Goal: Task Accomplishment & Management: Manage account settings

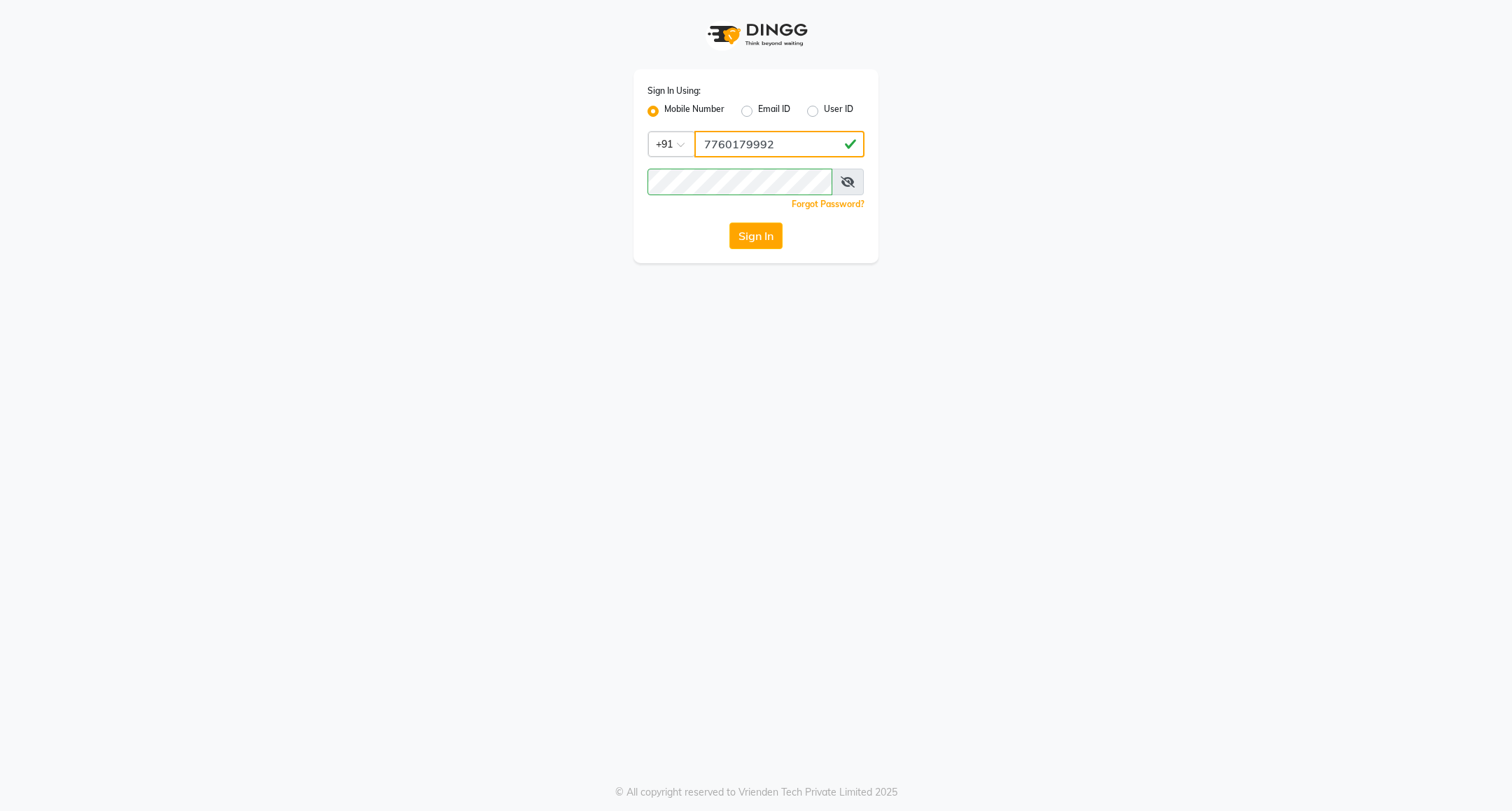
click at [756, 152] on input "7760179992" at bounding box center [779, 144] width 170 height 27
type input "8884568139"
click at [759, 246] on button "Sign In" at bounding box center [756, 236] width 53 height 27
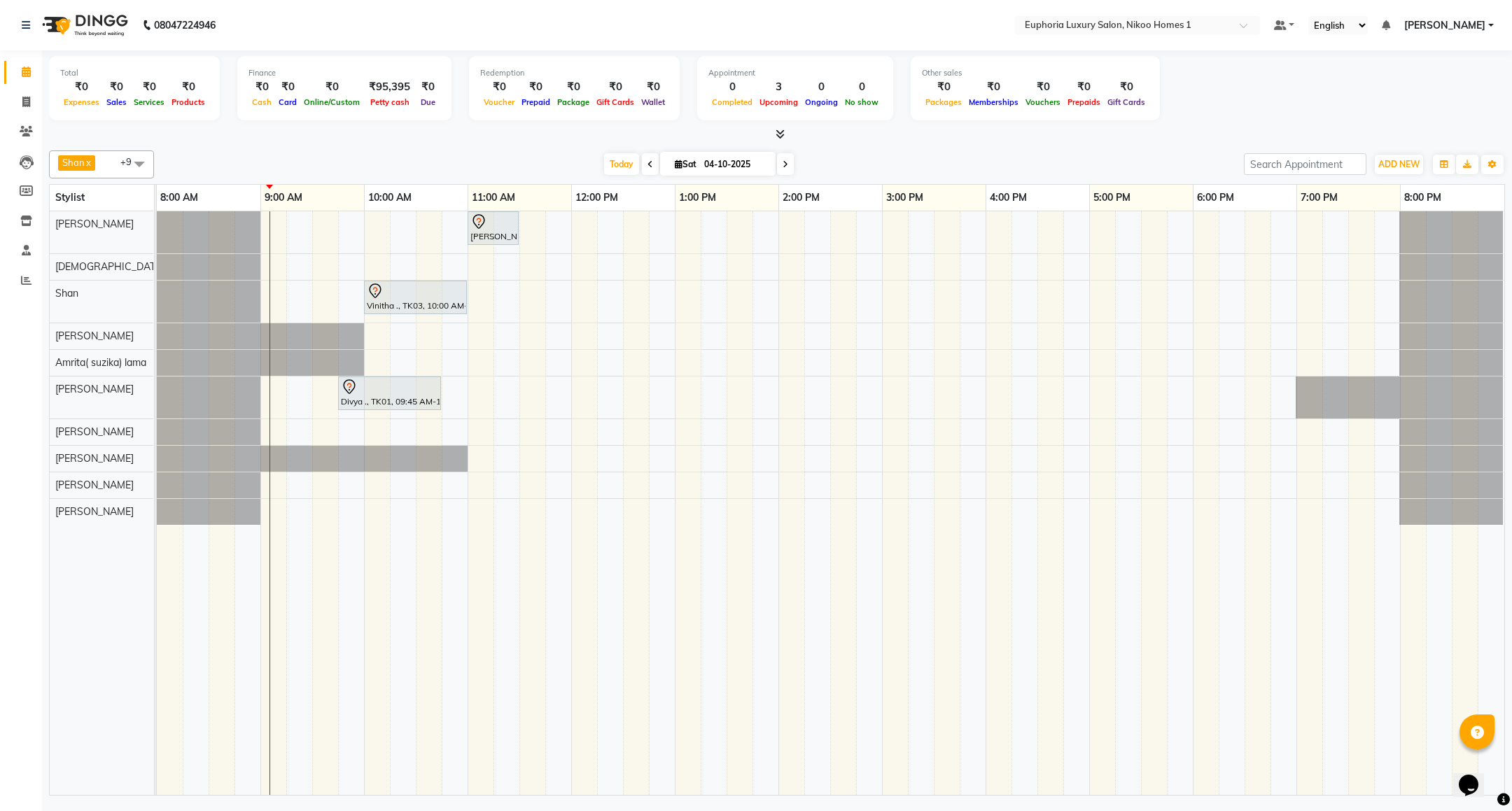
click at [370, 519] on div "[PERSON_NAME] ., TK02, 11:00 AM-11:30 AM, EP-[PERSON_NAME] Trim/Design MEN Vini…" at bounding box center [830, 503] width 1348 height 584
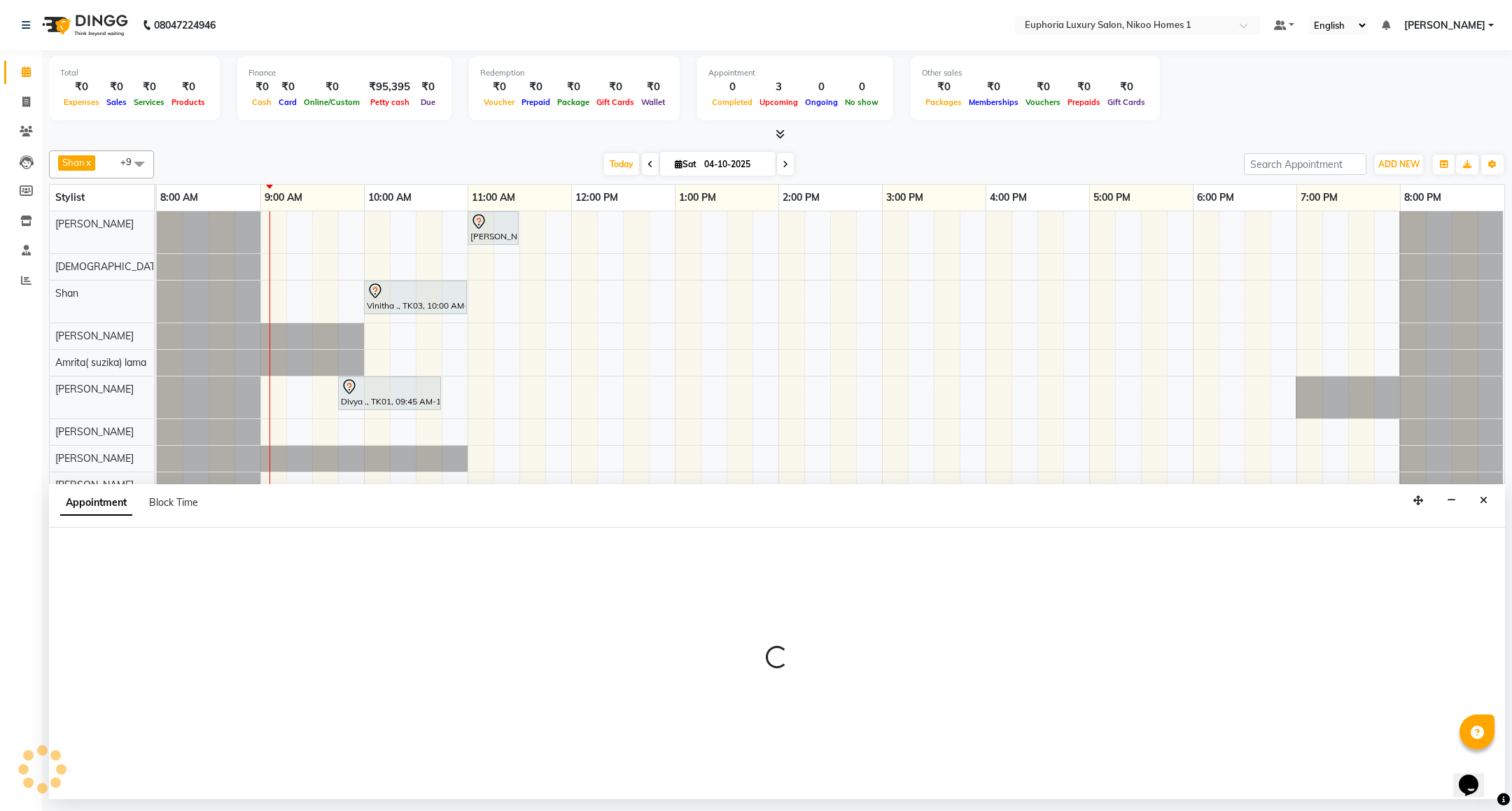
select select "93567"
select select "tentative"
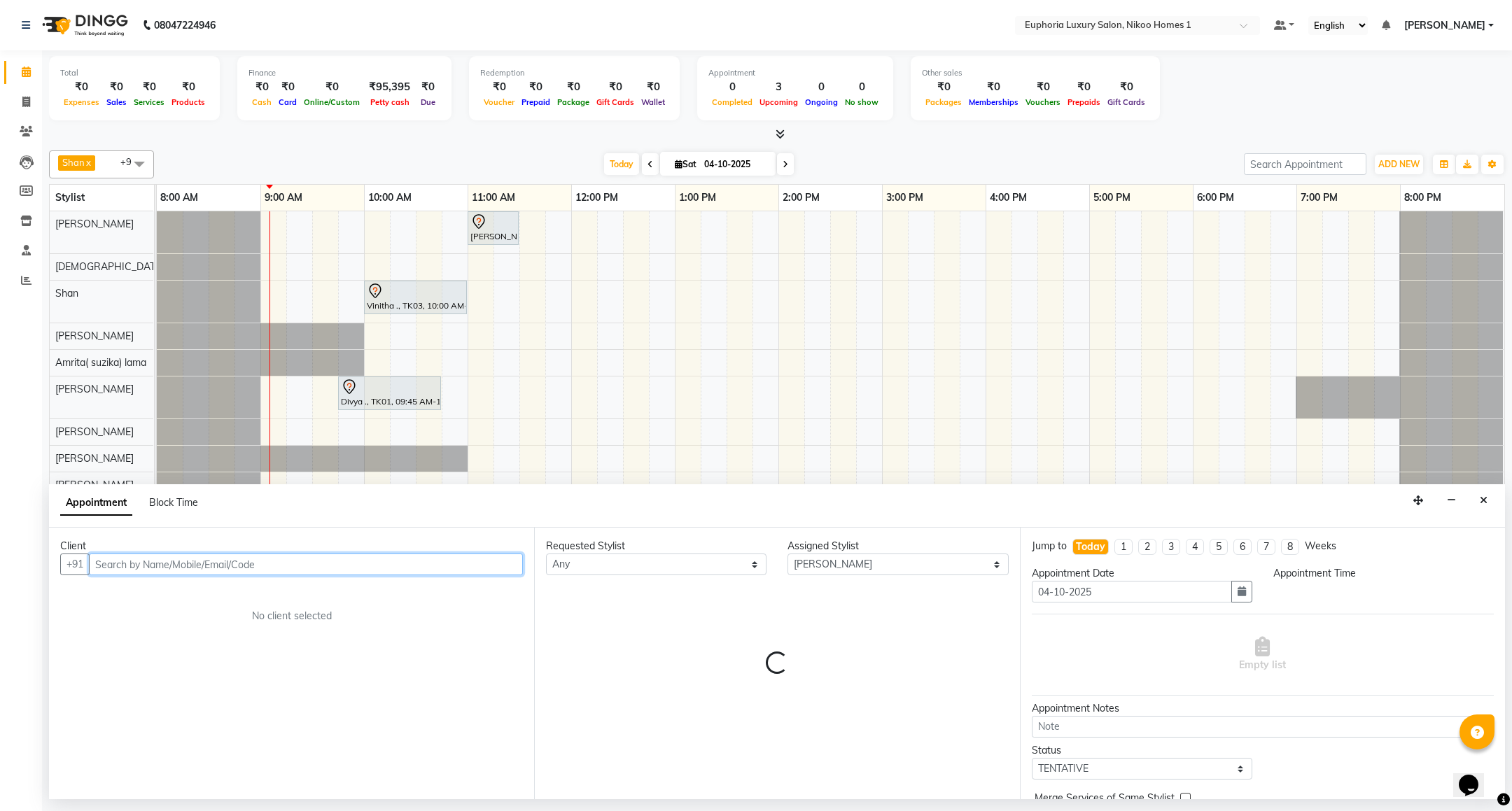
select select "600"
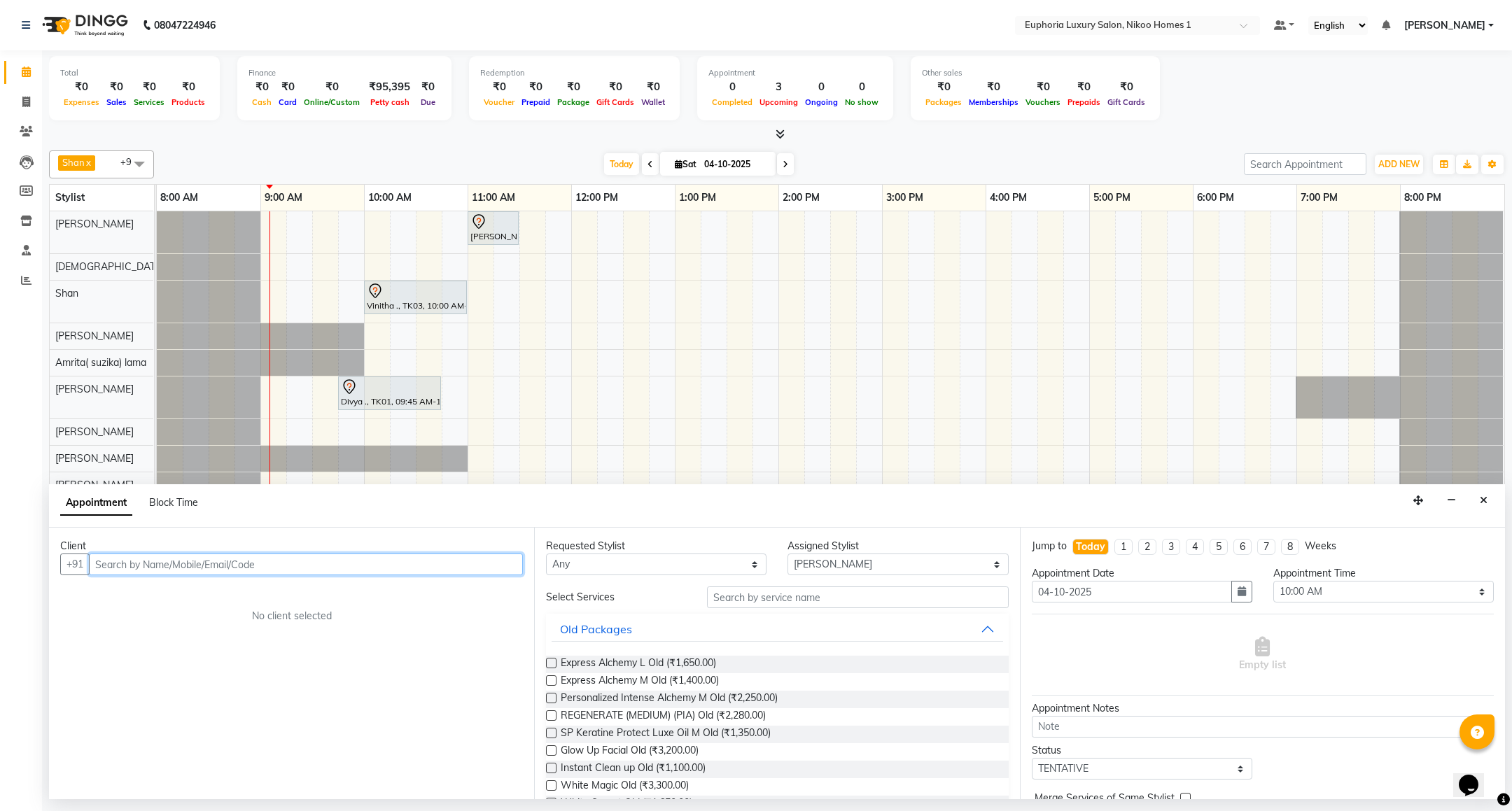
paste input "99620 86086"
click at [128, 569] on input "99620 86086" at bounding box center [277, 564] width 376 height 22
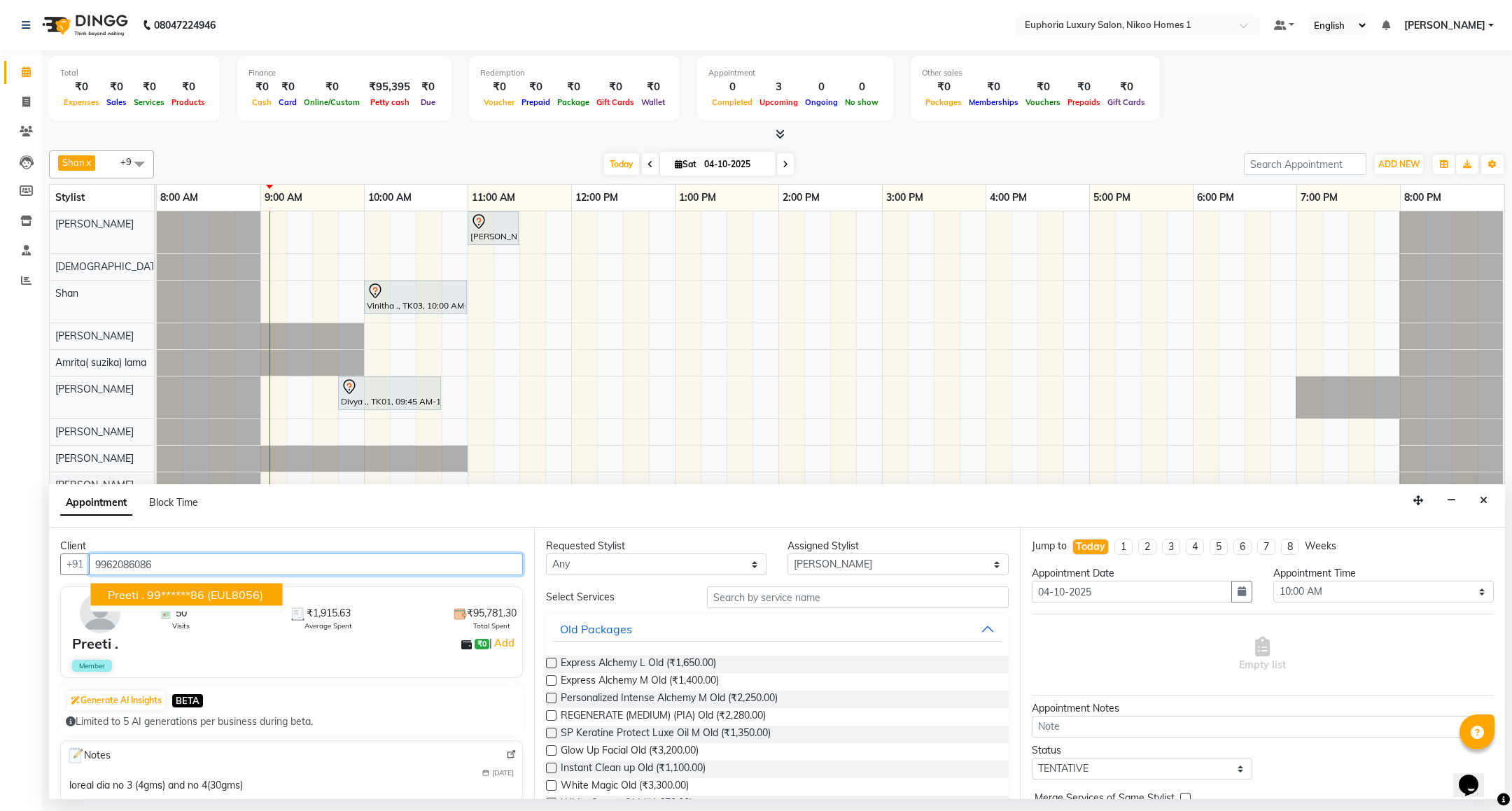
click at [177, 588] on ngb-highlight "99******86" at bounding box center [176, 594] width 58 height 14
type input "99******86"
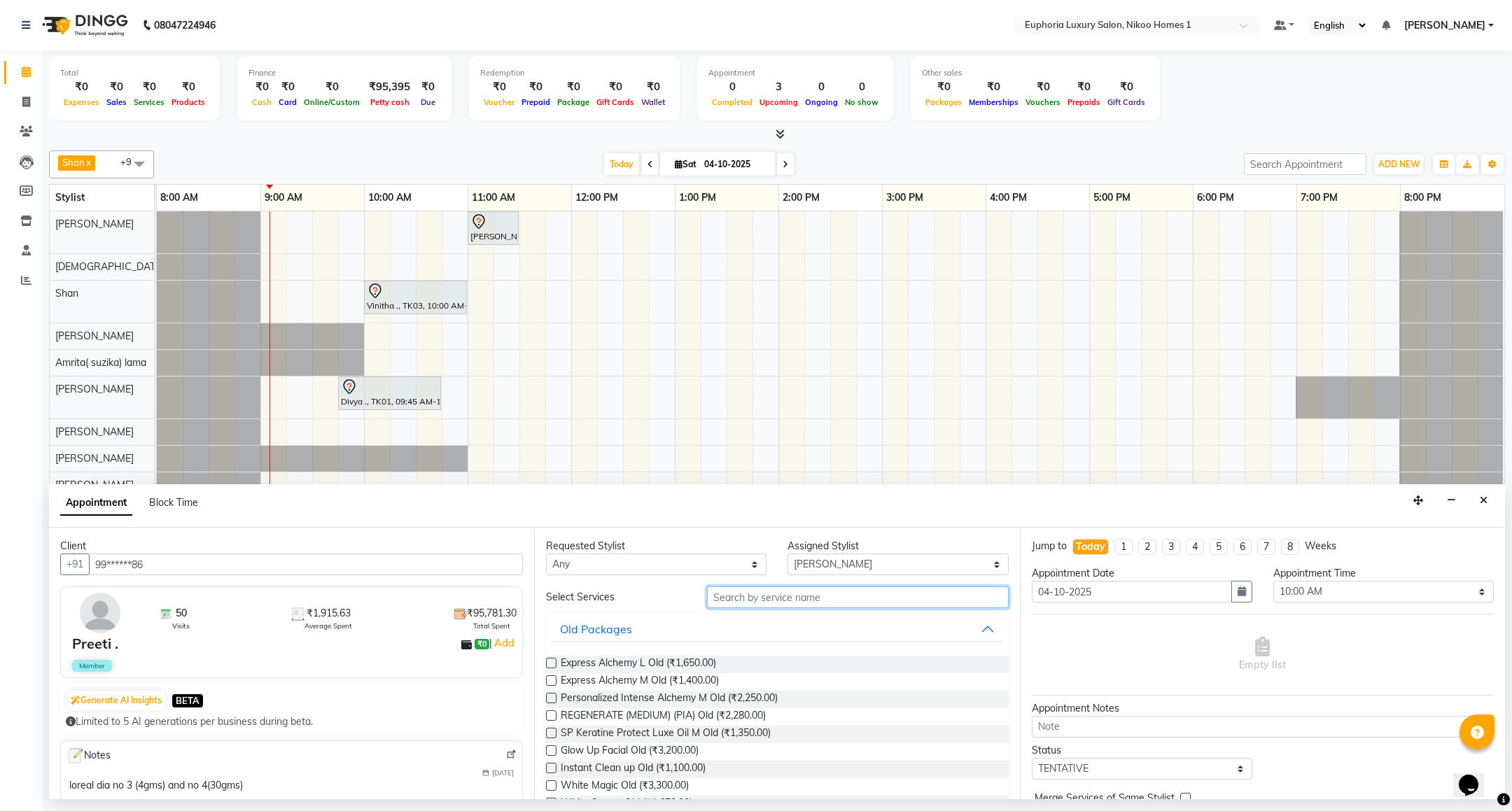
click at [816, 597] on input "text" at bounding box center [857, 597] width 301 height 22
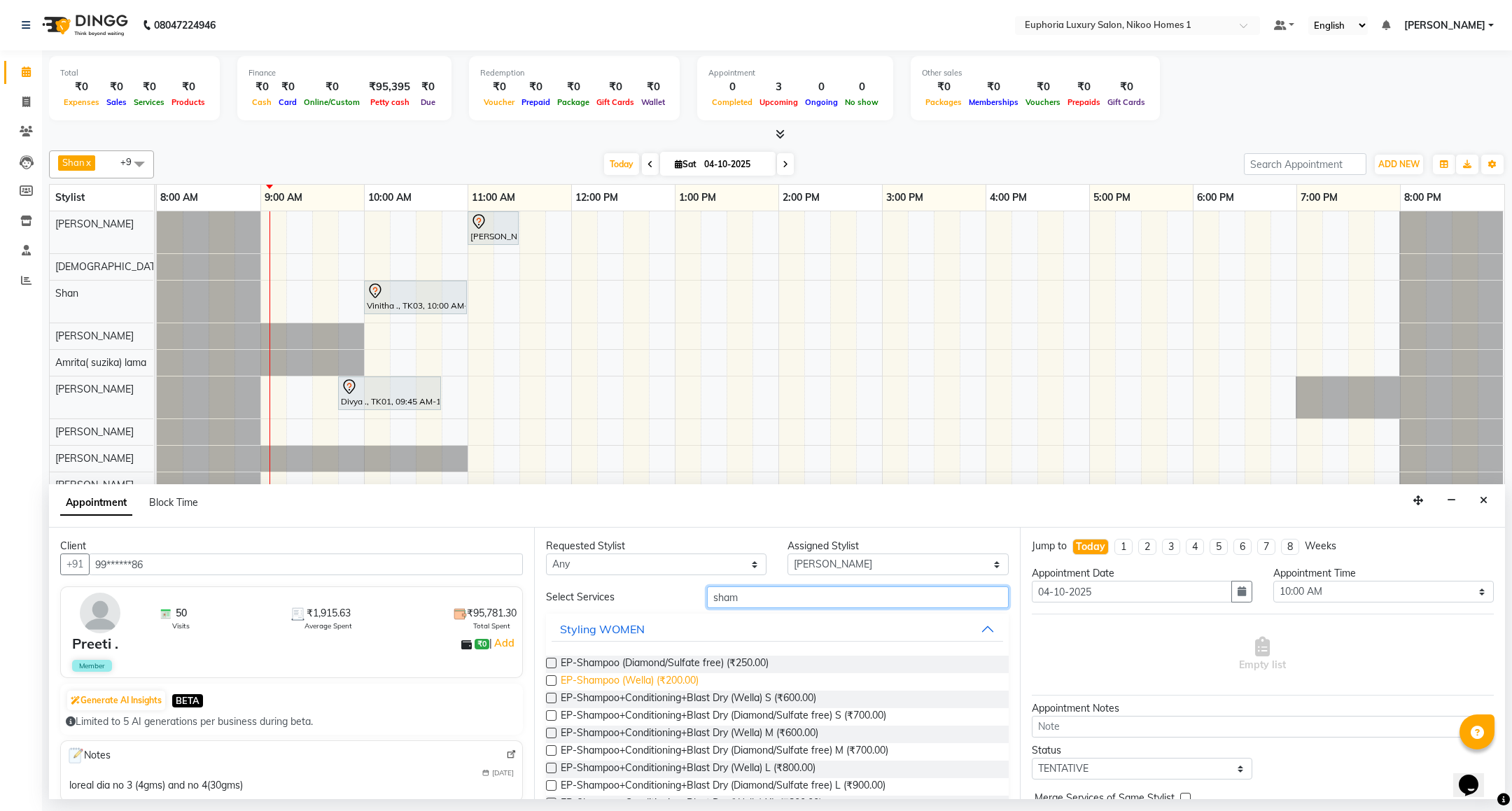
type input "sham"
click at [656, 683] on span "EP-Shampoo (Wella) (₹200.00)" at bounding box center [629, 682] width 138 height 17
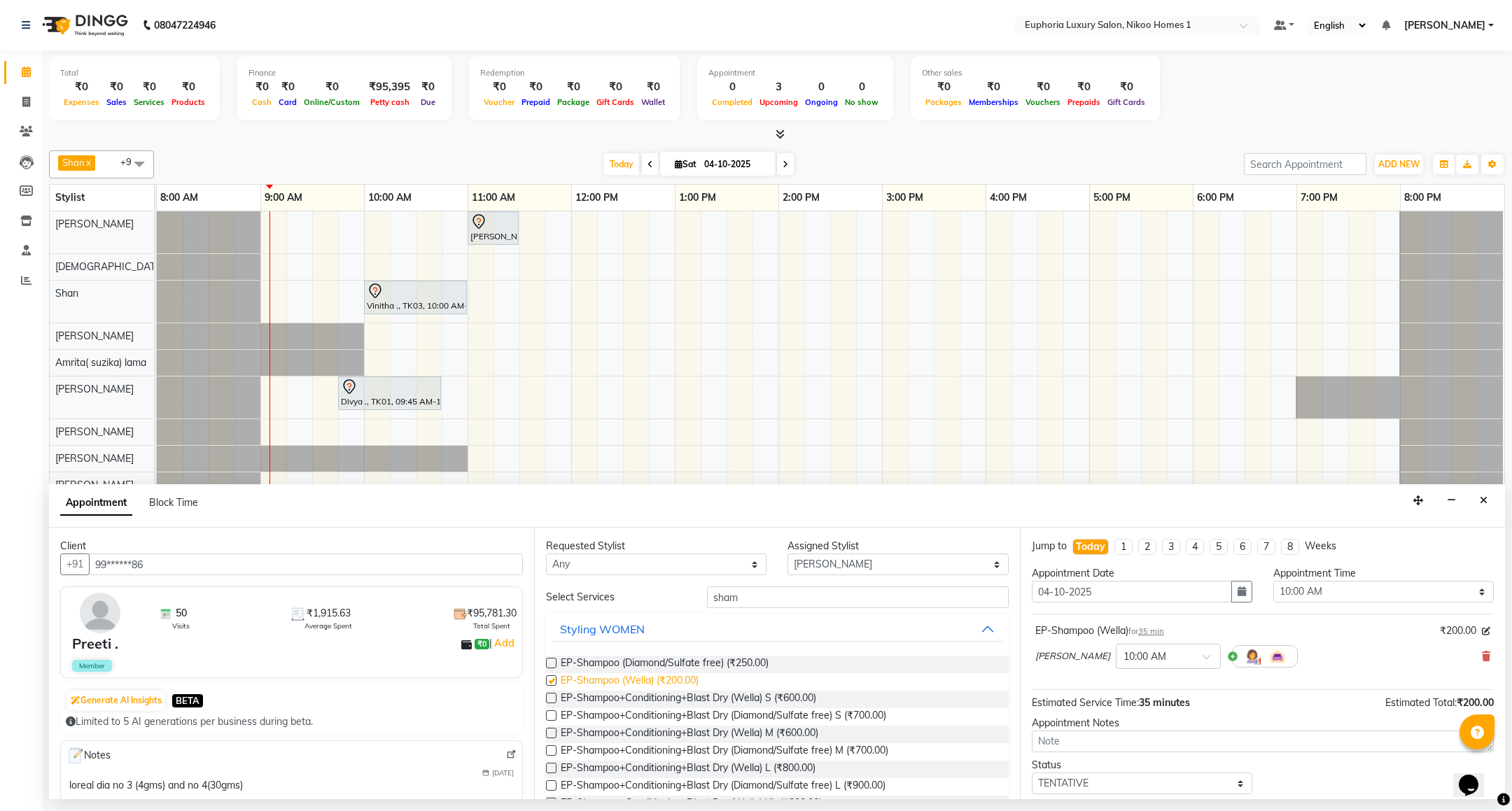
checkbox input "false"
drag, startPoint x: 762, startPoint y: 597, endPoint x: 667, endPoint y: 613, distance: 96.3
click at [667, 613] on div "Select Services sham Styling WOMEN EP-Shampoo (Diamond/Sulfate free) (₹250.00) …" at bounding box center [777, 714] width 462 height 255
type input "con"
click at [648, 685] on span "EP-Conditioning (Wella) (₹150.00)" at bounding box center [636, 682] width 151 height 17
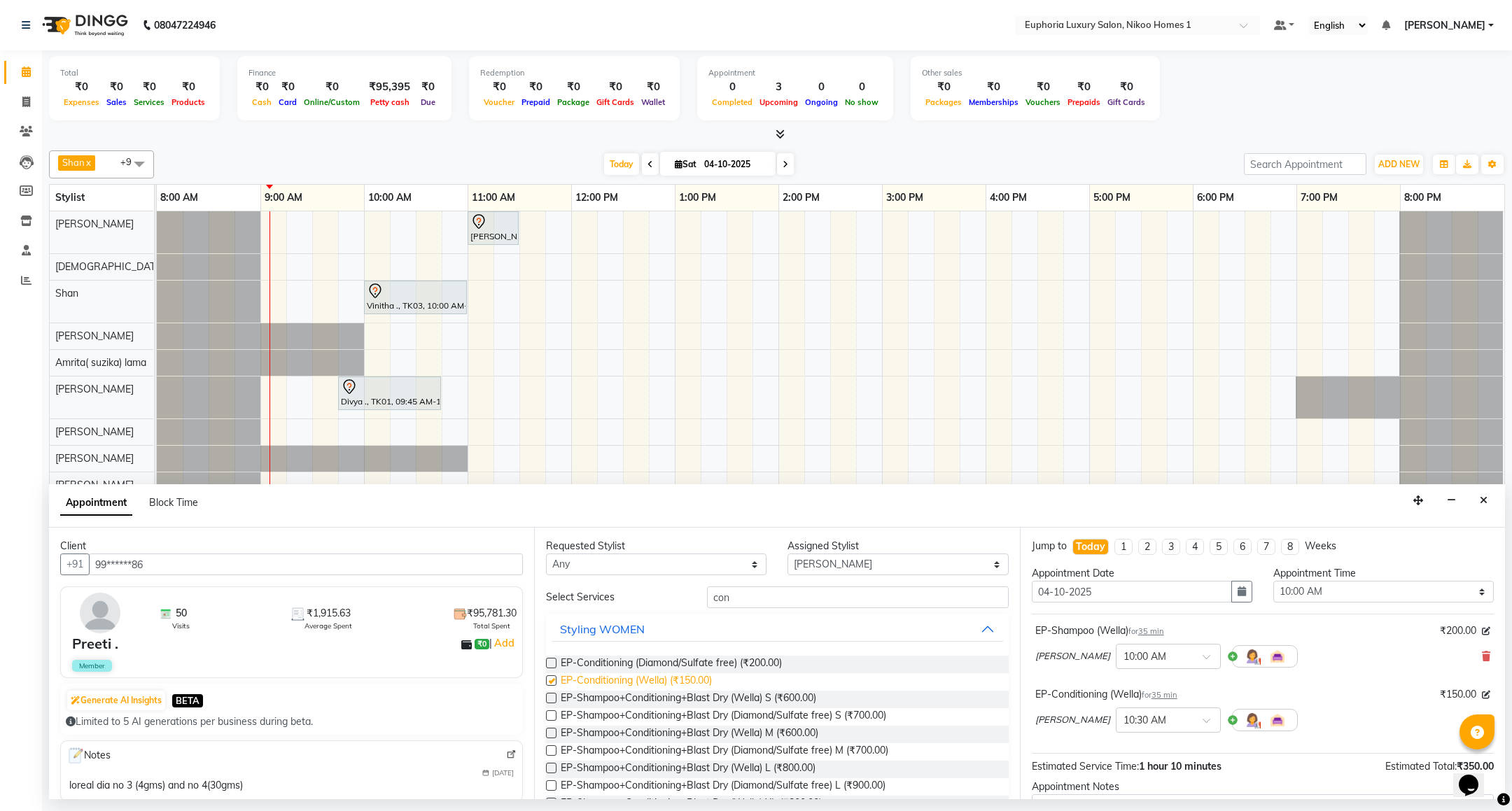
checkbox input "false"
drag, startPoint x: 741, startPoint y: 605, endPoint x: 639, endPoint y: 616, distance: 102.6
click at [639, 616] on div "Select Services con Styling WOMEN EP-Conditioning (Diamond/Sulfate free) (₹200.…" at bounding box center [777, 730] width 462 height 287
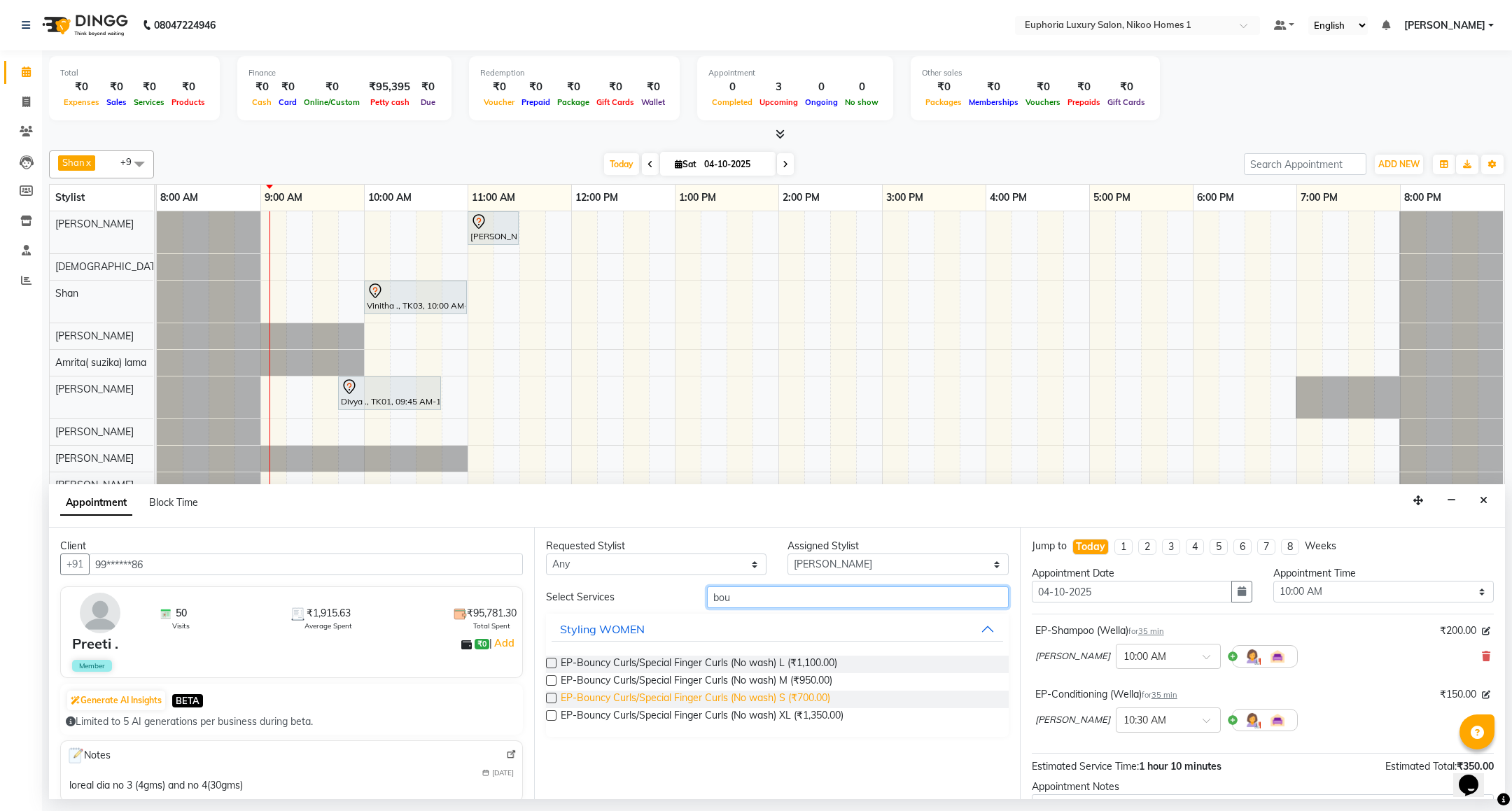
type input "bou"
click at [597, 700] on span "EP-Bouncy Curls/Special Finger Curls (No wash) S (₹700.00)" at bounding box center [696, 699] width 270 height 17
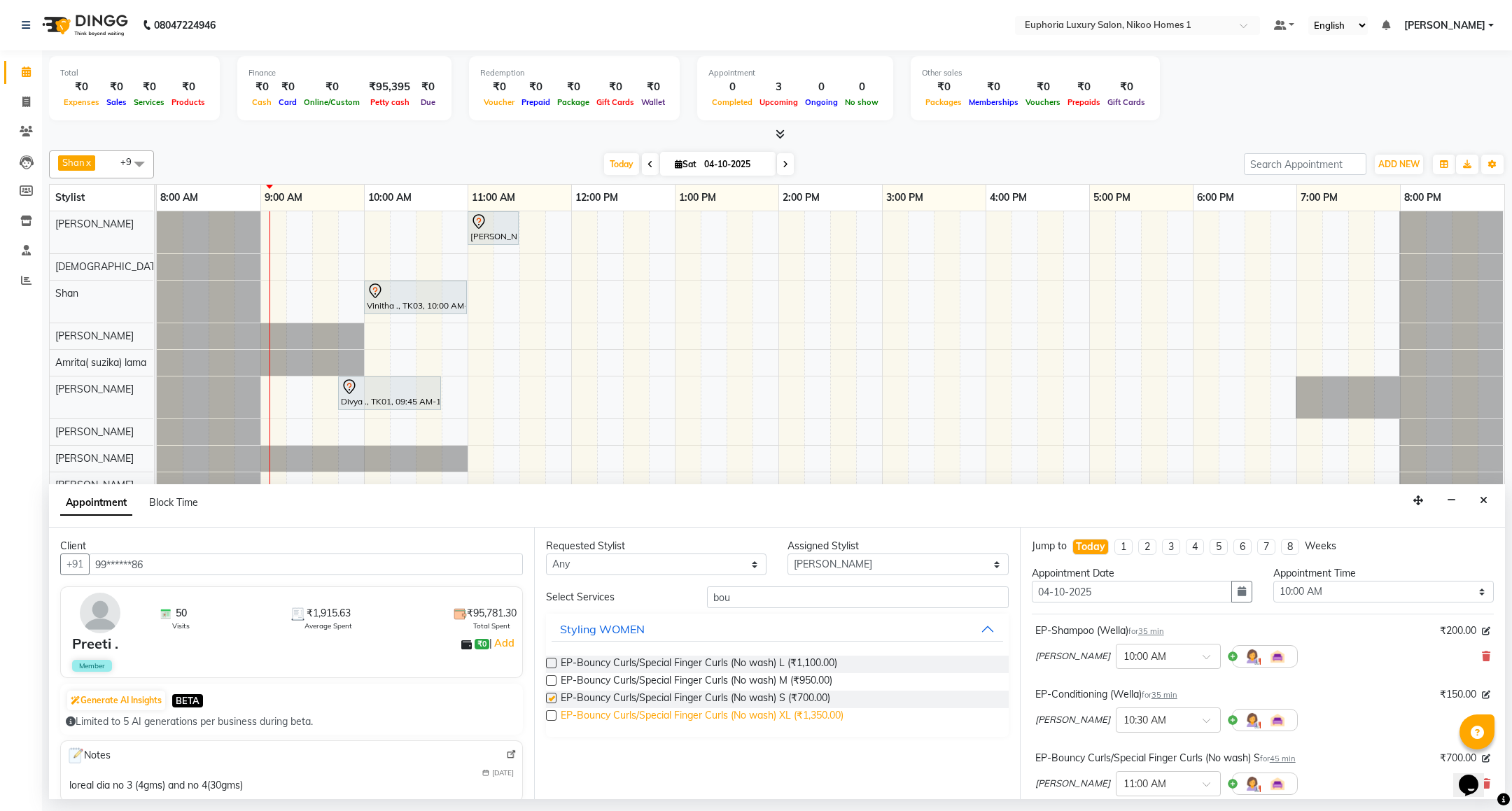
checkbox input "false"
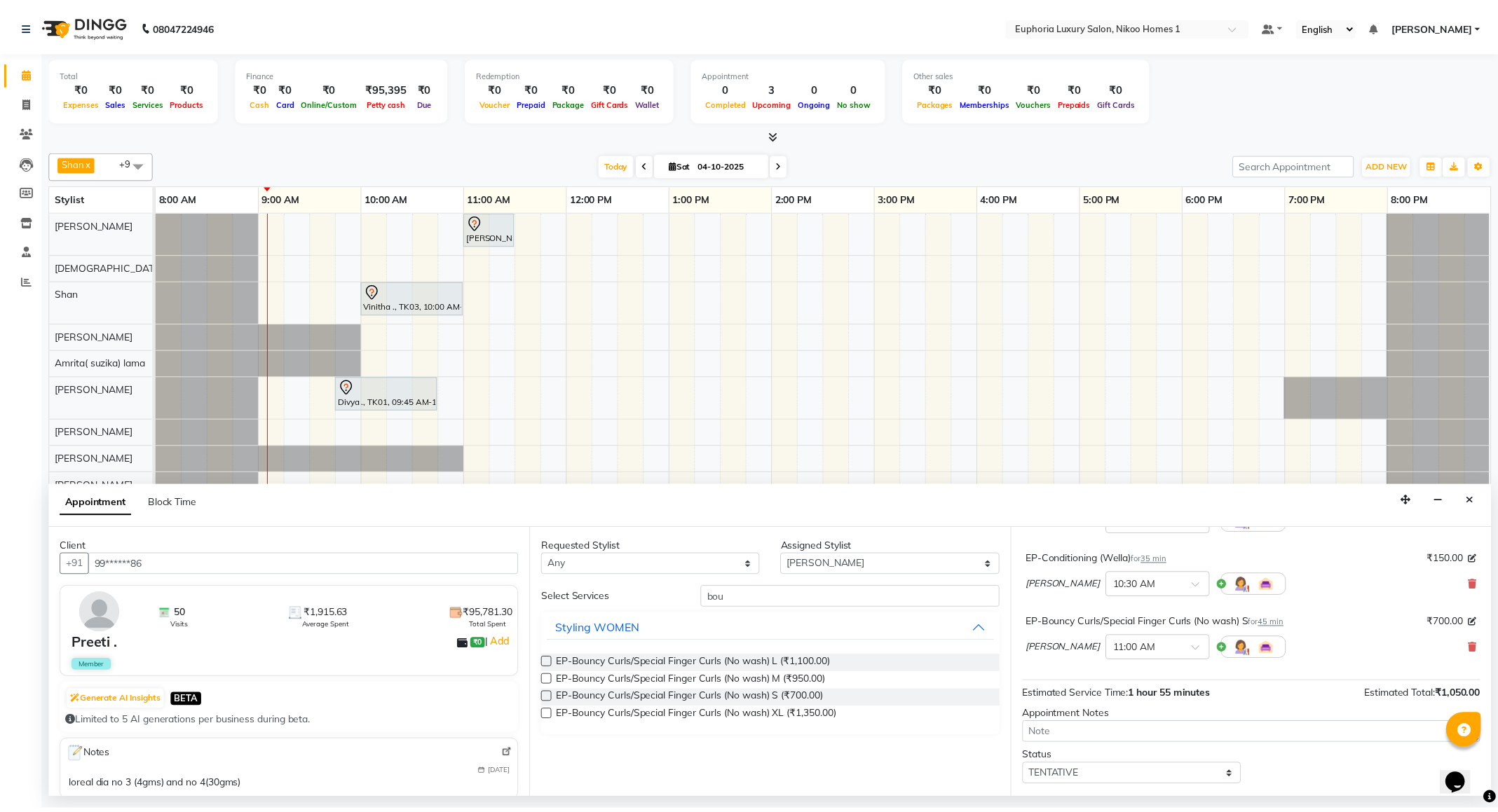
scroll to position [213, 0]
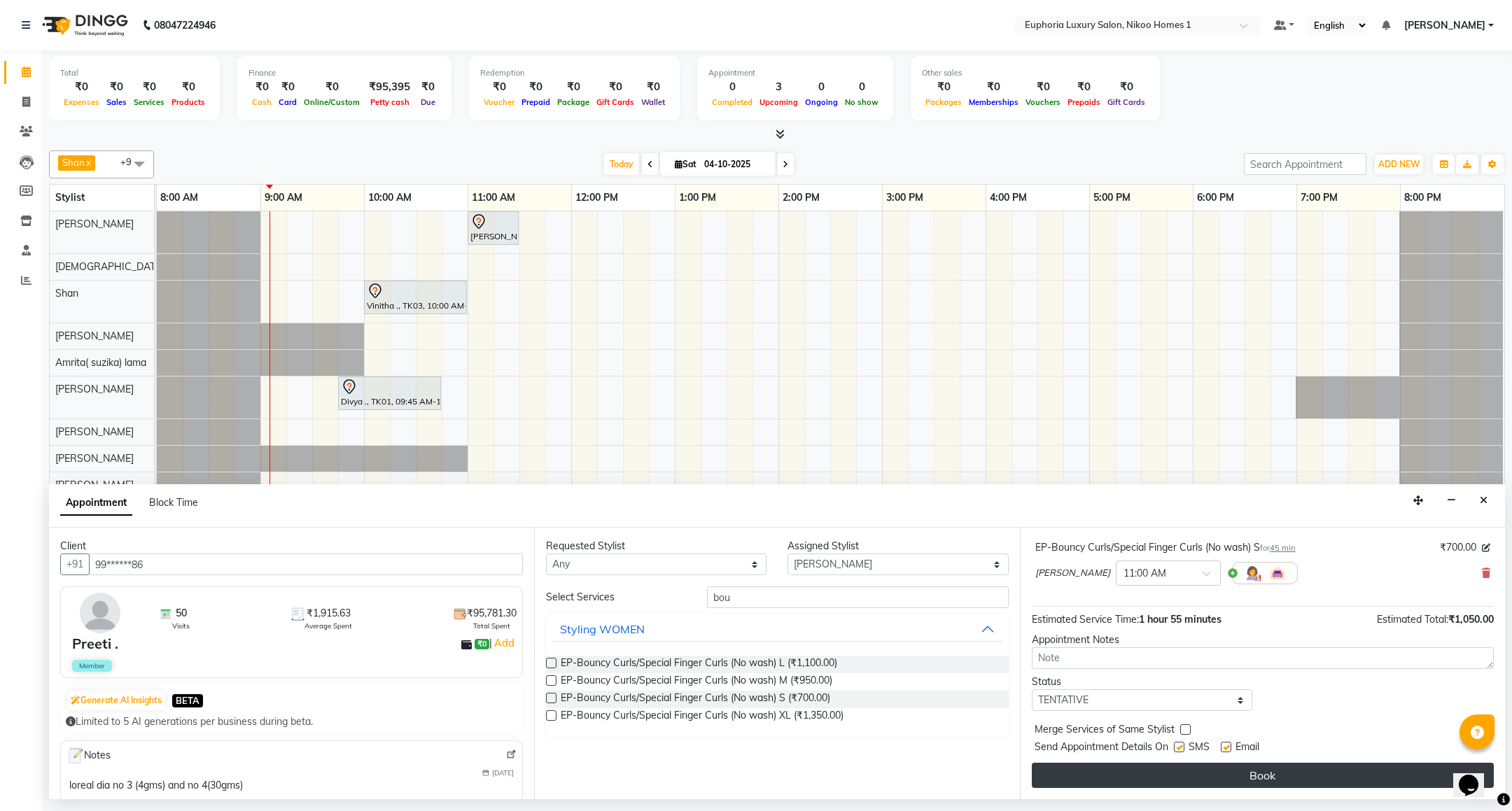
click at [1311, 775] on button "Book" at bounding box center [1263, 775] width 462 height 25
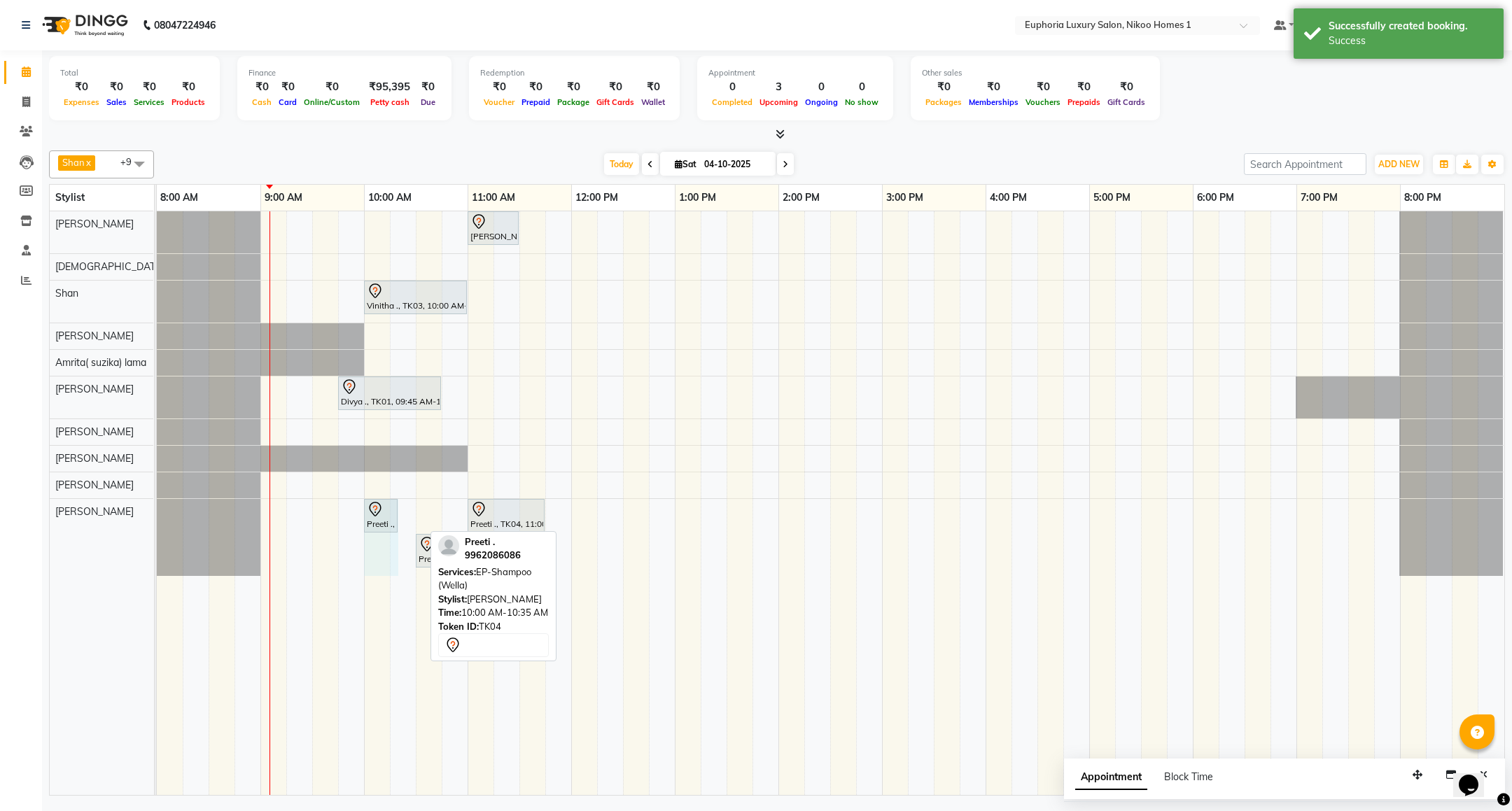
drag, startPoint x: 423, startPoint y: 515, endPoint x: 410, endPoint y: 513, distance: 13.2
click at [410, 513] on div "[PERSON_NAME] ., TK02, 11:00 AM-11:30 AM, EP-[PERSON_NAME] Trim/Design MEN Vini…" at bounding box center [830, 503] width 1348 height 584
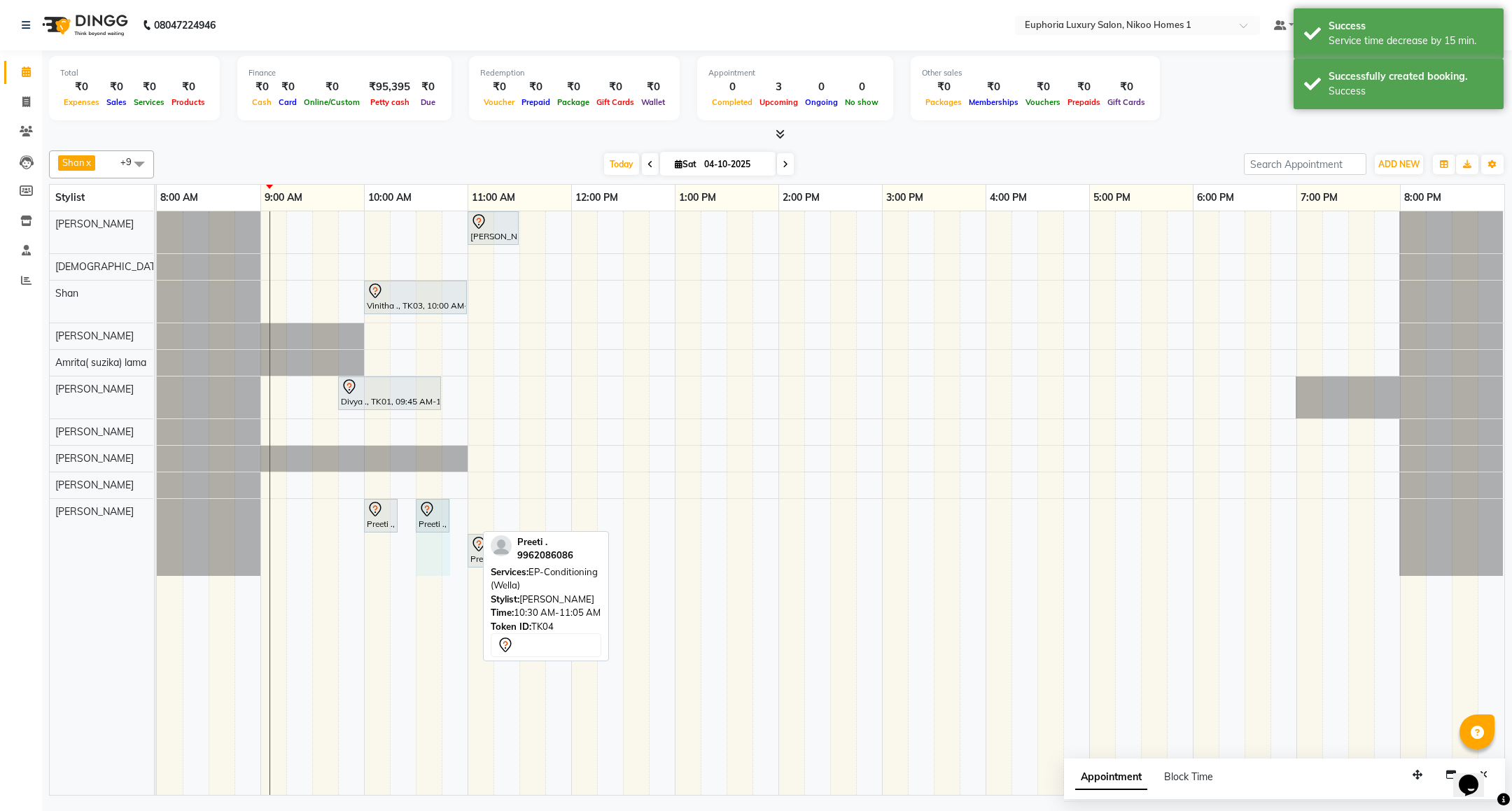
click at [464, 513] on div "[PERSON_NAME] ., TK02, 11:00 AM-11:30 AM, EP-[PERSON_NAME] Trim/Design MEN Vini…" at bounding box center [830, 503] width 1348 height 584
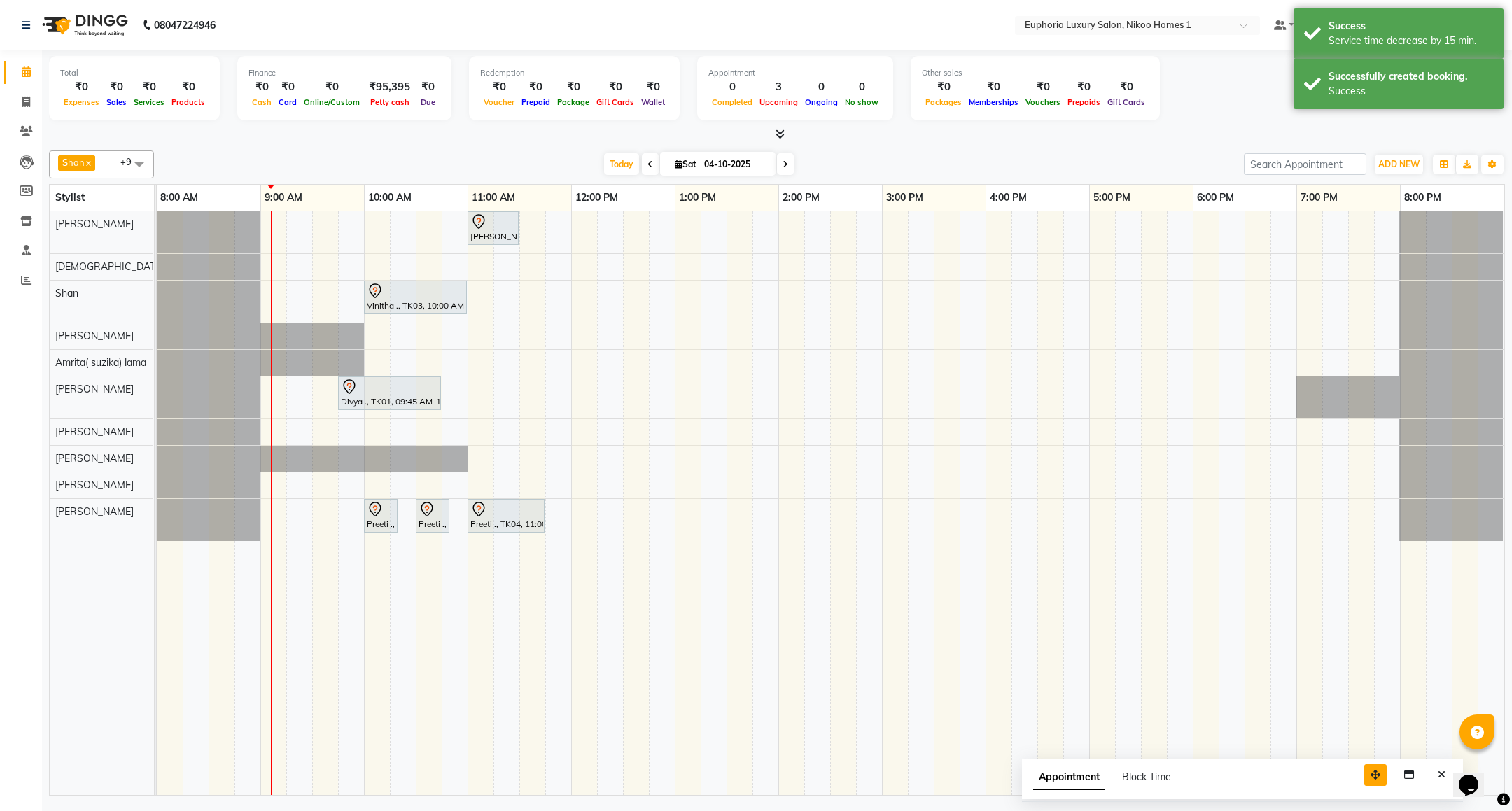
drag, startPoint x: 1412, startPoint y: 775, endPoint x: 1370, endPoint y: 775, distance: 42.0
click at [1371, 775] on icon "button" at bounding box center [1375, 775] width 10 height 10
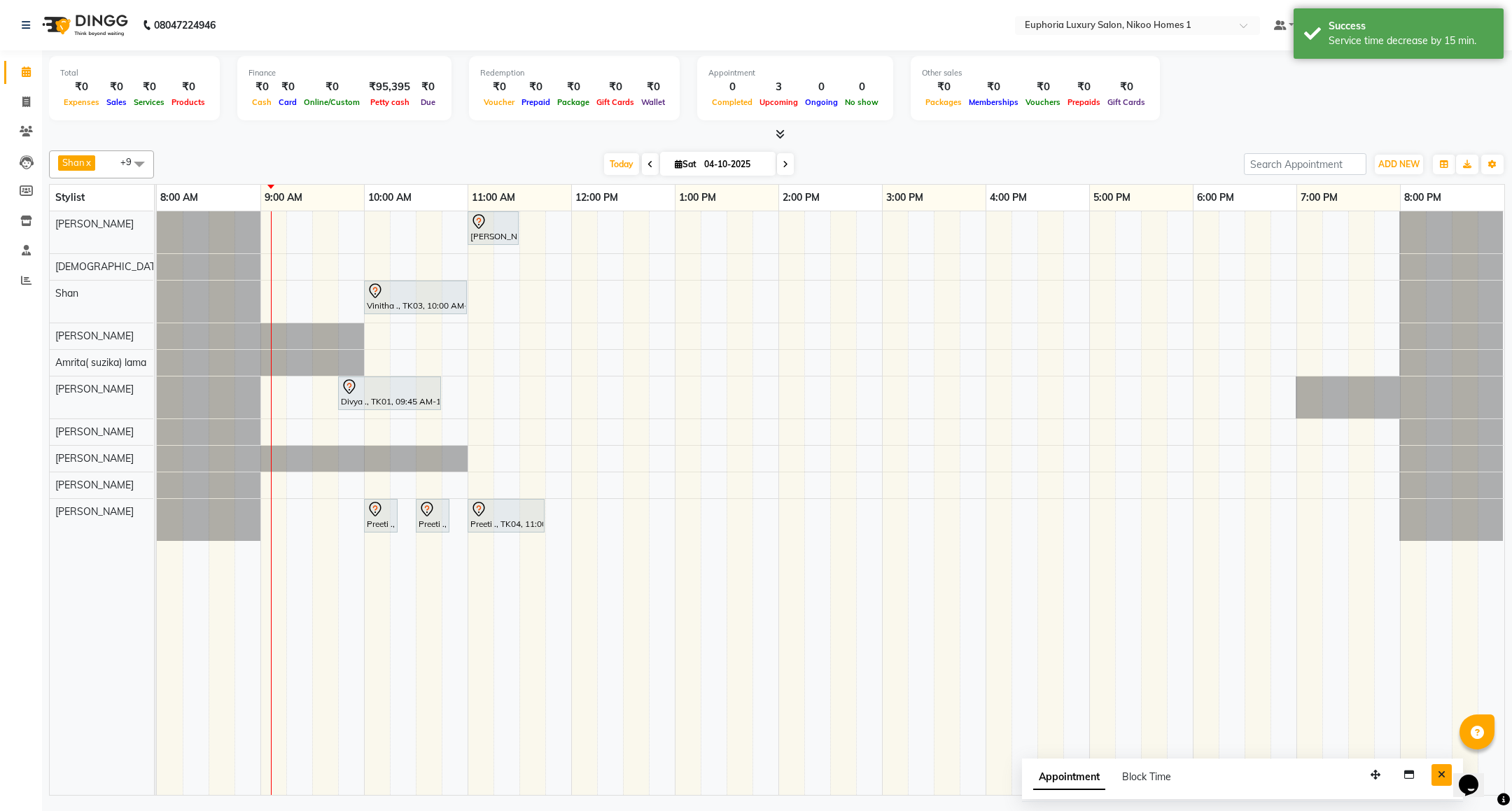
click at [1435, 778] on button "Close" at bounding box center [1441, 775] width 21 height 22
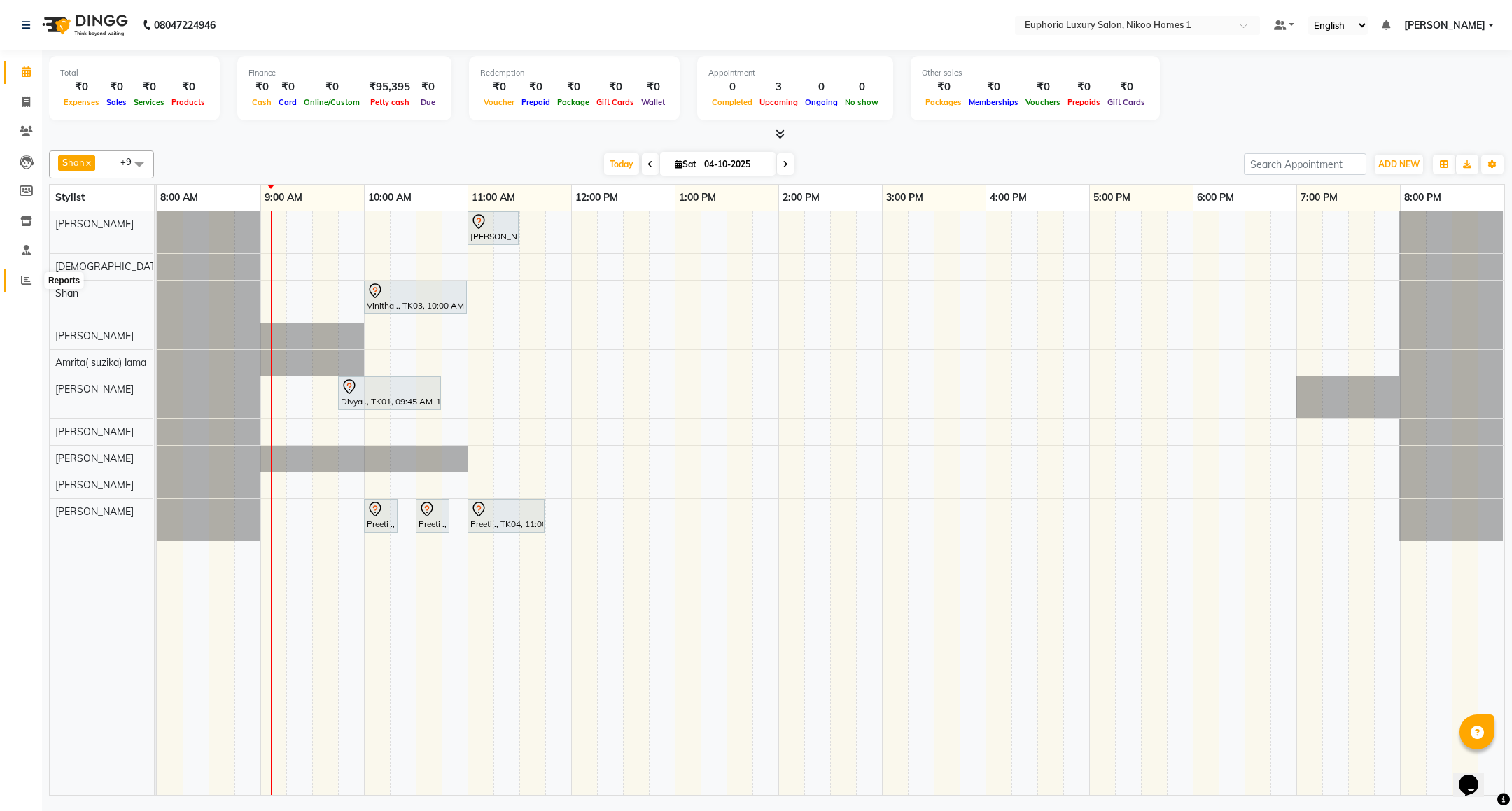
click at [31, 280] on span at bounding box center [26, 280] width 24 height 16
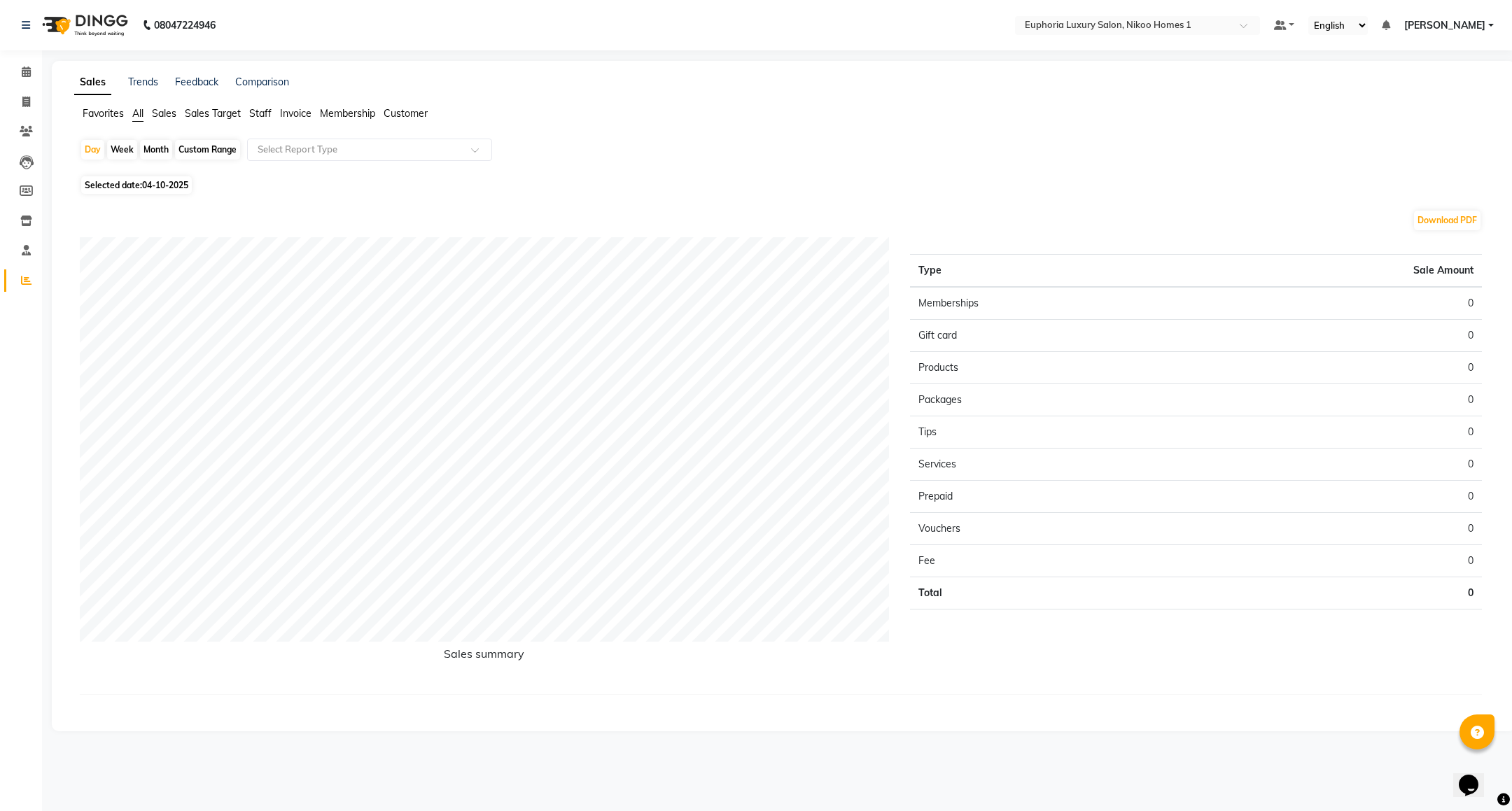
click at [217, 152] on div "Custom Range" at bounding box center [208, 150] width 65 height 20
select select "10"
select select "2025"
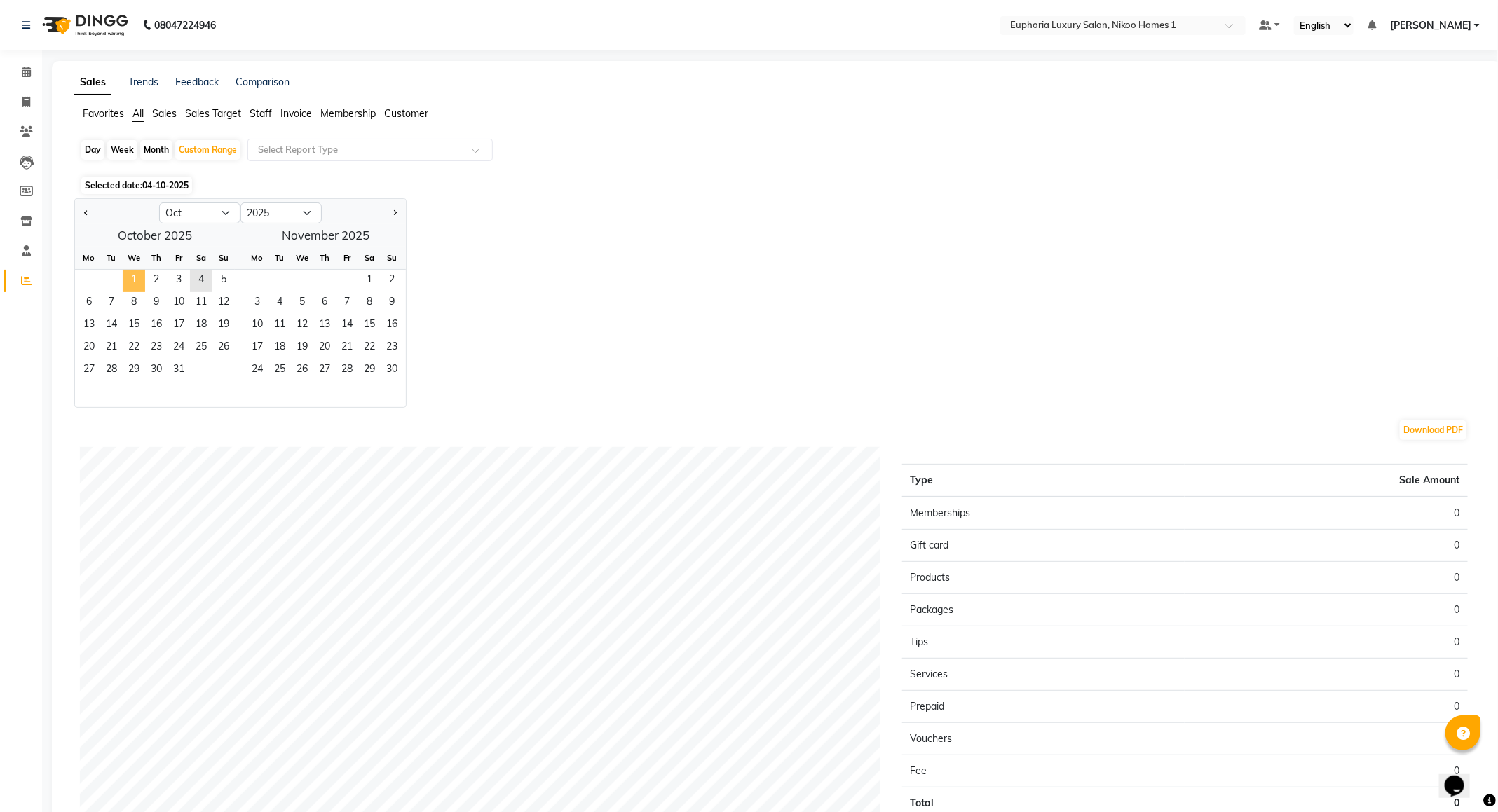
click at [139, 280] on span "1" at bounding box center [133, 281] width 22 height 22
click at [204, 282] on span "4" at bounding box center [201, 281] width 22 height 22
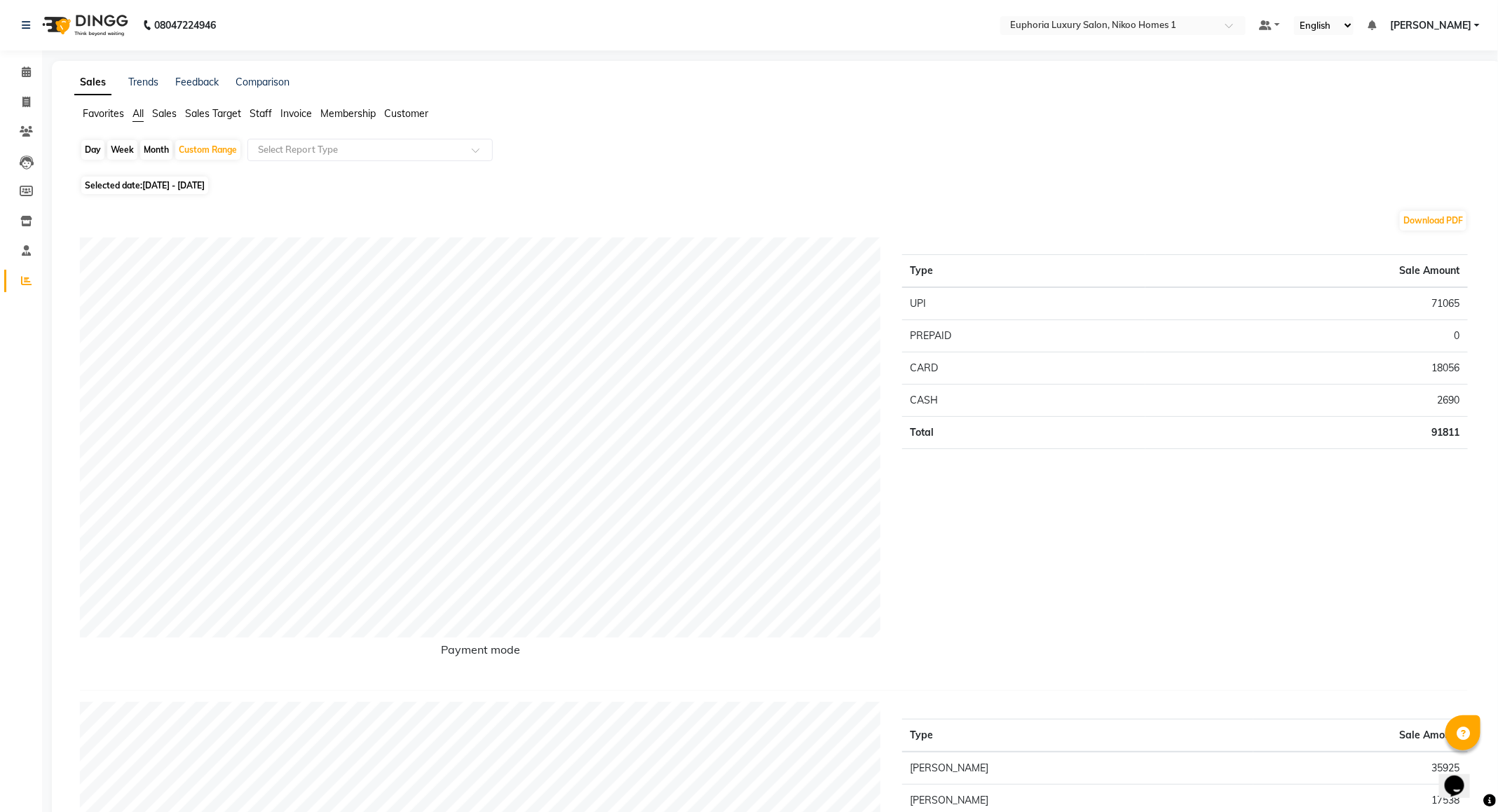
click at [257, 107] on li "Staff" at bounding box center [260, 113] width 22 height 14
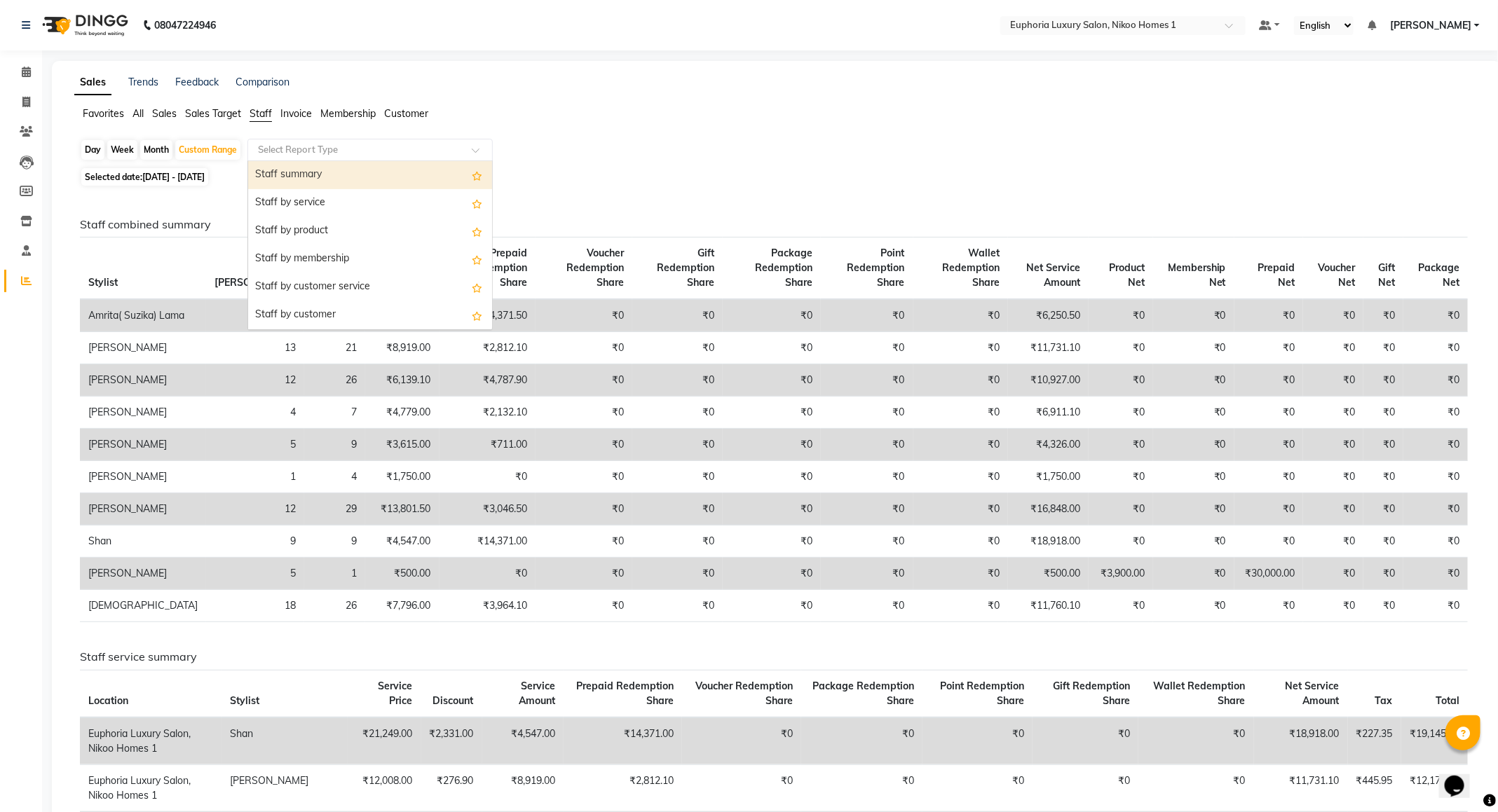
click at [314, 157] on input "text" at bounding box center [355, 150] width 202 height 14
click at [316, 186] on div "Staff summary" at bounding box center [370, 175] width 244 height 28
select select "full_report"
select select "csv"
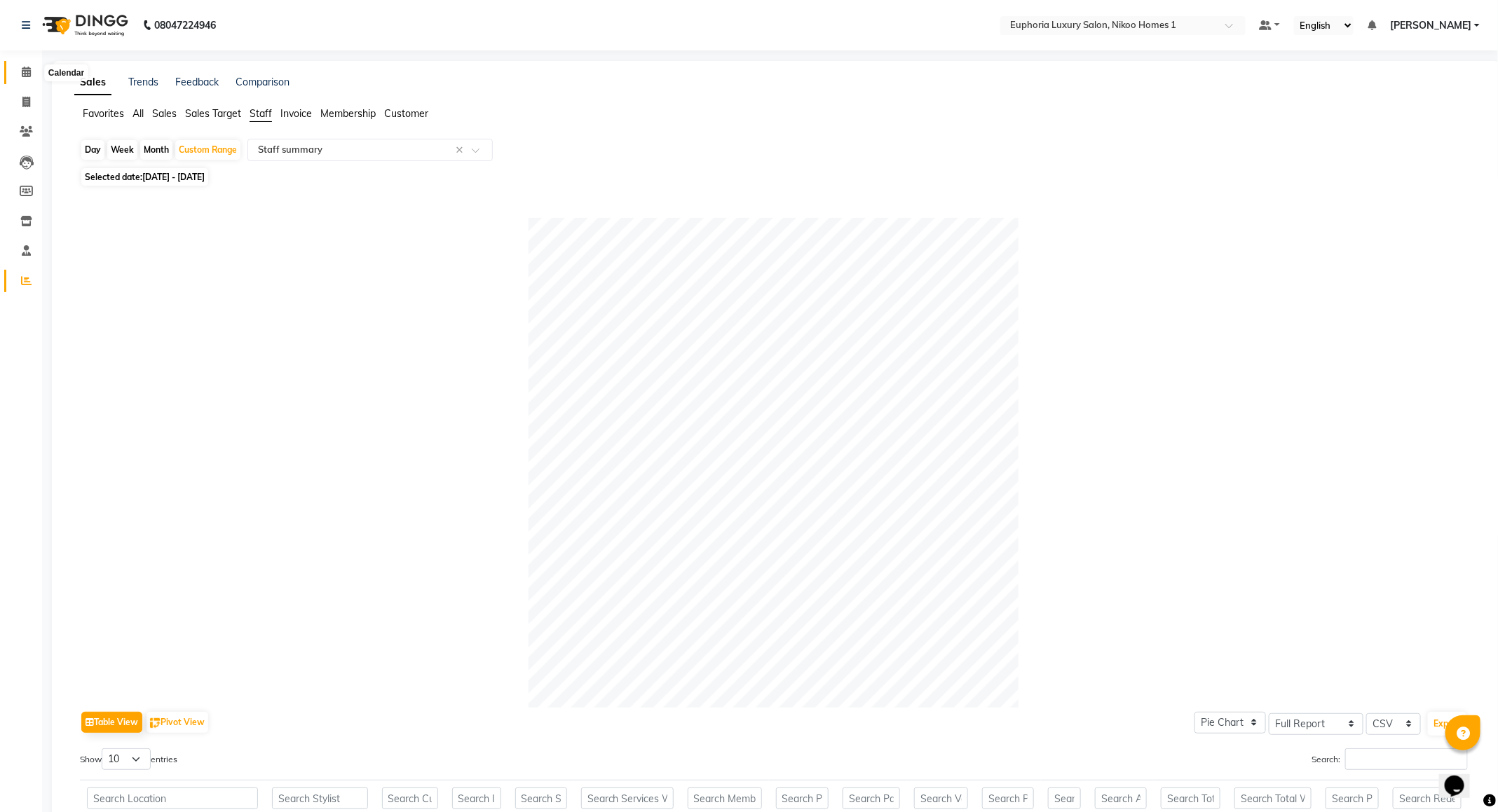
click at [36, 69] on span at bounding box center [26, 72] width 24 height 16
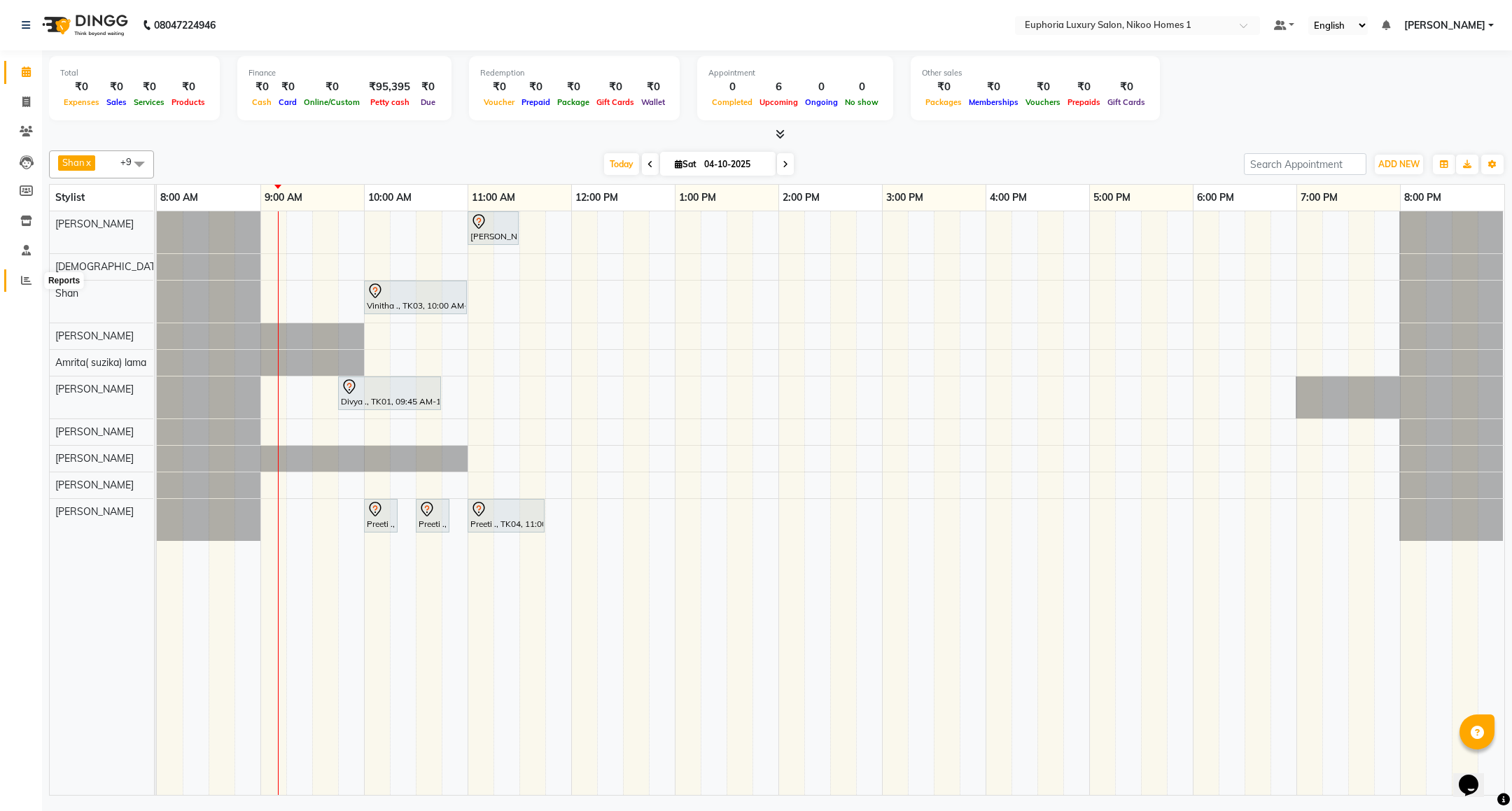
click at [15, 286] on span at bounding box center [26, 280] width 24 height 16
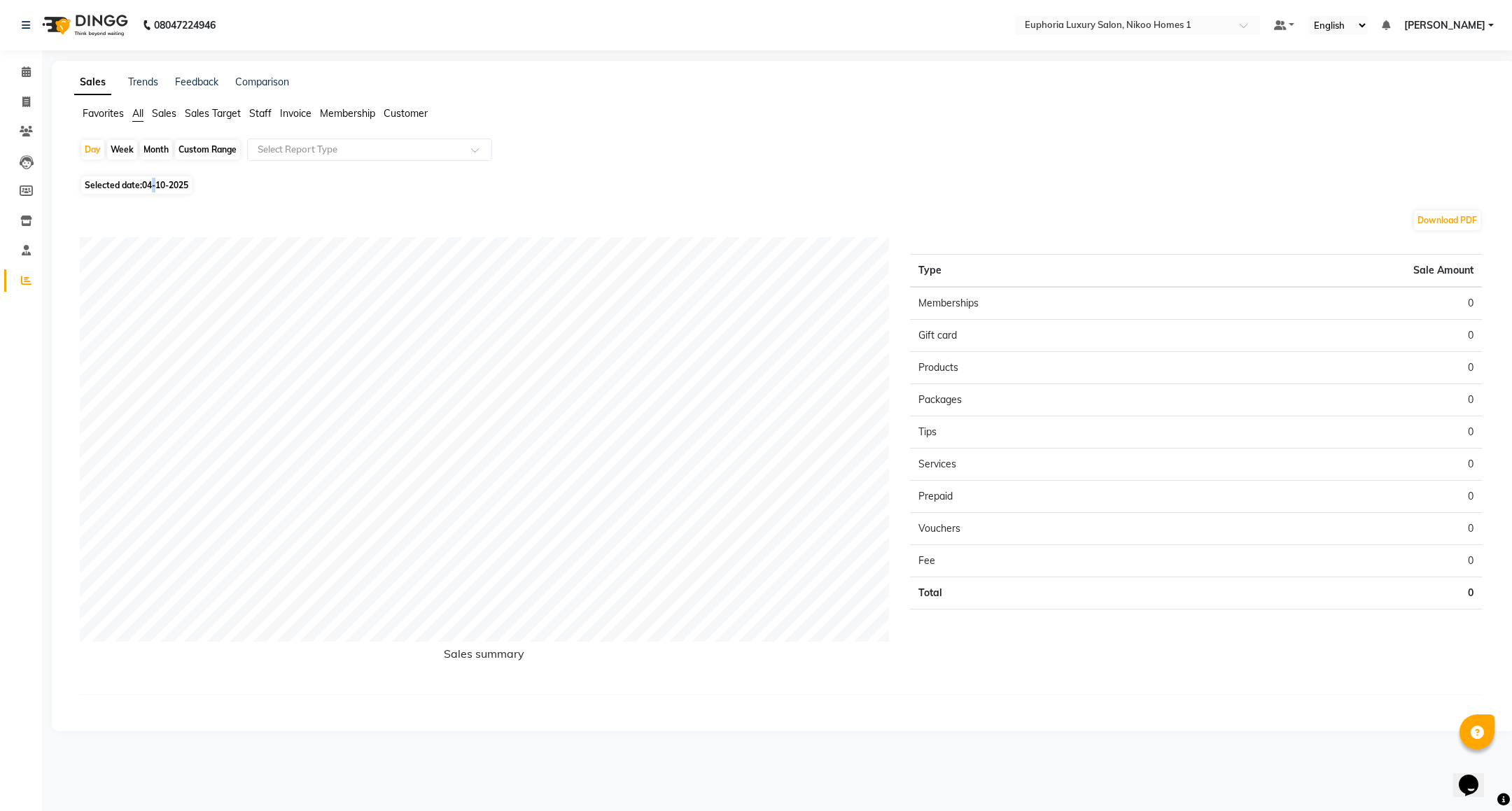
click at [154, 194] on div "Day Week Month Custom Range Select Report Type Selected date: [DATE] Download P…" at bounding box center [784, 428] width 1418 height 579
click at [154, 188] on span "04-10-2025" at bounding box center [165, 185] width 46 height 11
select select "10"
select select "2025"
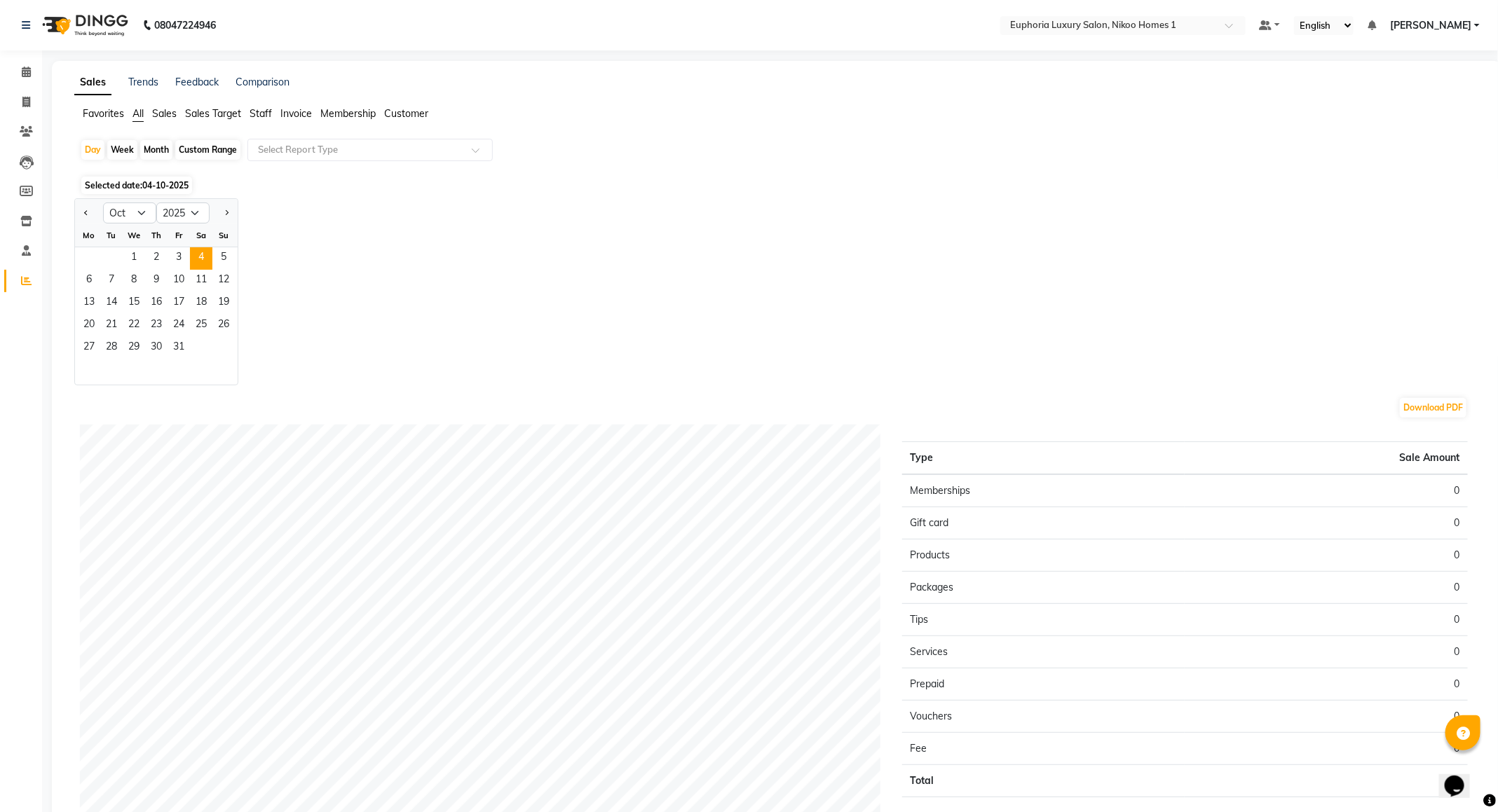
click at [173, 148] on div "Day Week Month Custom Range Select Report Type" at bounding box center [776, 155] width 1394 height 33
click at [191, 148] on div "Custom Range" at bounding box center [208, 150] width 65 height 20
select select "10"
select select "2025"
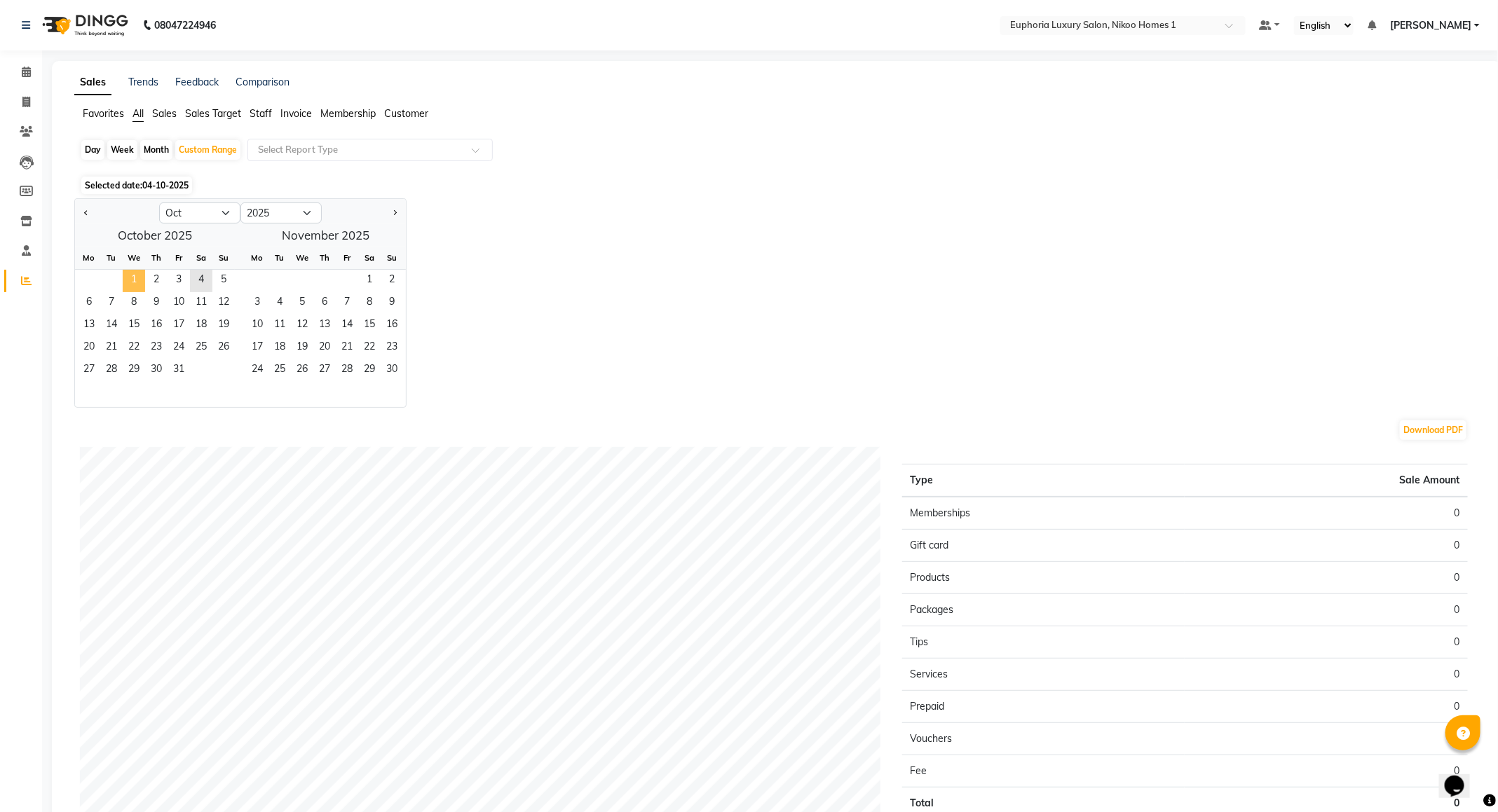
click at [130, 279] on span "1" at bounding box center [133, 281] width 22 height 22
click at [196, 276] on span "4" at bounding box center [201, 281] width 22 height 22
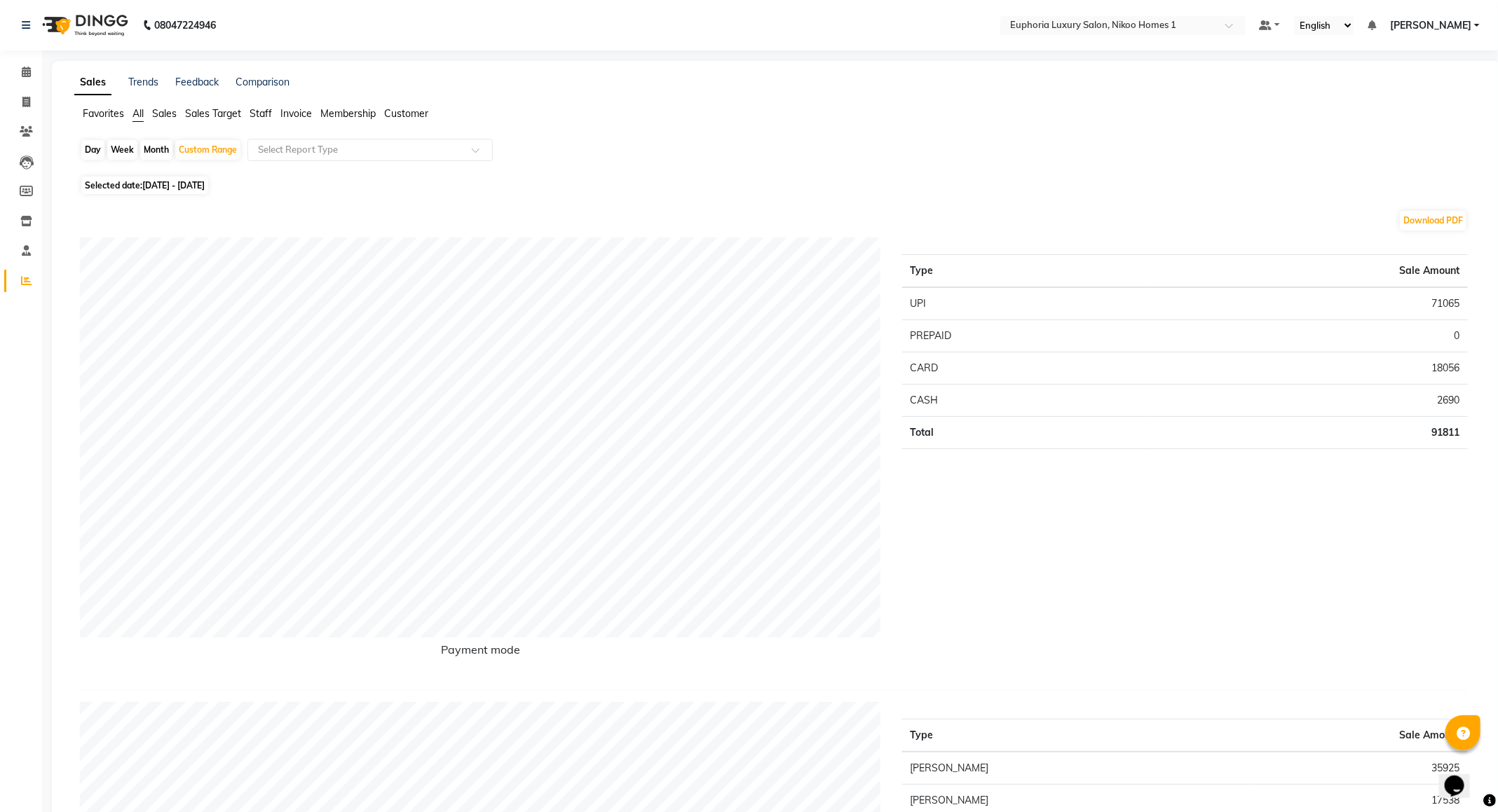
click at [265, 119] on span "Staff" at bounding box center [260, 113] width 22 height 13
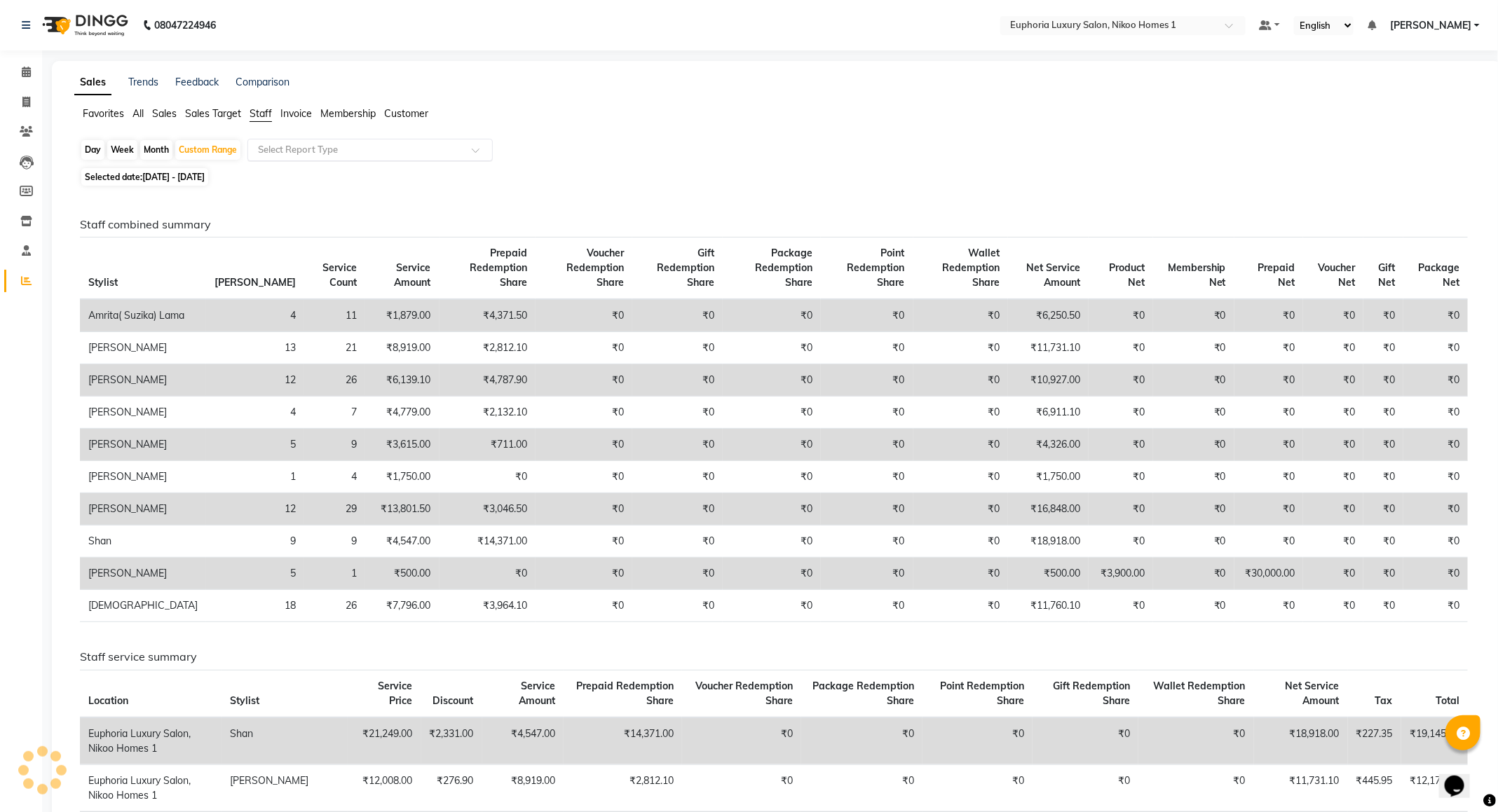
click at [271, 146] on input "text" at bounding box center [355, 150] width 202 height 14
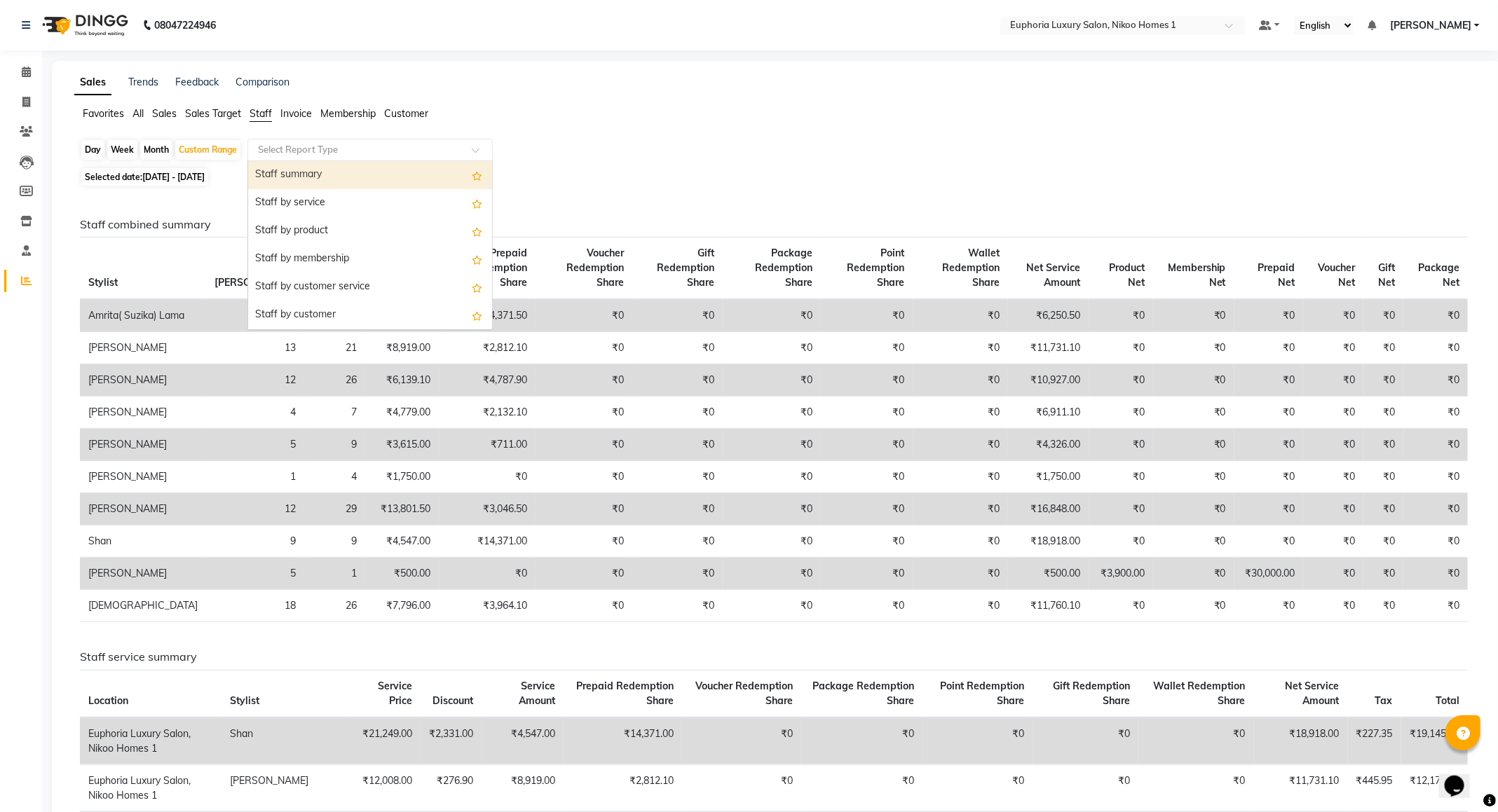
click at [276, 177] on div "Staff summary" at bounding box center [370, 175] width 244 height 28
select select "full_report"
select select "csv"
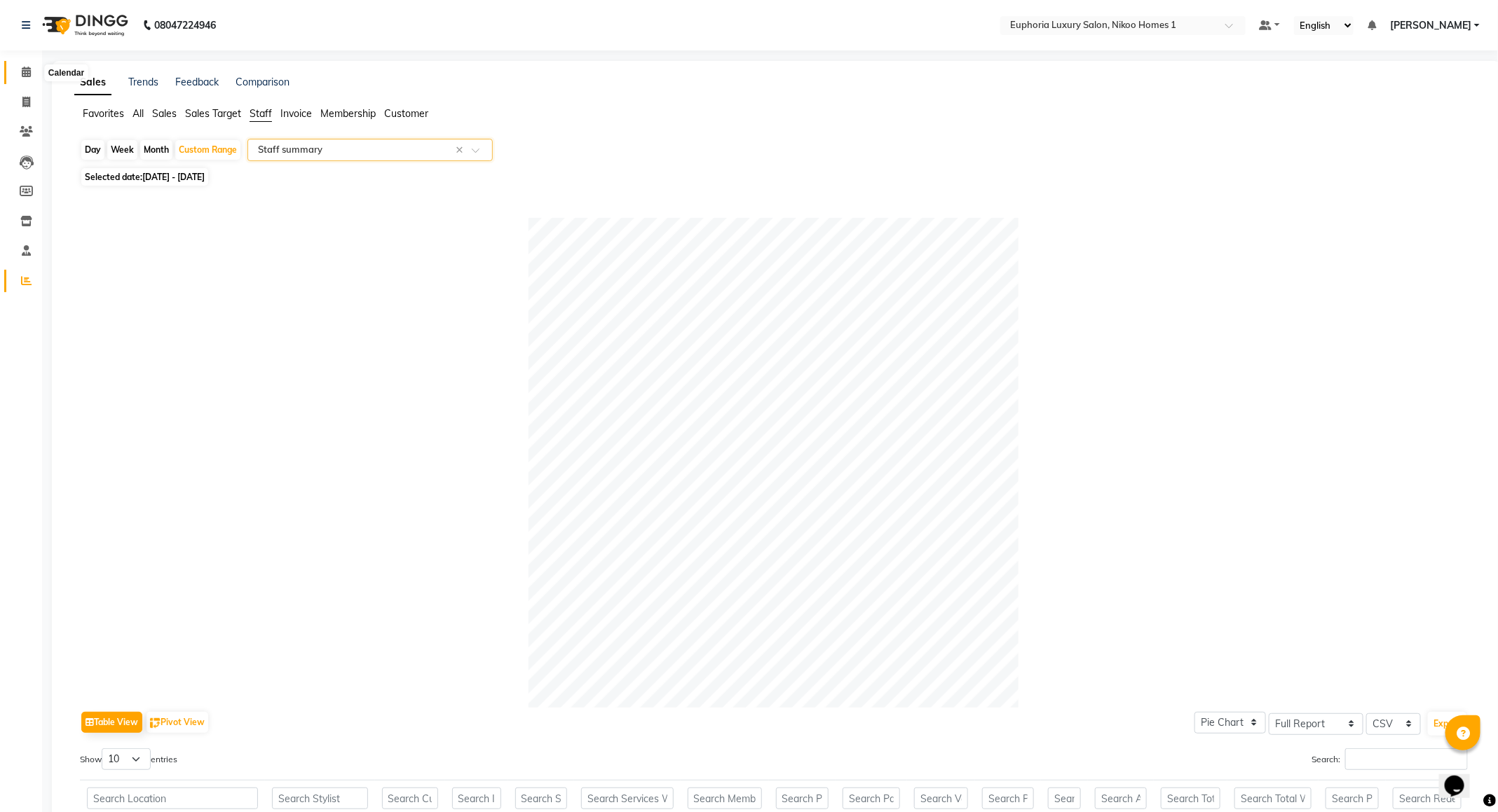
click at [26, 66] on icon at bounding box center [27, 72] width 9 height 11
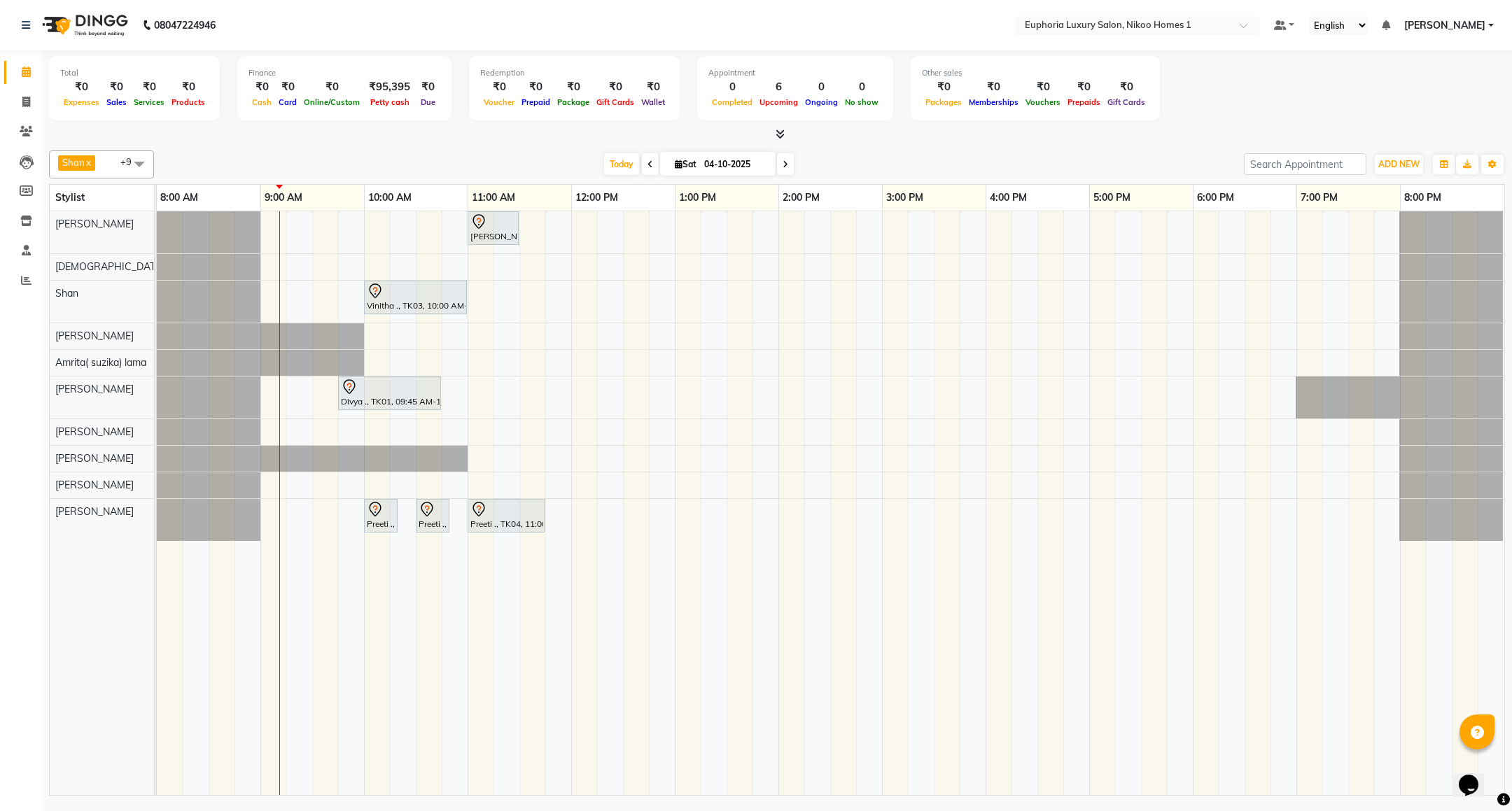
click at [26, 71] on icon at bounding box center [27, 71] width 9 height 11
click at [27, 280] on icon at bounding box center [27, 280] width 11 height 11
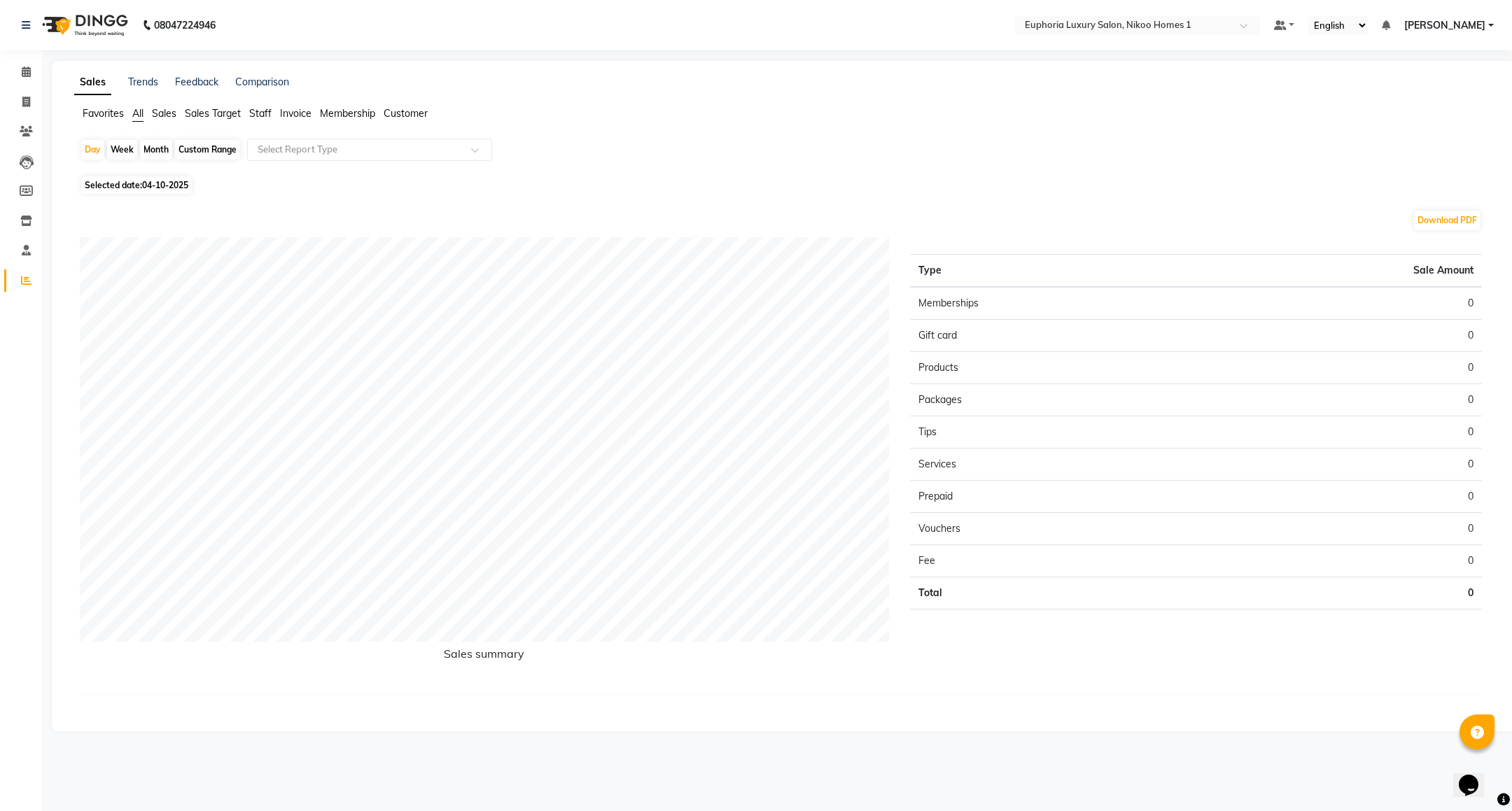
click at [215, 147] on div "Custom Range" at bounding box center [208, 150] width 65 height 20
select select "10"
select select "2025"
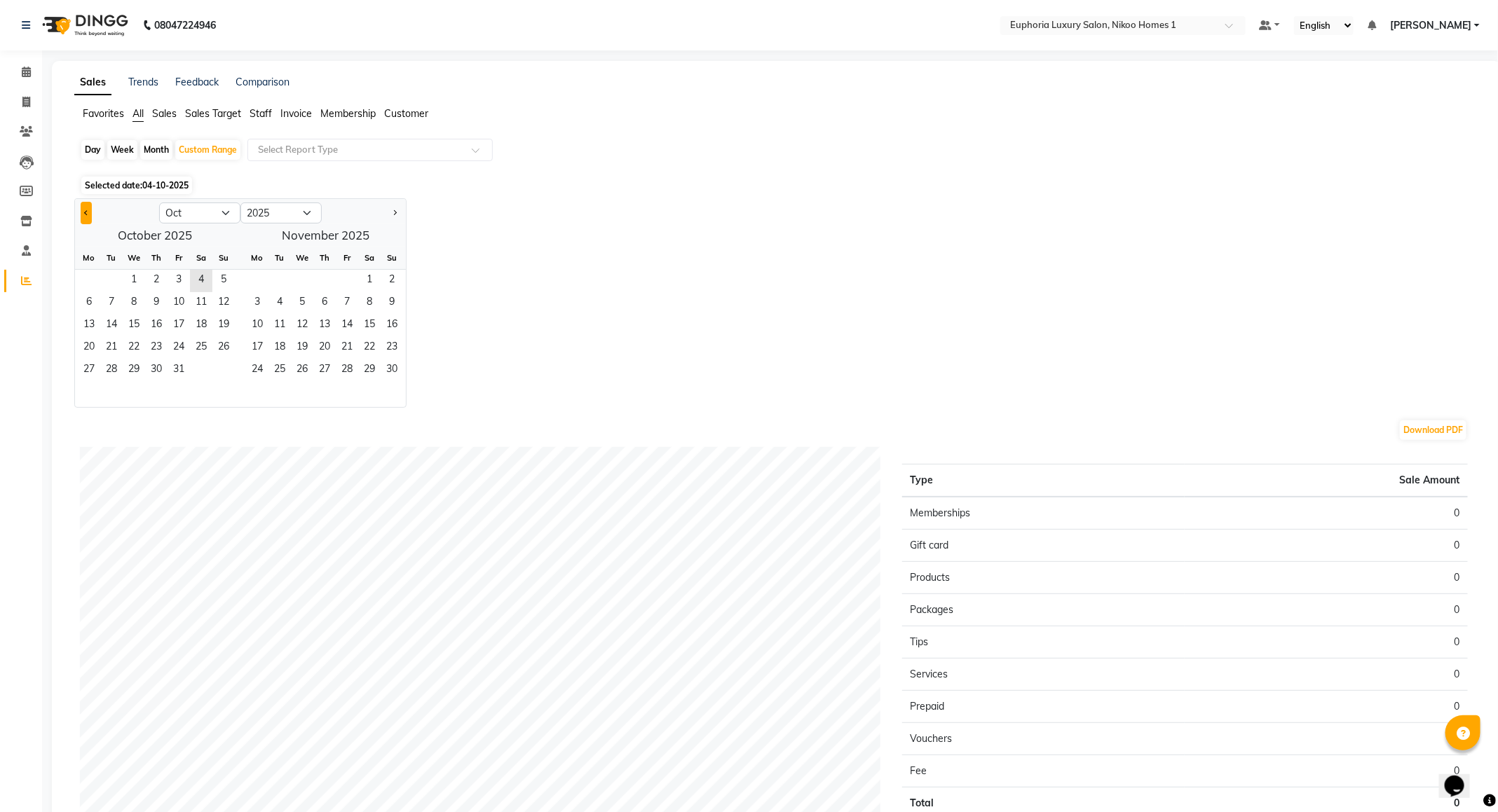
click at [81, 211] on button "Previous month" at bounding box center [86, 212] width 11 height 22
select select "9"
click at [80, 365] on span "29" at bounding box center [88, 370] width 22 height 22
click at [372, 282] on span "4" at bounding box center [369, 281] width 22 height 22
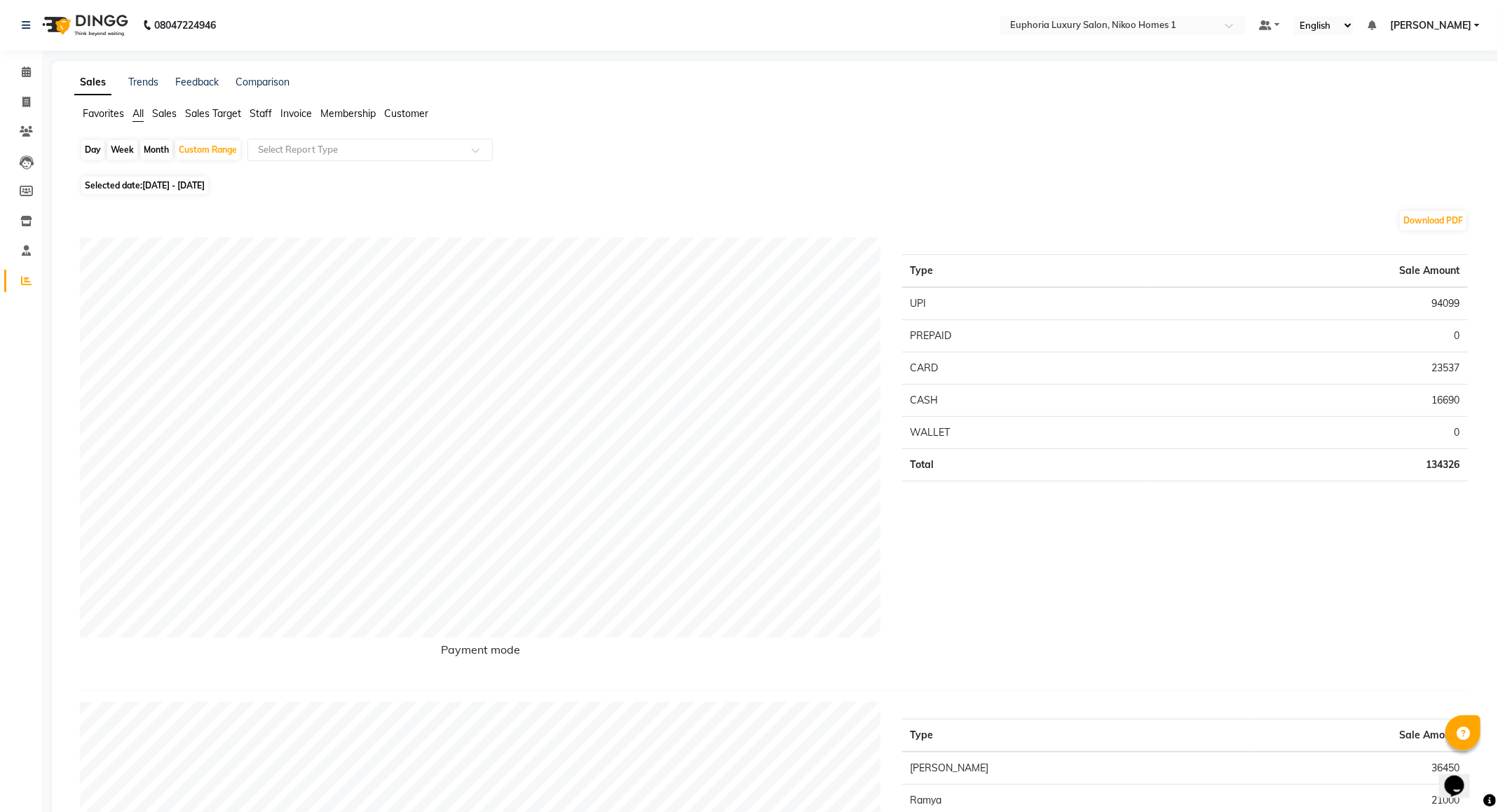
click at [261, 107] on li "Staff" at bounding box center [260, 113] width 22 height 14
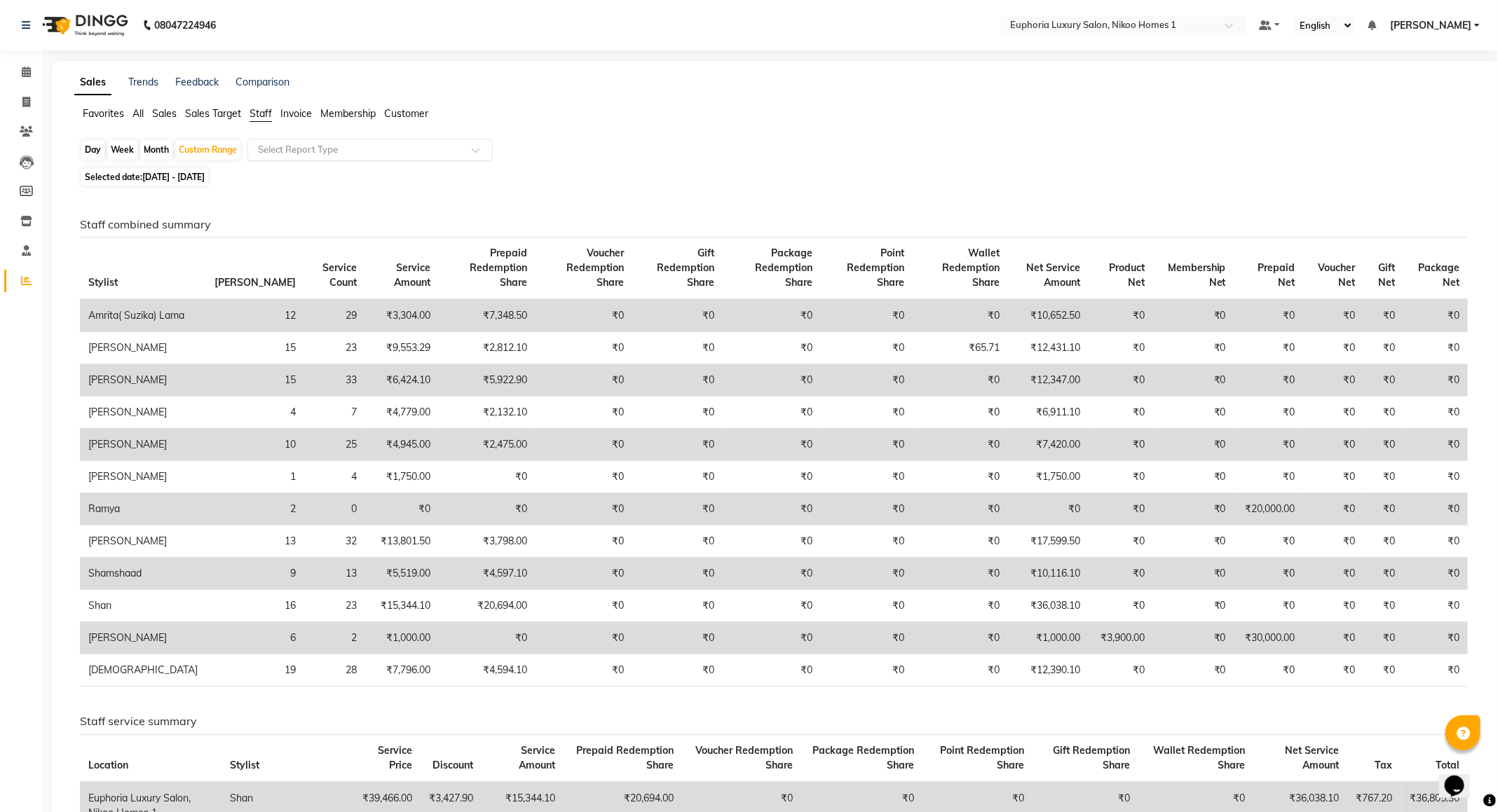
click at [301, 144] on input "text" at bounding box center [355, 150] width 202 height 14
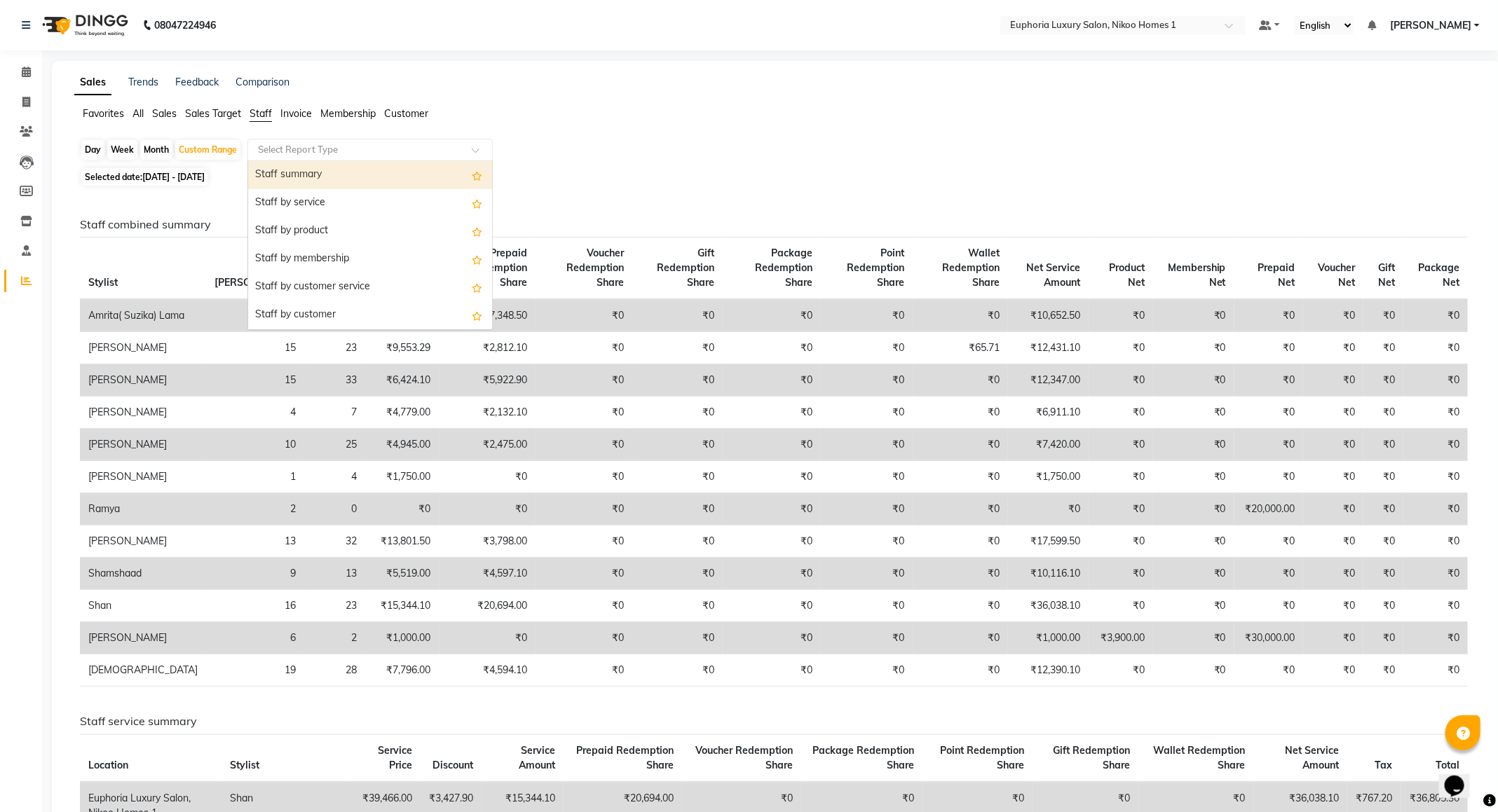
click at [310, 181] on div "Staff summary" at bounding box center [370, 175] width 244 height 28
select select "full_report"
select select "csv"
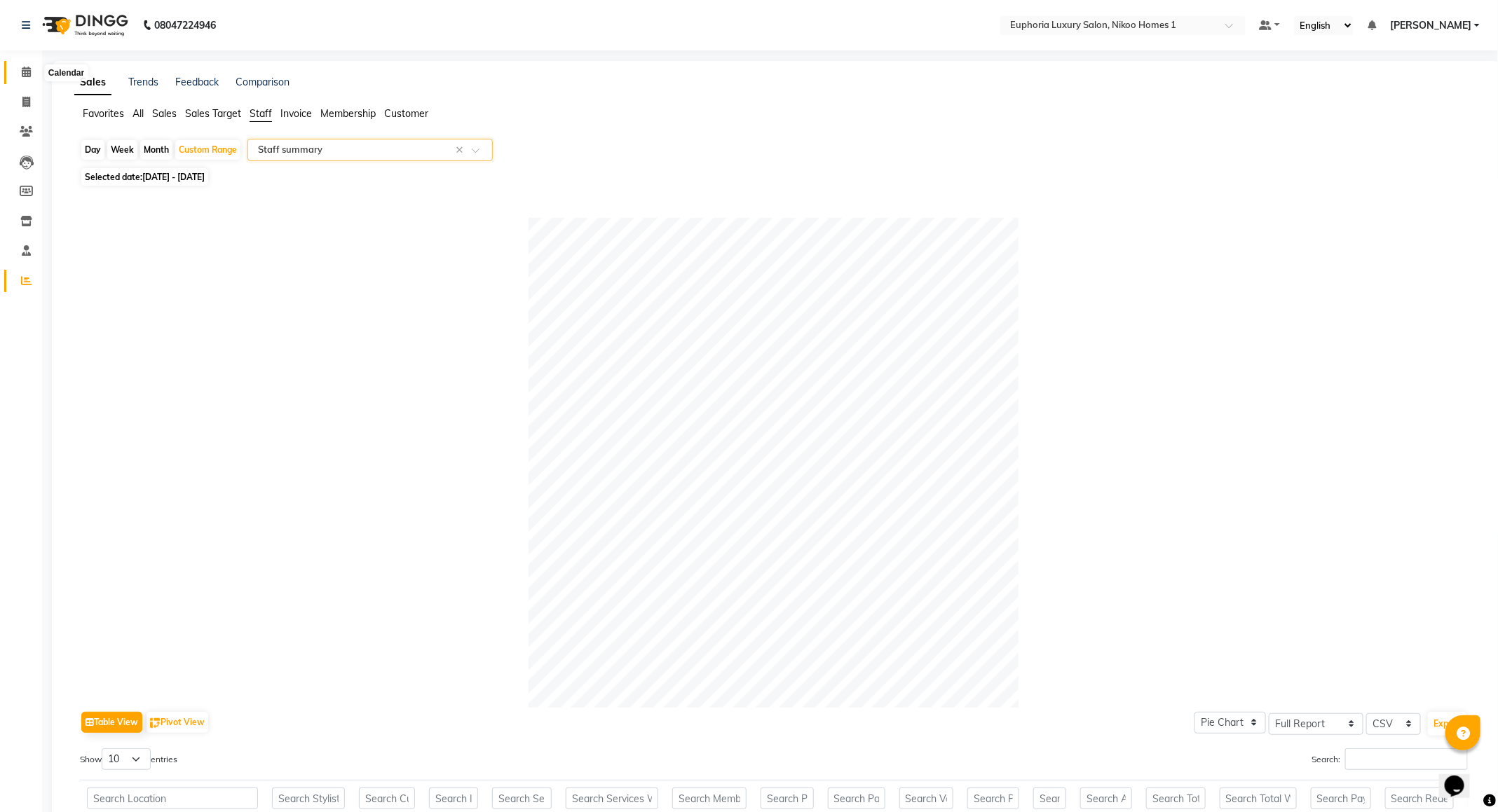
click at [20, 65] on span at bounding box center [26, 72] width 24 height 16
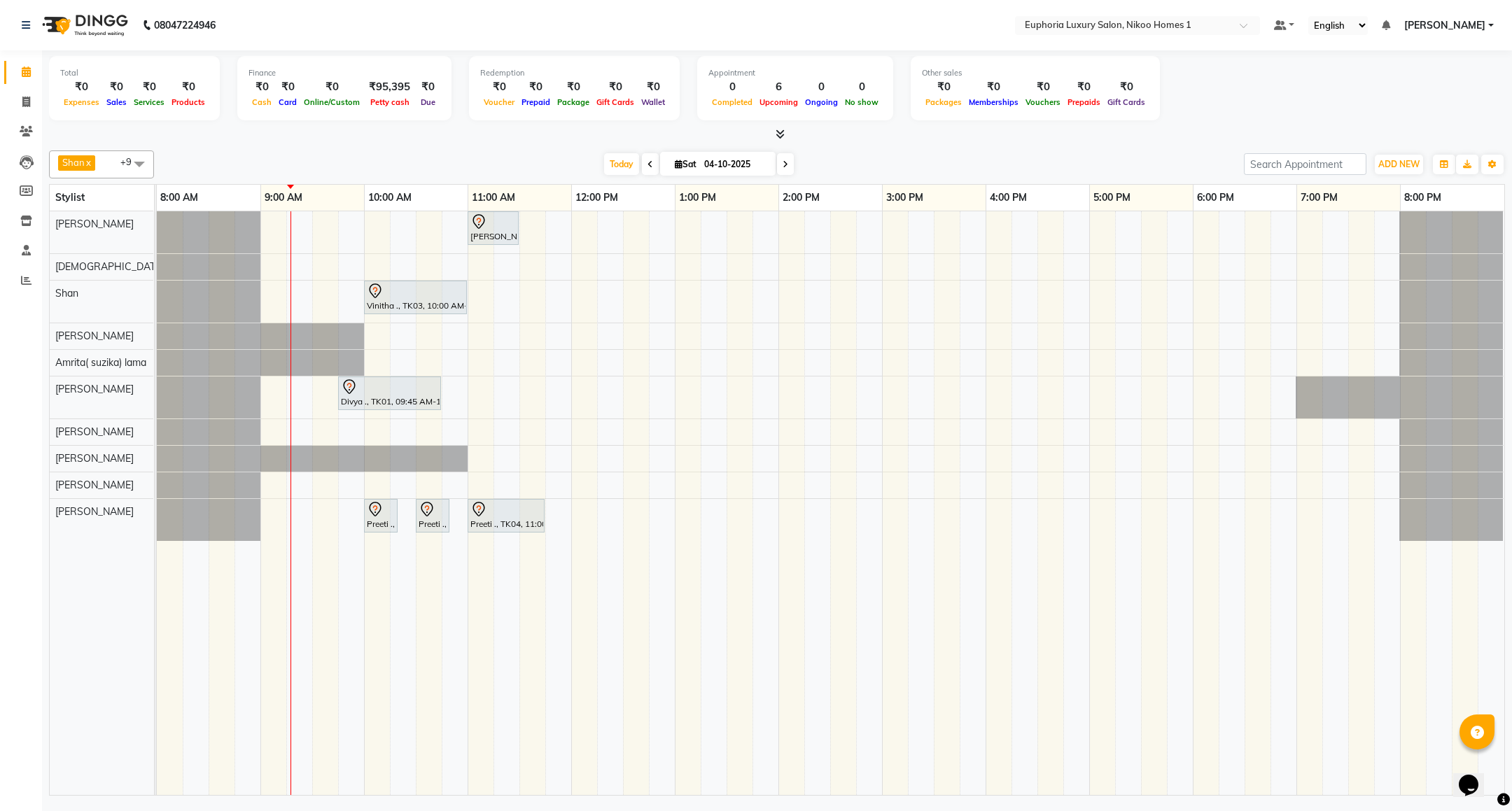
click at [5, 61] on link "Calendar" at bounding box center [21, 72] width 33 height 23
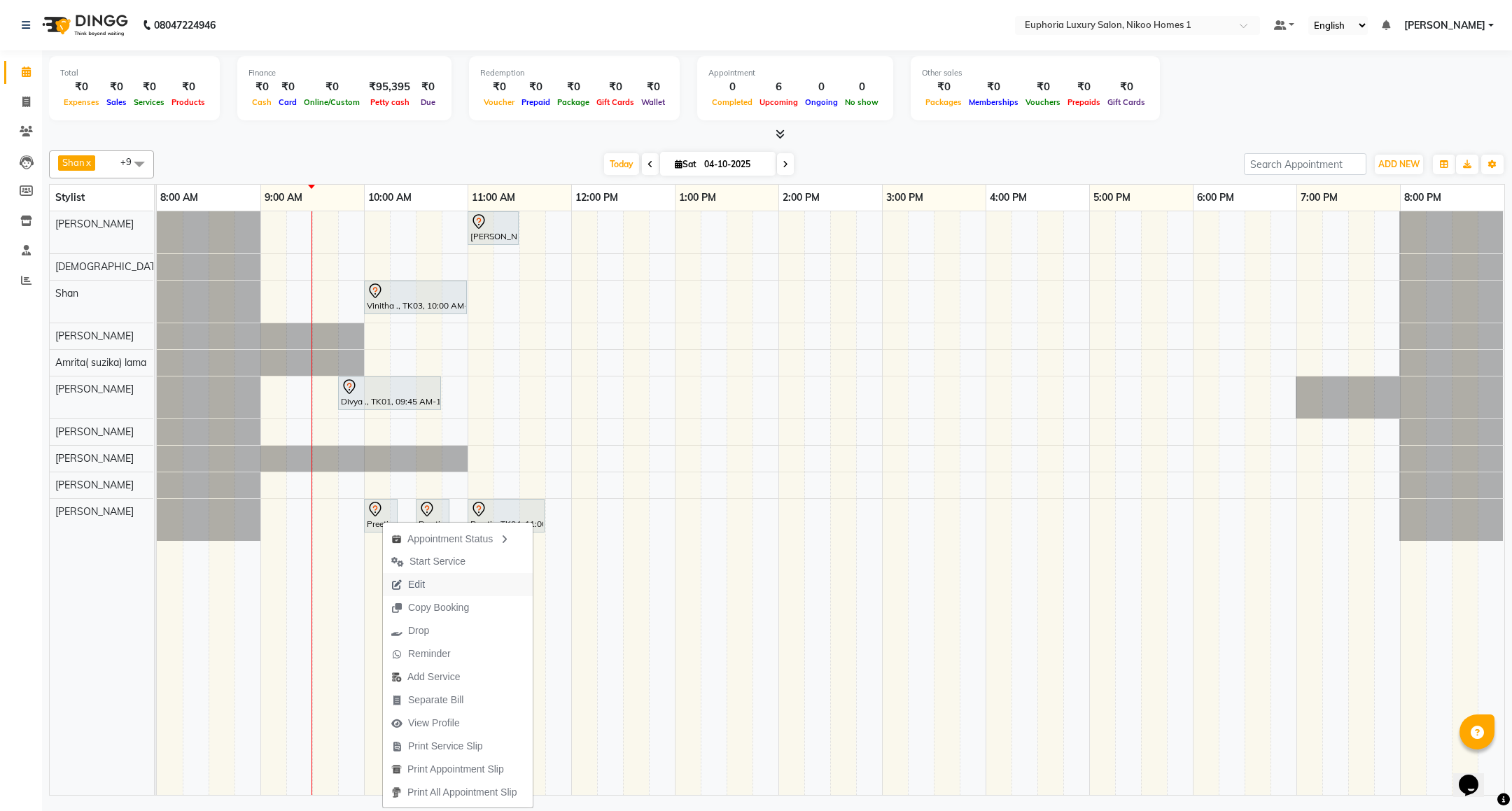
click at [444, 580] on button "Edit" at bounding box center [458, 584] width 150 height 23
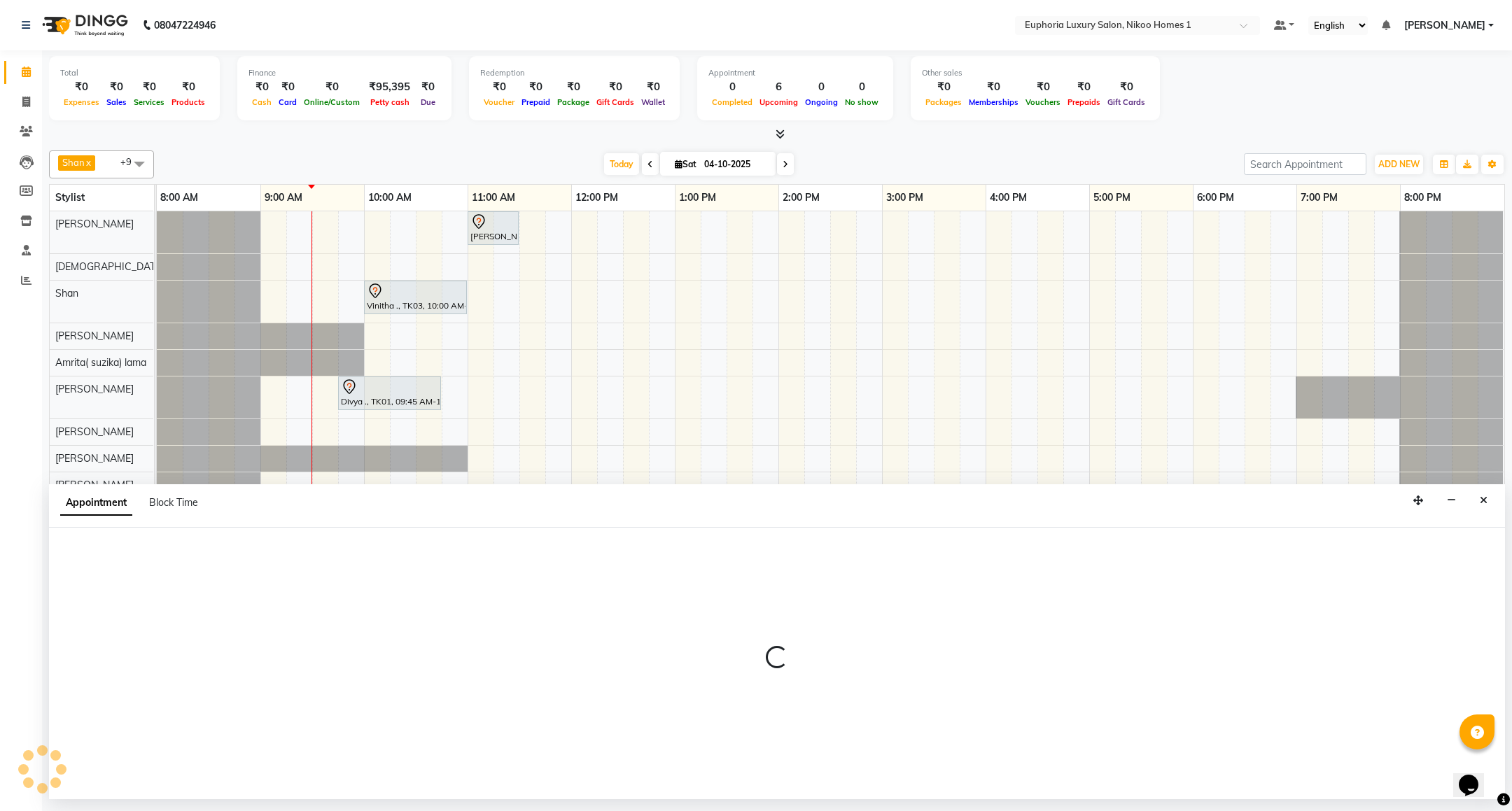
select select "tentative"
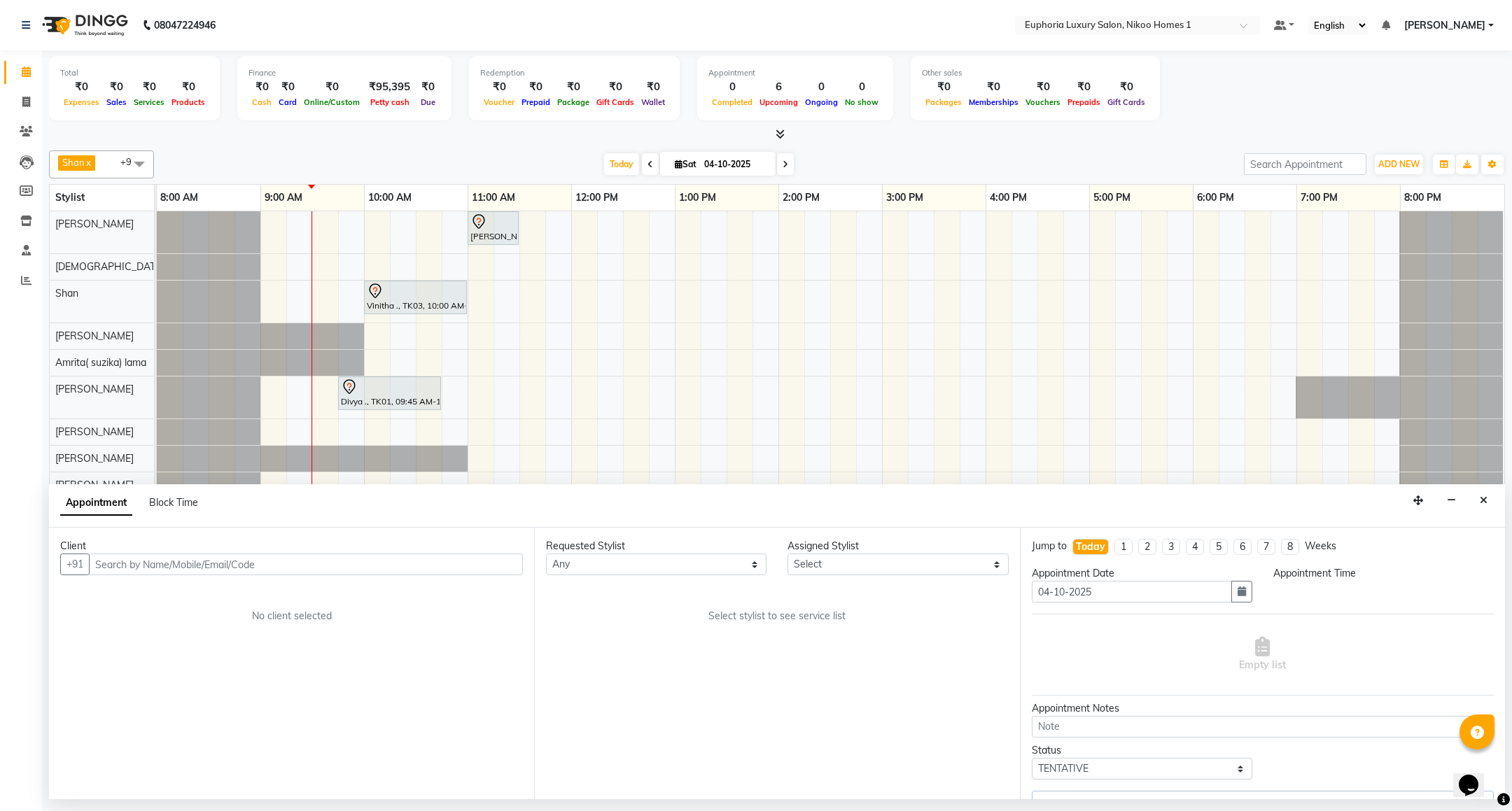
select select "93567"
select select "600"
select select "4025"
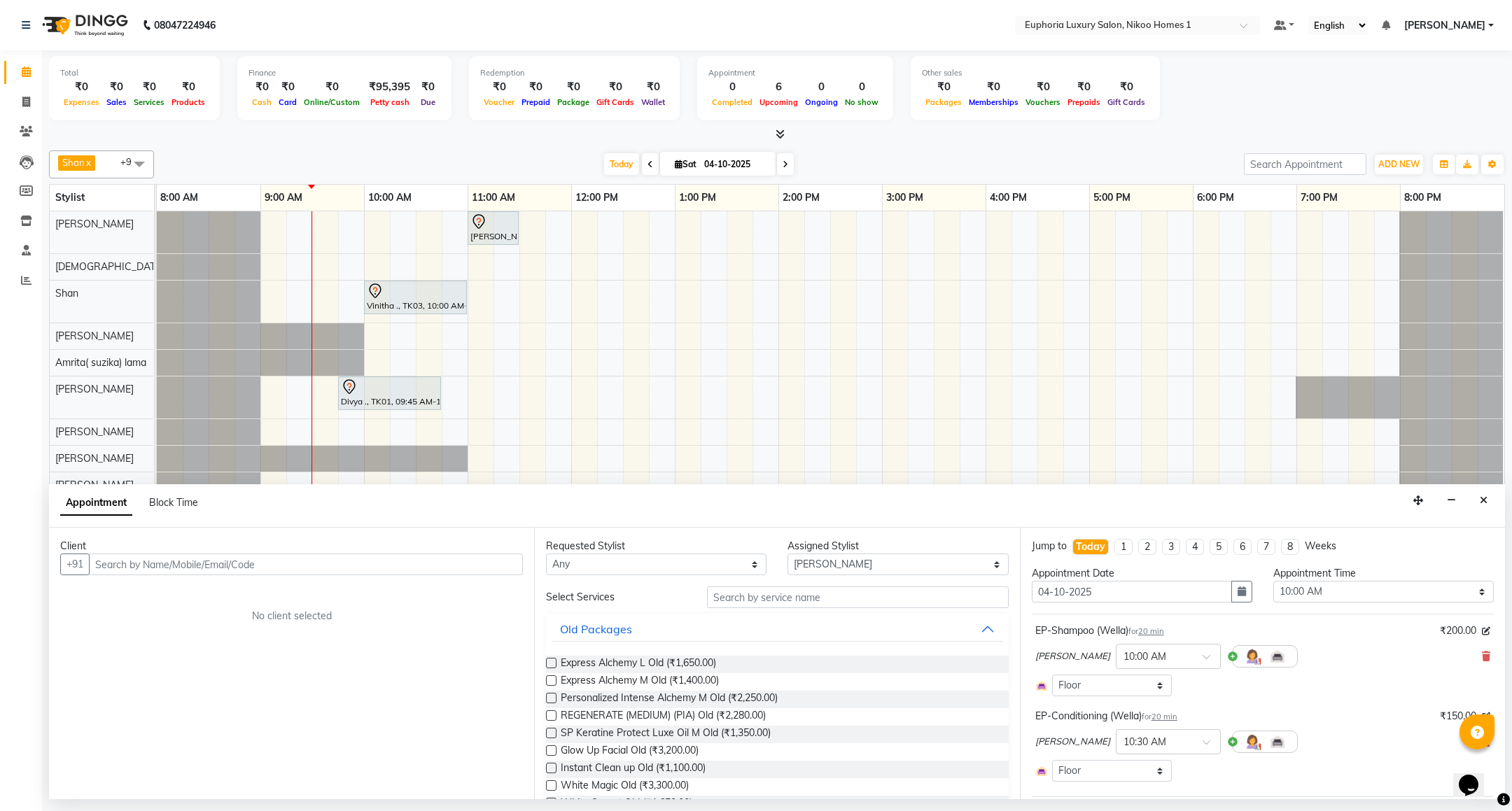
select select "4025"
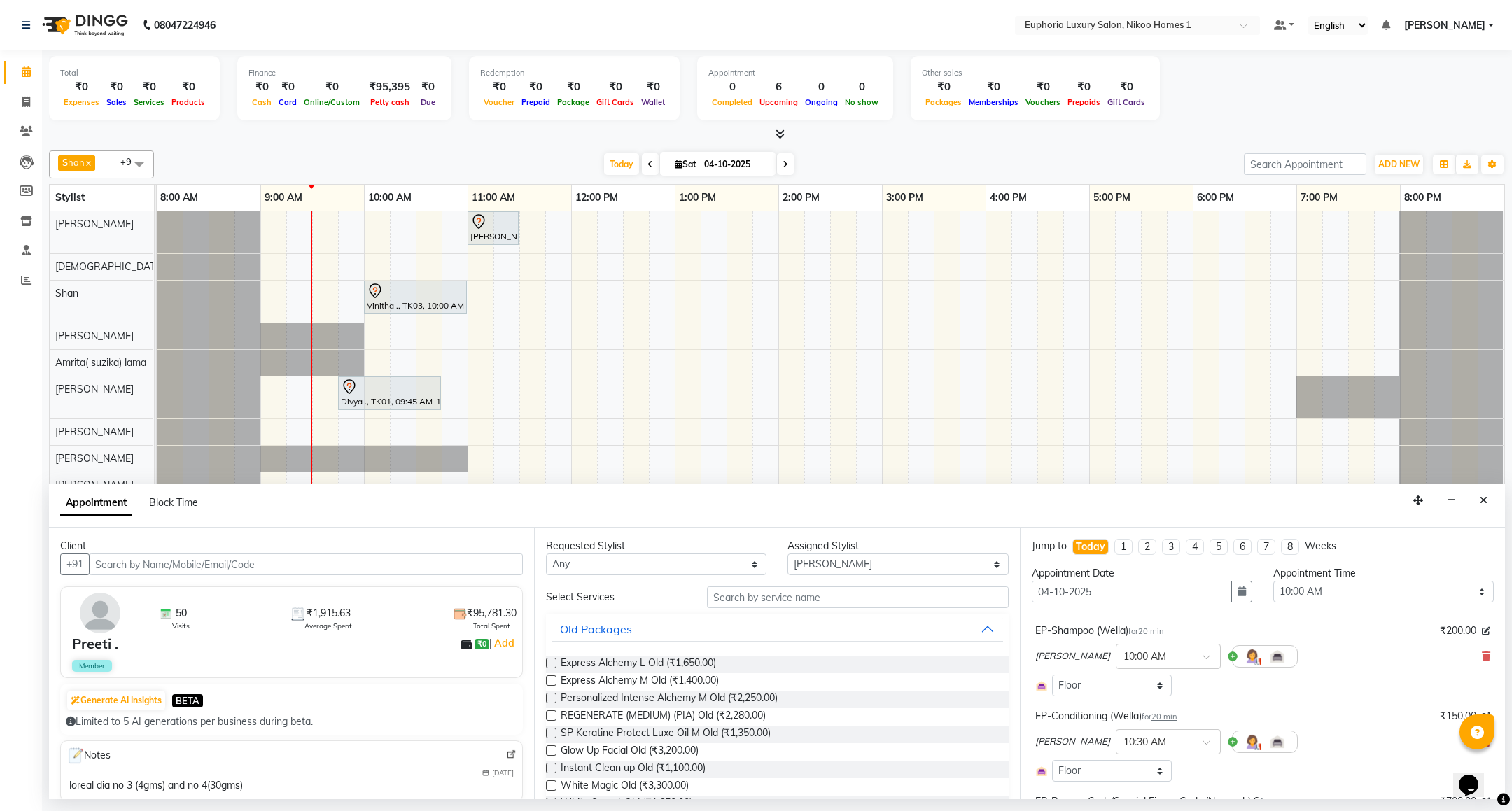
click at [1482, 656] on icon at bounding box center [1485, 656] width 8 height 10
click at [1482, 667] on icon at bounding box center [1485, 669] width 8 height 10
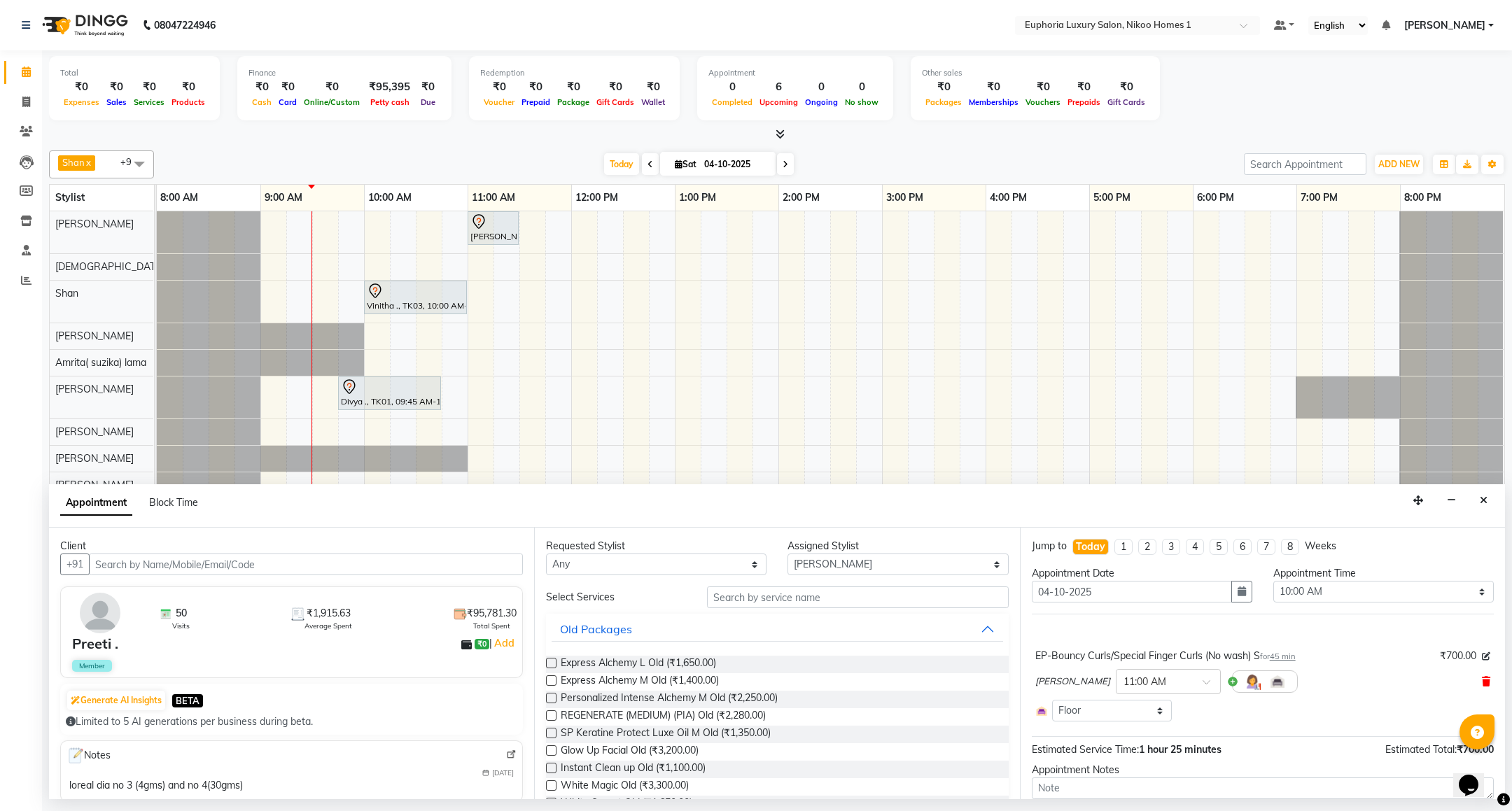
click at [1482, 685] on icon at bounding box center [1485, 681] width 8 height 10
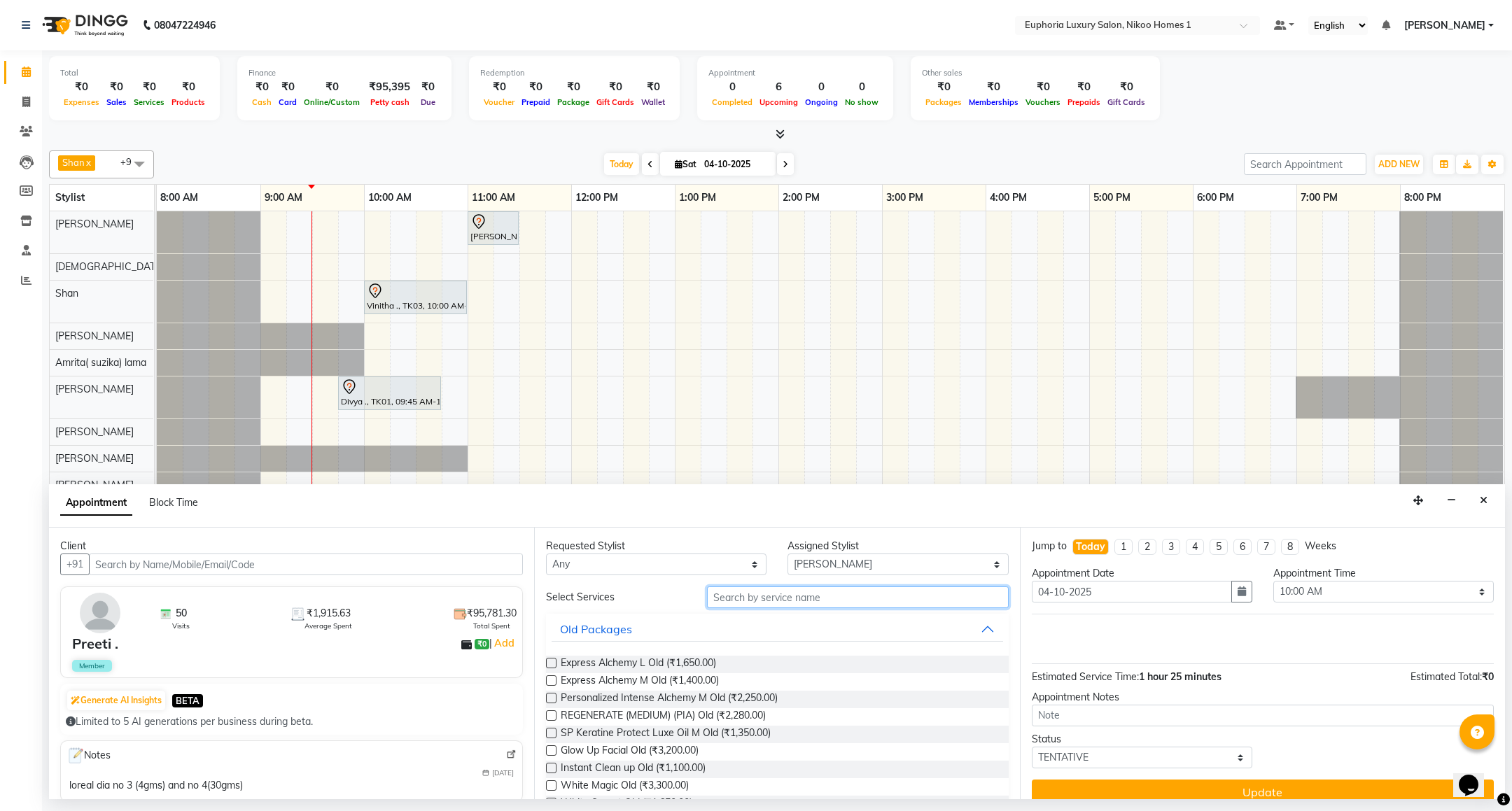
click at [822, 601] on input "text" at bounding box center [857, 597] width 301 height 22
click at [819, 572] on select "Select Amrita( suzika) lama Atif [PERSON_NAME] [PERSON_NAME] Danish [PERSON_NAM…" at bounding box center [898, 564] width 220 height 22
select select "74231"
click at [788, 555] on select "Select Amrita( suzika) lama Atif [PERSON_NAME] [PERSON_NAME] Danish [PERSON_NAM…" at bounding box center [898, 564] width 220 height 22
click at [772, 603] on input "text" at bounding box center [857, 597] width 301 height 22
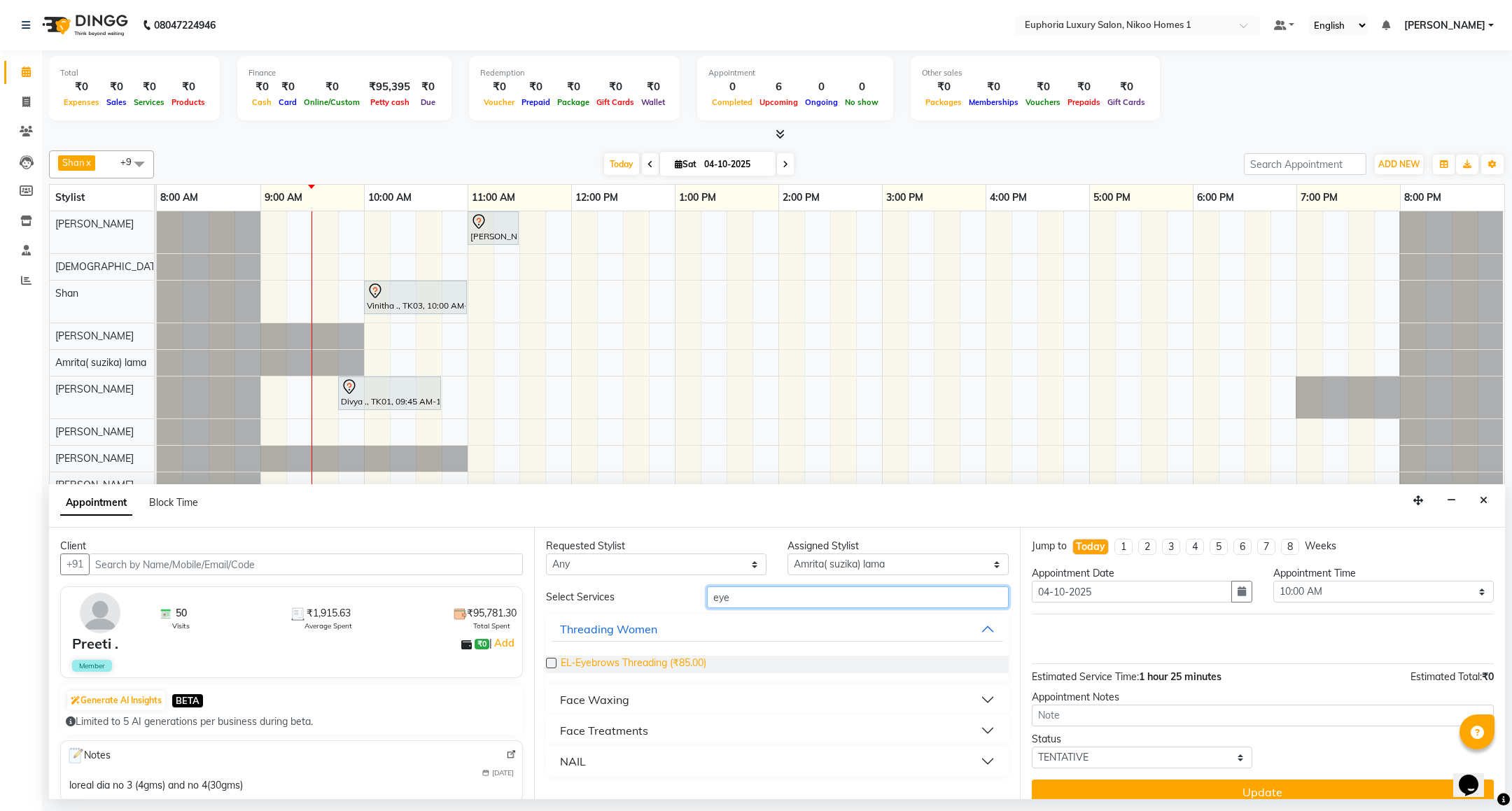
type input "eye"
click at [623, 661] on span "EL-Eyebrows Threading (₹85.00)" at bounding box center [634, 664] width 146 height 17
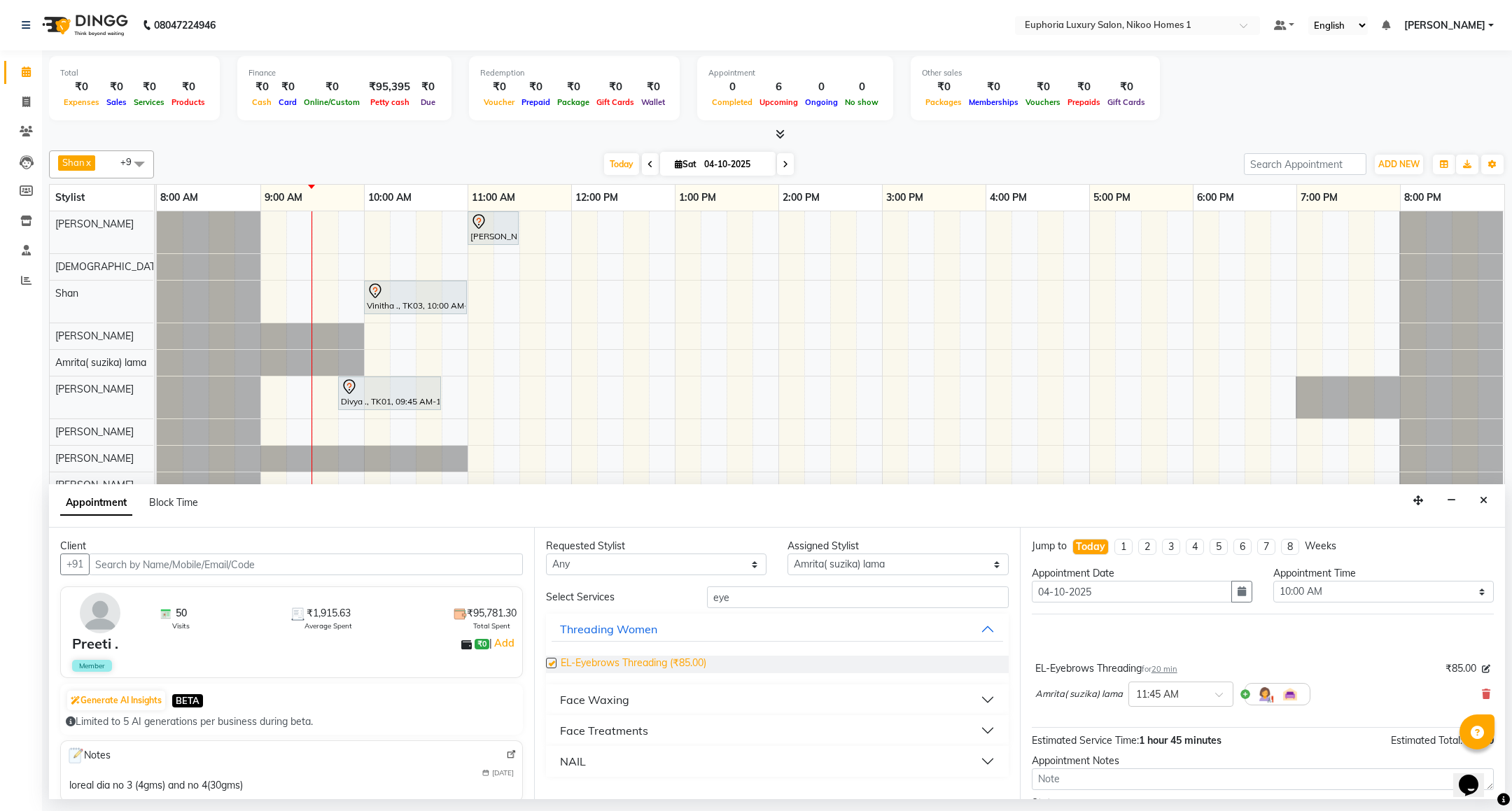
checkbox input "false"
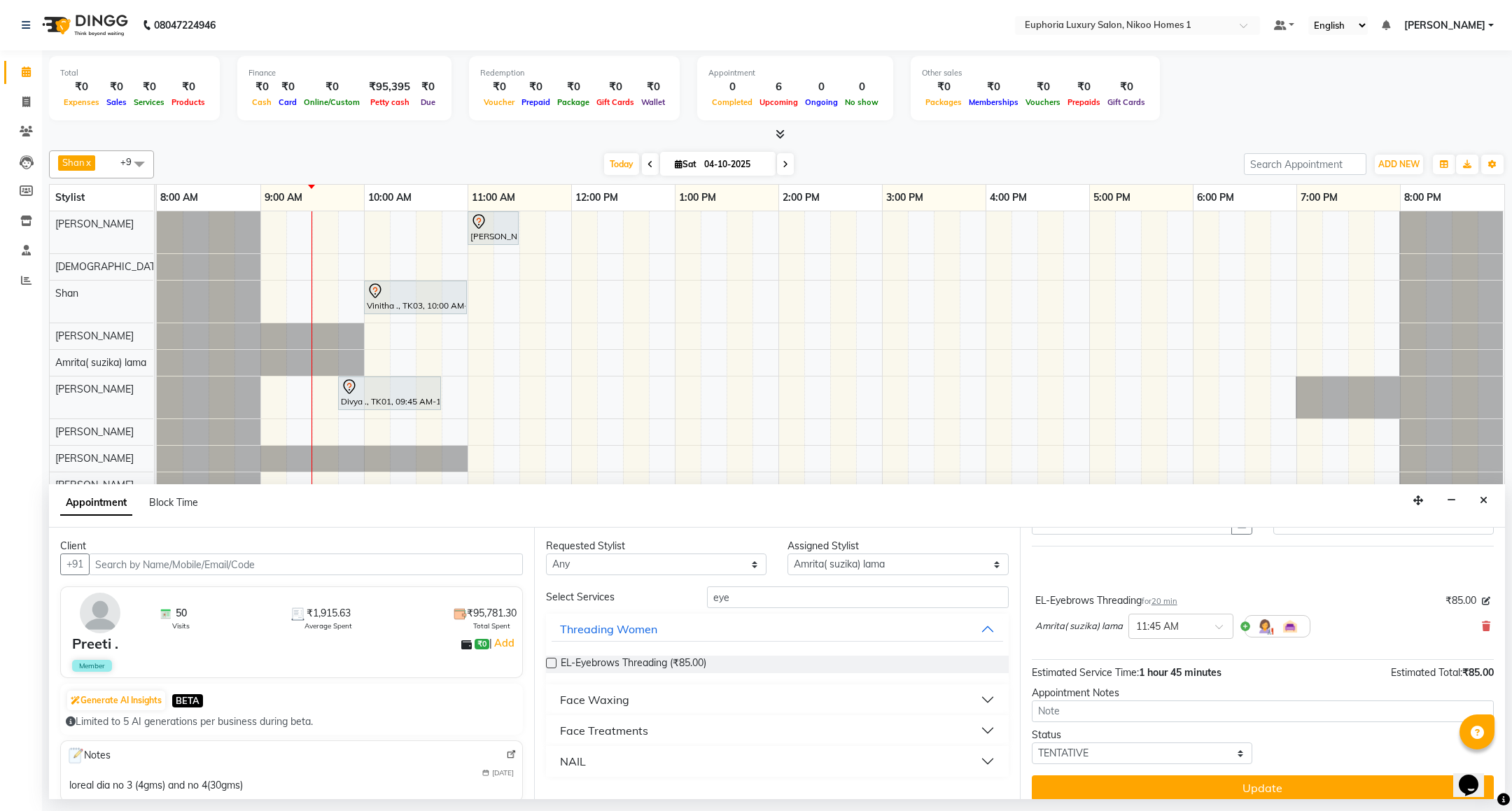
scroll to position [83, 0]
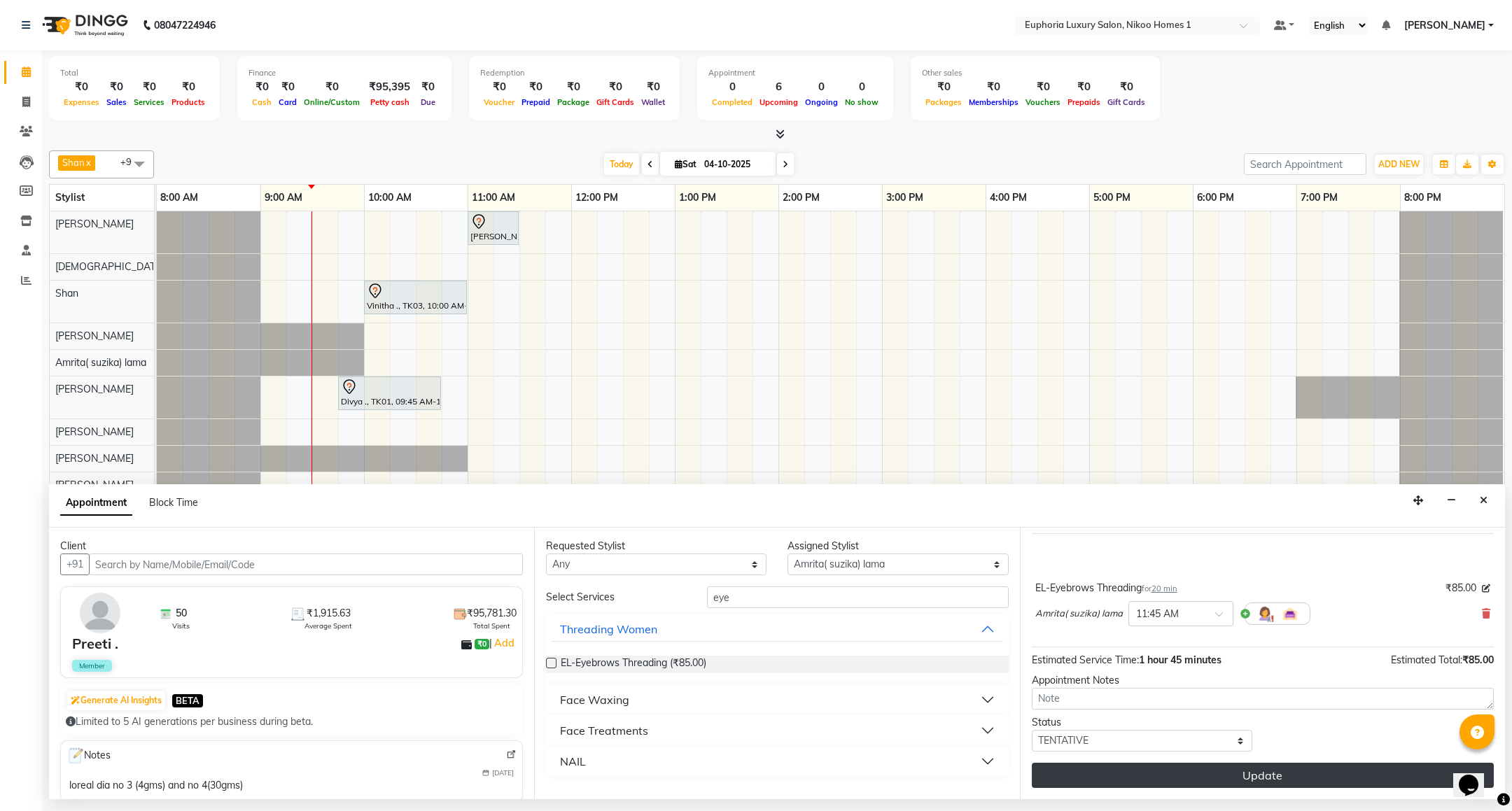
click at [1168, 765] on button "Update" at bounding box center [1263, 775] width 462 height 25
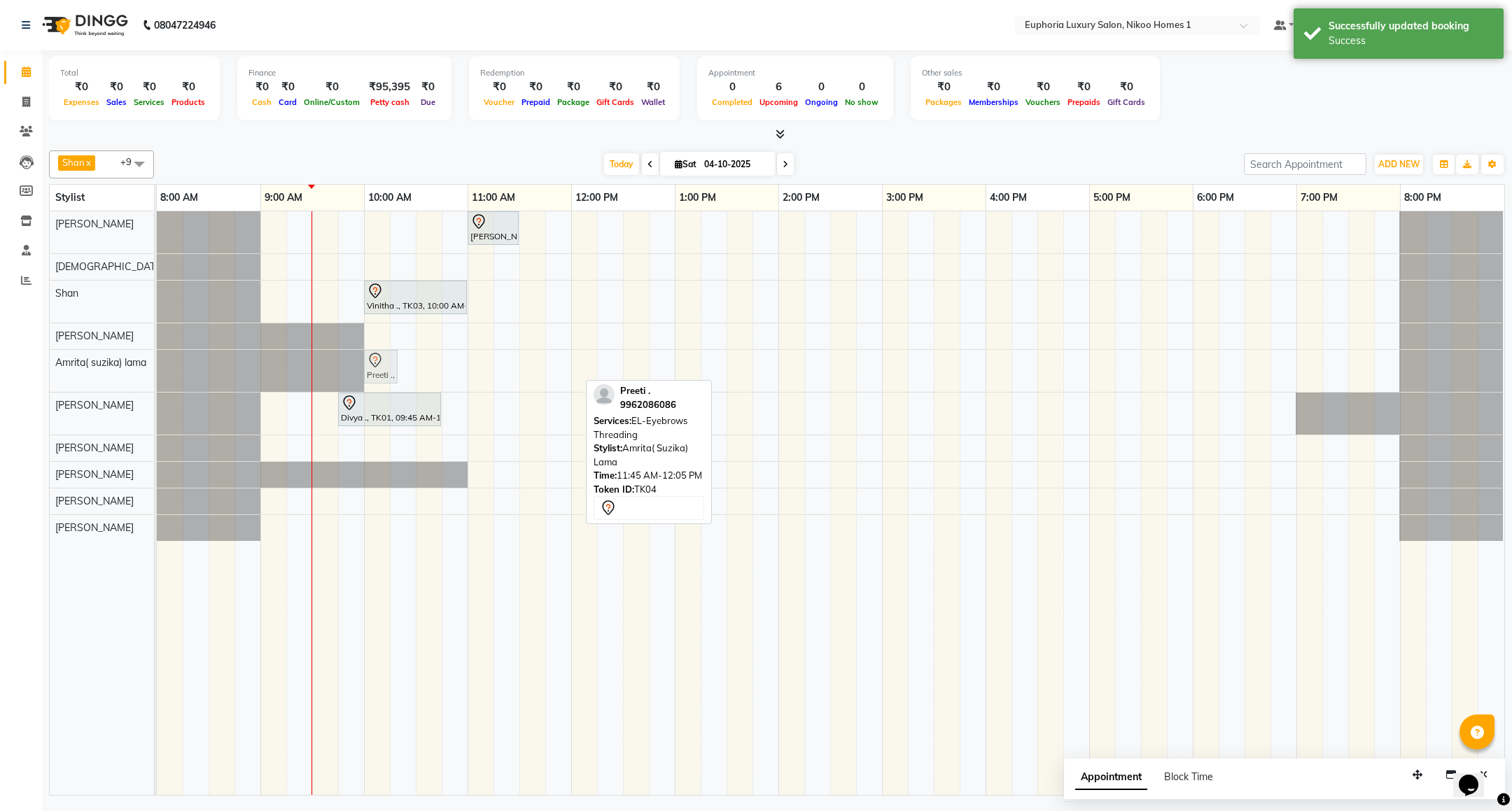
drag, startPoint x: 553, startPoint y: 366, endPoint x: 372, endPoint y: 385, distance: 182.0
click at [157, 385] on div "Preeti ., TK04, 11:45 AM-12:05 PM, EL-Eyebrows Threading Preeti ., TK04, 11:45 …" at bounding box center [157, 370] width 0 height 42
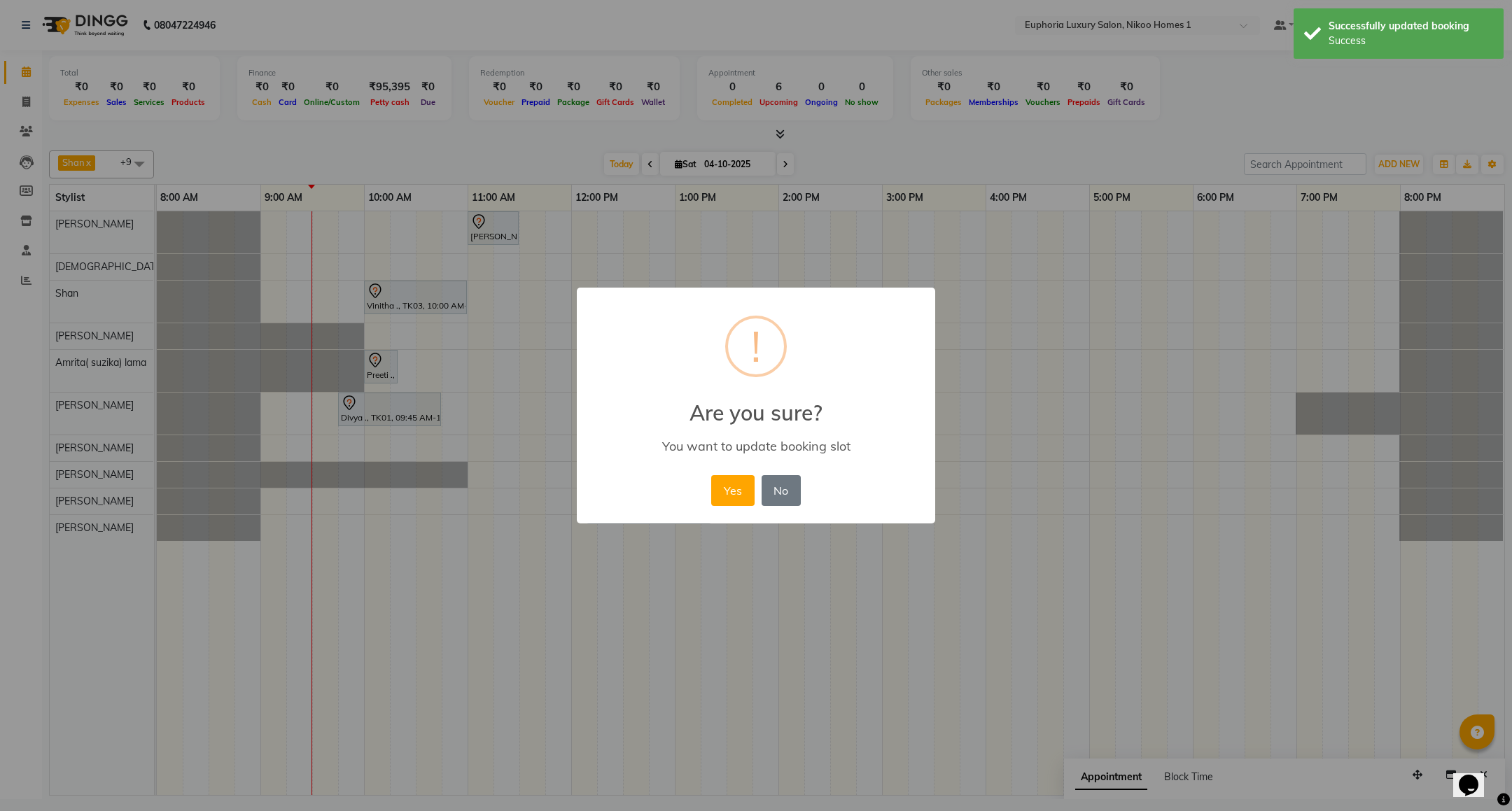
click at [725, 470] on div "× ! Are you sure? You want to update booking slot Yes No No" at bounding box center [756, 405] width 358 height 236
click at [744, 493] on button "Yes" at bounding box center [733, 490] width 43 height 31
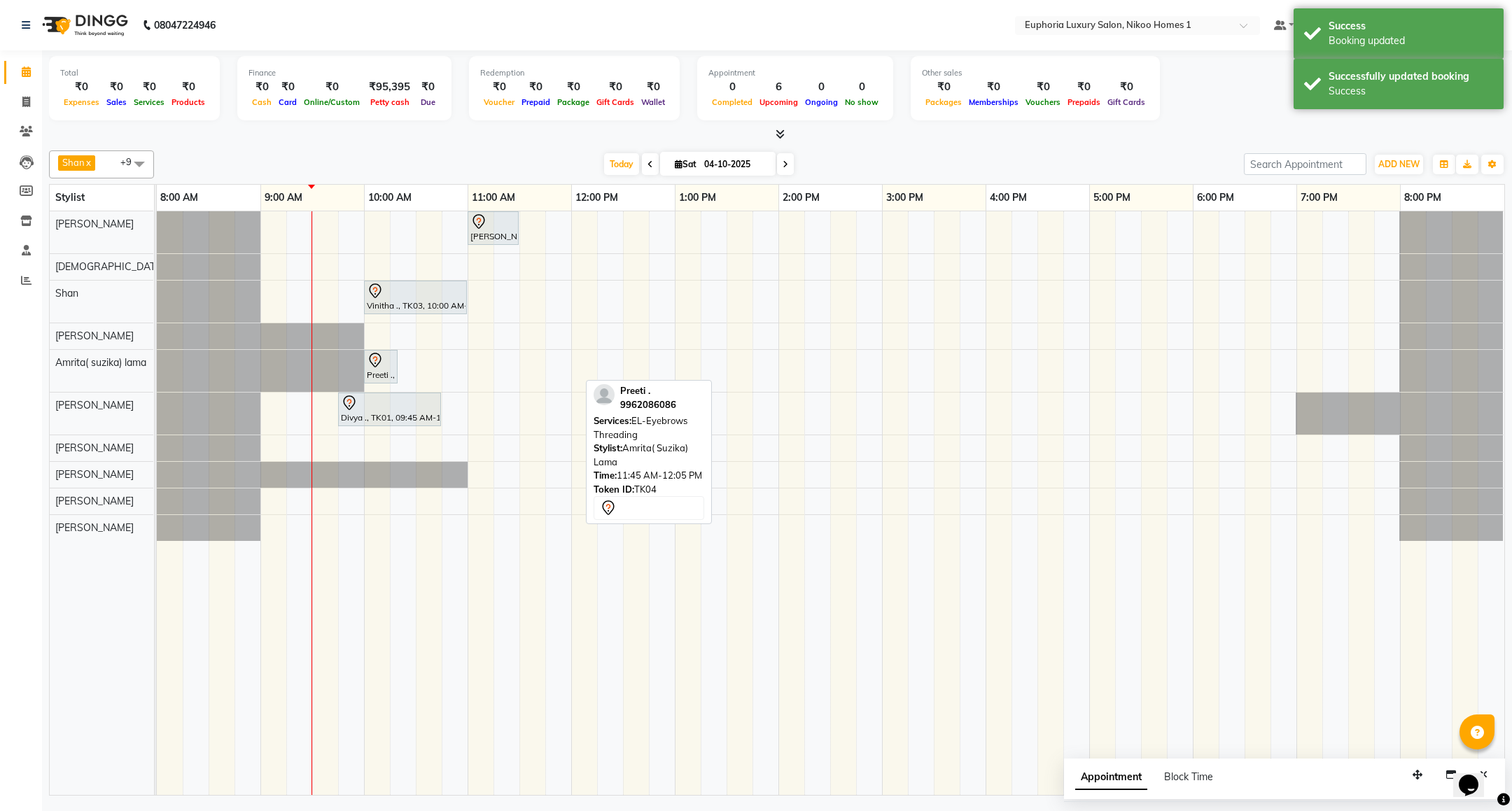
click at [477, 342] on div "[PERSON_NAME] ., TK02, 11:00 AM-11:30 AM, EP-[PERSON_NAME] Trim/Design MEN Vini…" at bounding box center [830, 503] width 1348 height 584
select select "81452"
select select "tentative"
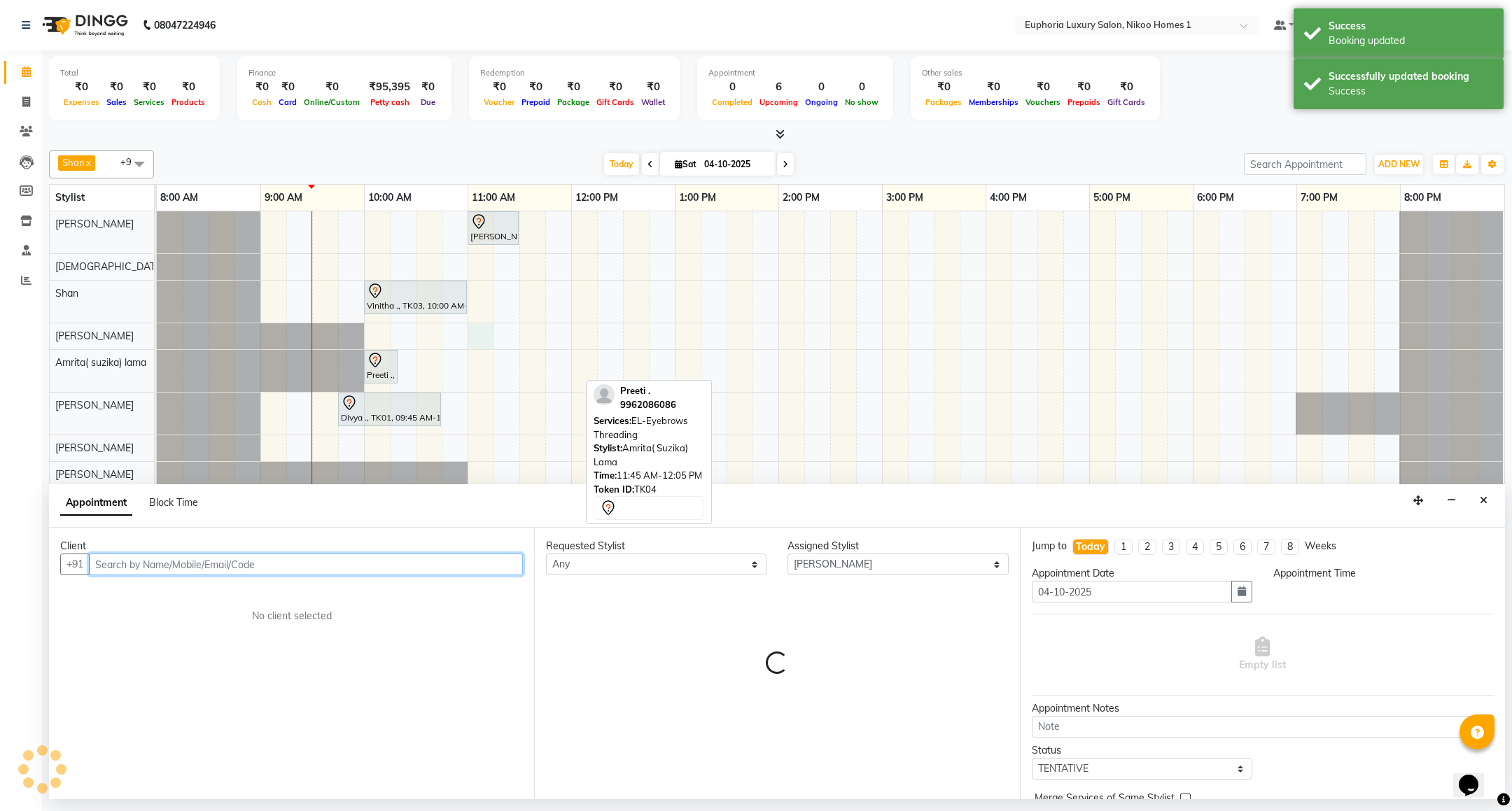
select select "660"
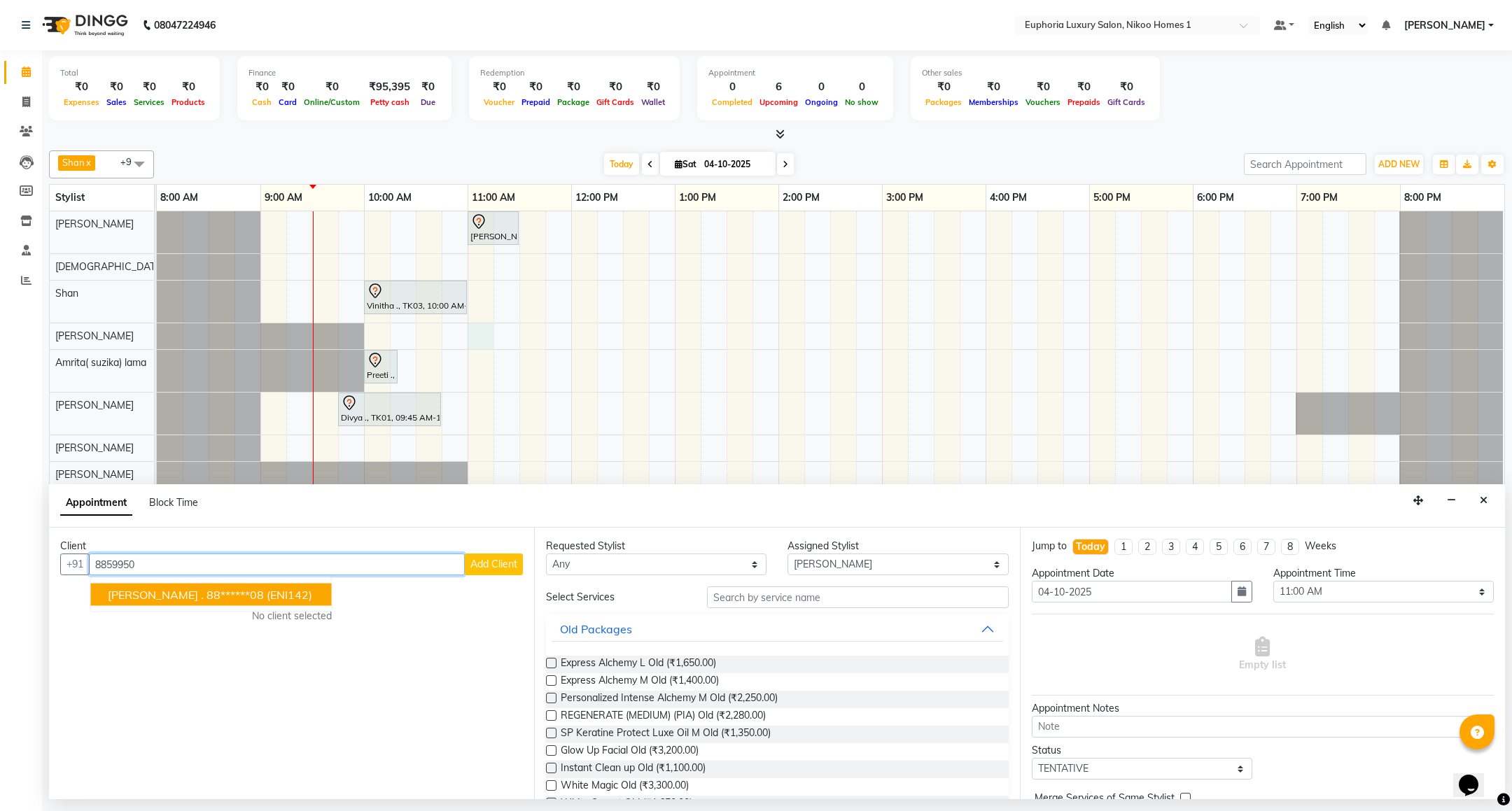
click at [267, 593] on span "(ENI142)" at bounding box center [290, 594] width 46 height 14
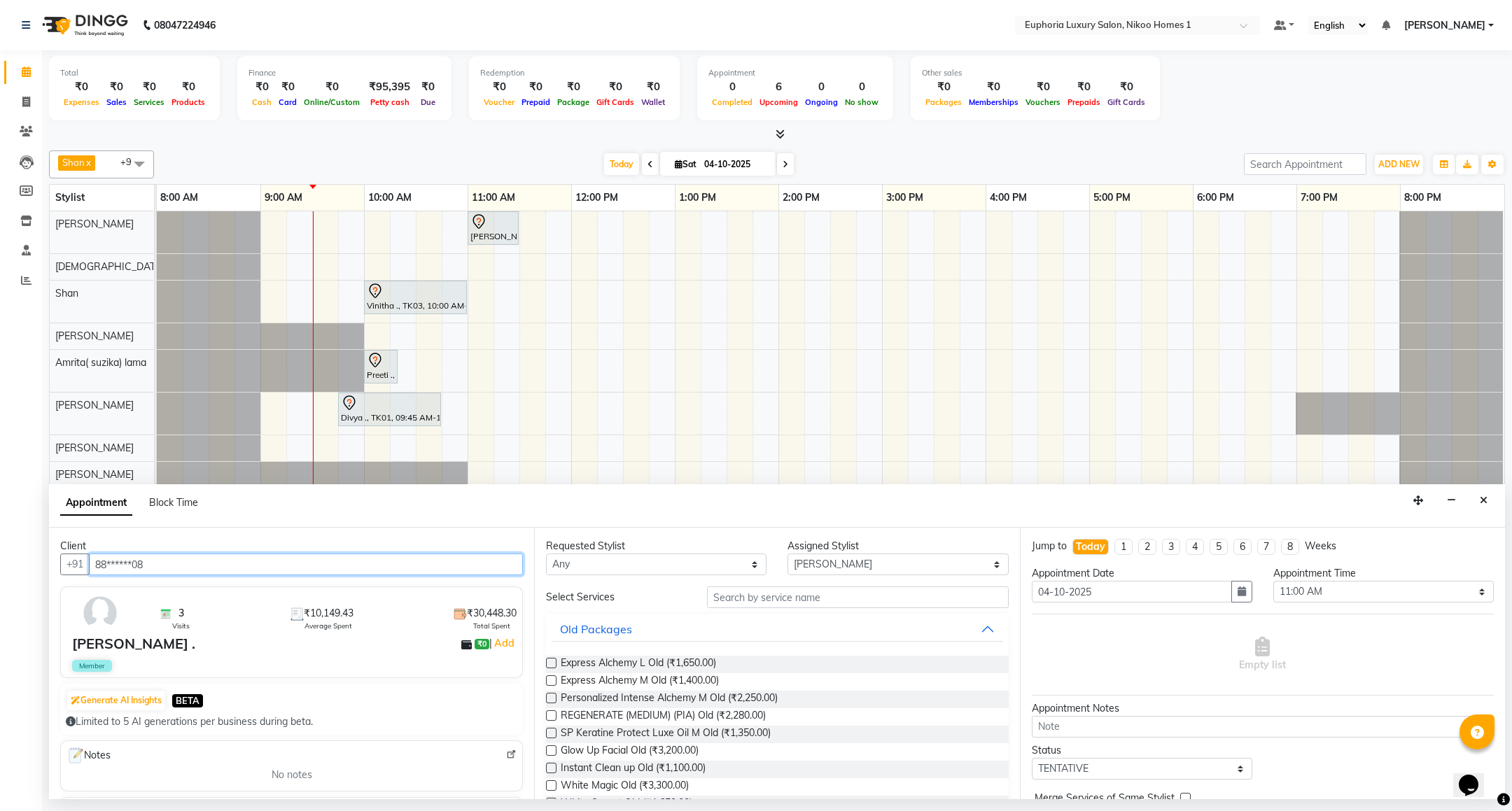
type input "88******08"
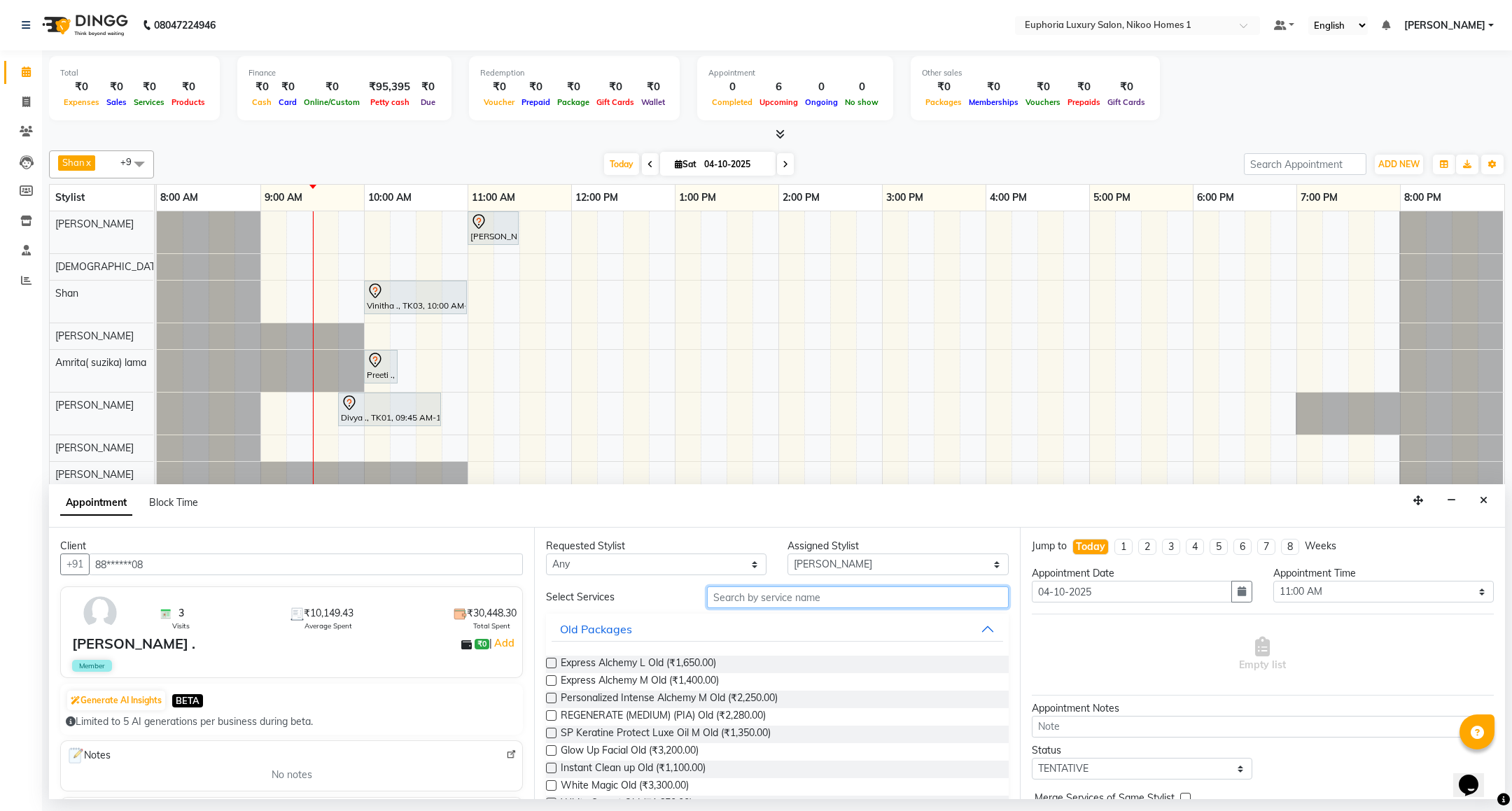
click at [778, 603] on input "text" at bounding box center [857, 597] width 301 height 22
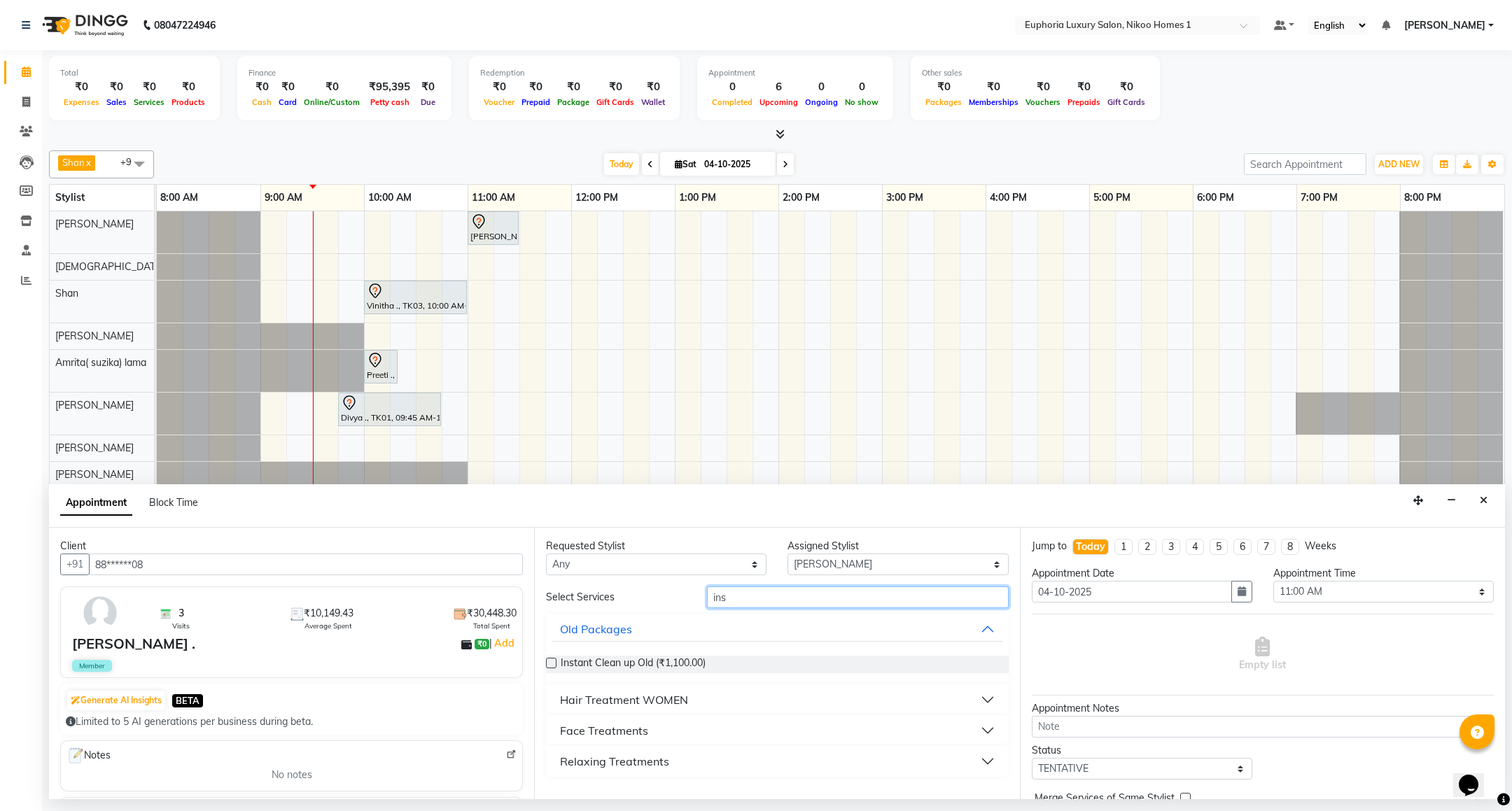
type input "ins"
click at [587, 731] on div "Face Treatments" at bounding box center [604, 730] width 88 height 17
click at [624, 765] on span "EP-Instant Clean-Up (₹999.00)" at bounding box center [629, 765] width 138 height 17
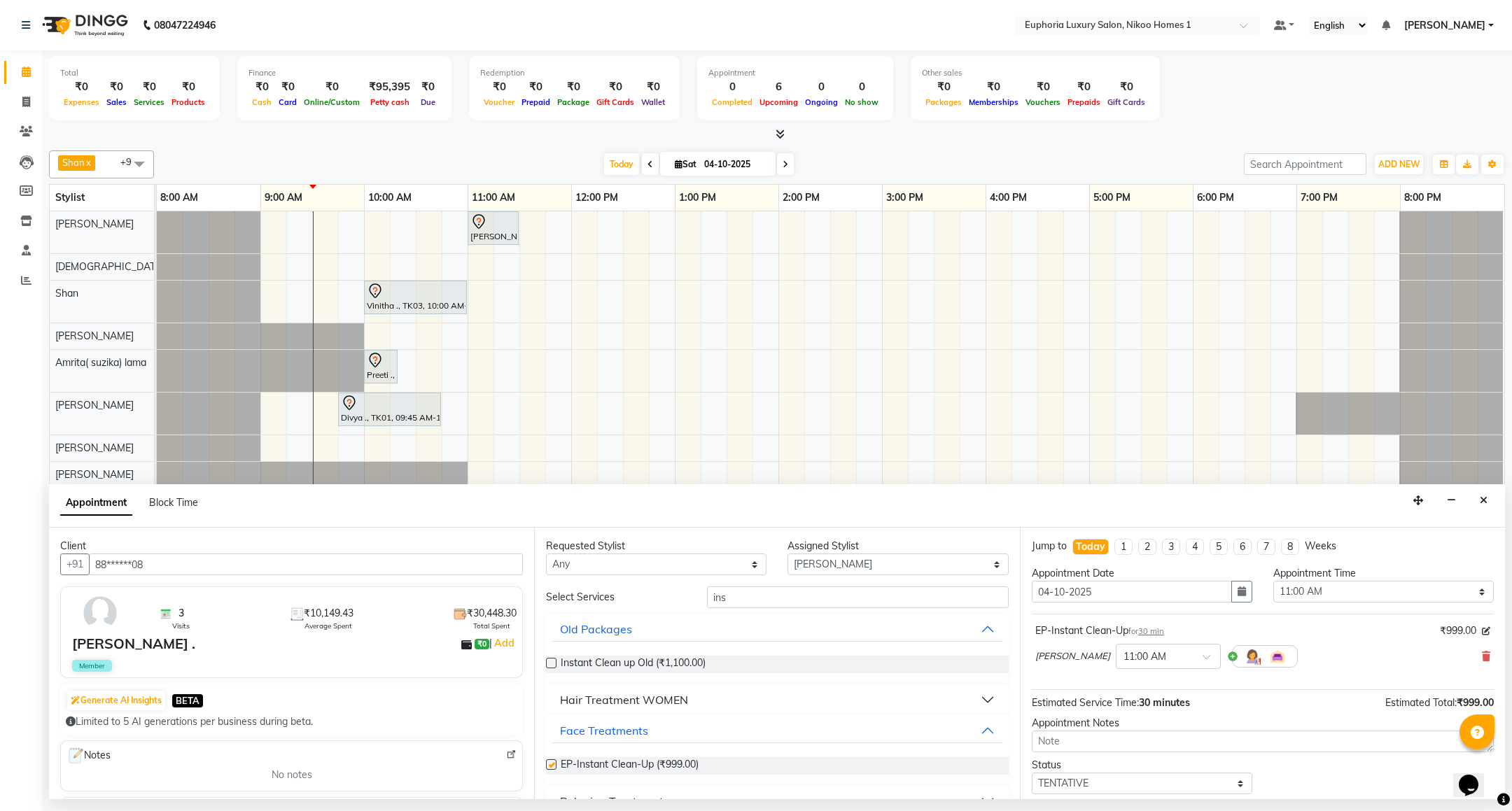
checkbox input "false"
drag, startPoint x: 763, startPoint y: 603, endPoint x: 664, endPoint y: 592, distance: 99.6
click at [666, 592] on div "Select Services ins" at bounding box center [776, 597] width 483 height 22
type input "eye"
click at [651, 662] on span "EL-Eyebrows Threading (₹85.00)" at bounding box center [634, 664] width 146 height 17
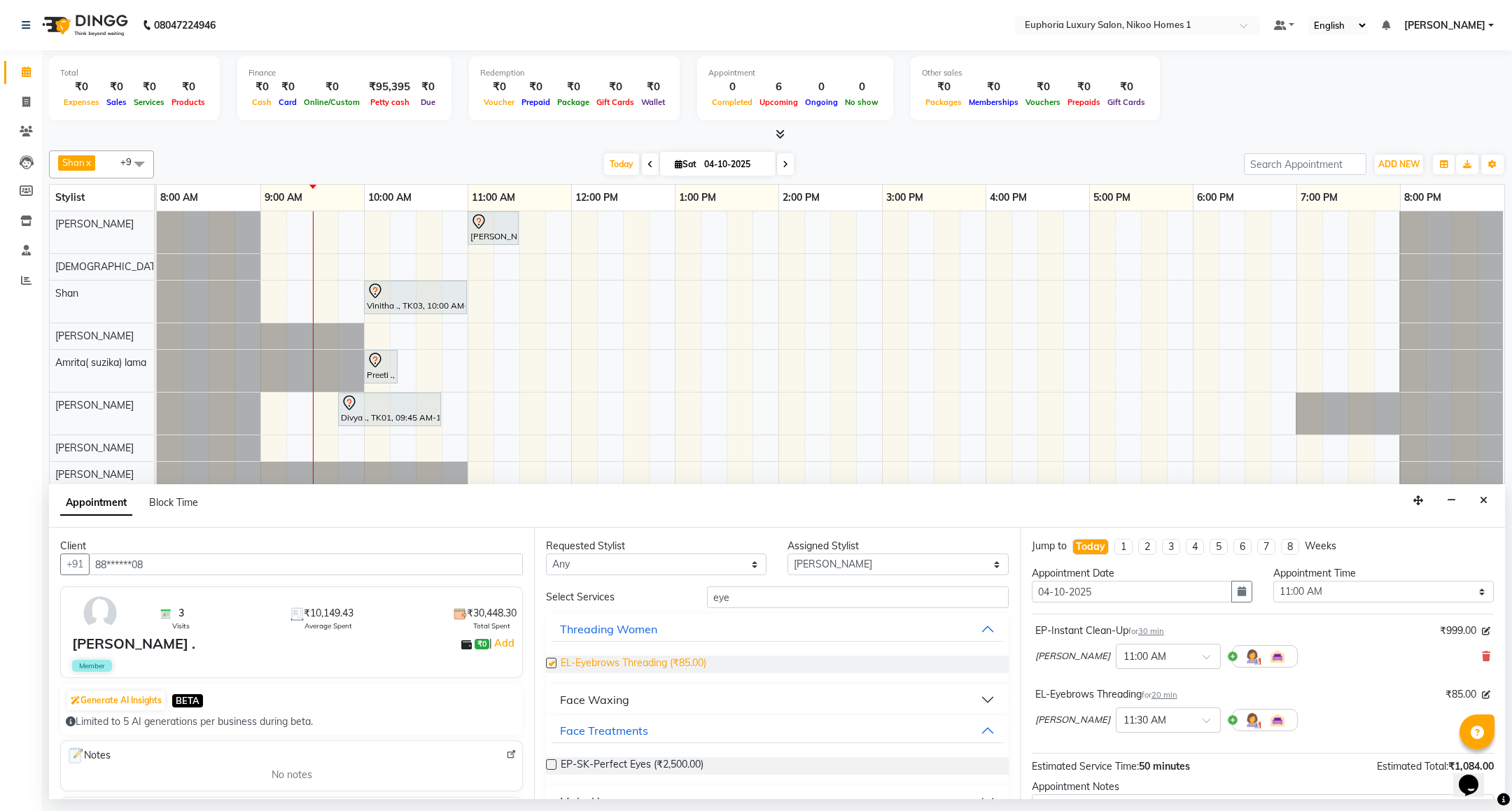
checkbox input "false"
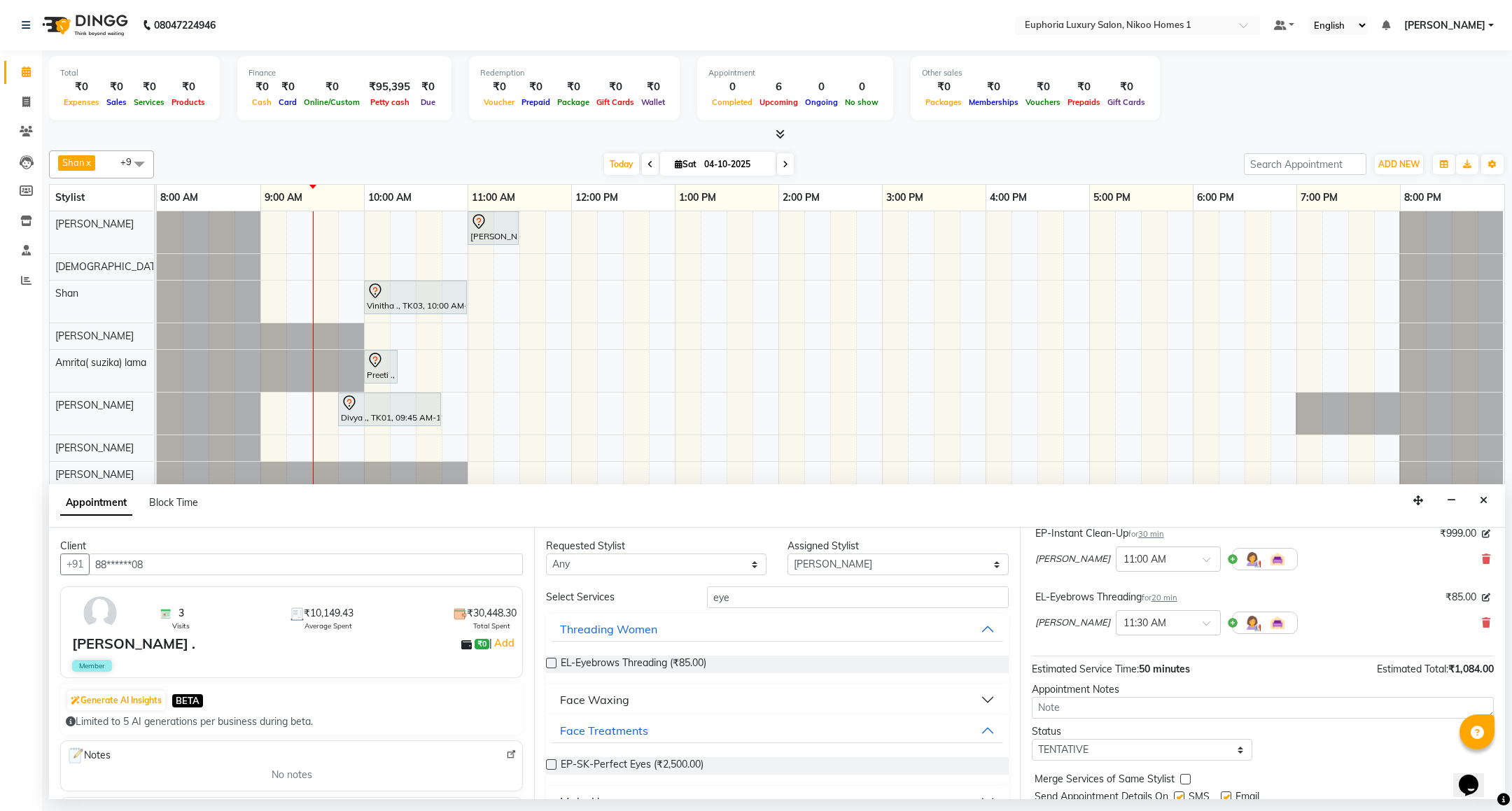
scroll to position [149, 0]
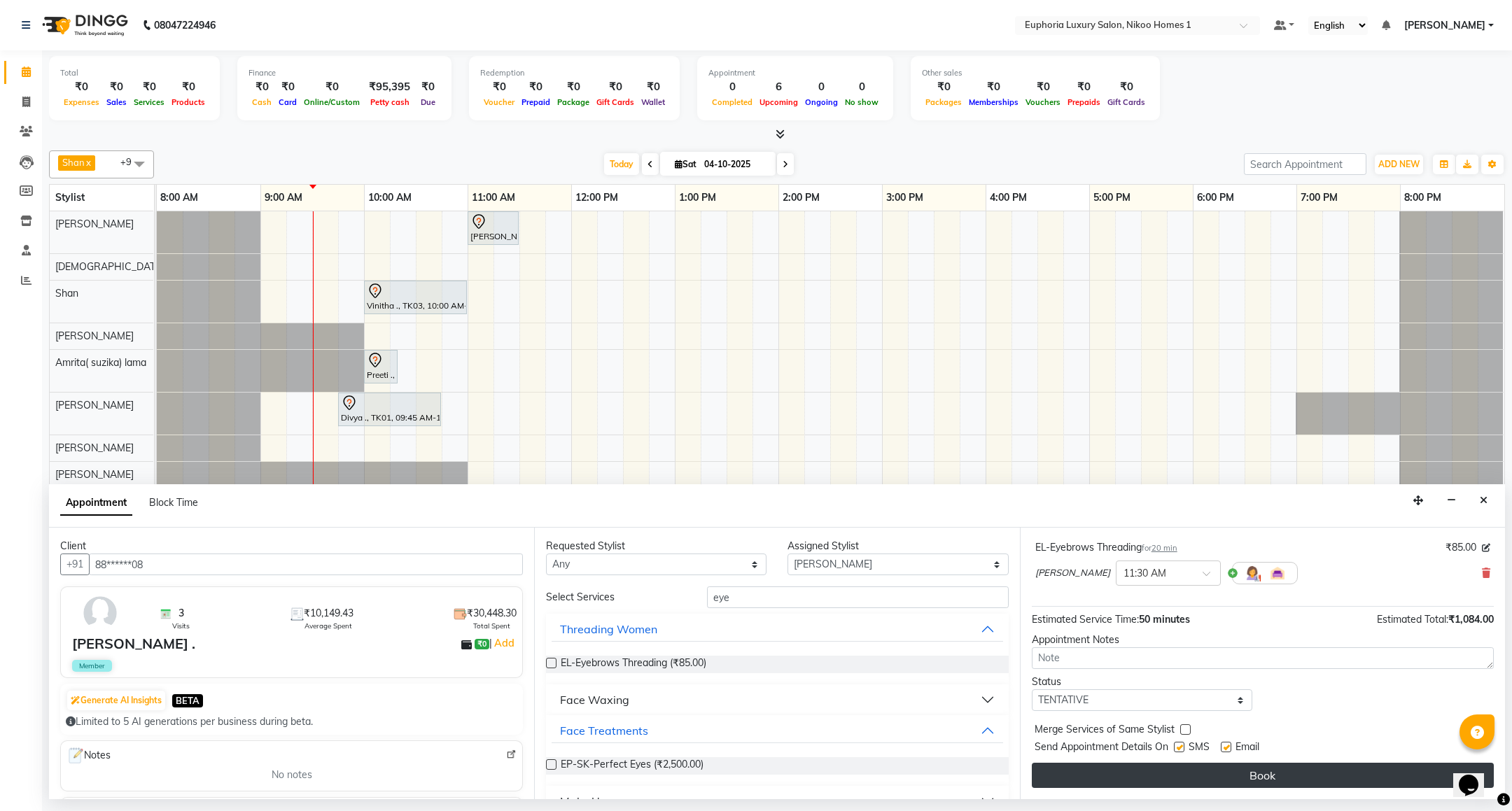
click at [1298, 788] on button "Book" at bounding box center [1263, 775] width 462 height 25
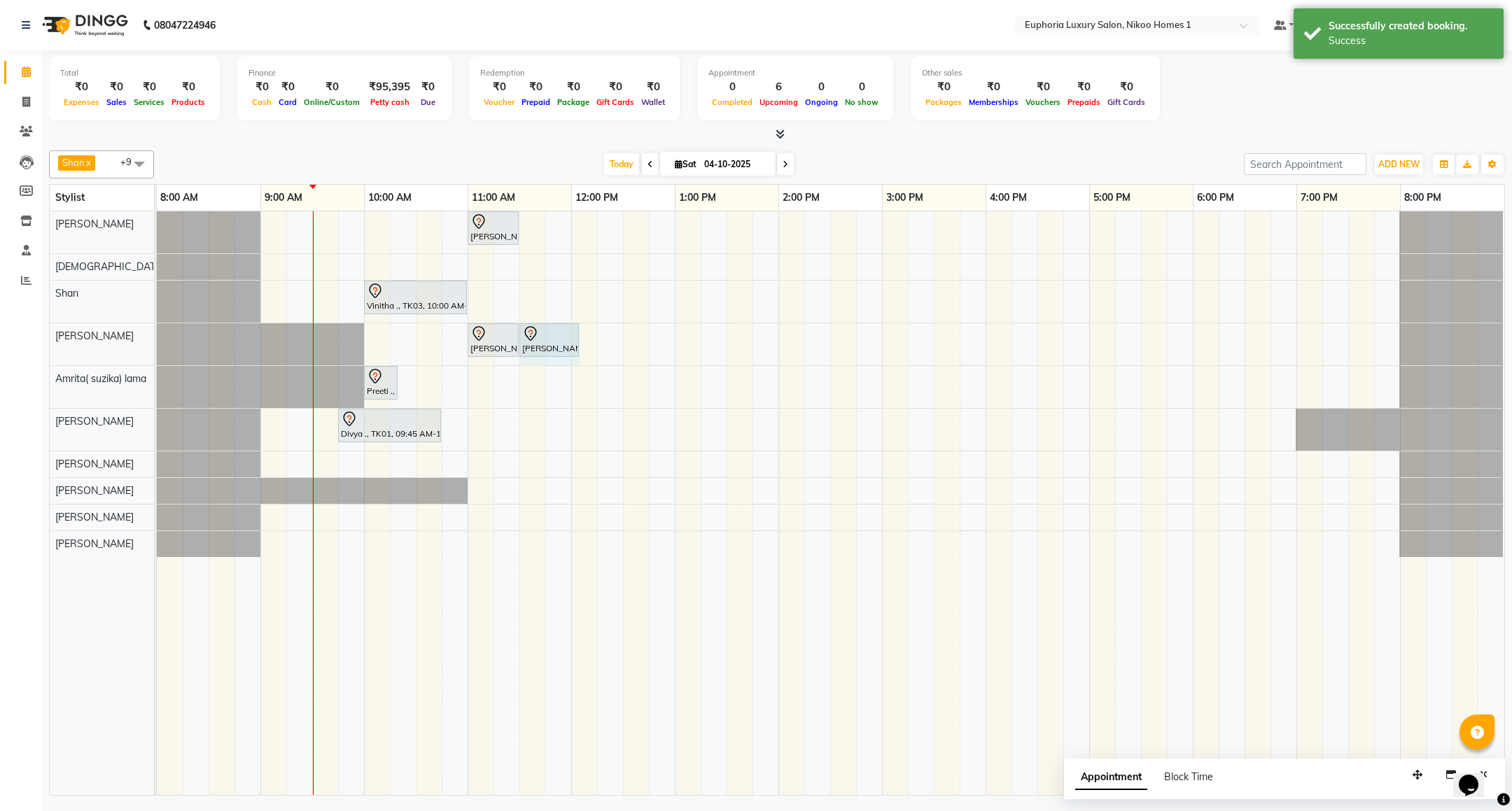
drag, startPoint x: 554, startPoint y: 338, endPoint x: 574, endPoint y: 336, distance: 20.1
click at [157, 336] on div "[PERSON_NAME] ., TK05, 11:00 AM-11:30 AM, EP-Instant Clean-Up [PERSON_NAME] ., …" at bounding box center [157, 344] width 0 height 42
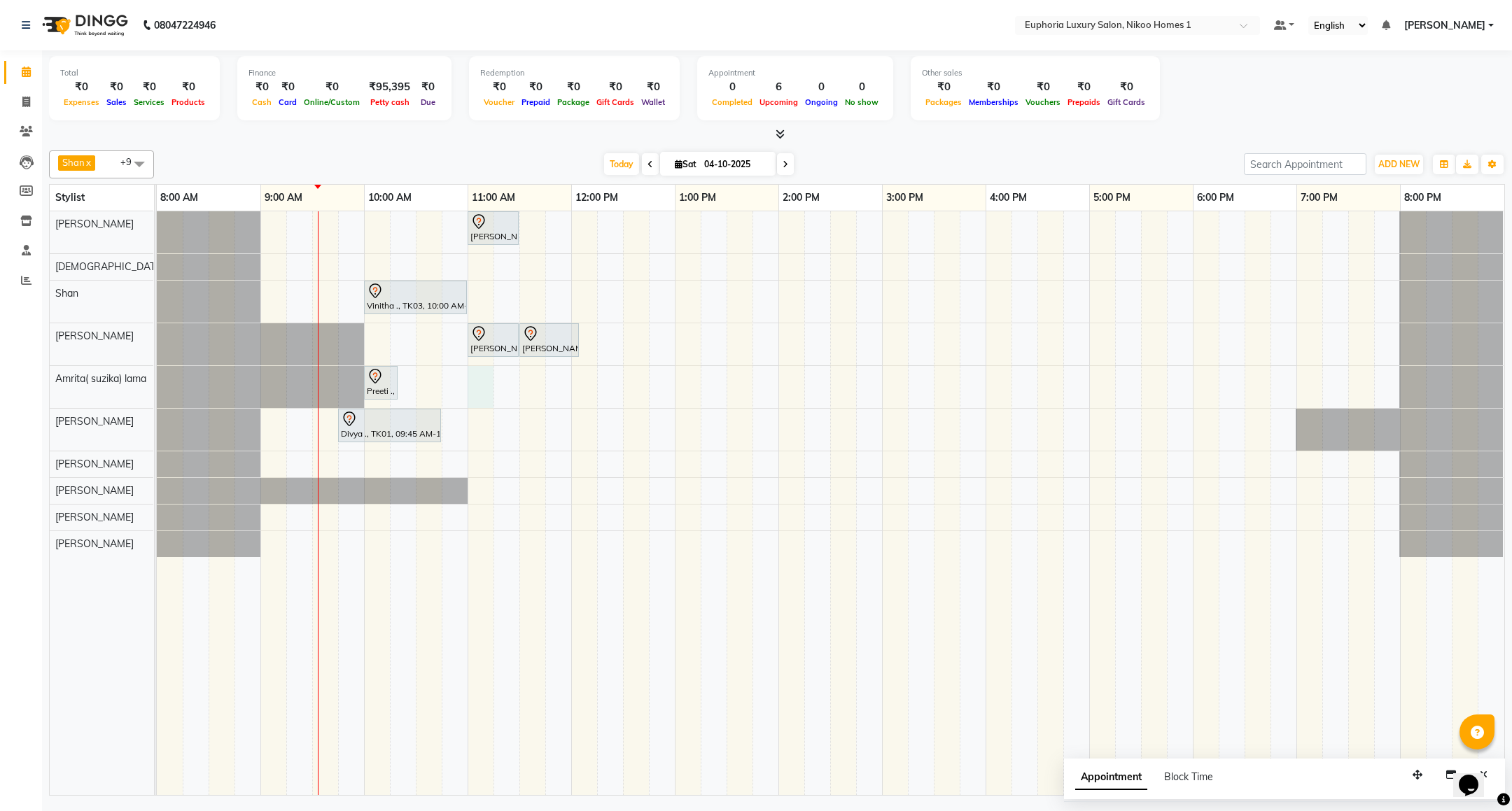
click at [477, 391] on div "[PERSON_NAME] ., TK02, 11:00 AM-11:30 AM, EP-[PERSON_NAME] Trim/Design MEN Vini…" at bounding box center [830, 503] width 1348 height 584
select select "74231"
select select "tentative"
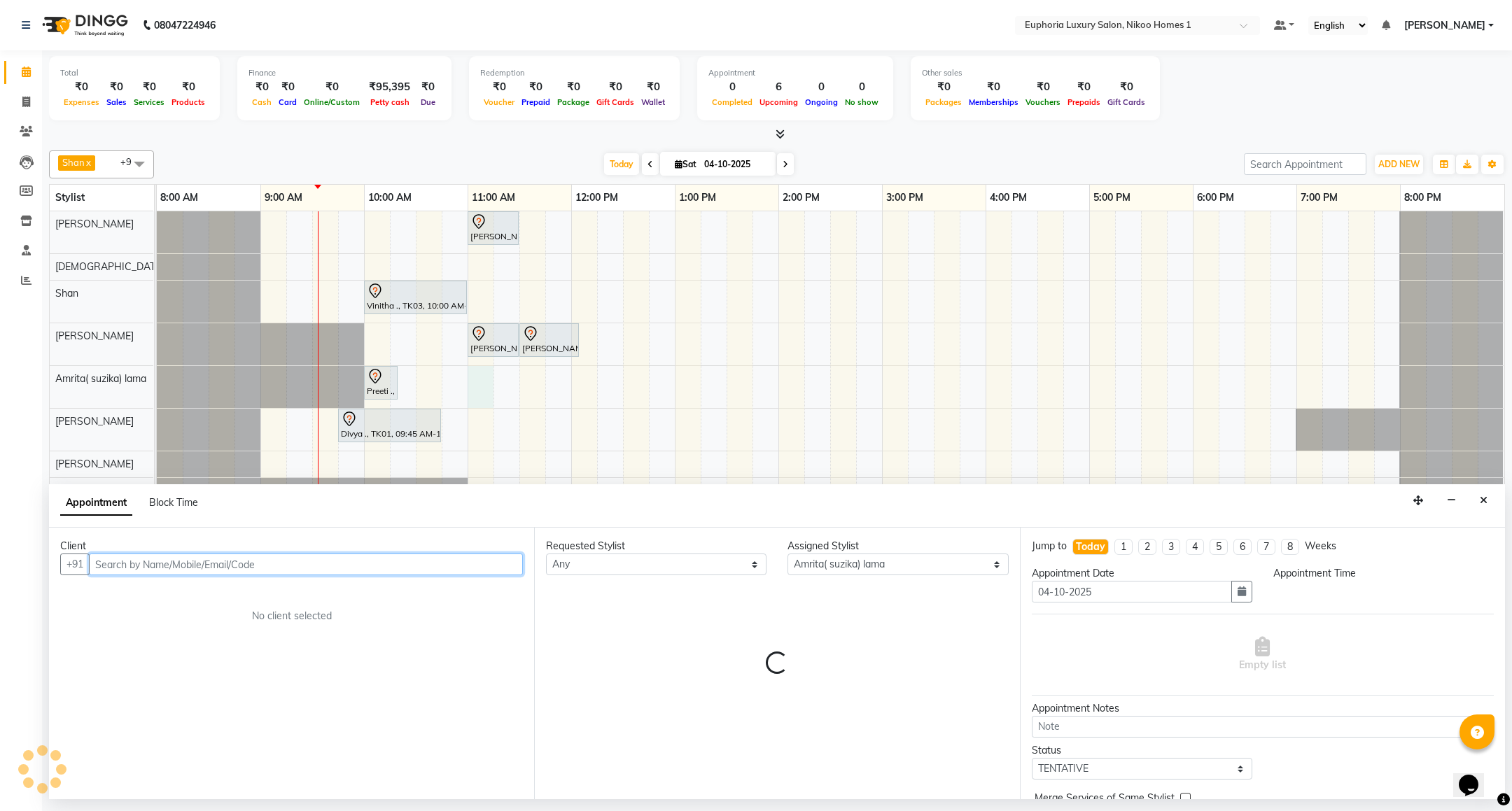
select select "660"
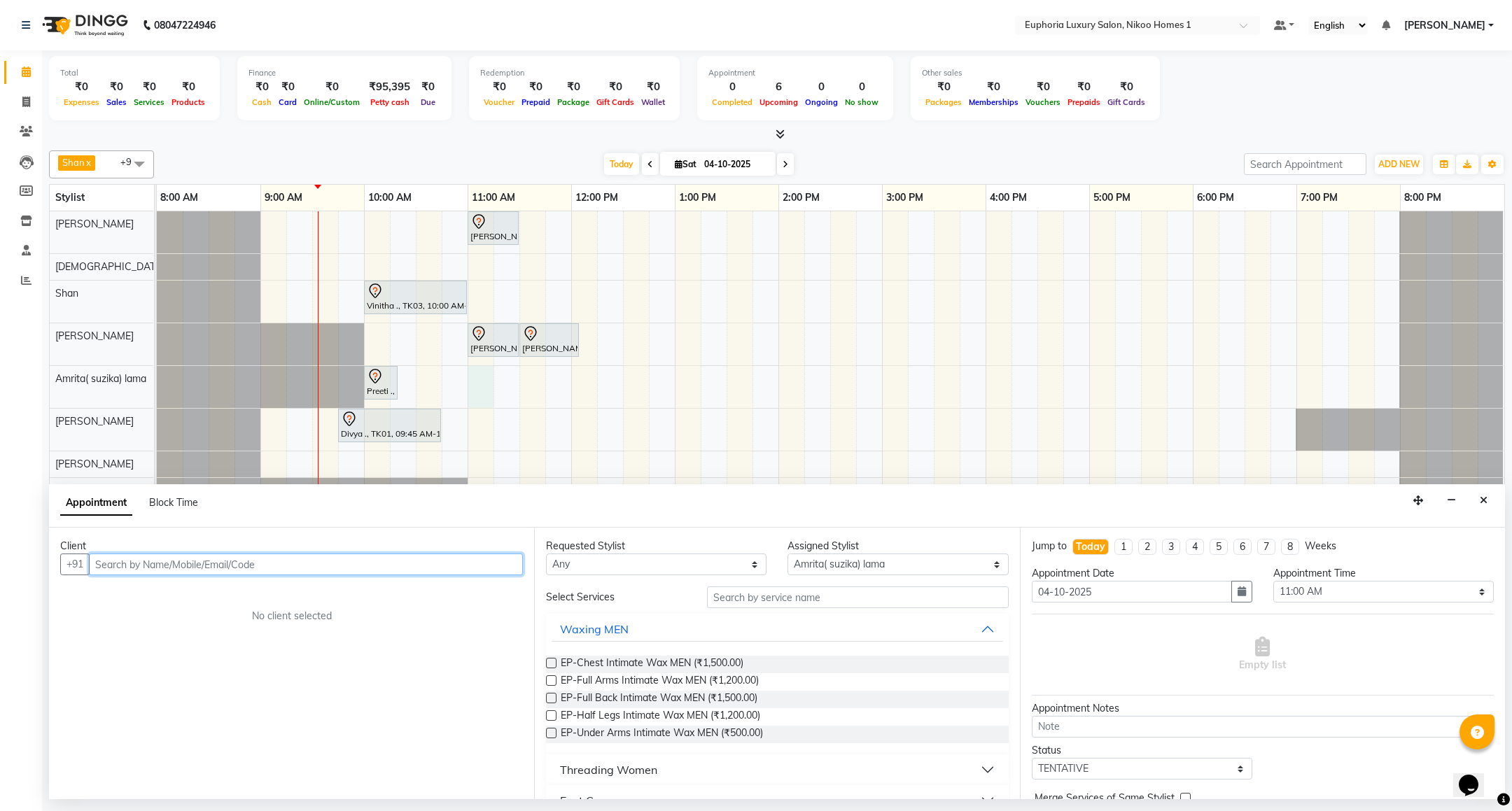
click at [254, 563] on input "text" at bounding box center [306, 564] width 434 height 22
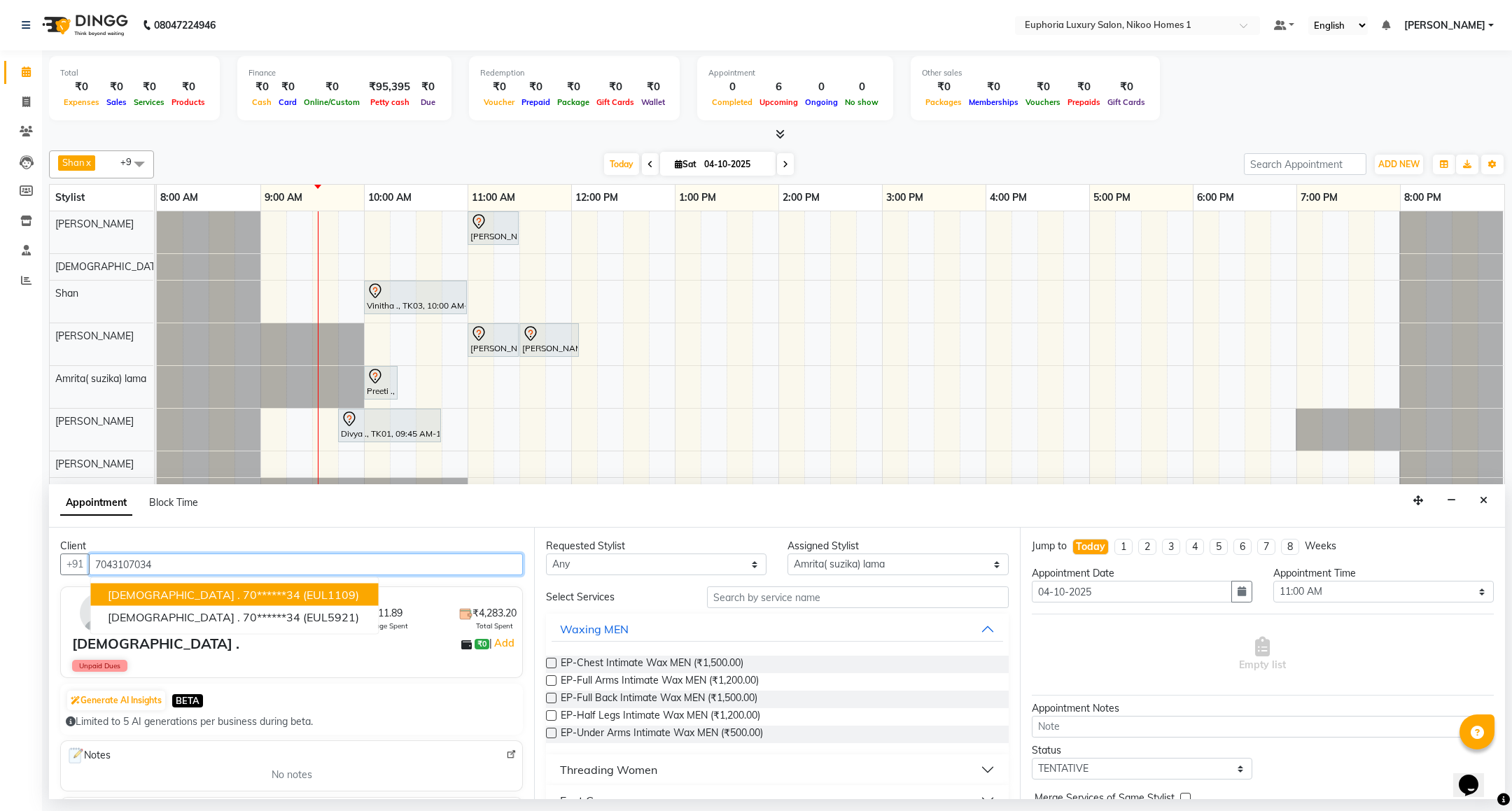
click at [230, 587] on button "[DEMOGRAPHIC_DATA] . 70******34 (EUL1109)" at bounding box center [235, 594] width 287 height 22
type input "70******34"
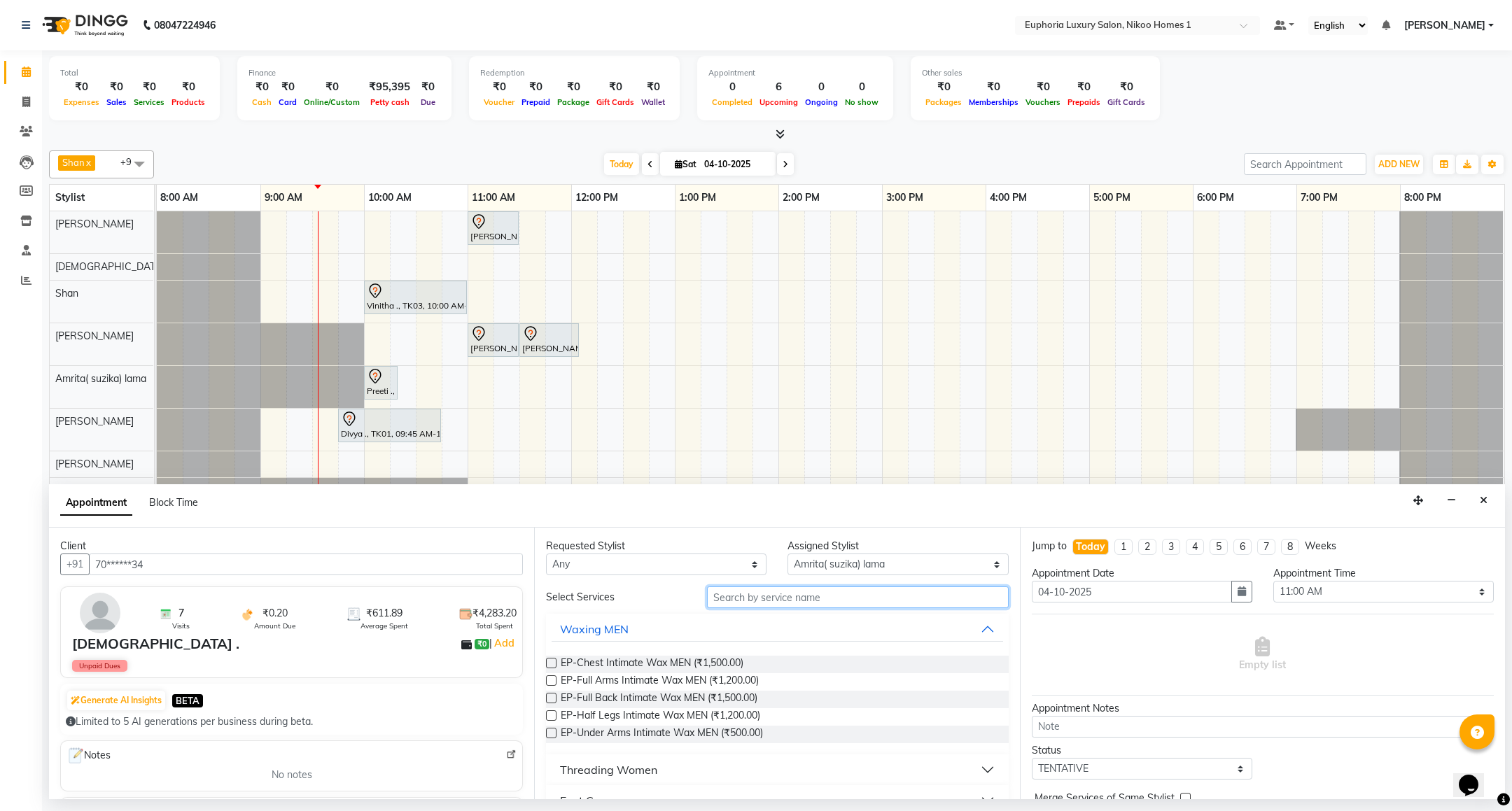
click at [817, 607] on input "text" at bounding box center [857, 597] width 301 height 22
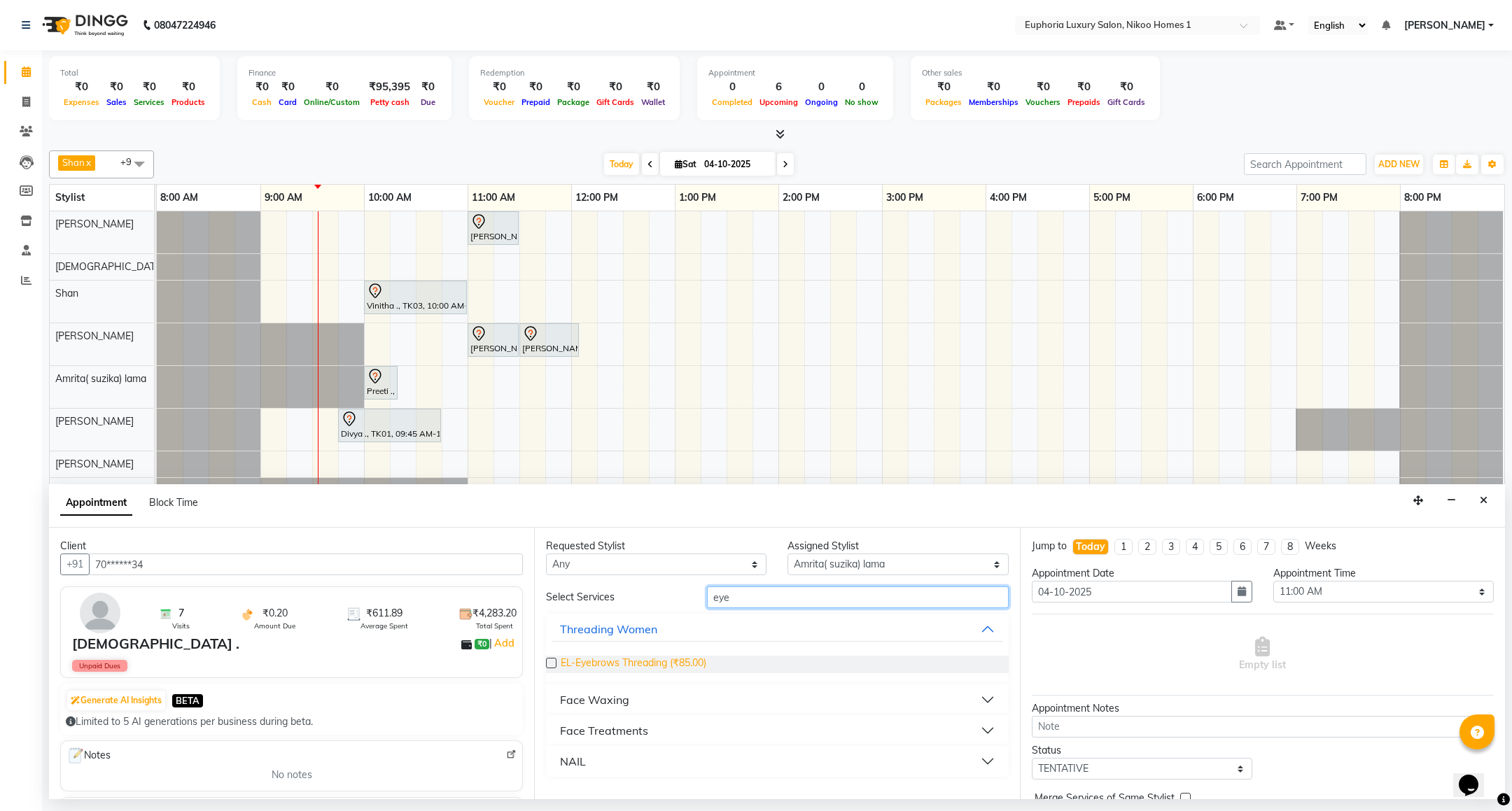
type input "eye"
click at [699, 662] on span "EL-Eyebrows Threading (₹85.00)" at bounding box center [634, 664] width 146 height 17
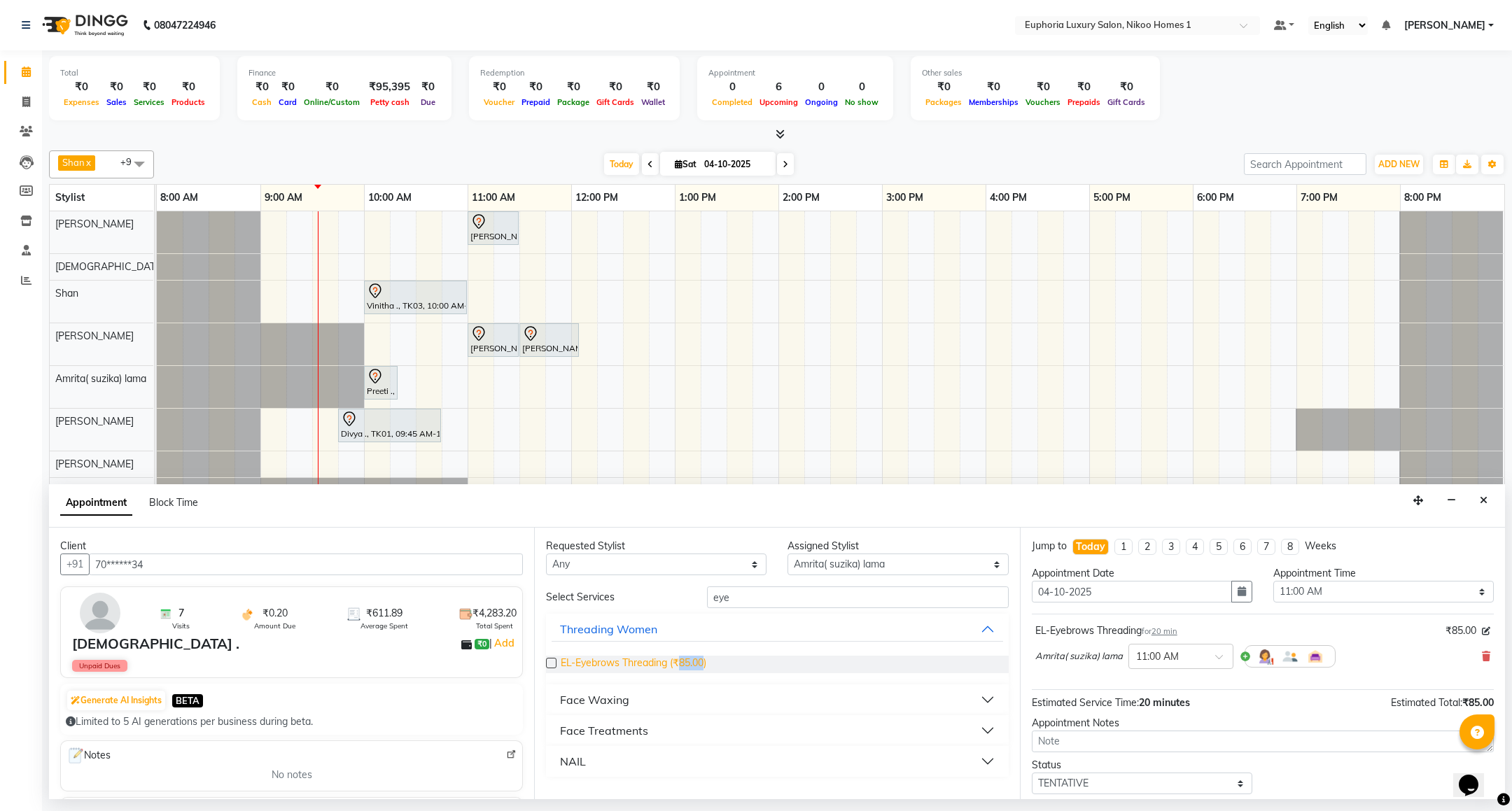
click at [699, 662] on span "EL-Eyebrows Threading (₹85.00)" at bounding box center [634, 664] width 146 height 17
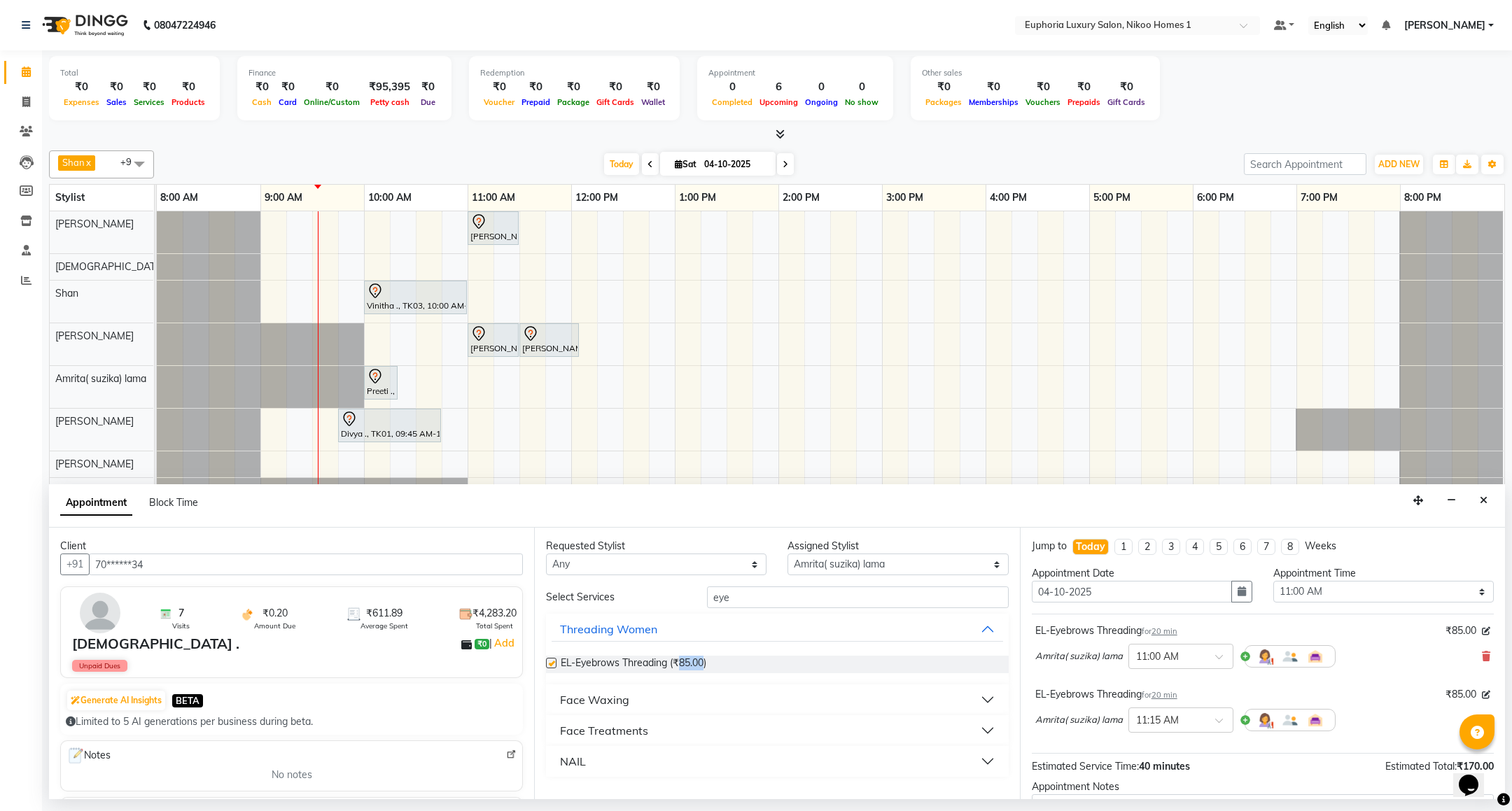
checkbox input "false"
drag, startPoint x: 750, startPoint y: 598, endPoint x: 641, endPoint y: 579, distance: 110.6
click at [641, 579] on div "Requested Stylist Any Amrita( suzika) lama Atif [PERSON_NAME] [PERSON_NAME] Dan…" at bounding box center [777, 663] width 485 height 271
type input "upp"
click at [624, 668] on span "EL-Upperlip Threading (₹50.00)" at bounding box center [630, 664] width 138 height 17
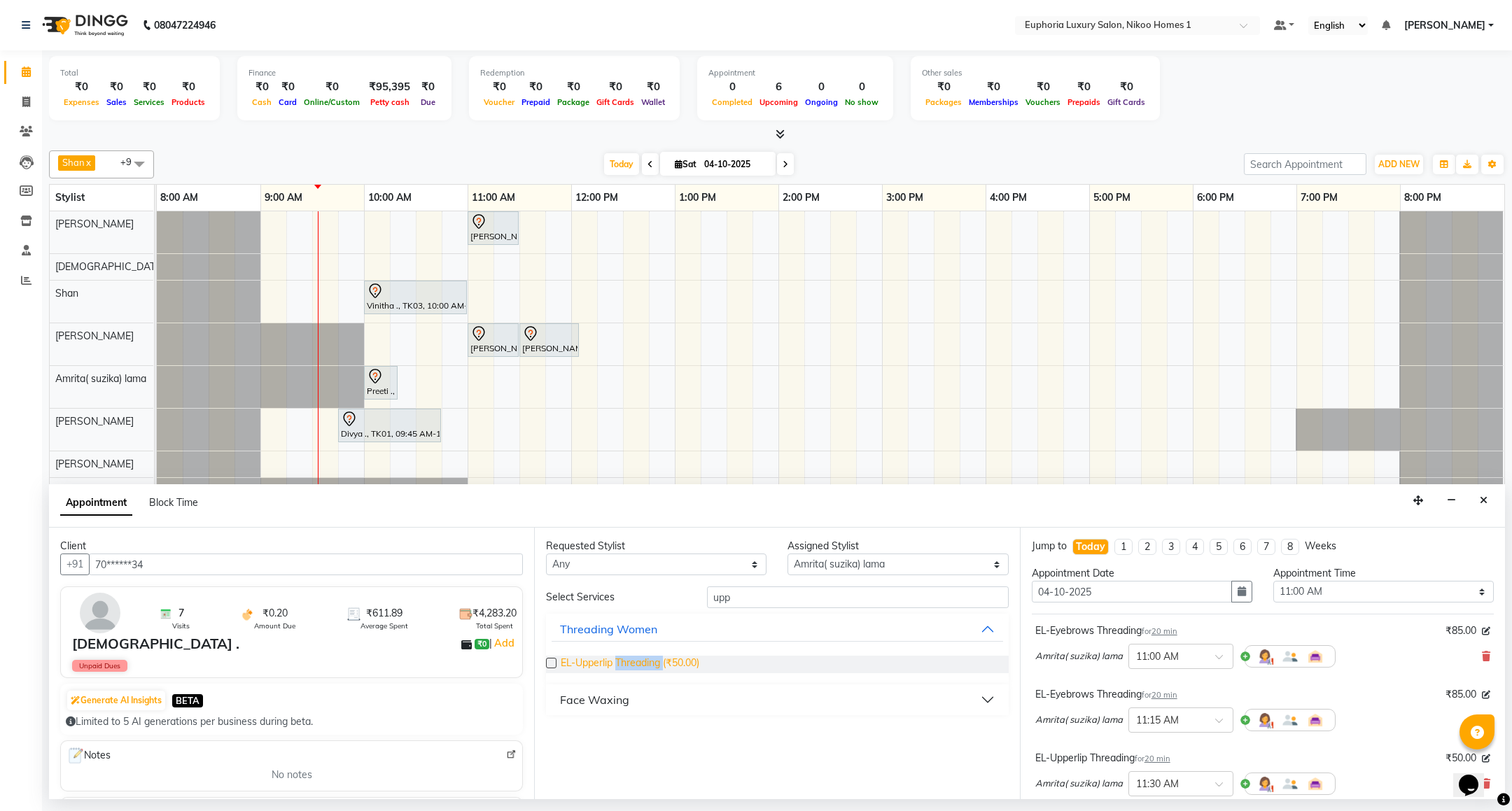
click at [624, 668] on span "EL-Upperlip Threading (₹50.00)" at bounding box center [630, 664] width 138 height 17
checkbox input "false"
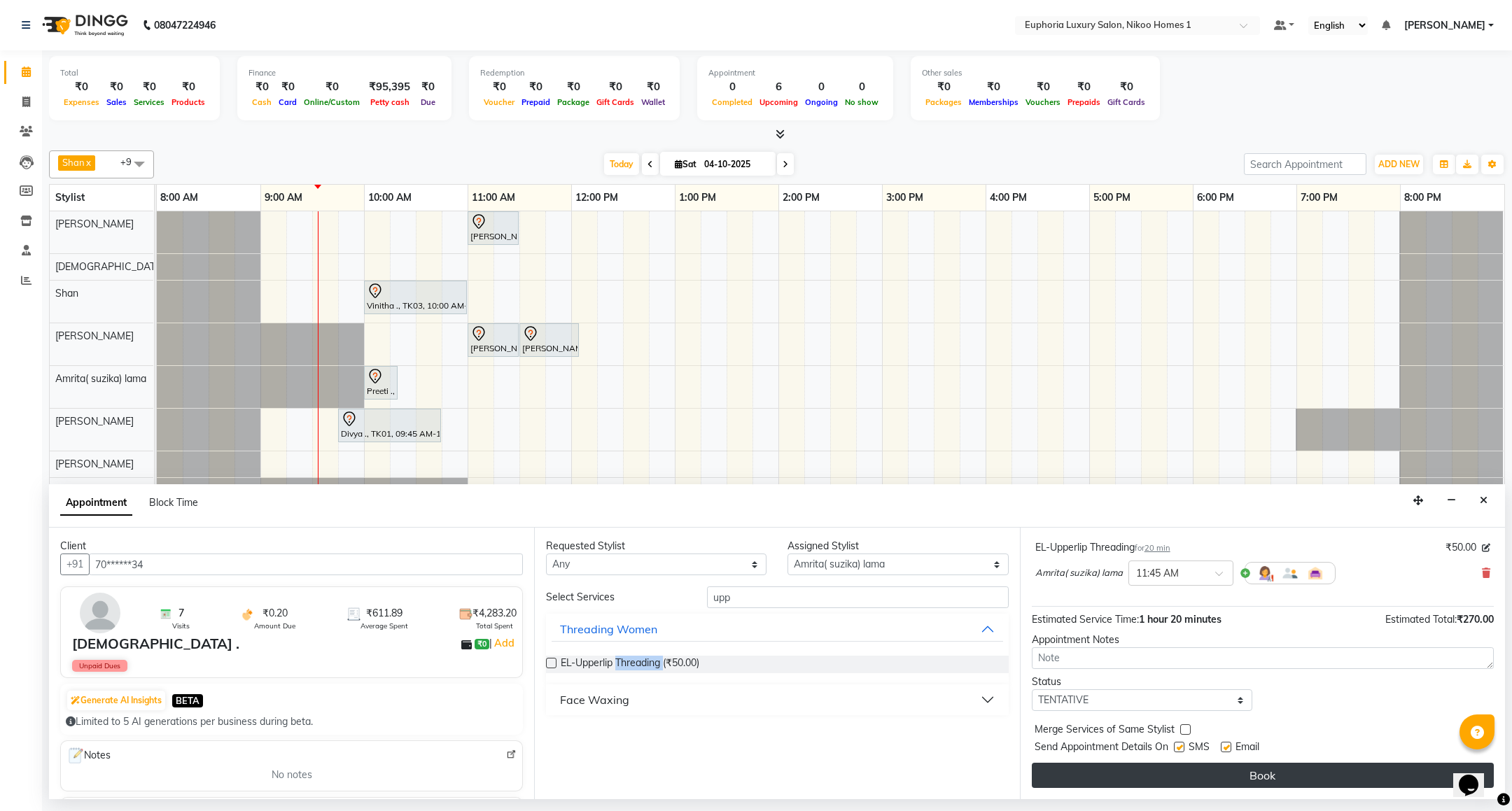
click at [1185, 781] on button "Book" at bounding box center [1263, 775] width 462 height 25
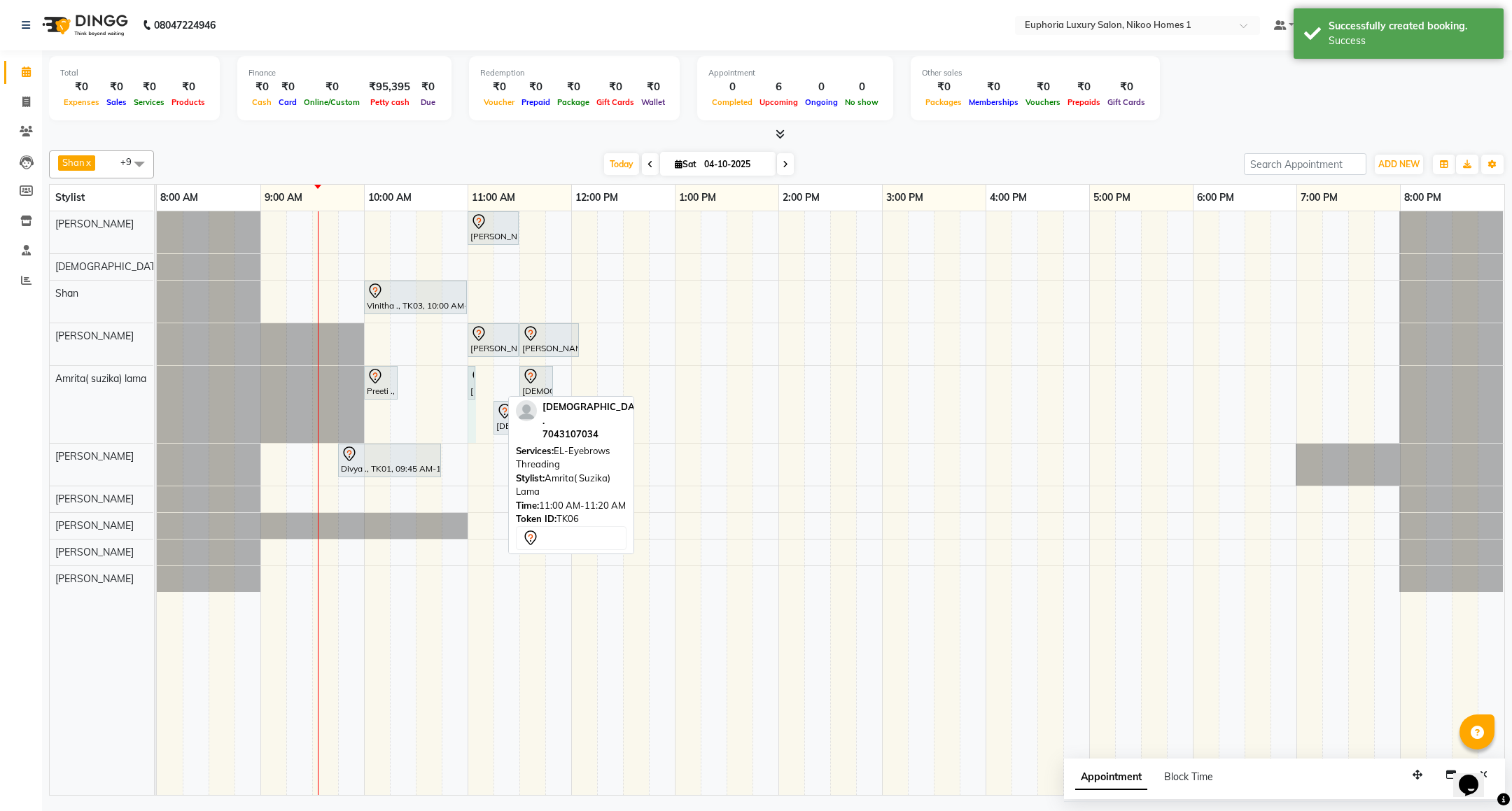
drag, startPoint x: 499, startPoint y: 380, endPoint x: 488, endPoint y: 379, distance: 11.0
click at [488, 379] on div "[PERSON_NAME] ., TK02, 11:00 AM-11:30 AM, EP-[PERSON_NAME] Trim/Design MEN Vini…" at bounding box center [830, 503] width 1348 height 584
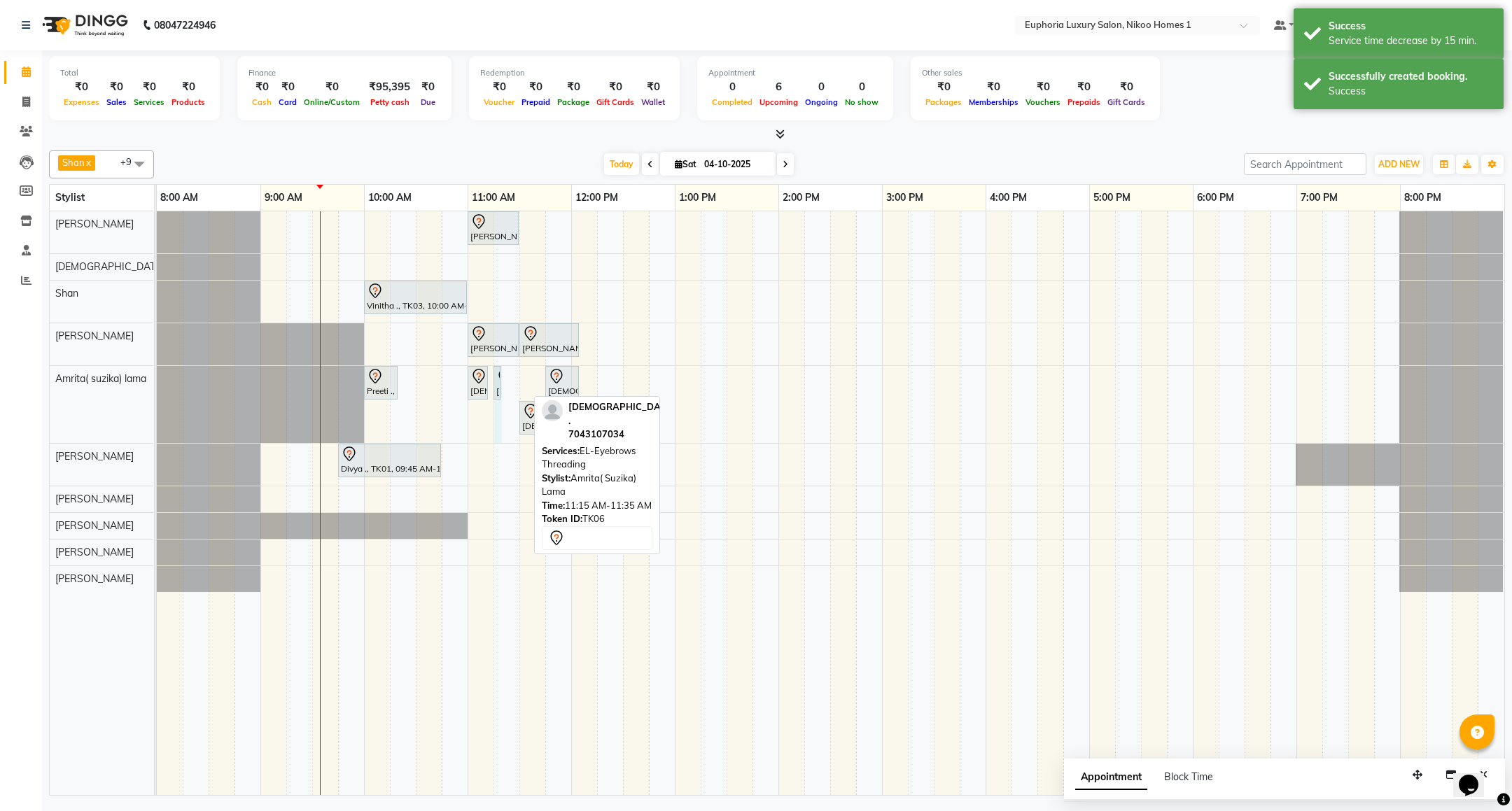
drag, startPoint x: 526, startPoint y: 378, endPoint x: 511, endPoint y: 382, distance: 15.5
click at [511, 382] on div "[PERSON_NAME] ., TK02, 11:00 AM-11:30 AM, EP-[PERSON_NAME] Trim/Design MEN Vini…" at bounding box center [830, 503] width 1348 height 584
drag, startPoint x: 549, startPoint y: 376, endPoint x: 538, endPoint y: 375, distance: 11.0
click at [538, 375] on div "[PERSON_NAME] ., TK02, 11:00 AM-11:30 AM, EP-[PERSON_NAME] Trim/Design MEN Vini…" at bounding box center [830, 503] width 1348 height 584
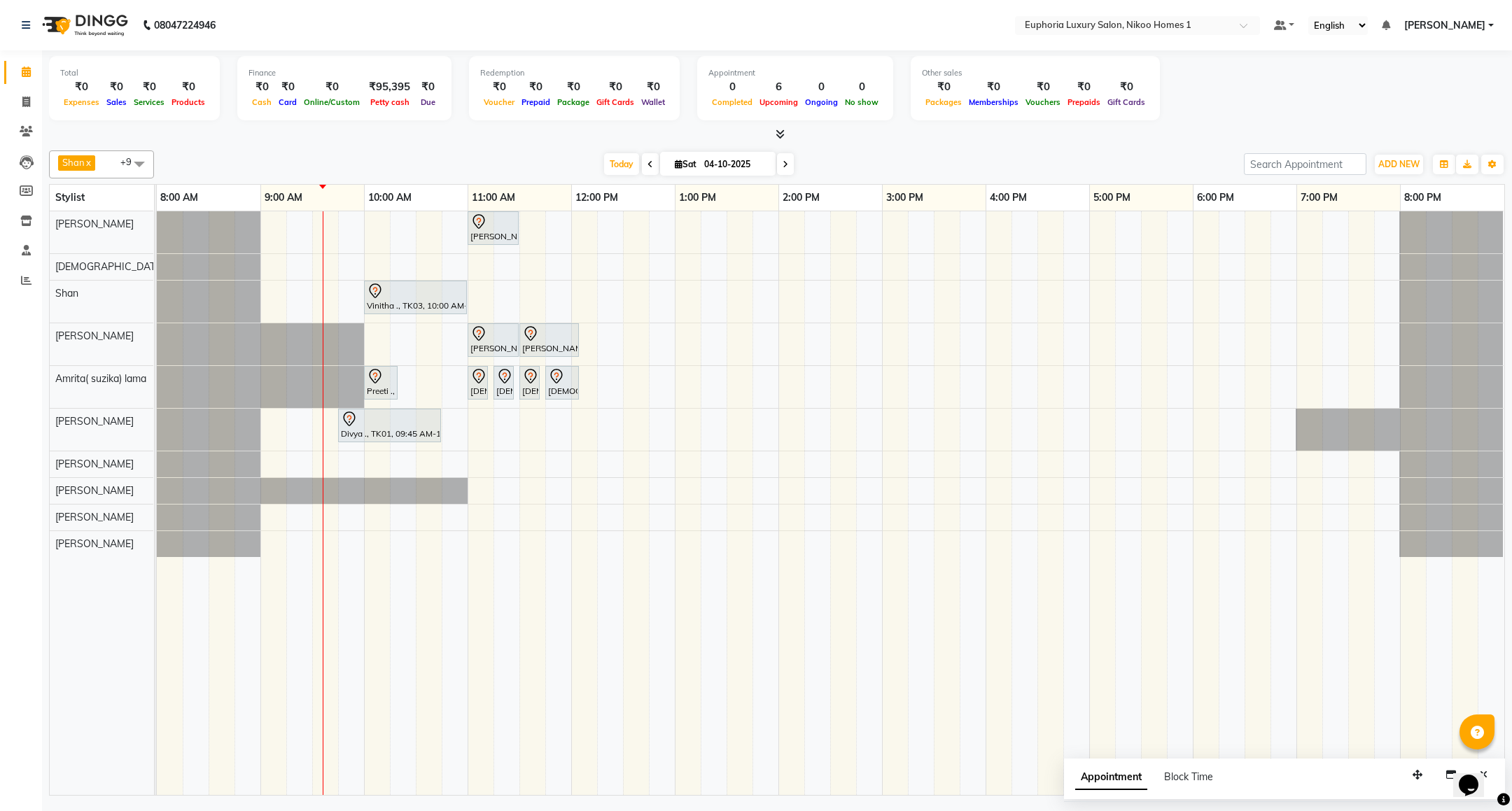
click at [372, 227] on div "[PERSON_NAME] ., TK02, 11:00 AM-11:30 AM, EP-[PERSON_NAME] Trim/Design MEN Vini…" at bounding box center [830, 503] width 1348 height 584
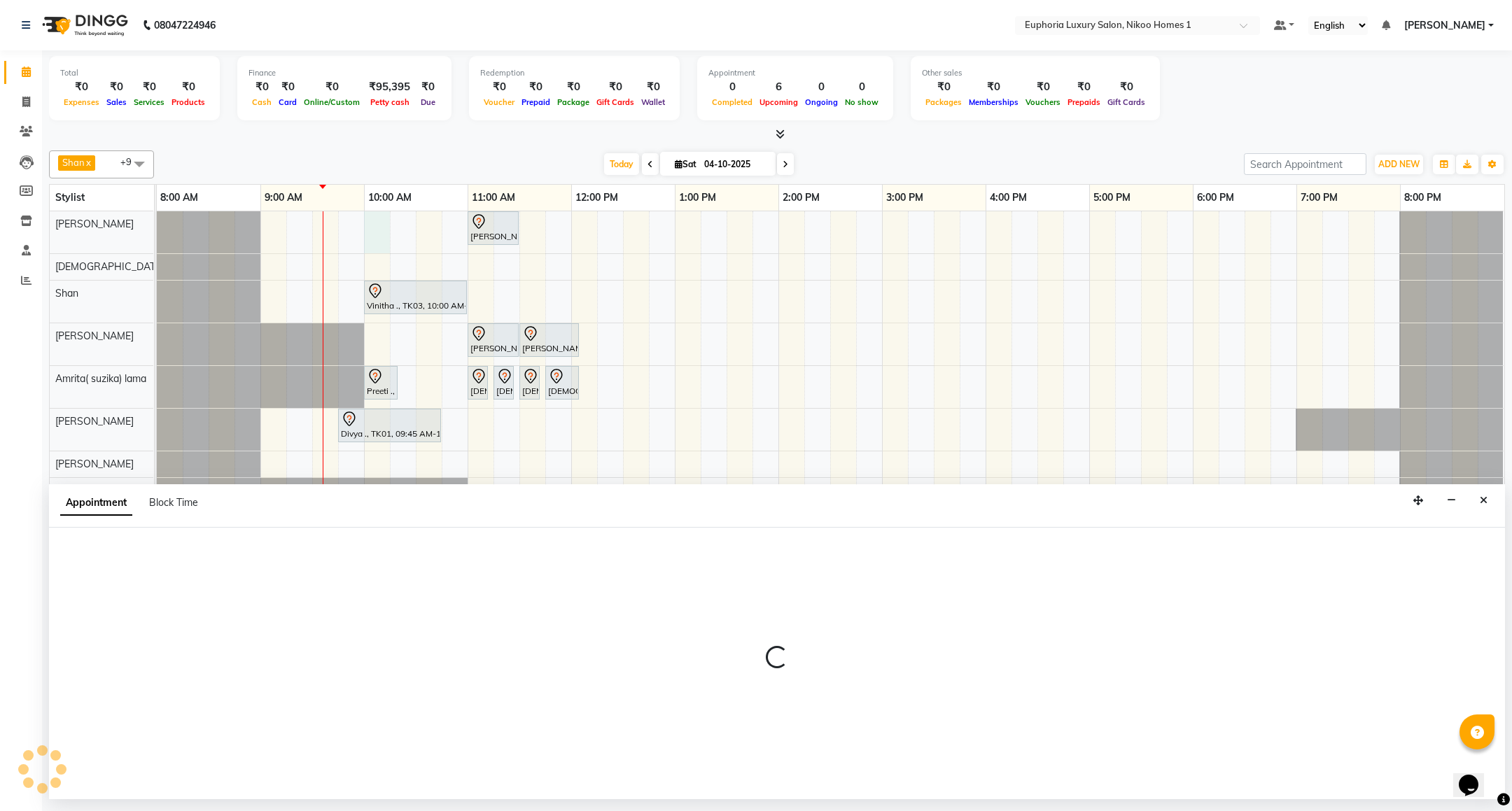
select select "85468"
select select "600"
select select "tentative"
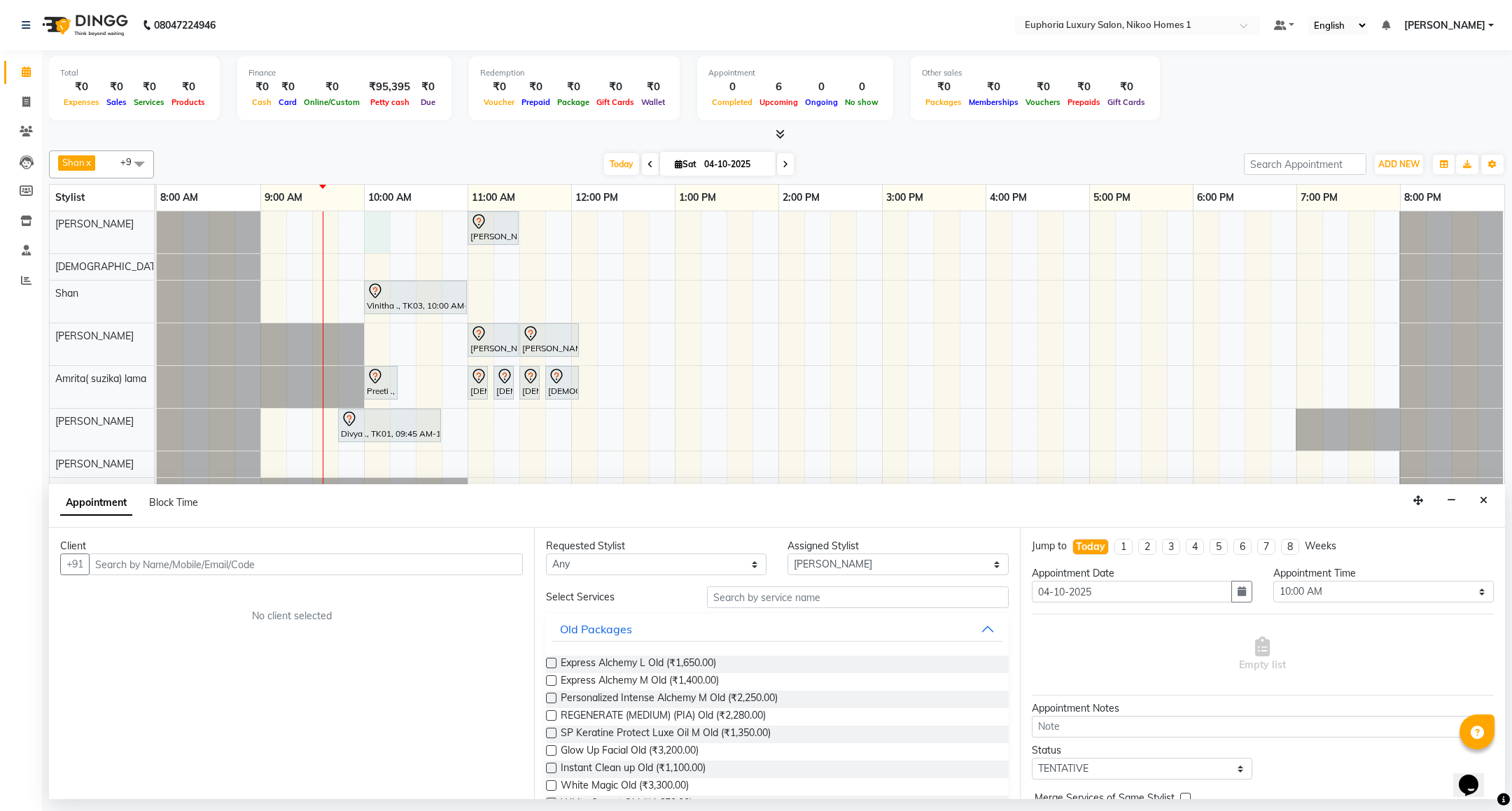
click at [281, 572] on input "text" at bounding box center [306, 564] width 434 height 22
click at [249, 593] on span "(EUL0106)" at bounding box center [250, 594] width 56 height 14
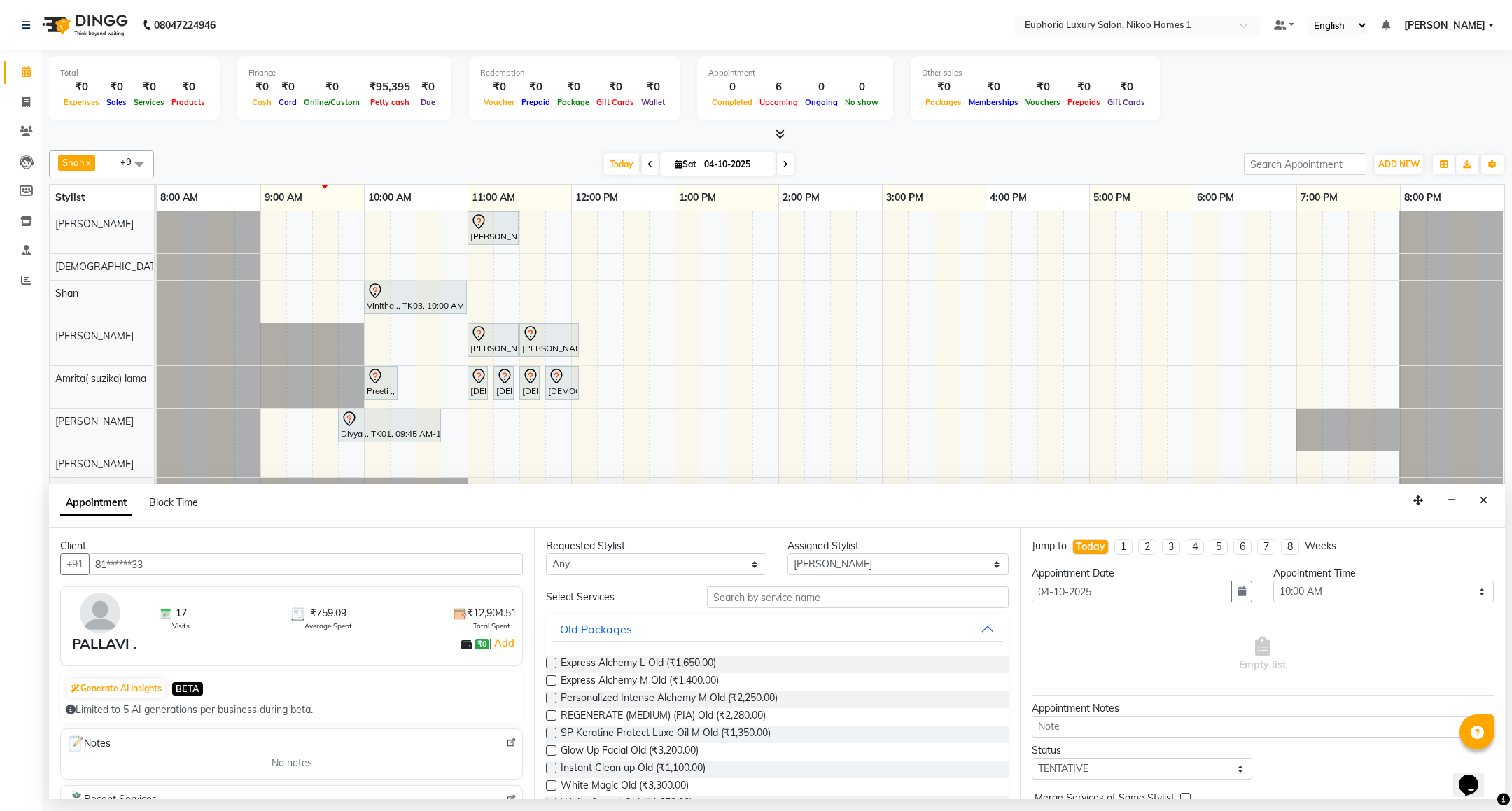
type input "81******33"
click at [834, 593] on input "text" at bounding box center [857, 597] width 301 height 22
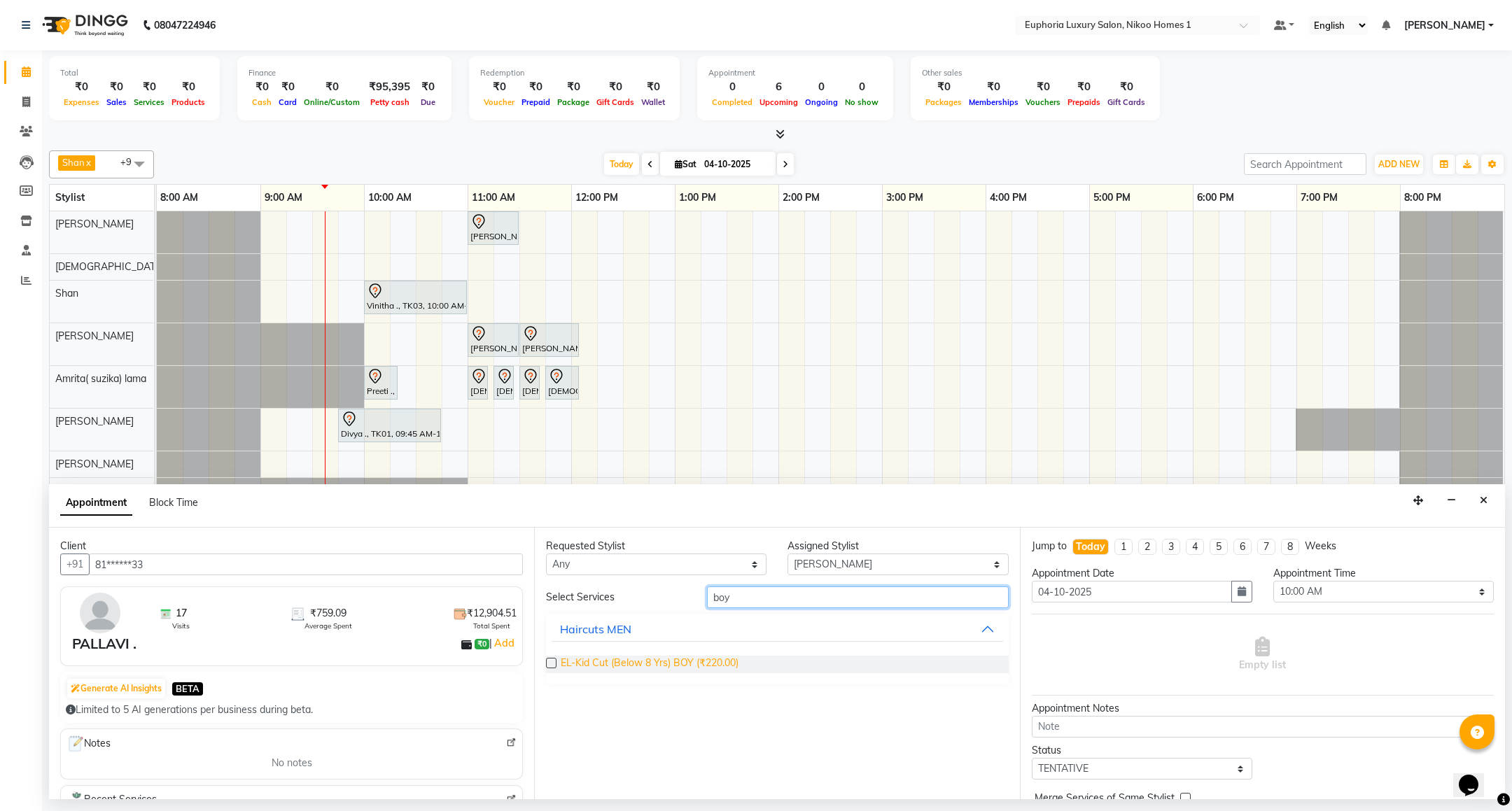
type input "boy"
click at [711, 664] on span "EL-Kid Cut (Below 8 Yrs) BOY (₹220.00)" at bounding box center [650, 664] width 178 height 17
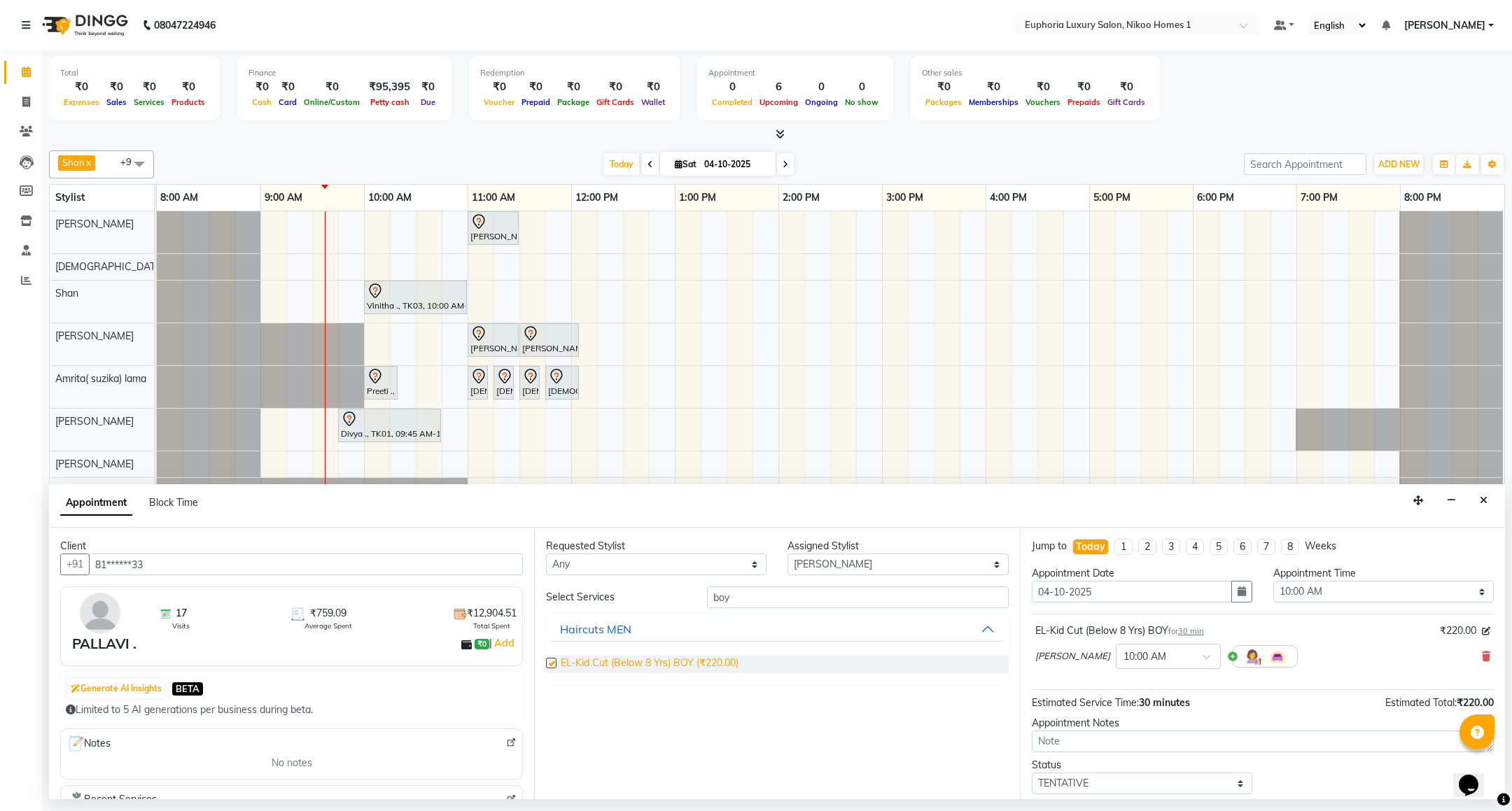
checkbox input "false"
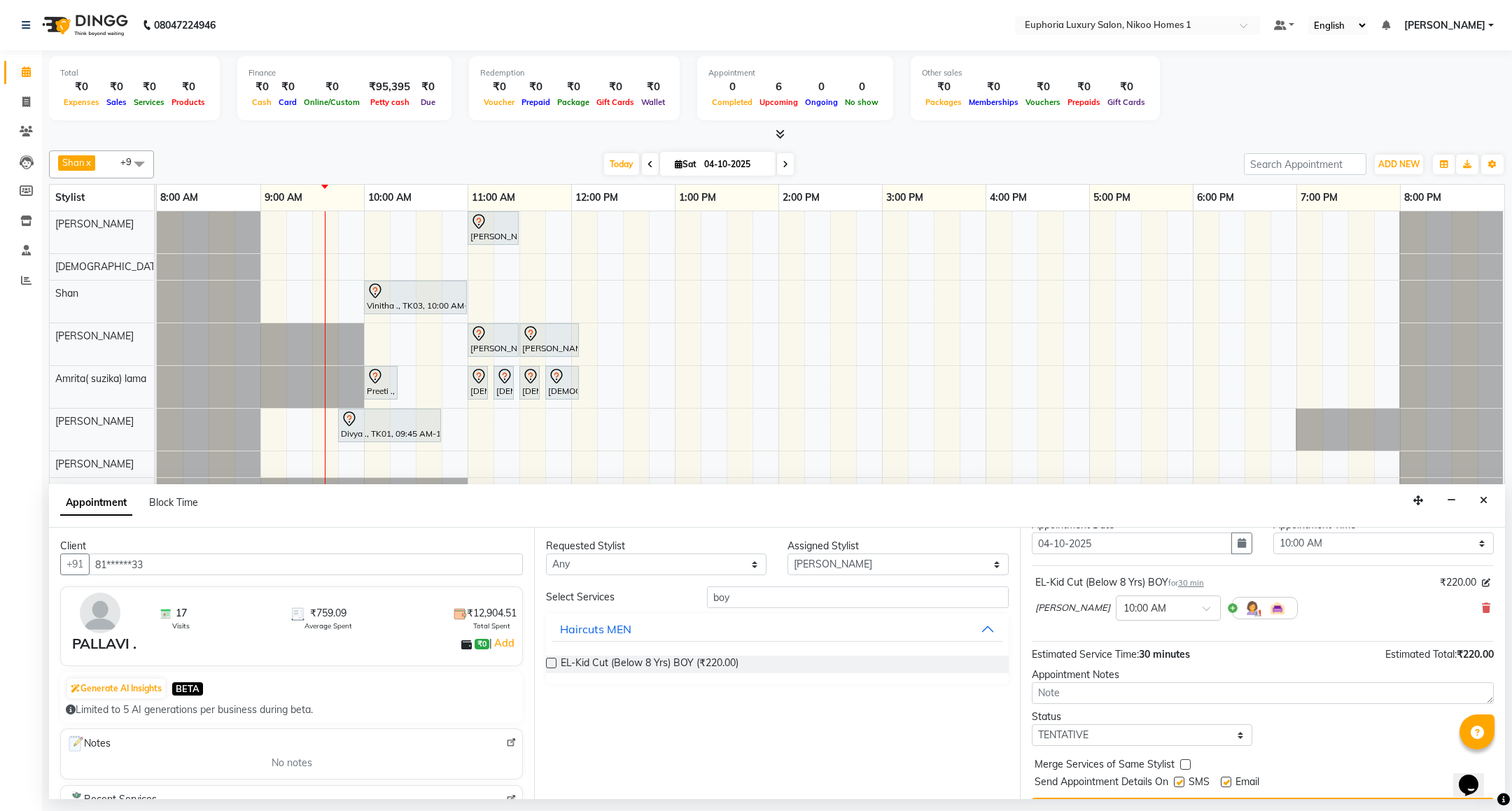
scroll to position [86, 0]
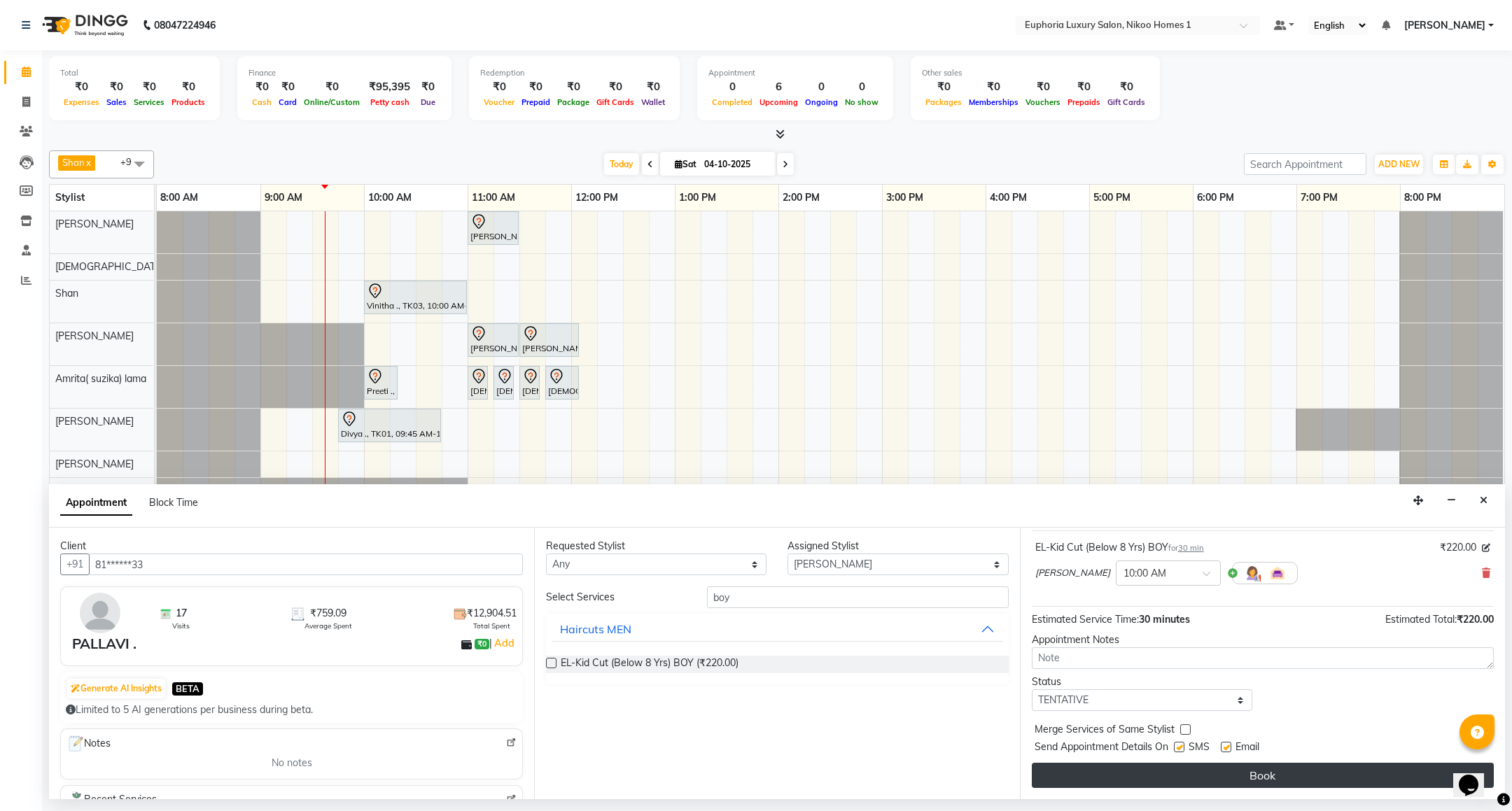
click at [1288, 782] on button "Book" at bounding box center [1263, 775] width 462 height 25
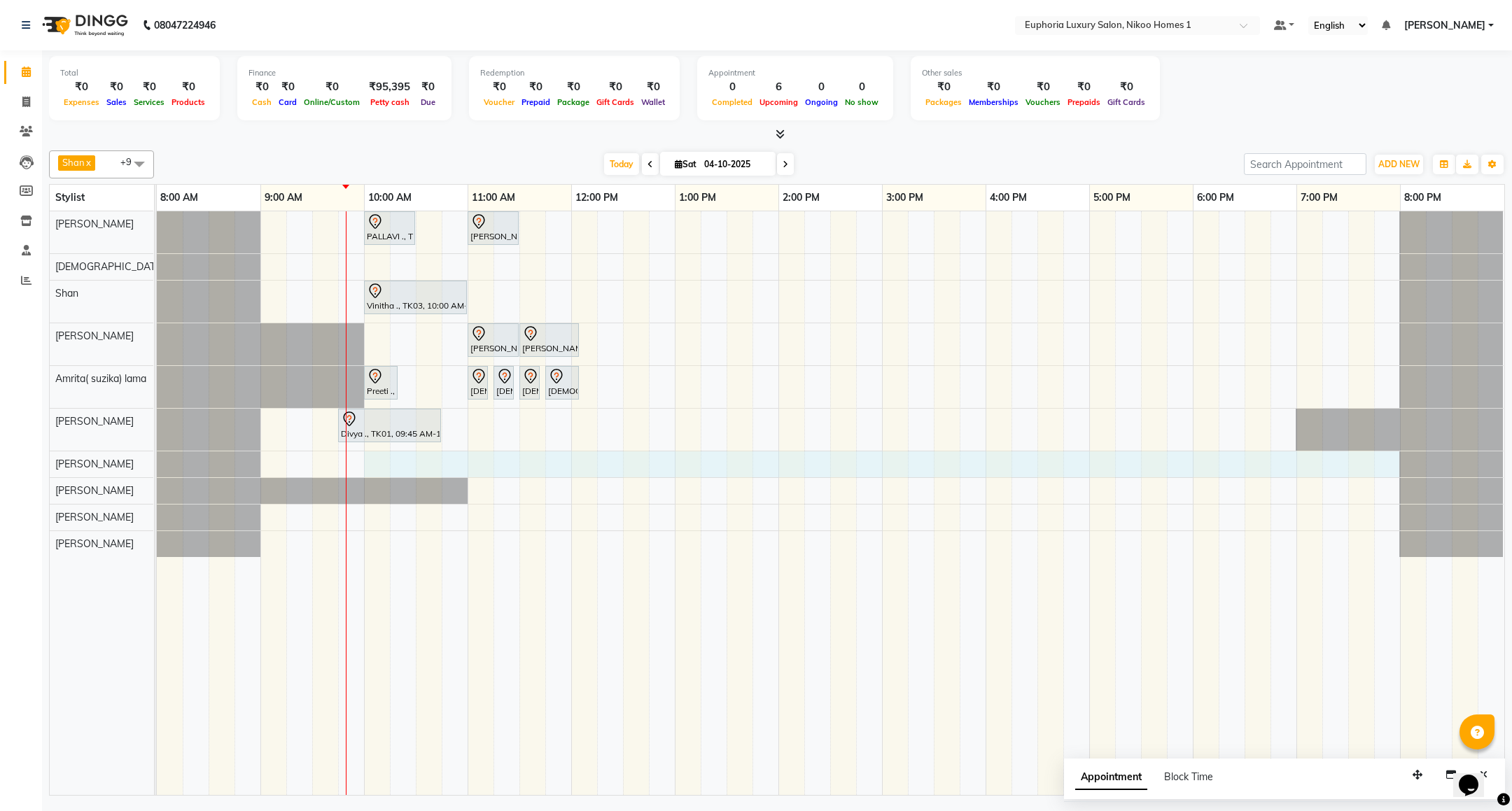
drag, startPoint x: 369, startPoint y: 466, endPoint x: 1374, endPoint y: 470, distance: 1005.0
click at [1374, 470] on div "PALLAVI ., TK07, 10:00 AM-10:30 AM, EL-Kid Cut (Below 8 Yrs) BOY [PERSON_NAME] …" at bounding box center [830, 503] width 1348 height 584
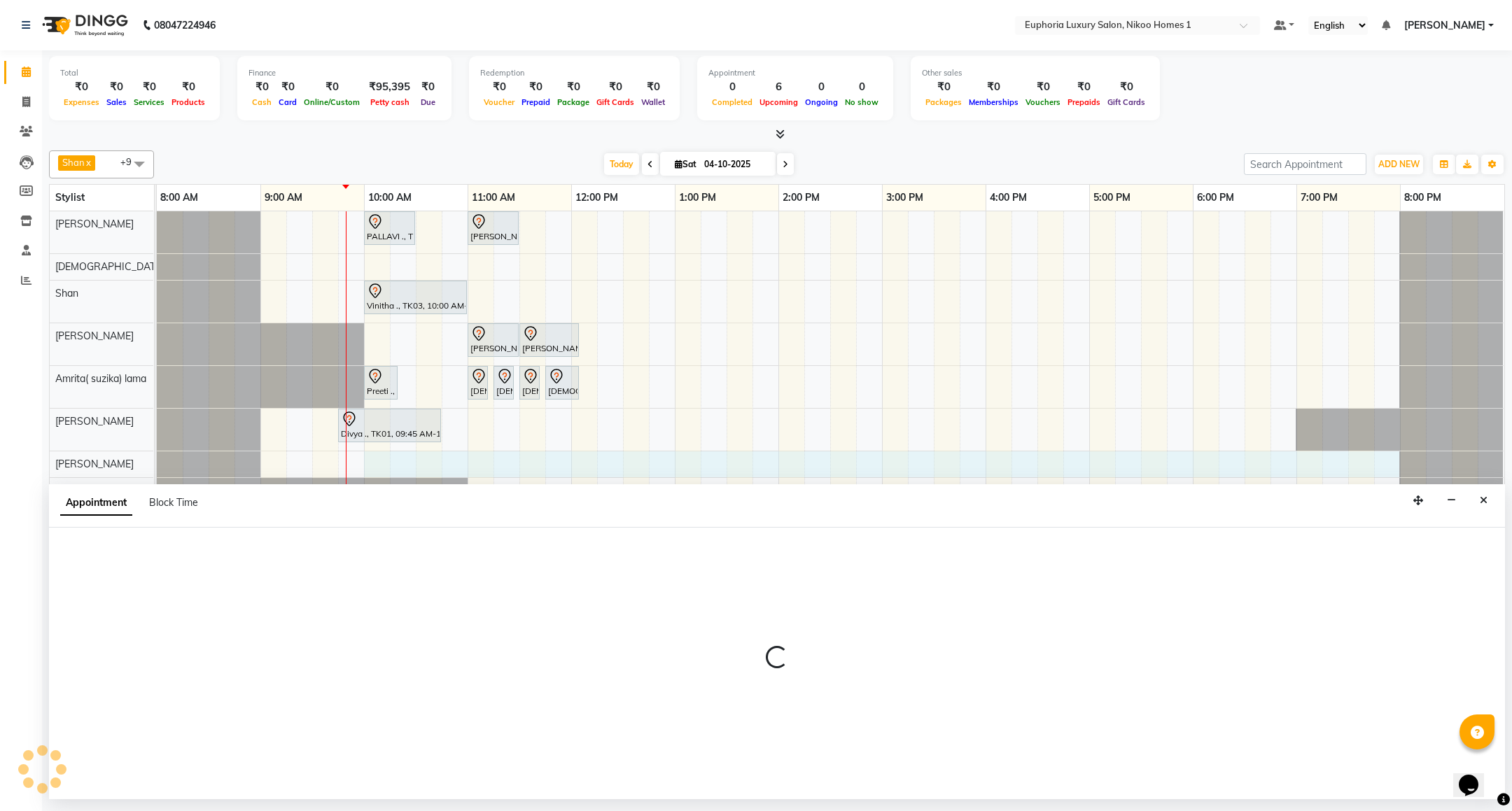
select select "86001"
select select "600"
select select "tentative"
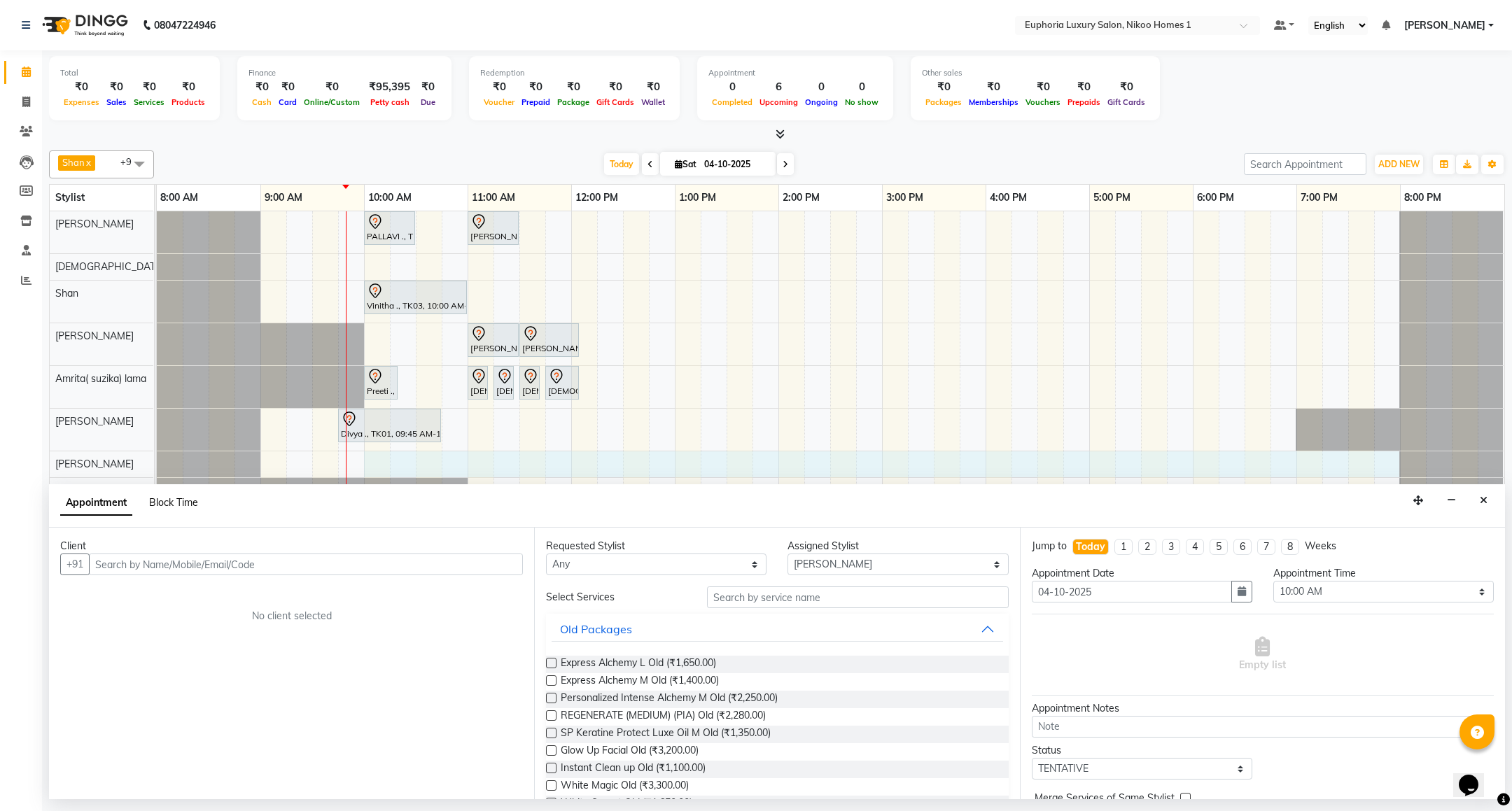
click at [174, 506] on span "Block Time" at bounding box center [173, 502] width 49 height 13
select select "86001"
select select "600"
select select "1200"
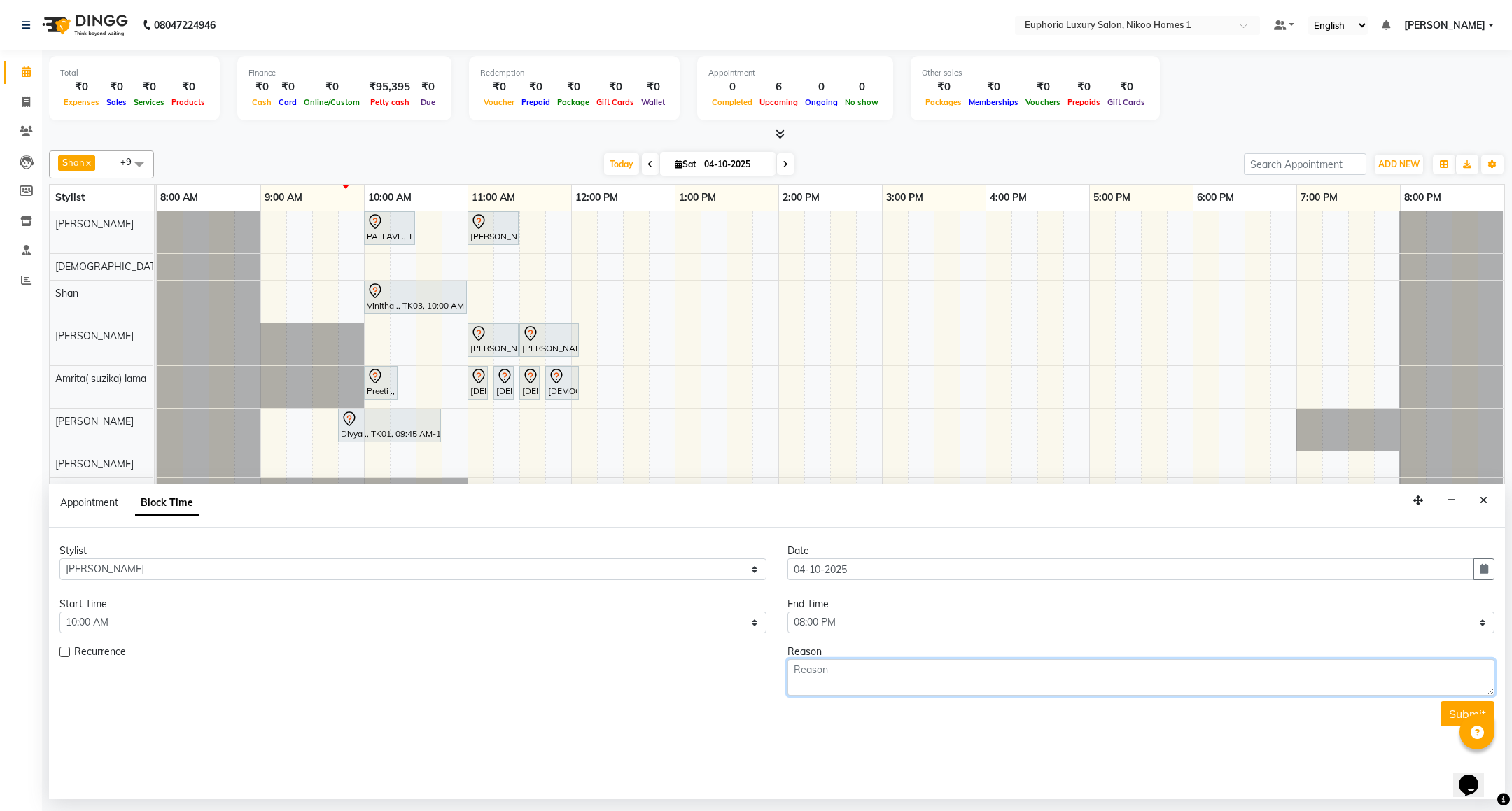
click at [891, 668] on textarea at bounding box center [1141, 677] width 707 height 36
type textarea "hennur branch"
click at [1456, 705] on button "Submit" at bounding box center [1467, 714] width 54 height 25
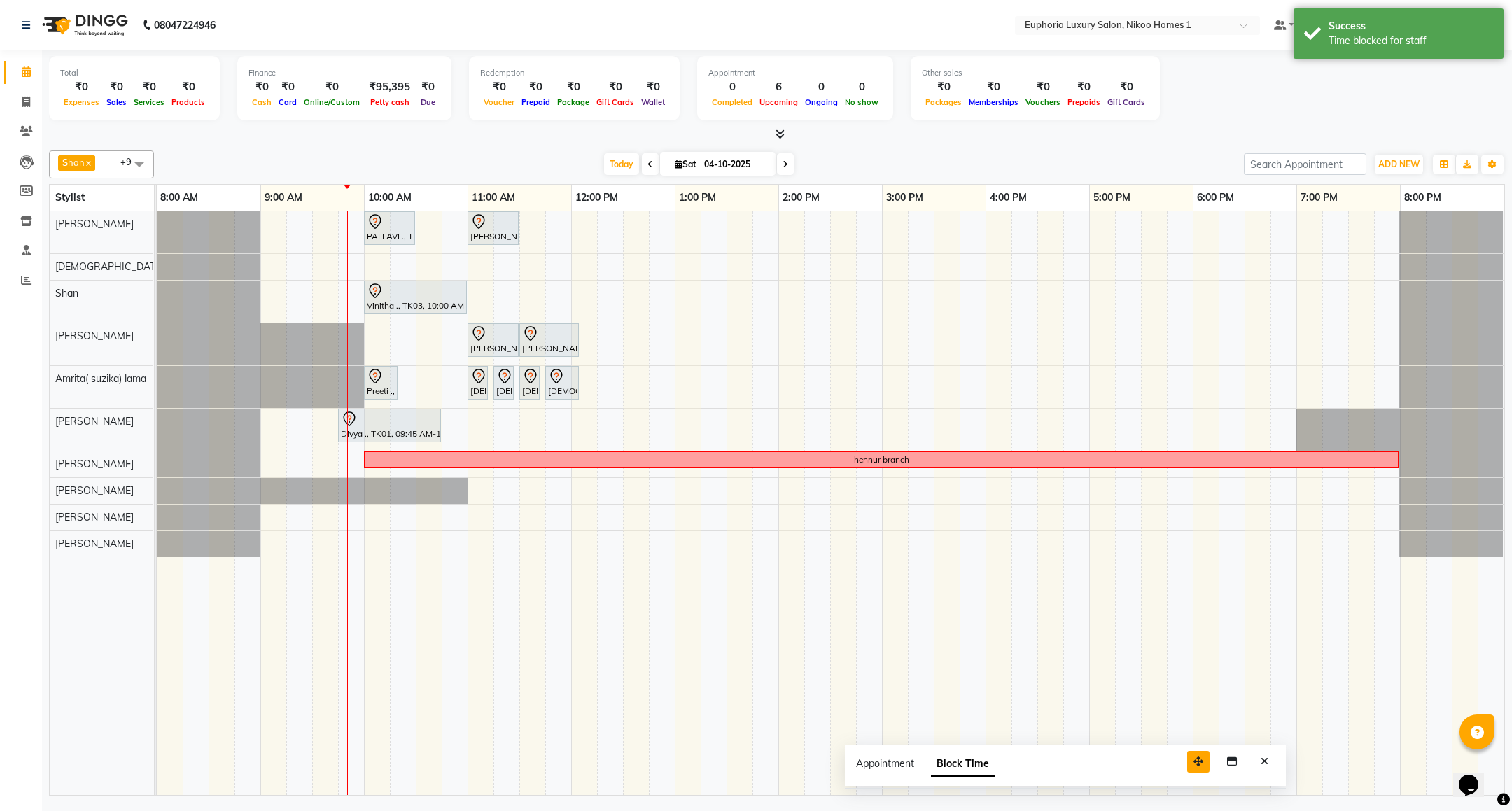
drag, startPoint x: 1412, startPoint y: 782, endPoint x: 1130, endPoint y: 760, distance: 282.9
click at [1187, 760] on button "button" at bounding box center [1198, 762] width 22 height 22
click at [1204, 761] on button "Close" at bounding box center [1202, 753] width 21 height 22
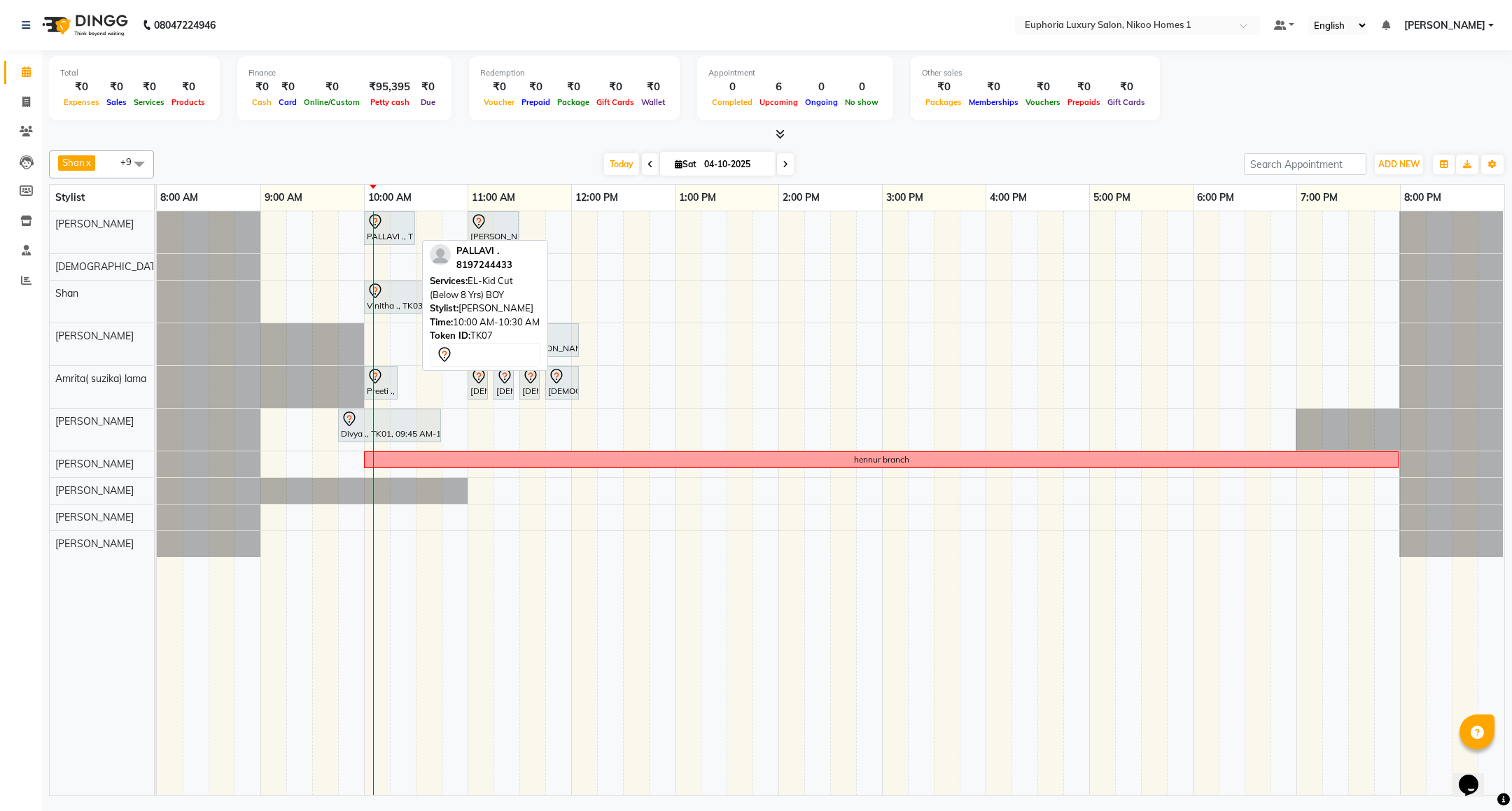
click at [387, 232] on div "PALLAVI ., TK07, 10:00 AM-10:30 AM, EL-Kid Cut (Below 8 Yrs) BOY" at bounding box center [390, 228] width 49 height 30
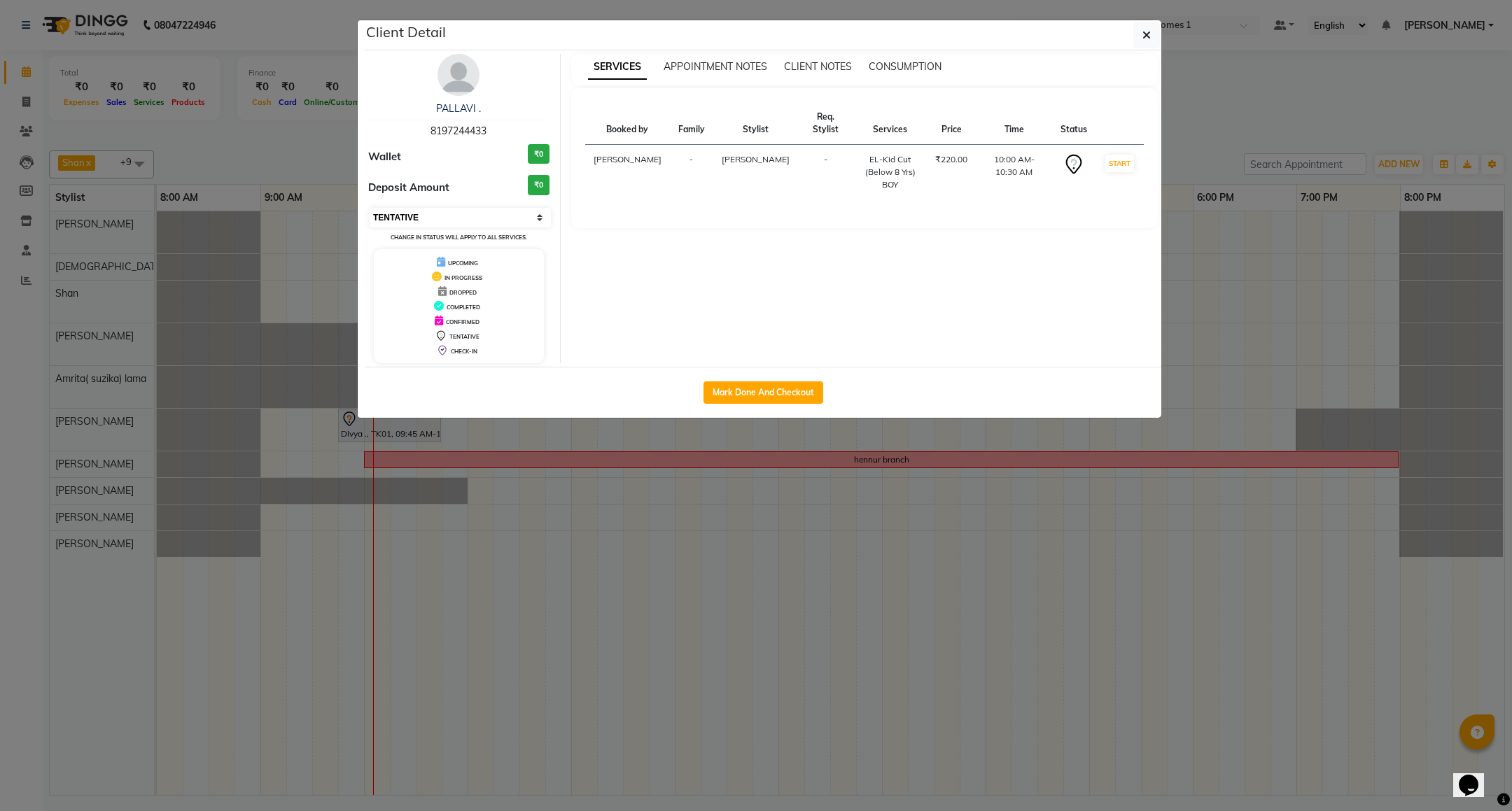
click at [414, 211] on select "Select IN SERVICE CONFIRMED TENTATIVE CHECK IN MARK DONE DROPPED UPCOMING" at bounding box center [460, 217] width 181 height 20
select select "8"
click at [369, 208] on select "Select IN SERVICE CONFIRMED TENTATIVE CHECK IN MARK DONE DROPPED UPCOMING" at bounding box center [460, 217] width 181 height 20
click at [1143, 46] on button "button" at bounding box center [1146, 35] width 27 height 27
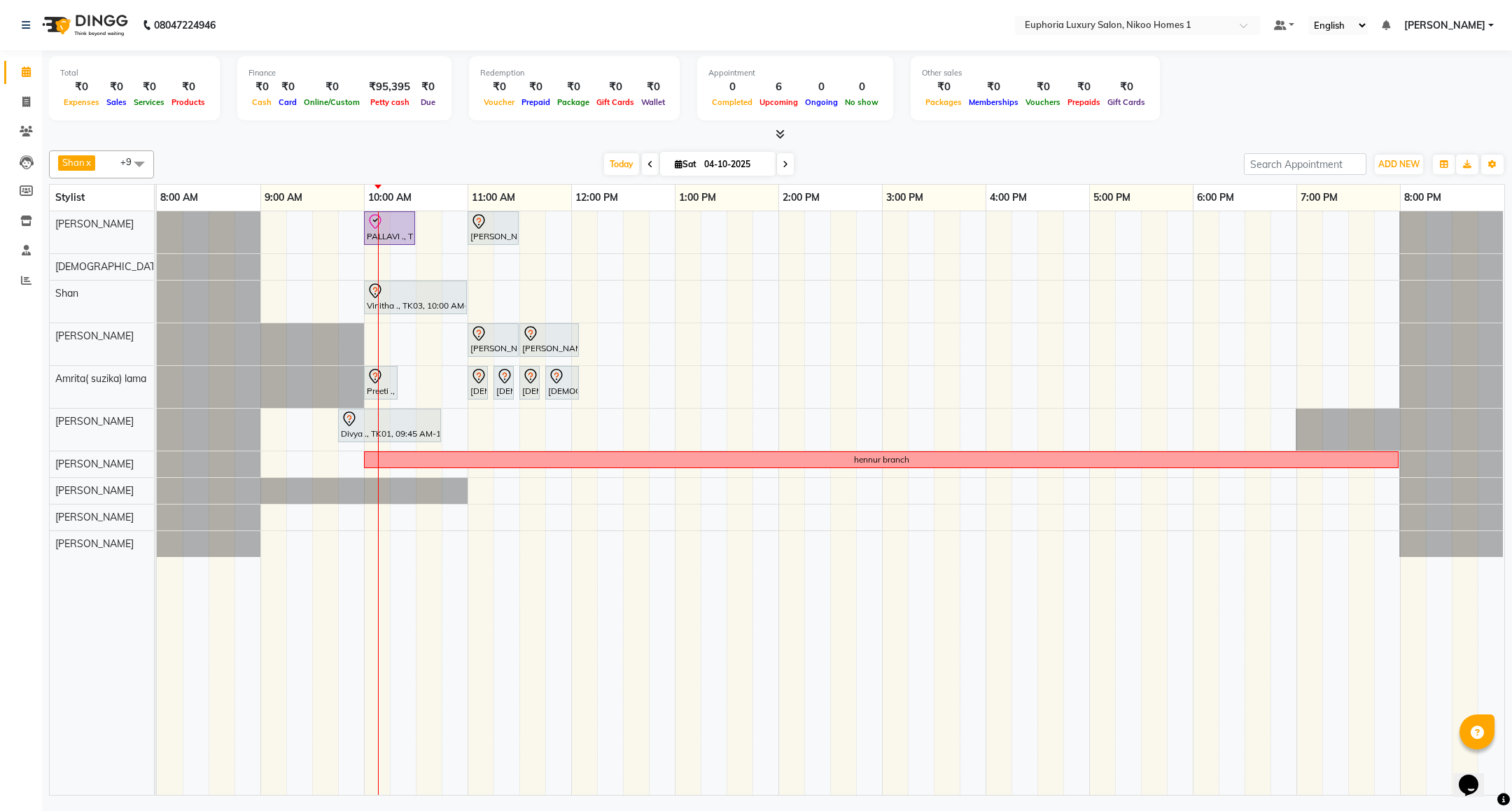
click at [372, 271] on div "PALLAVI ., TK07, 10:00 AM-10:30 AM, EL-Kid Cut (Below 8 Yrs) BOY [PERSON_NAME] …" at bounding box center [830, 503] width 1348 height 584
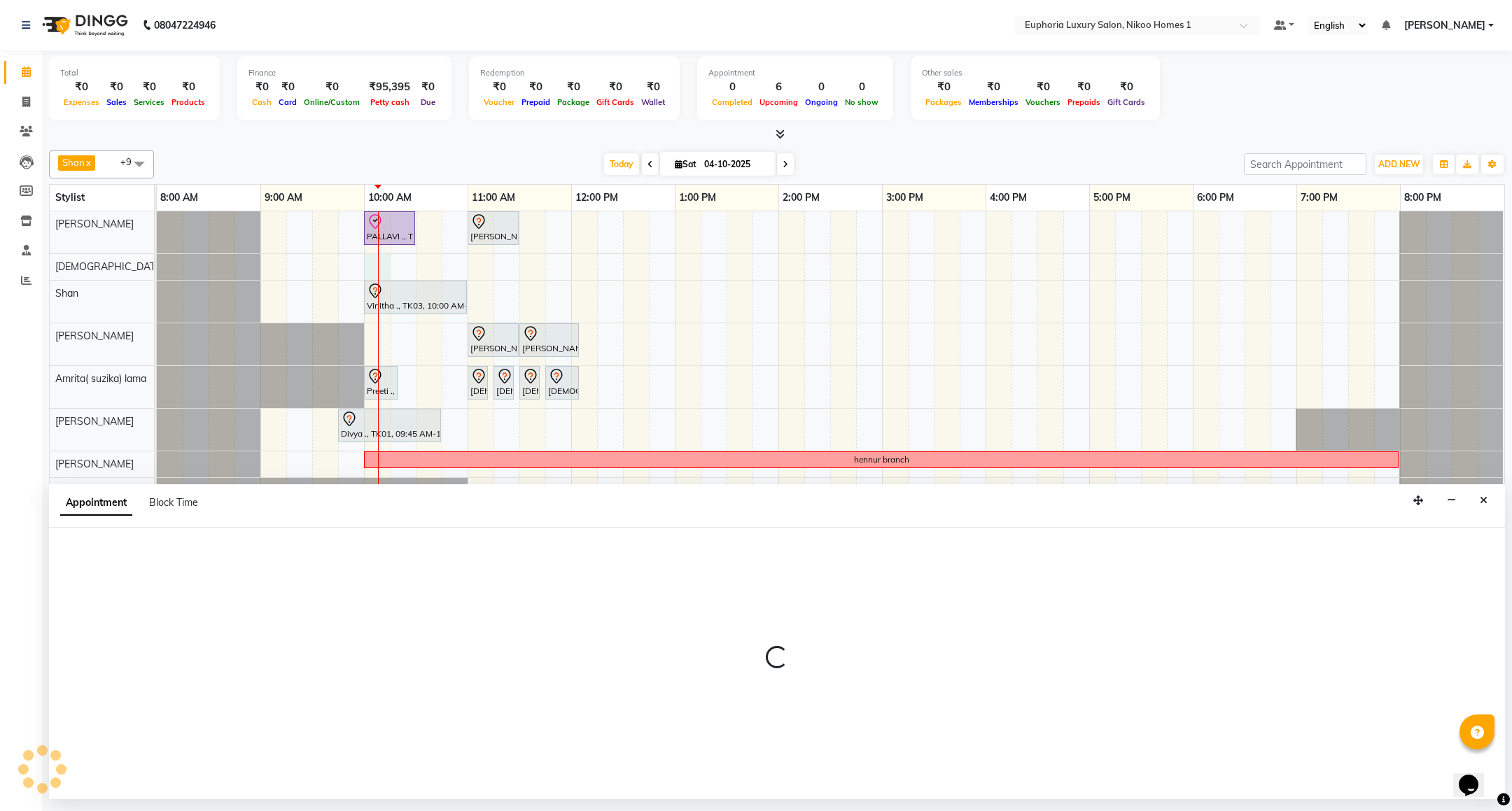
select select "85373"
select select "600"
select select "tentative"
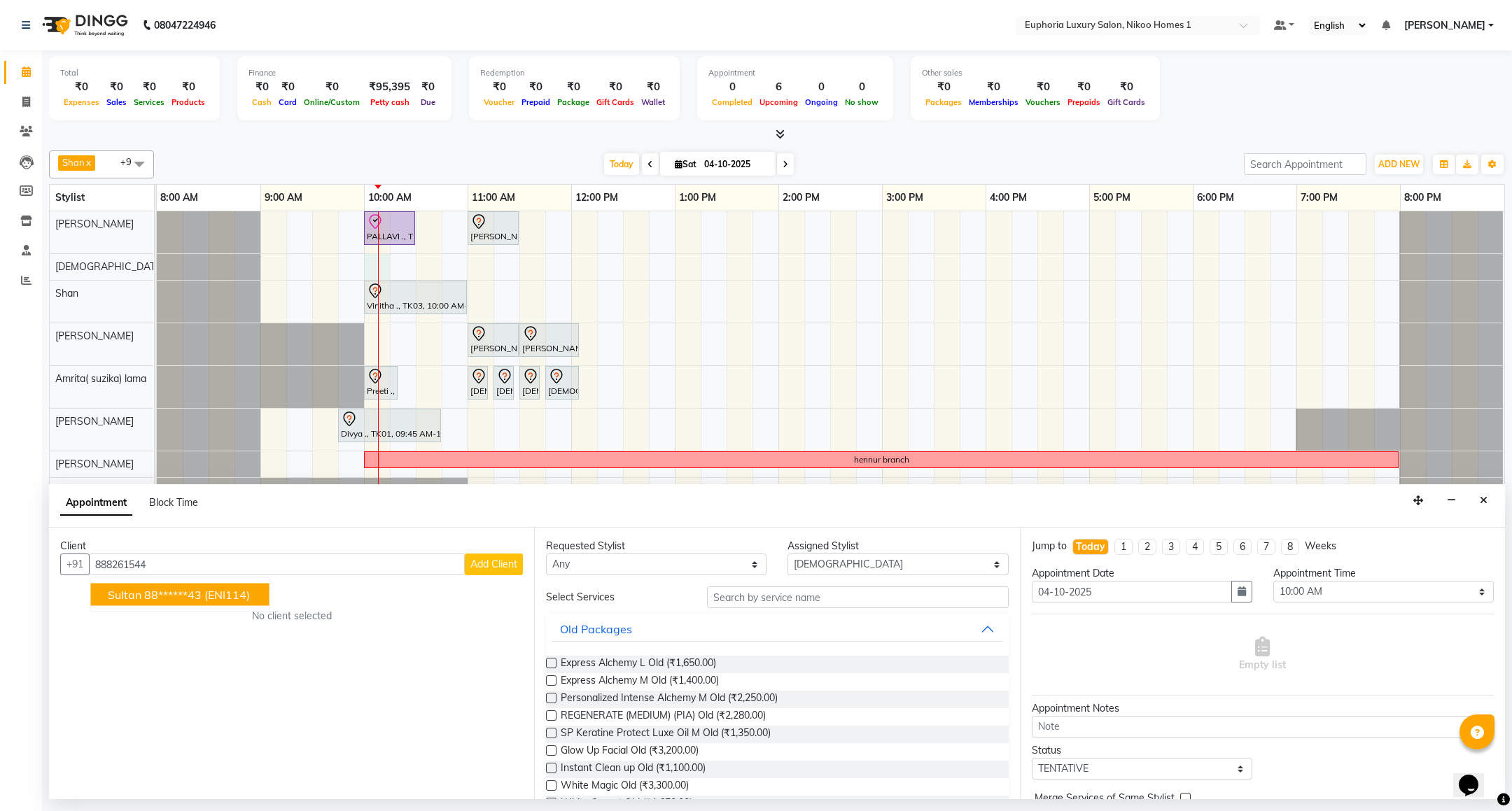
click at [171, 592] on ngb-highlight "88******43" at bounding box center [173, 594] width 58 height 14
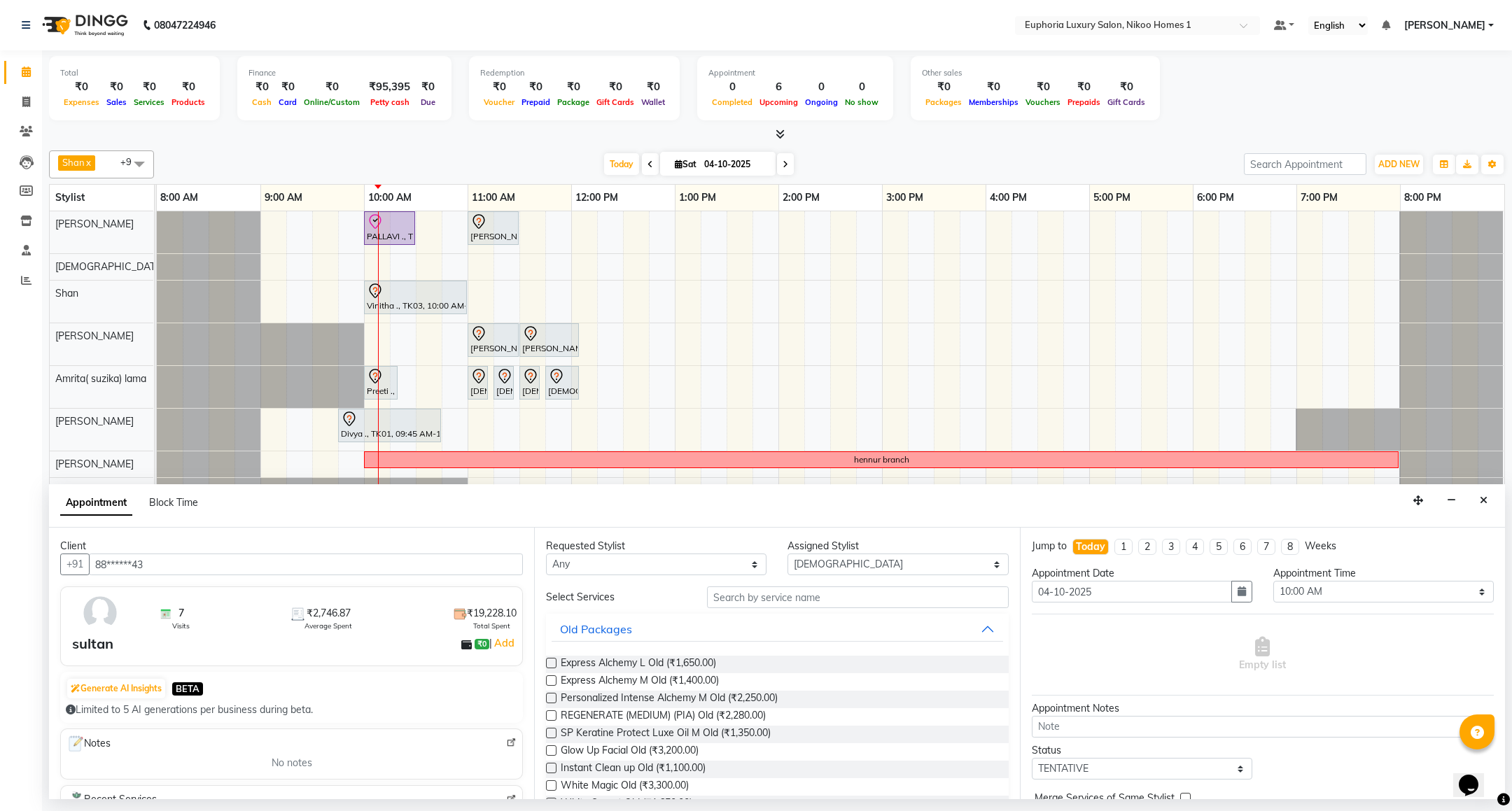
type input "88******43"
click at [742, 594] on input "text" at bounding box center [857, 597] width 301 height 22
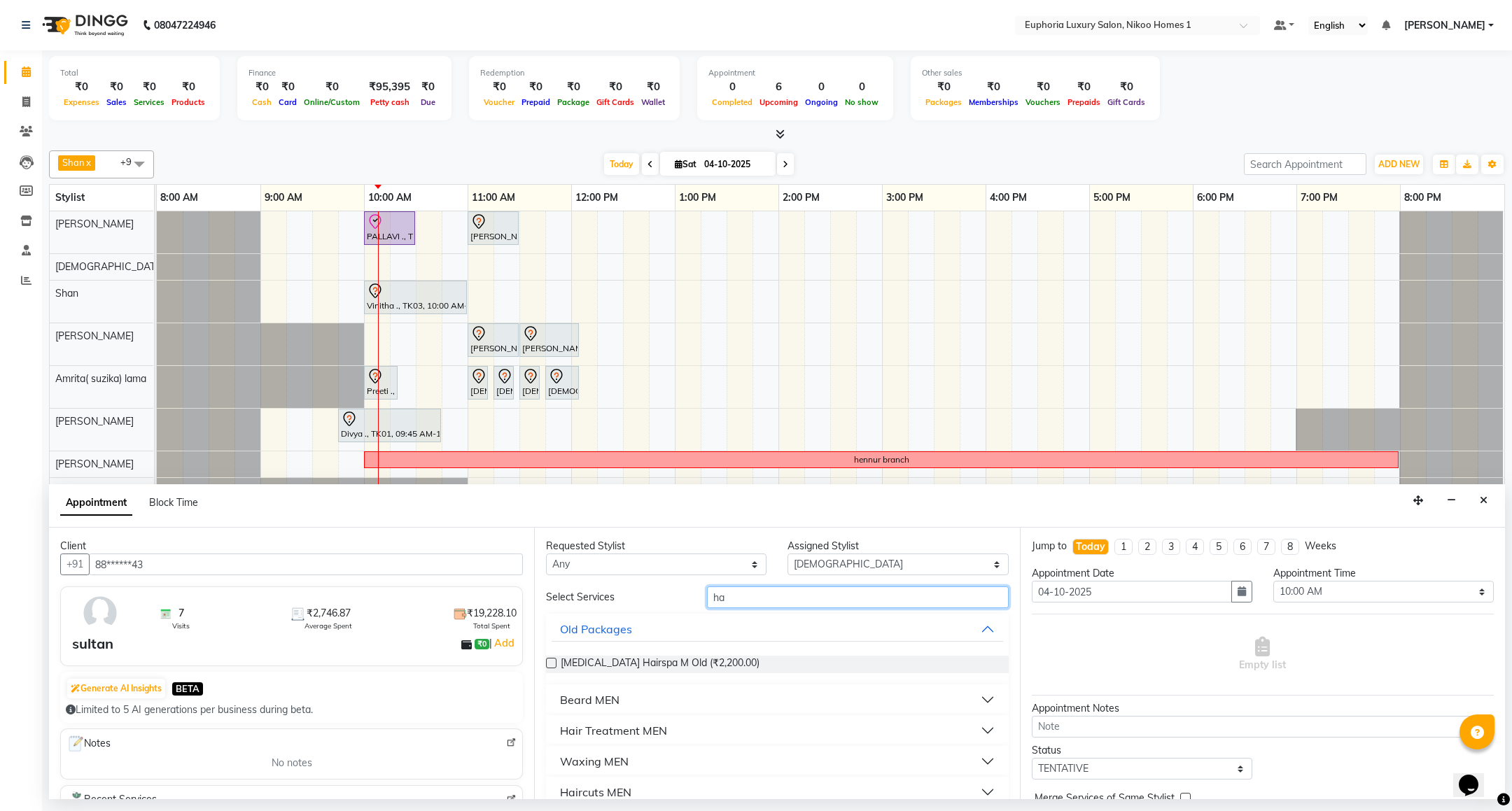
type input "h"
type input "boy"
click at [698, 657] on span "EL-Kid Cut (Below 8 Yrs) BOY (₹220.00)" at bounding box center [650, 664] width 178 height 17
checkbox input "false"
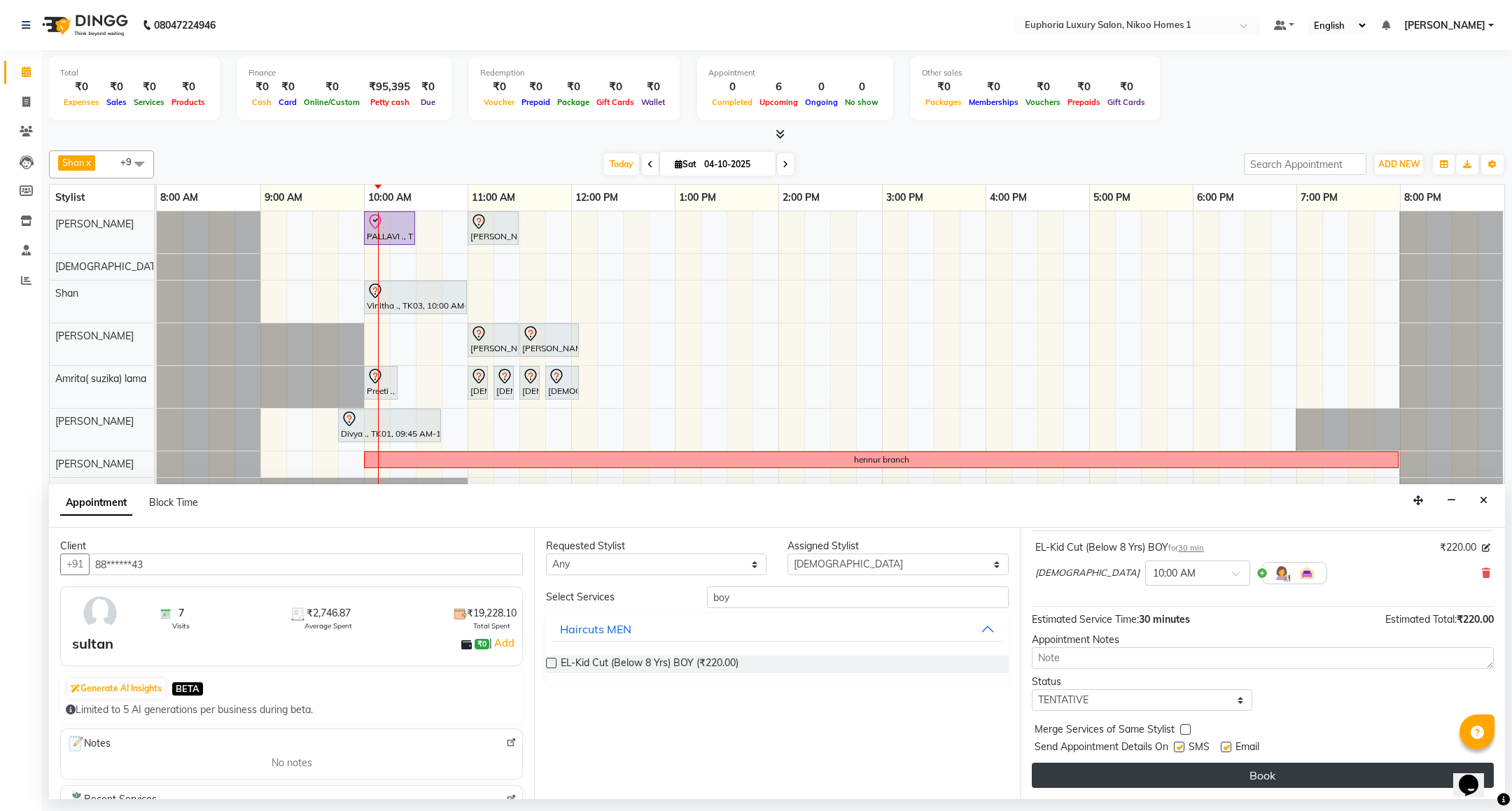
click at [1254, 781] on button "Book" at bounding box center [1263, 775] width 462 height 25
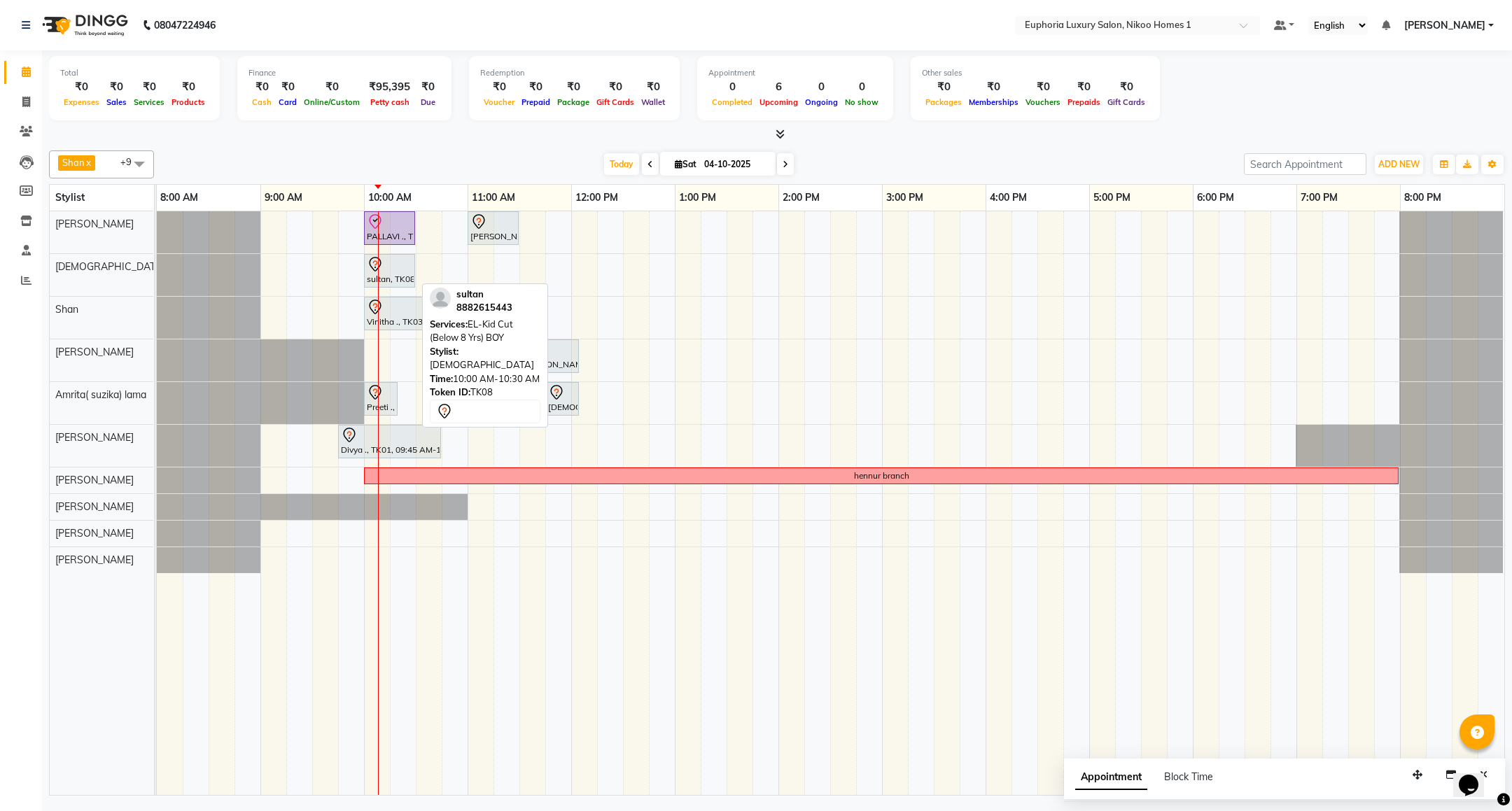
click at [414, 273] on div at bounding box center [414, 271] width 5 height 32
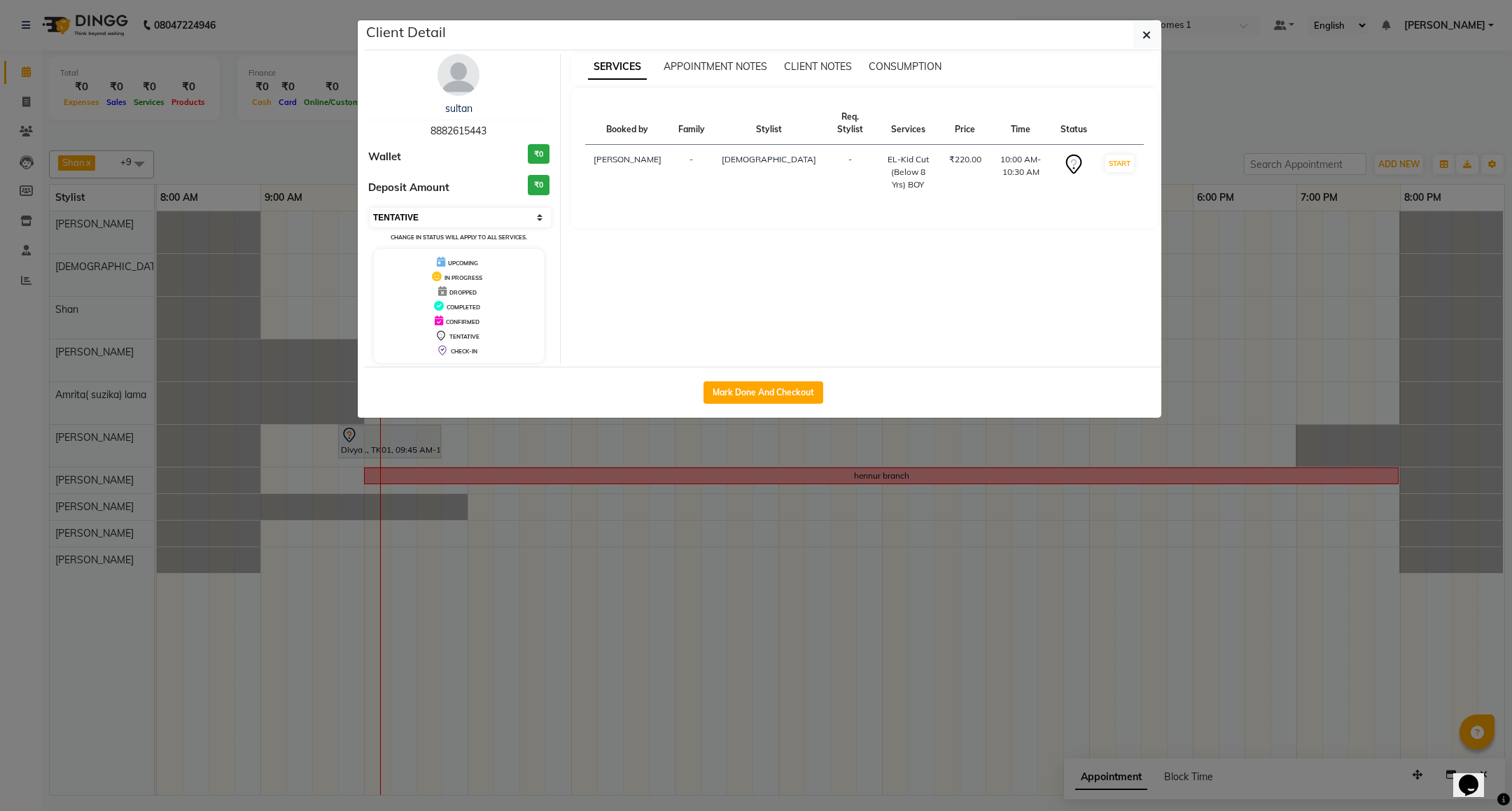
click at [492, 212] on select "Select IN SERVICE CONFIRMED TENTATIVE CHECK IN MARK DONE DROPPED UPCOMING" at bounding box center [460, 217] width 181 height 20
select select "8"
click at [369, 208] on select "Select IN SERVICE CONFIRMED TENTATIVE CHECK IN MARK DONE DROPPED UPCOMING" at bounding box center [460, 217] width 181 height 20
drag, startPoint x: 1143, startPoint y: 31, endPoint x: 1170, endPoint y: 81, distance: 56.8
click at [1143, 31] on icon "button" at bounding box center [1146, 35] width 8 height 11
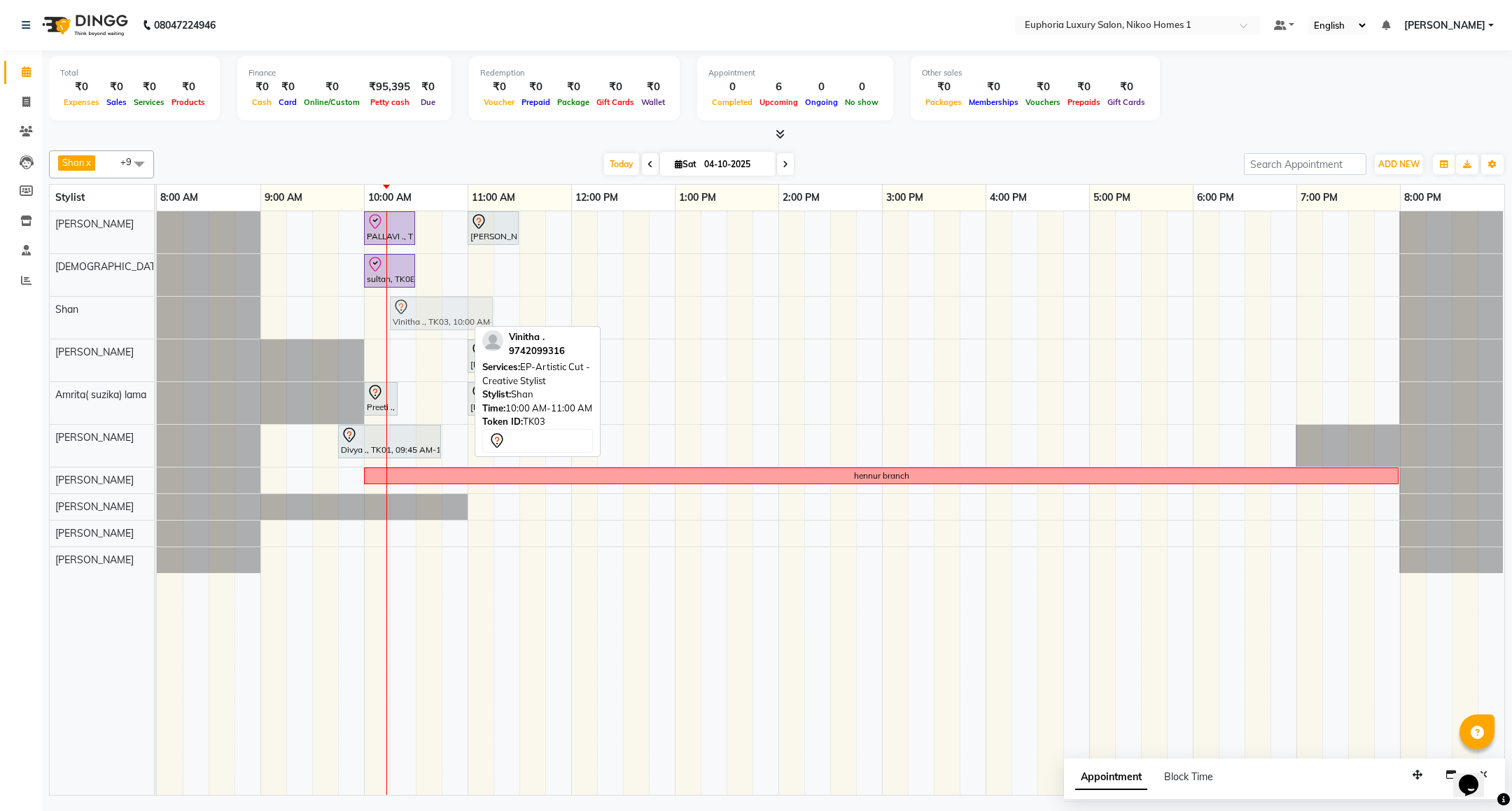
drag, startPoint x: 429, startPoint y: 315, endPoint x: 447, endPoint y: 318, distance: 18.2
click at [157, 318] on div "Vinitha ., TK03, 10:00 AM-11:00 AM, EP-Artistic Cut - Creative Stylist Vinitha …" at bounding box center [157, 317] width 0 height 42
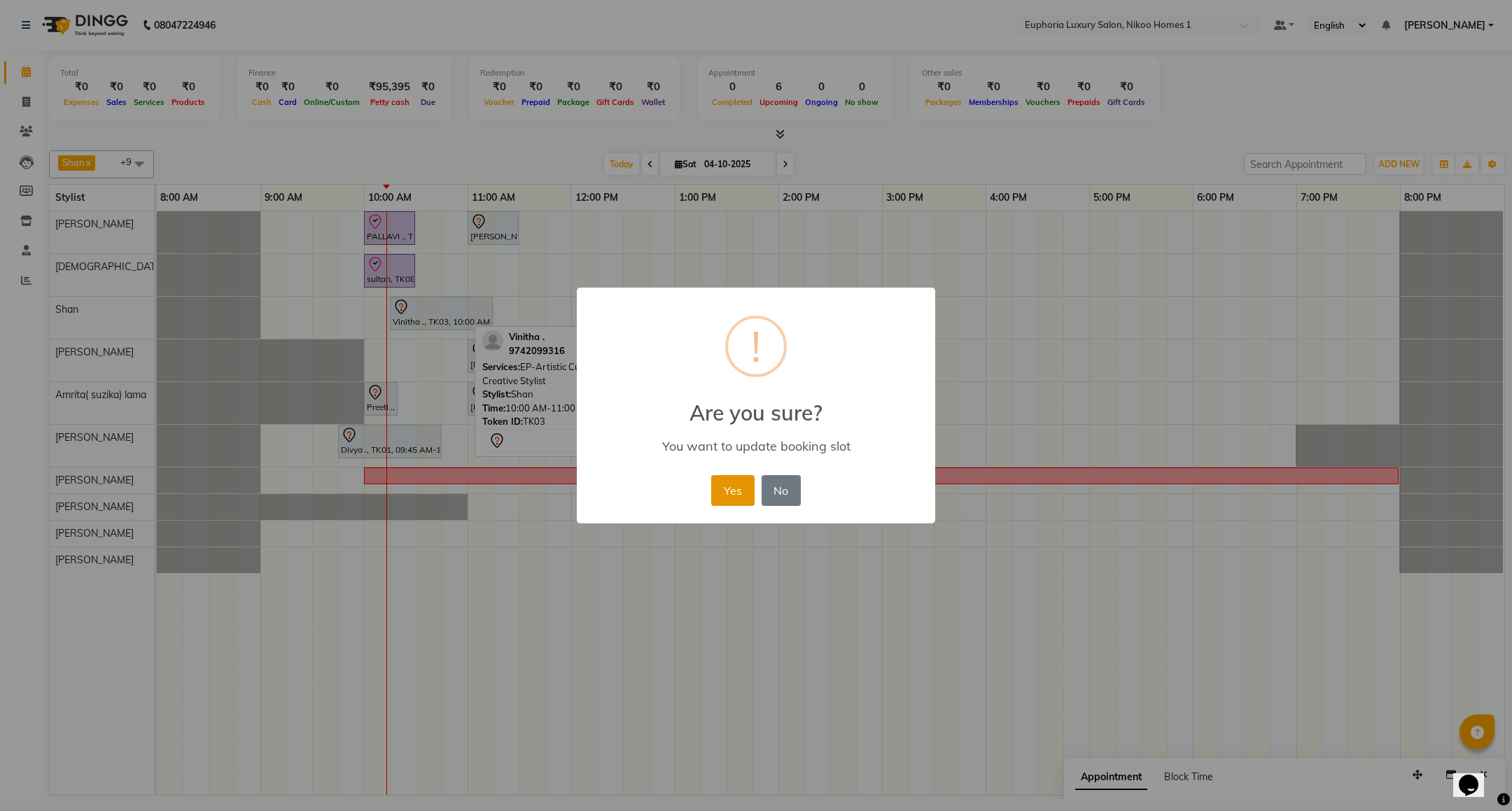
click at [729, 492] on button "Yes" at bounding box center [733, 490] width 43 height 31
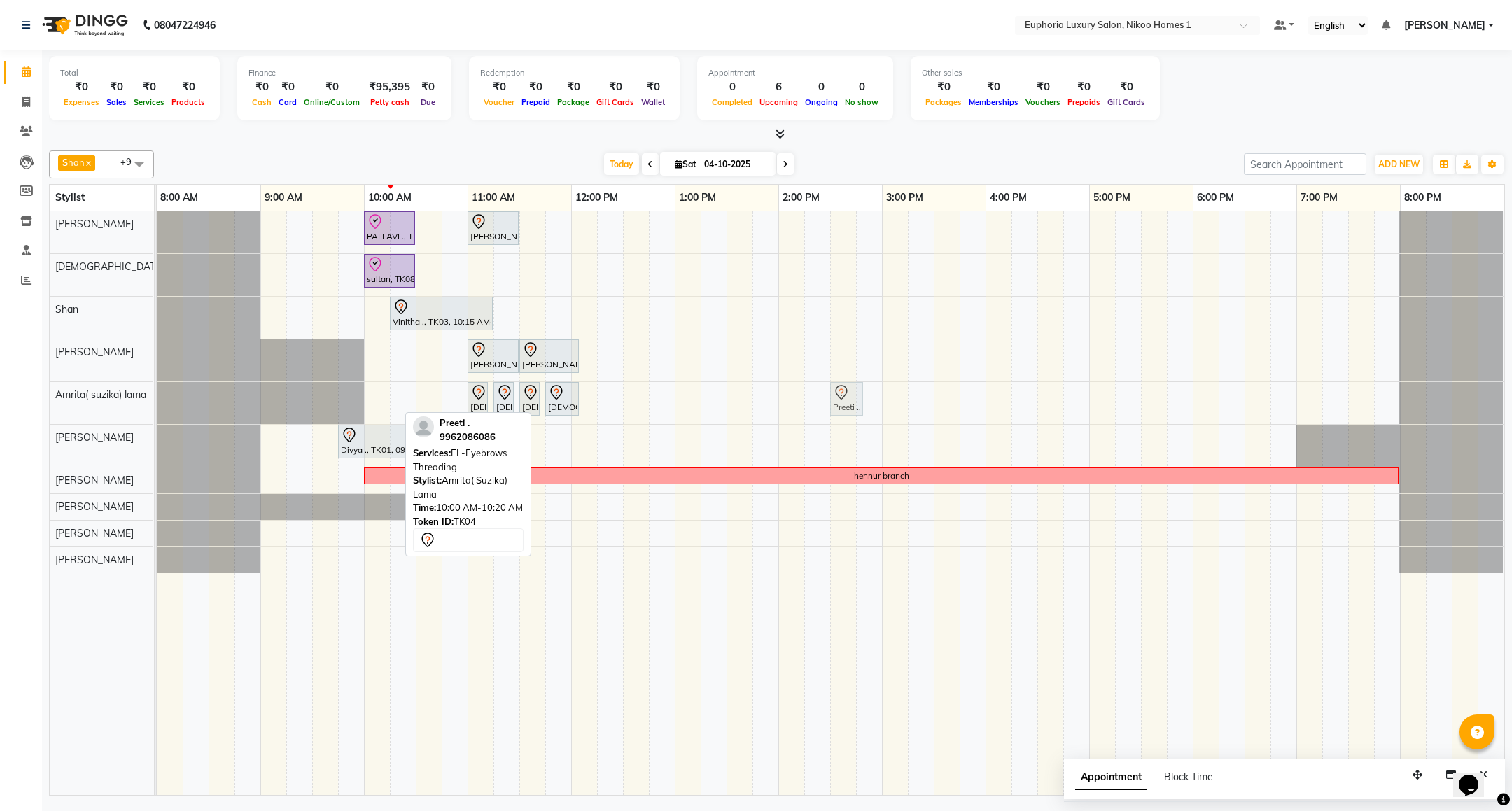
drag, startPoint x: 375, startPoint y: 393, endPoint x: 822, endPoint y: 383, distance: 447.1
click at [157, 400] on div "Preeti ., TK04, 10:00 AM-10:20 AM, EL-Eyebrows Threading SHIVLIKA ., TK06, 11:0…" at bounding box center [157, 403] width 0 height 42
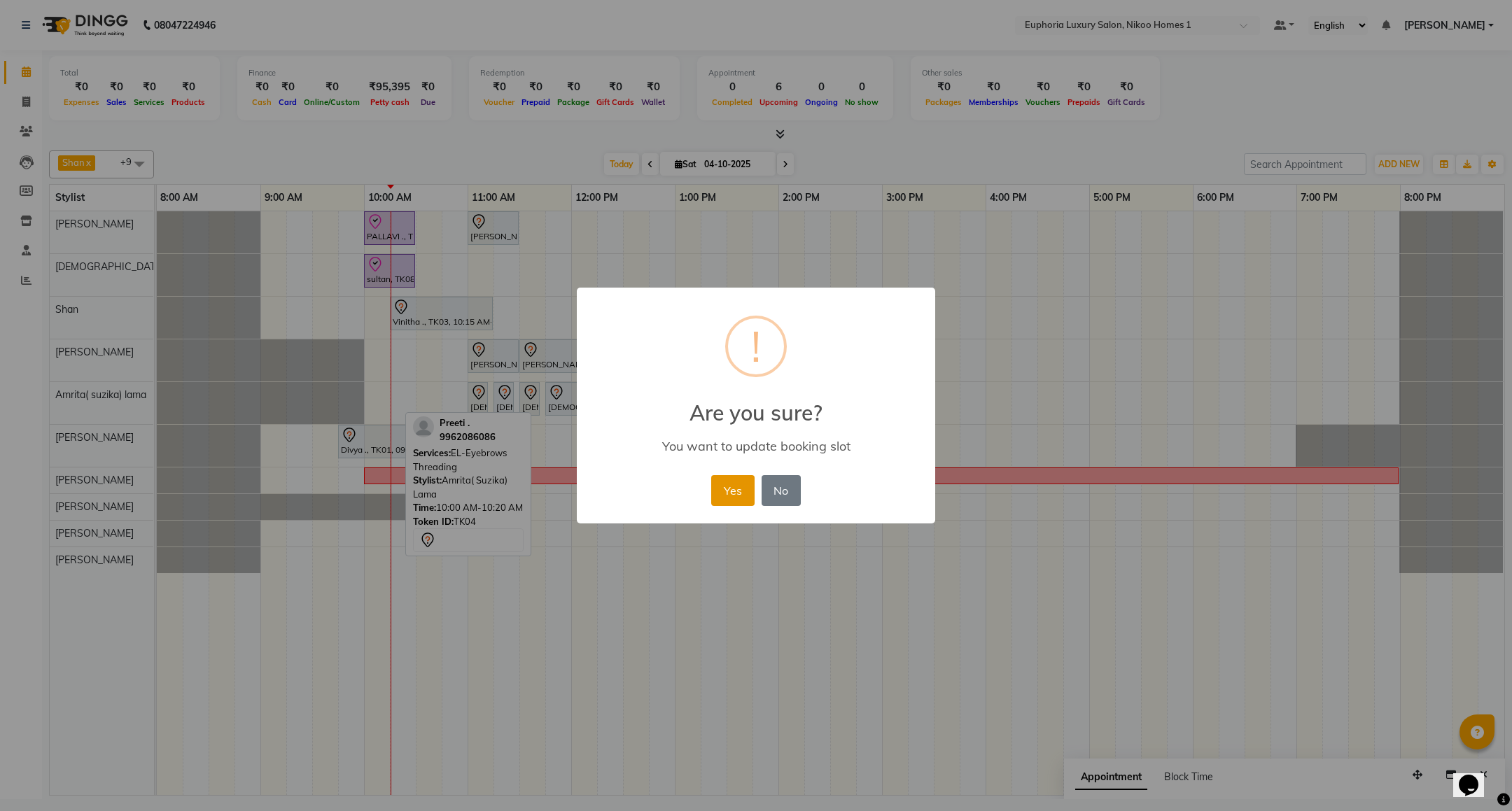
click at [712, 485] on button "Yes" at bounding box center [733, 490] width 43 height 31
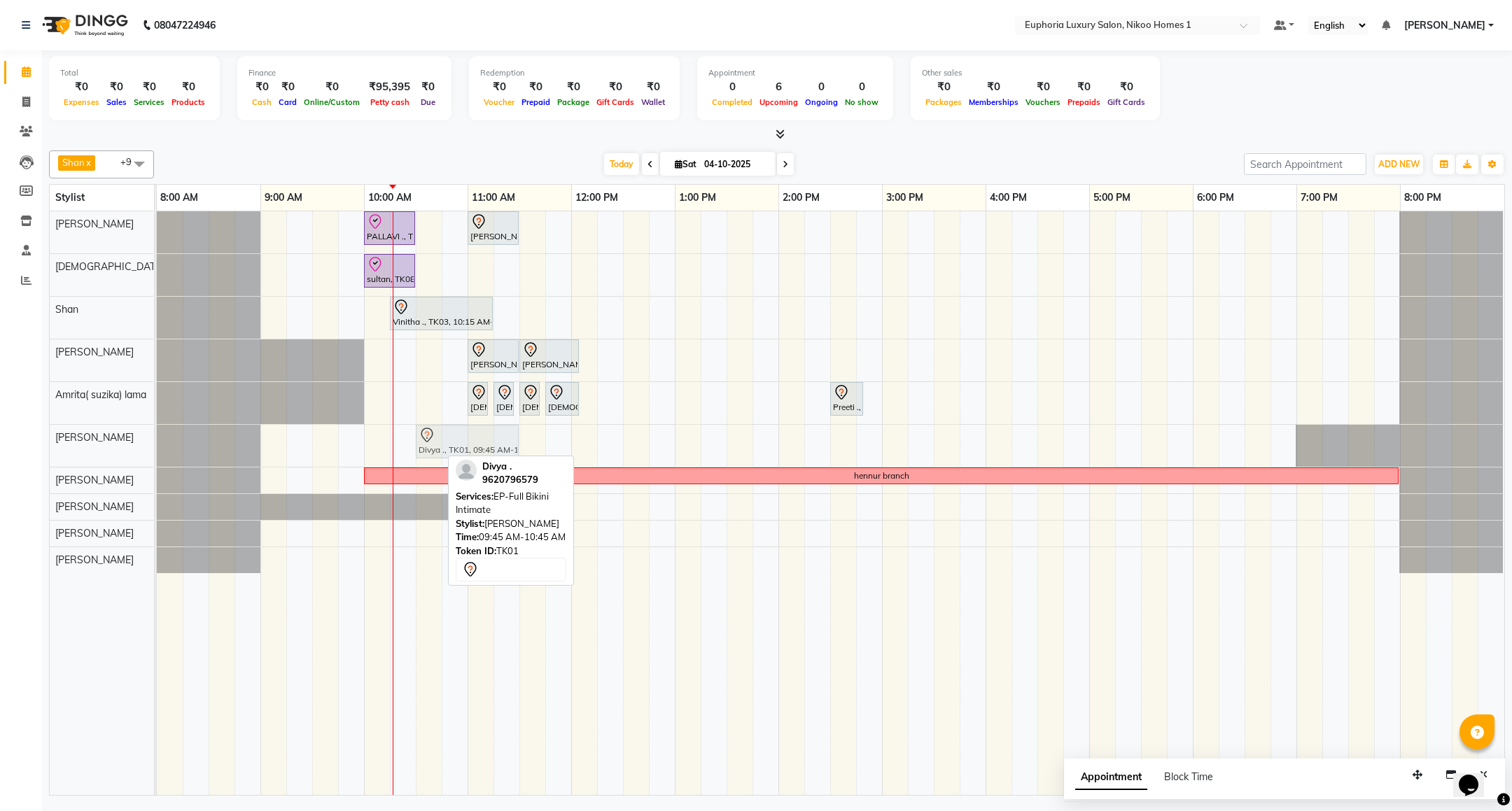
drag, startPoint x: 419, startPoint y: 455, endPoint x: 496, endPoint y: 456, distance: 77.0
click at [496, 456] on div "Shan x [PERSON_NAME] x [PERSON_NAME] x [PERSON_NAME] x Kishore K x [PERSON_NAME…" at bounding box center [776, 470] width 1456 height 651
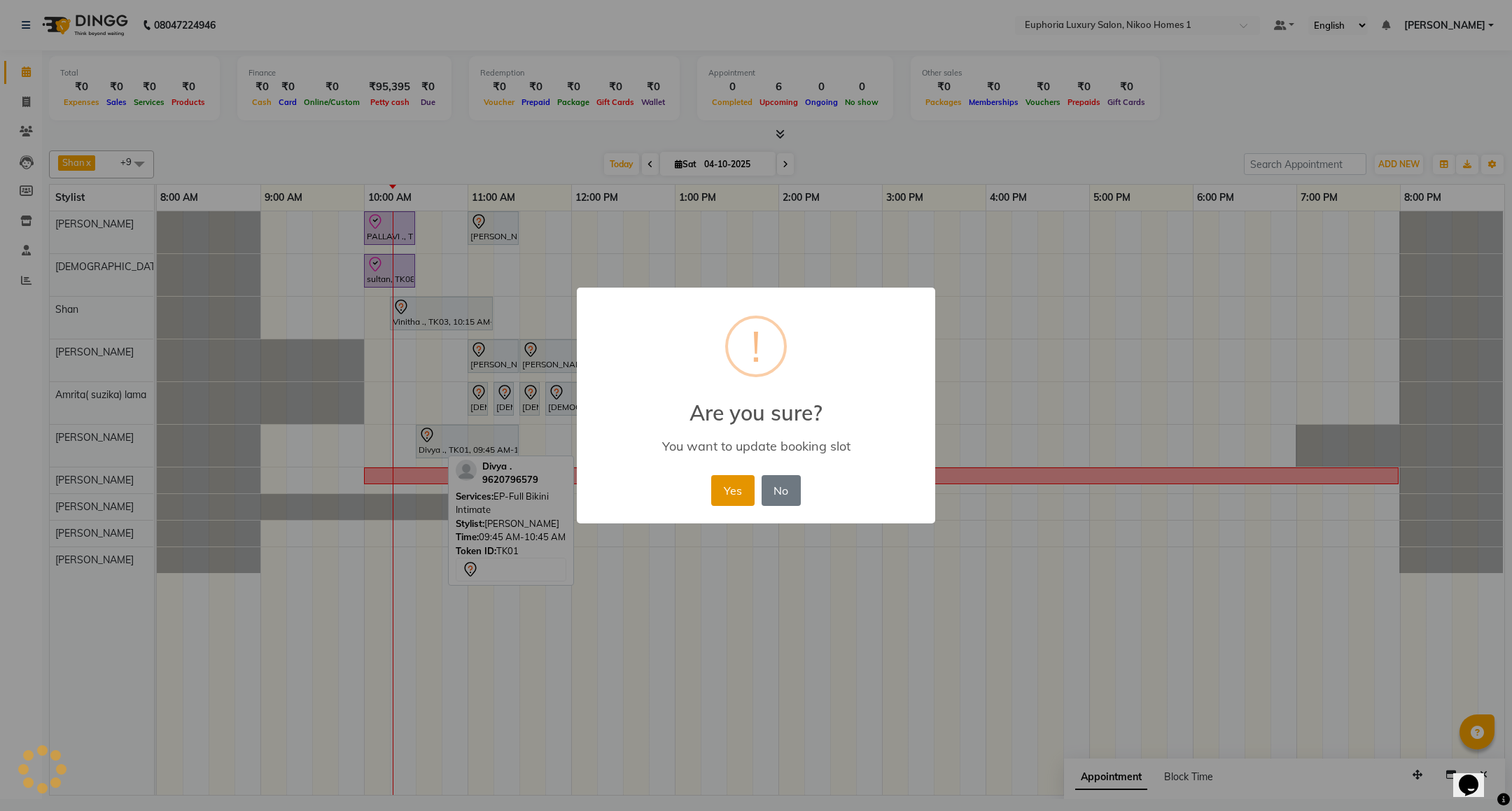
click at [740, 489] on button "Yes" at bounding box center [733, 490] width 43 height 31
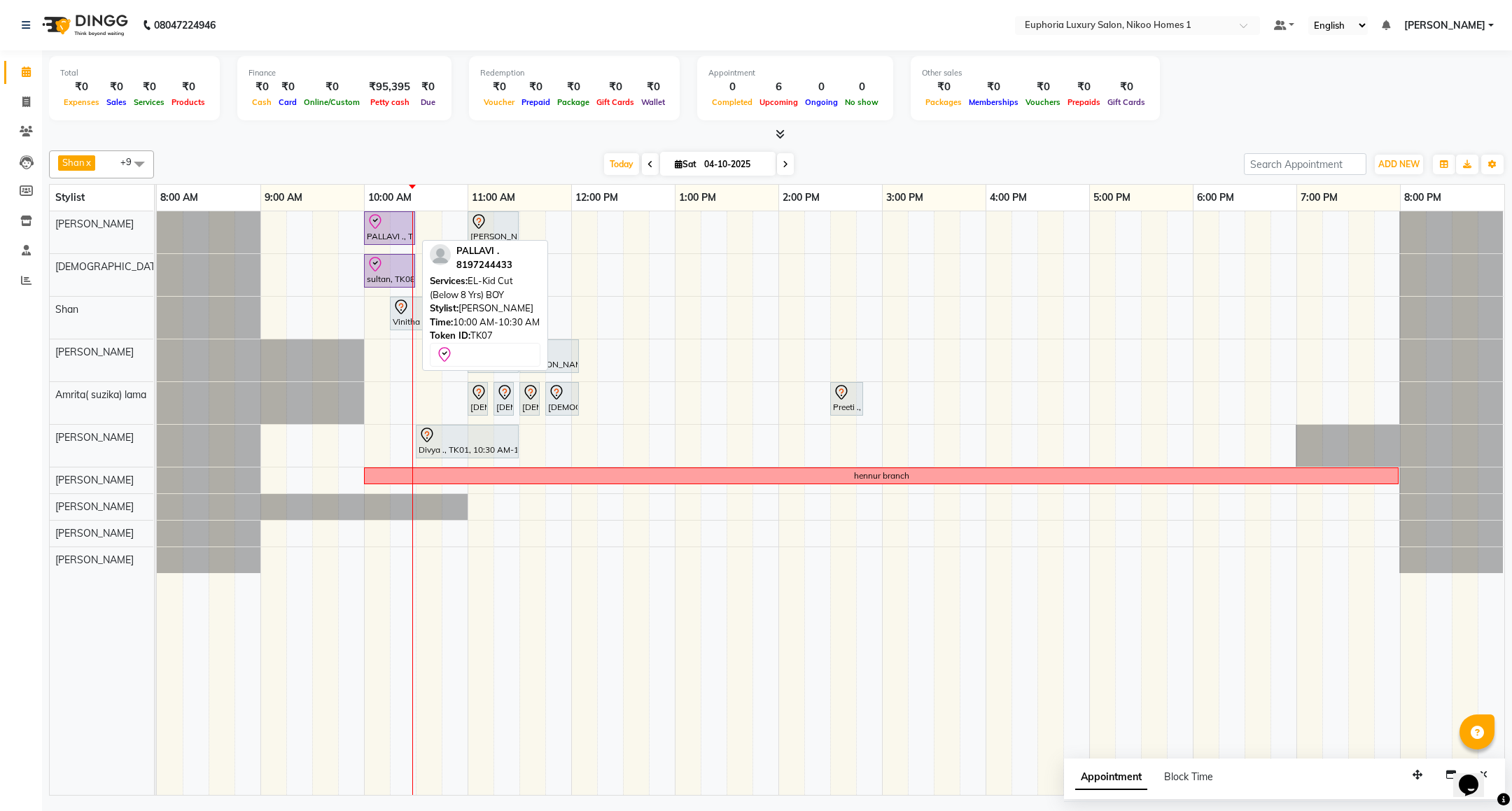
click at [376, 227] on icon at bounding box center [376, 222] width 17 height 17
click at [376, 227] on icon at bounding box center [376, 222] width 17 height 17
select select "8"
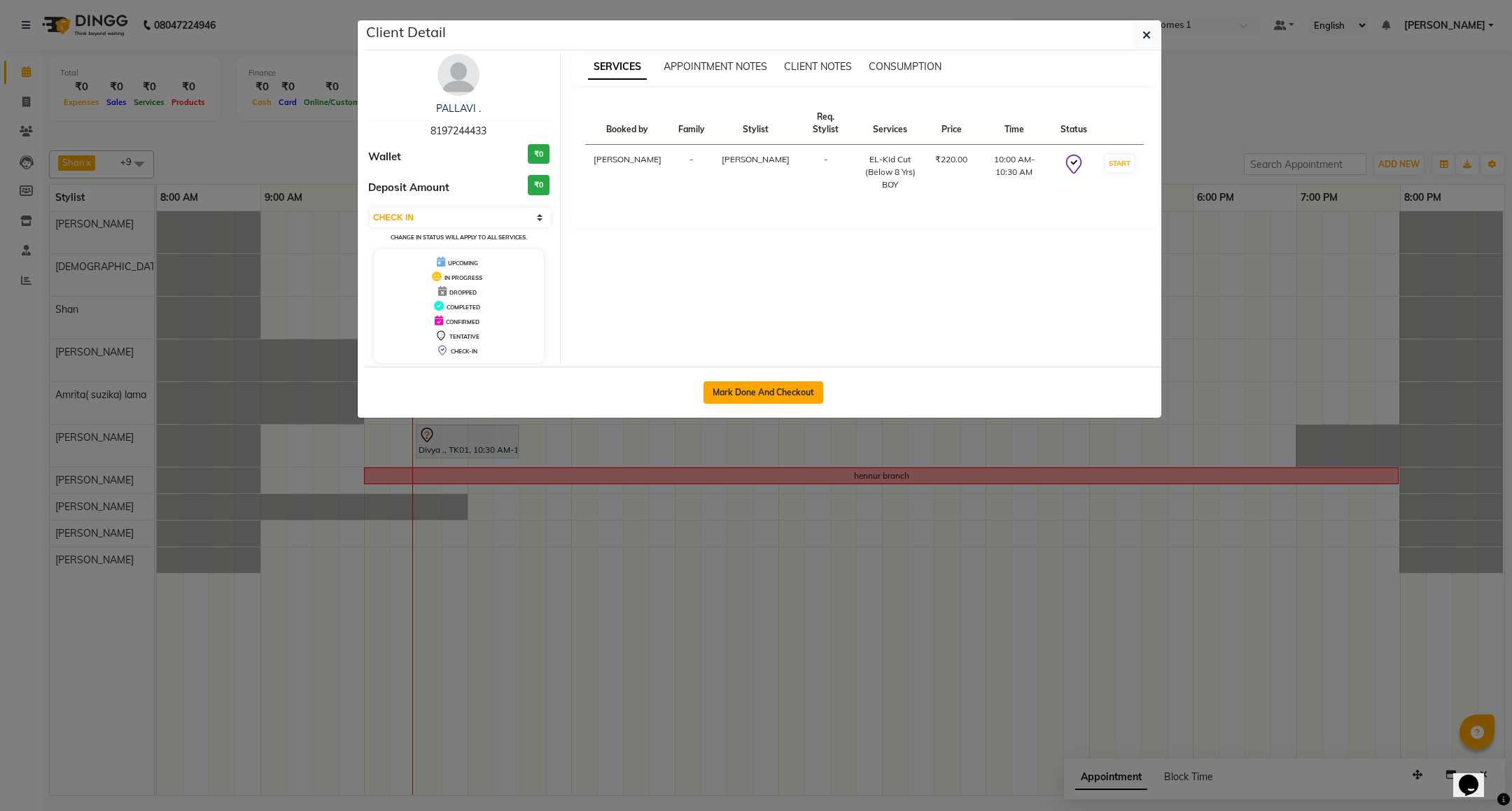
click at [766, 393] on button "Mark Done And Checkout" at bounding box center [762, 392] width 119 height 22
select select "service"
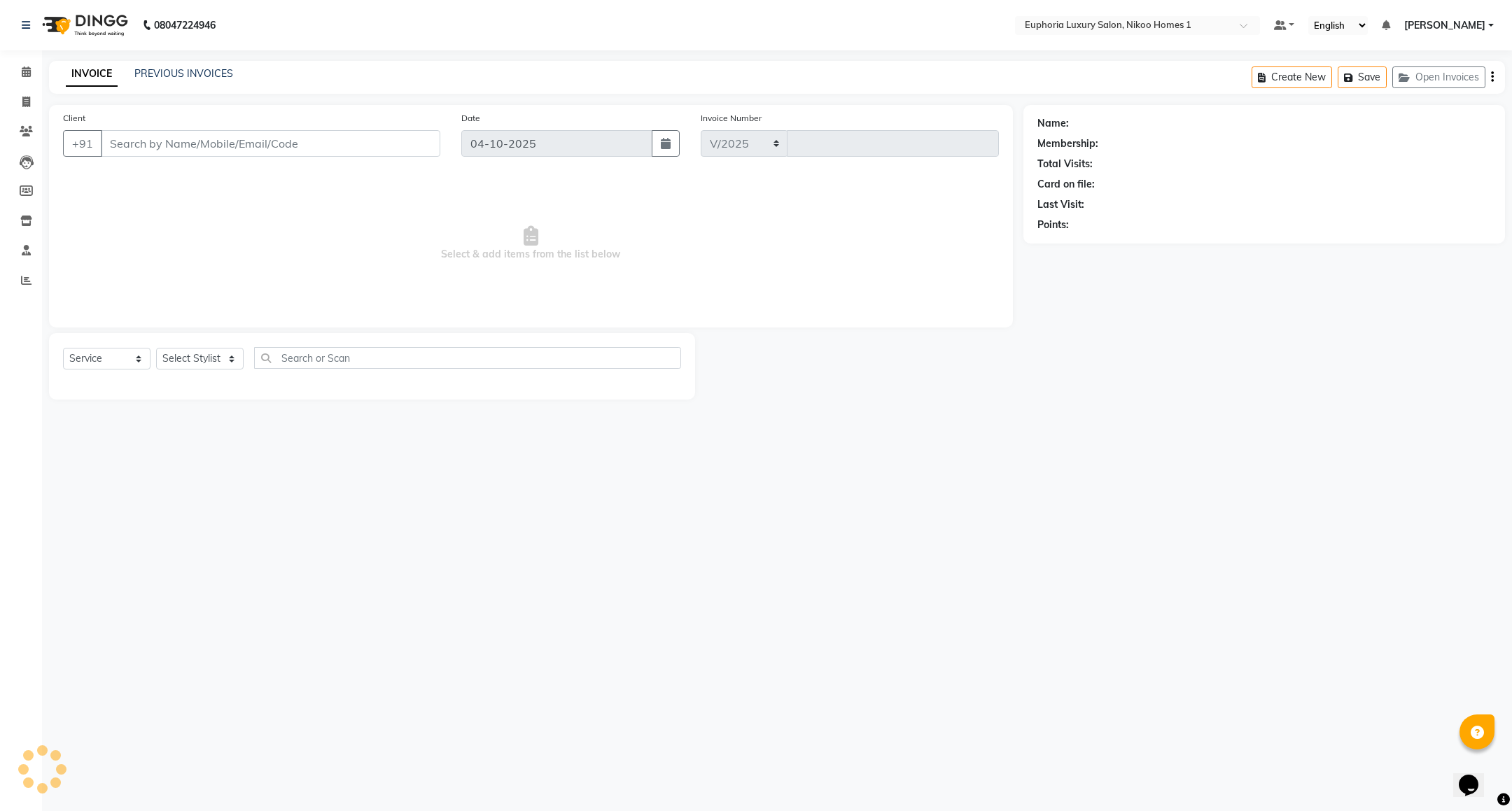
select select "7987"
type input "4483"
type input "81******33"
select select "85468"
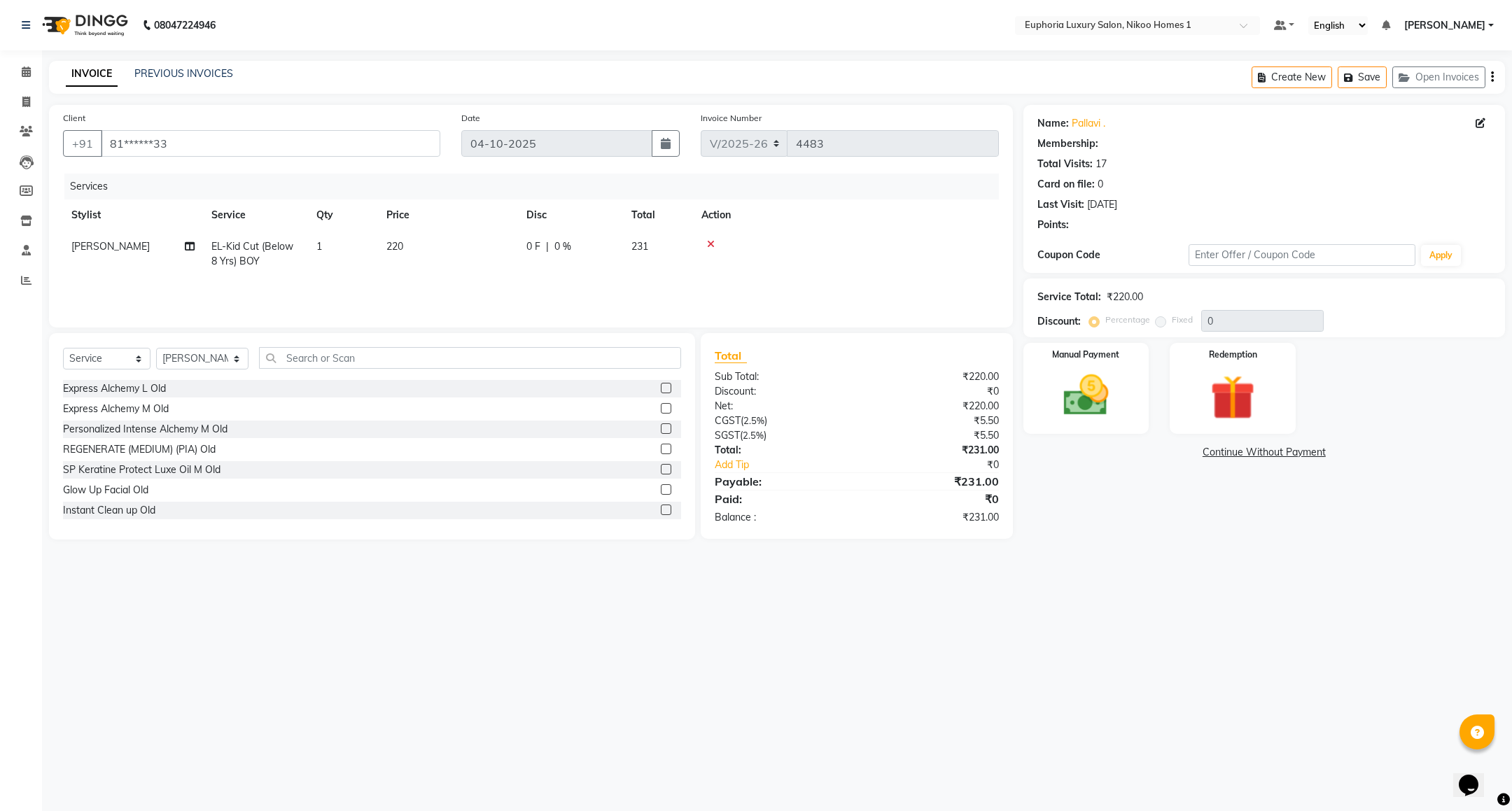
select select "1: Object"
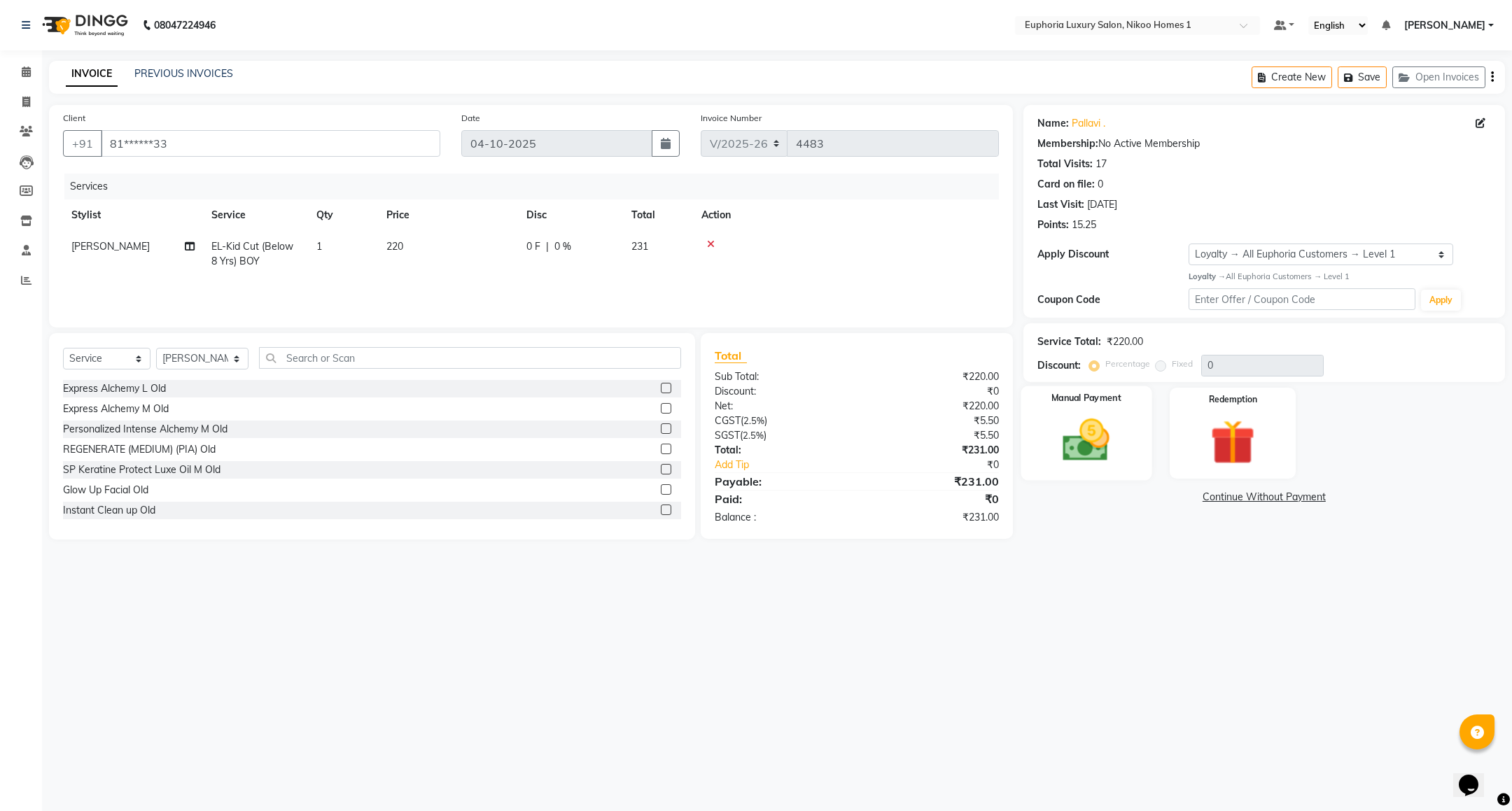
click at [1080, 452] on img at bounding box center [1086, 440] width 76 height 54
click at [1130, 502] on span "UPI" at bounding box center [1136, 498] width 22 height 16
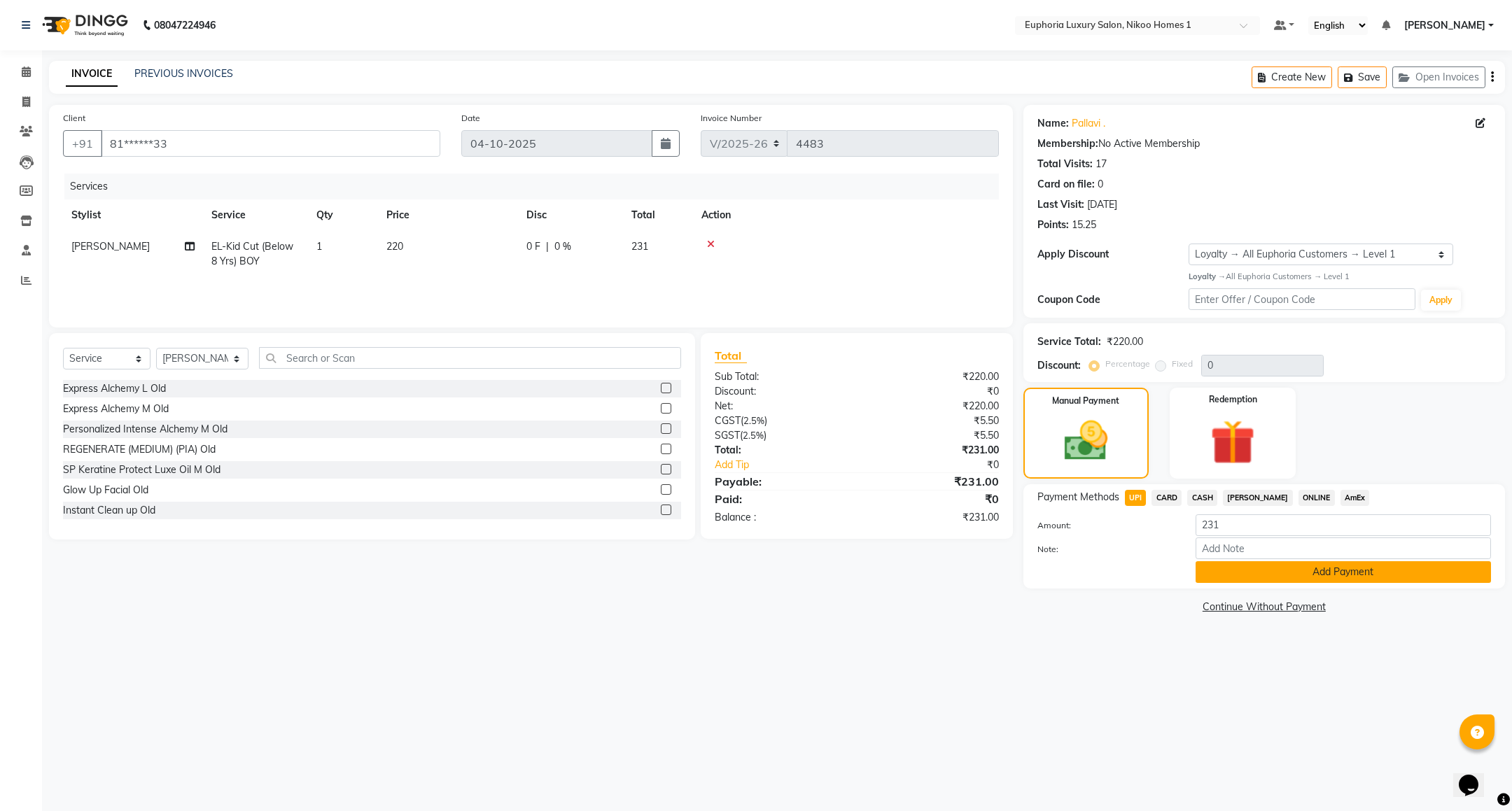
click at [1233, 581] on button "Add Payment" at bounding box center [1343, 572] width 296 height 22
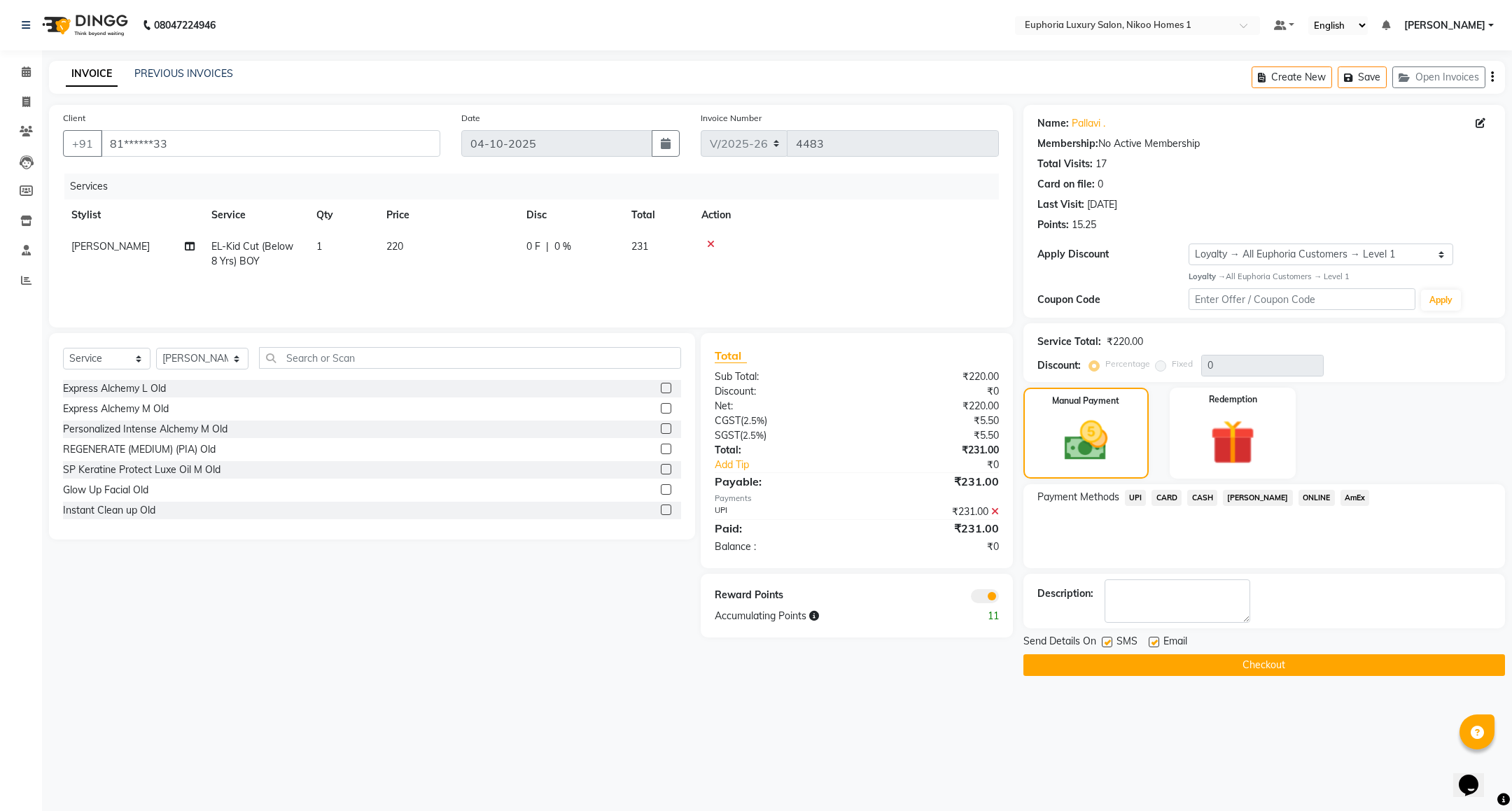
click at [1237, 664] on button "Checkout" at bounding box center [1264, 665] width 482 height 22
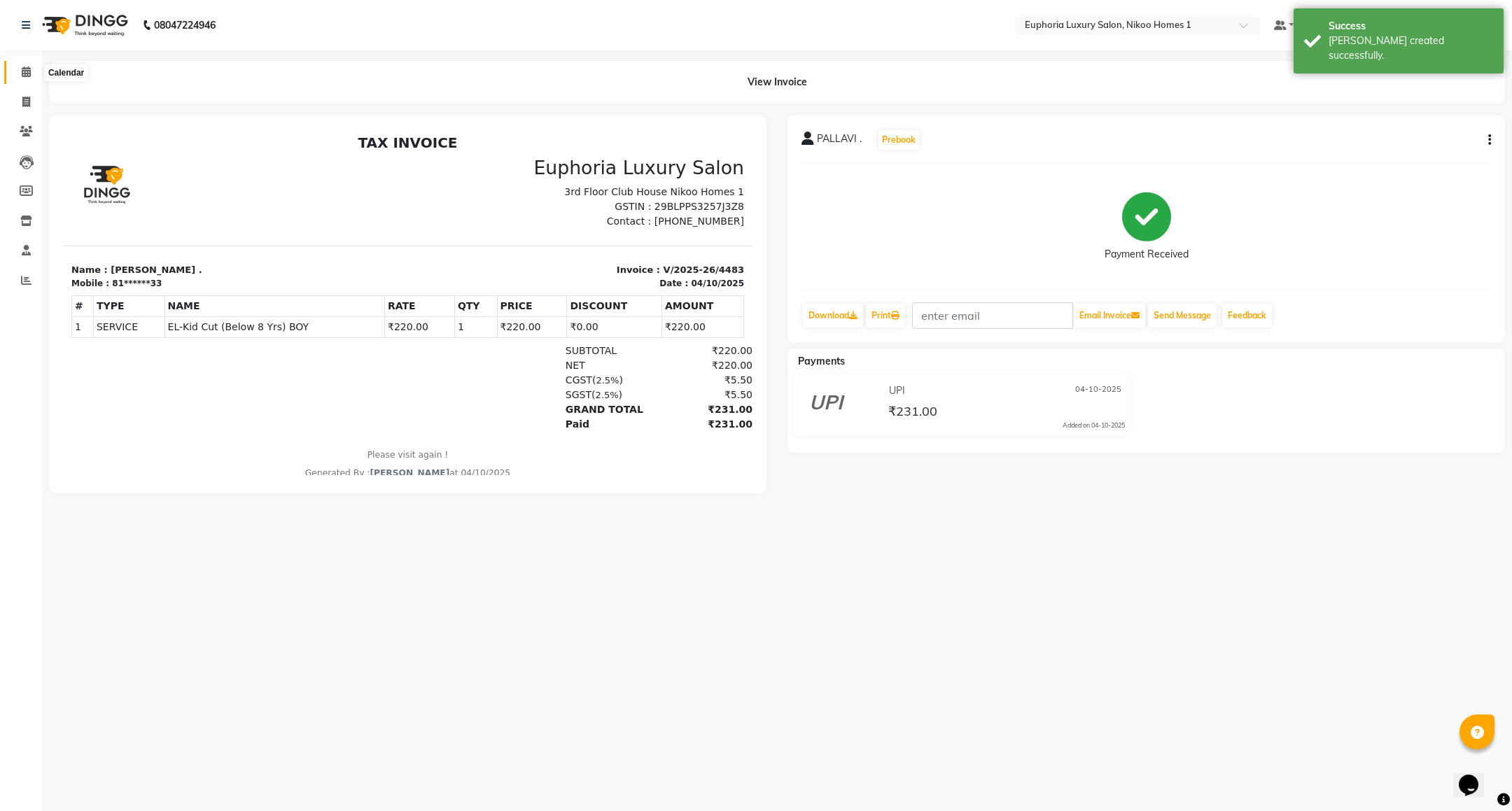
click at [19, 78] on span at bounding box center [26, 72] width 24 height 16
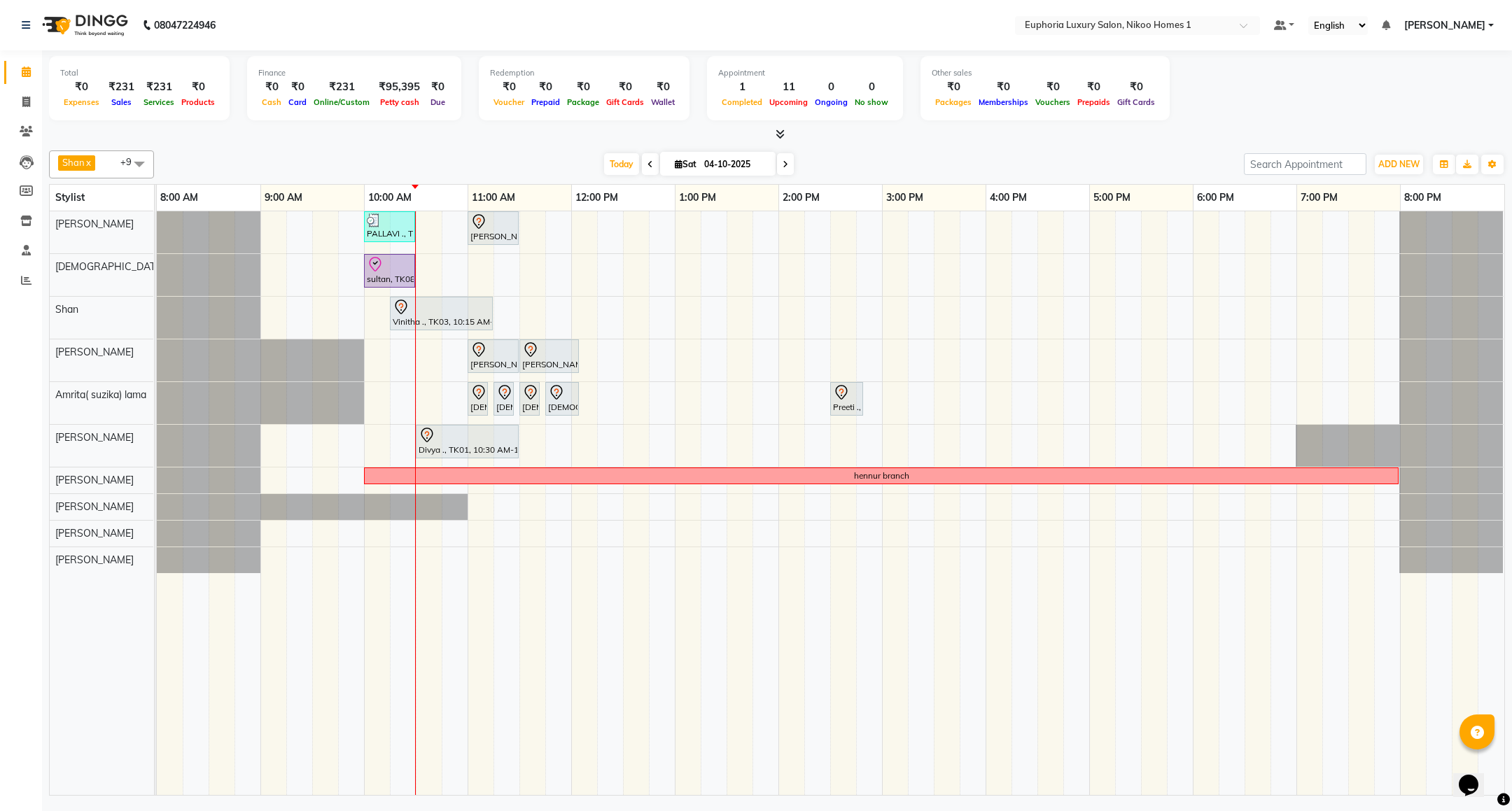
click at [473, 277] on div "PALLAVI ., TK07, 10:00 AM-10:30 AM, EL-Kid Cut (Below 8 Yrs) BOY [PERSON_NAME] …" at bounding box center [830, 503] width 1348 height 584
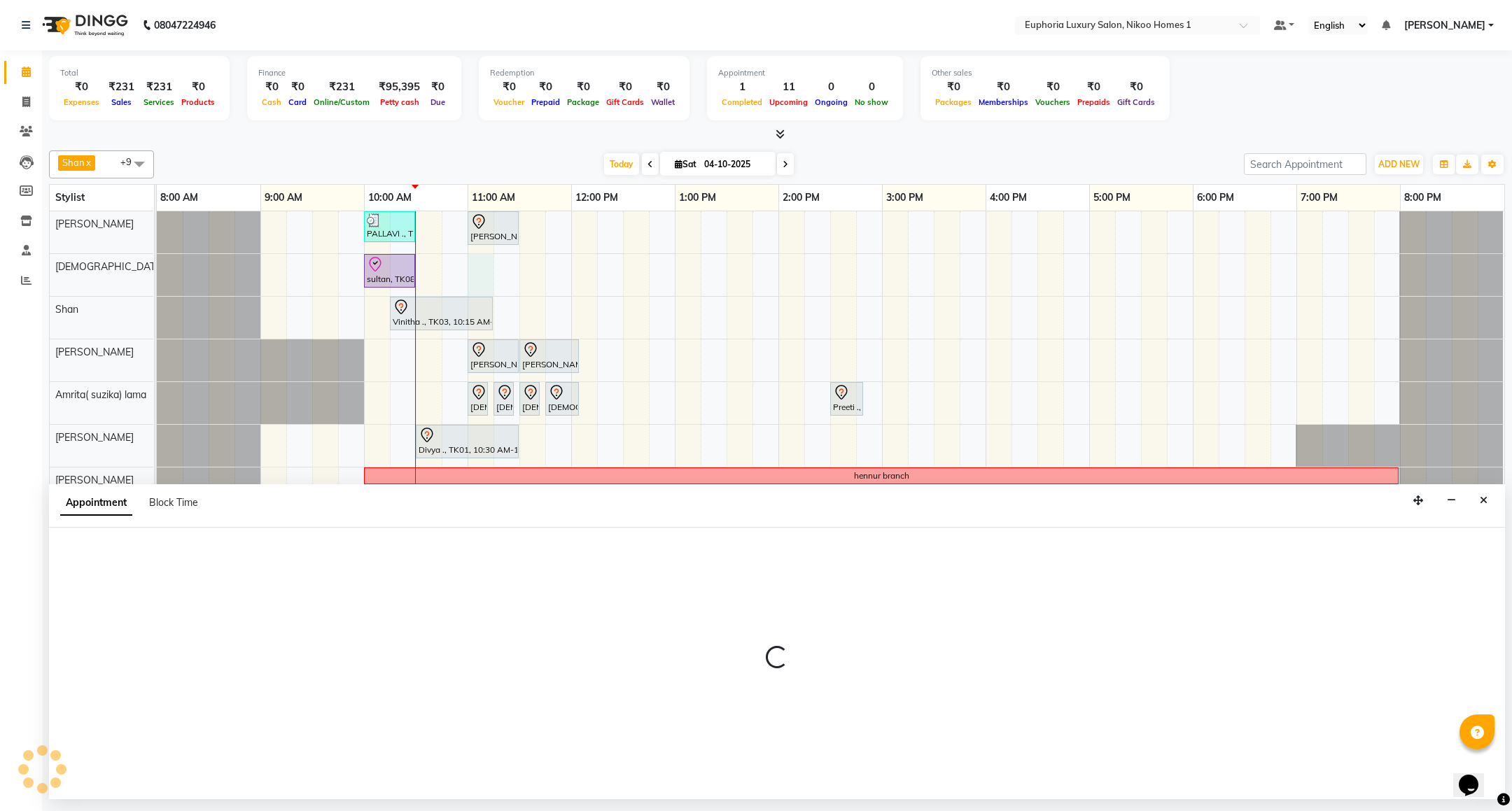
select select "85373"
select select "660"
select select "tentative"
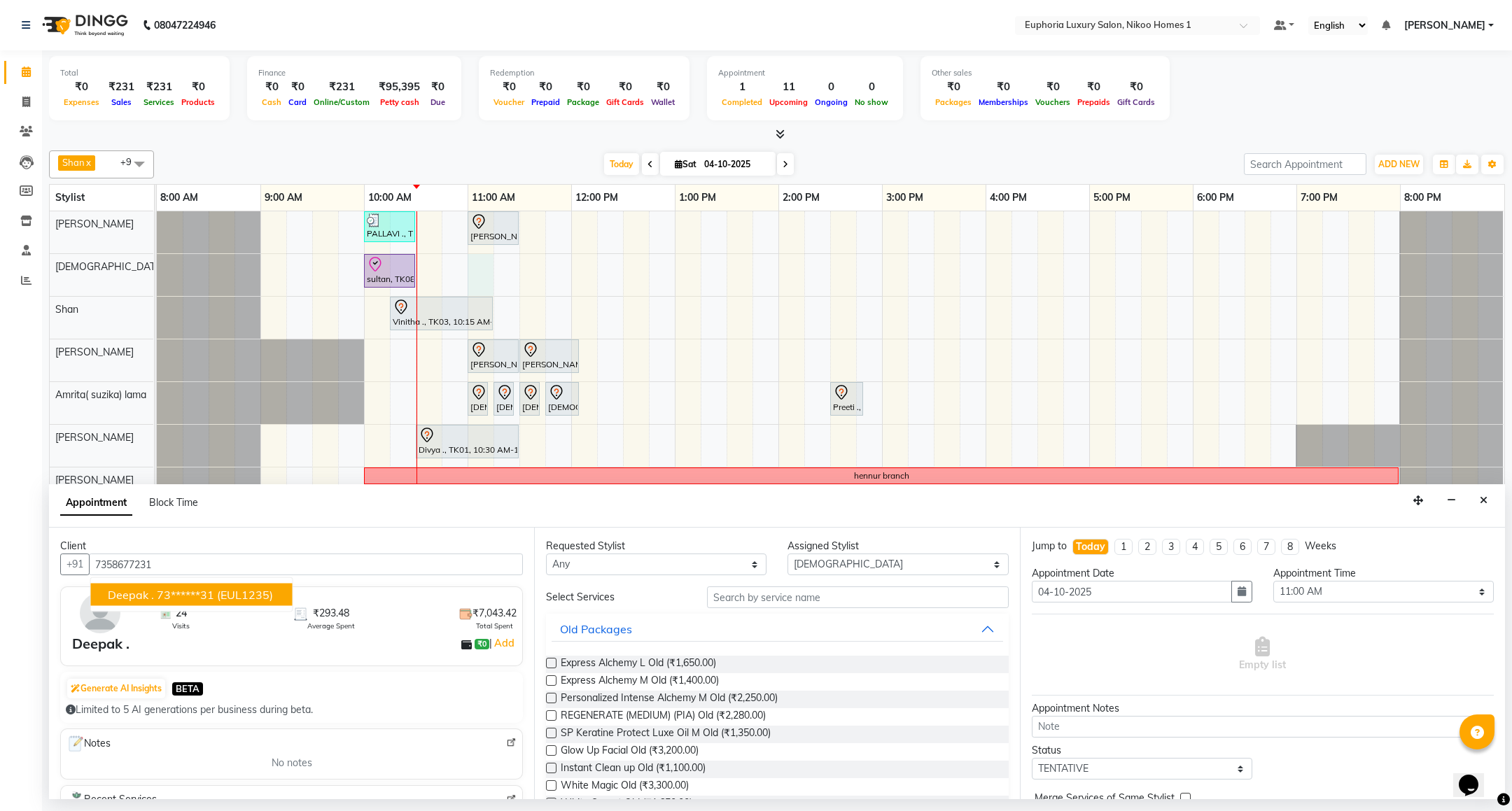
click at [179, 591] on ngb-highlight "73******31" at bounding box center [185, 594] width 58 height 14
type input "73******31"
click at [772, 590] on input "text" at bounding box center [857, 597] width 301 height 22
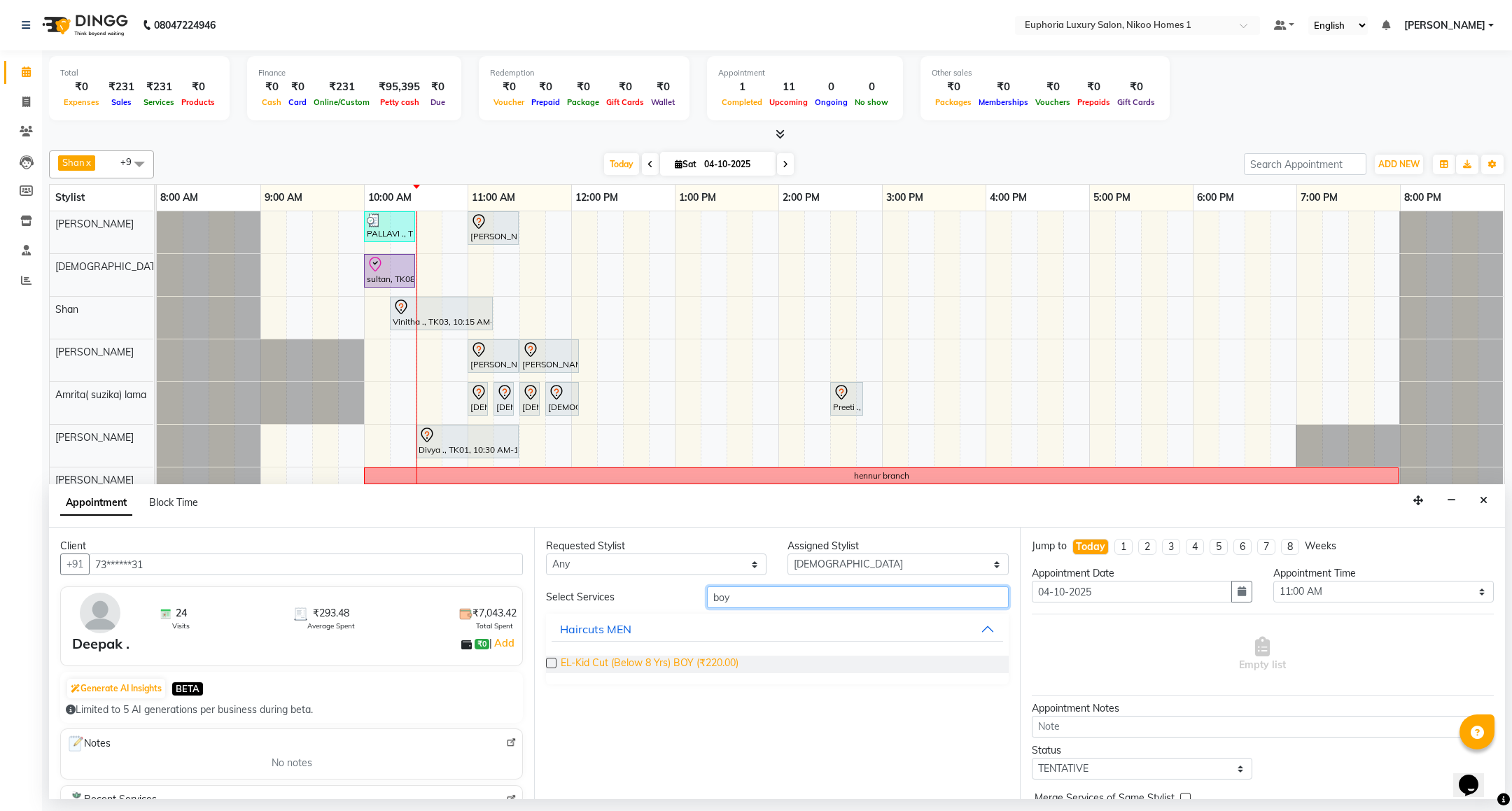
type input "boy"
click at [729, 664] on span "EL-Kid Cut (Below 8 Yrs) BOY (₹220.00)" at bounding box center [650, 664] width 178 height 17
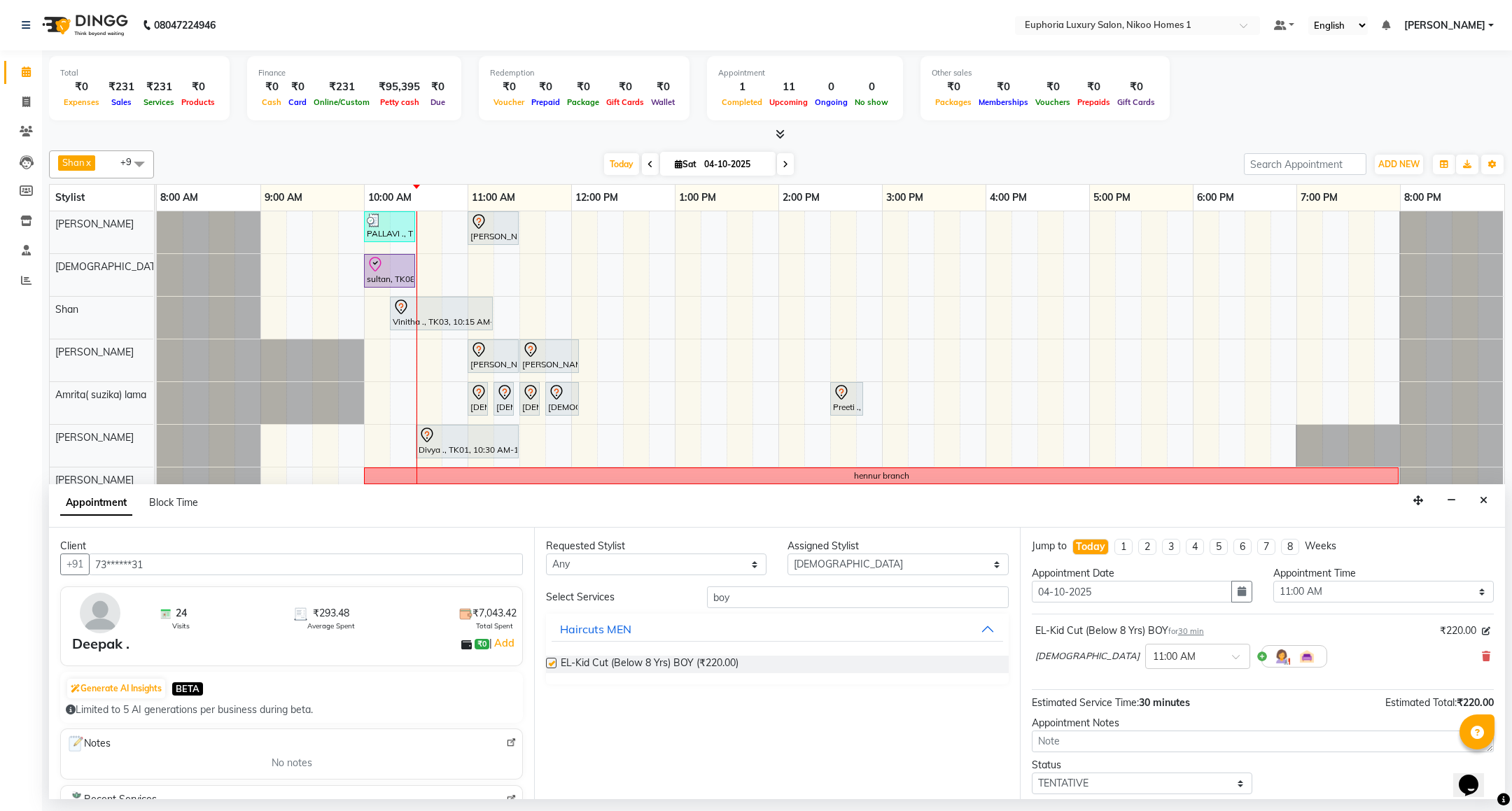
checkbox input "false"
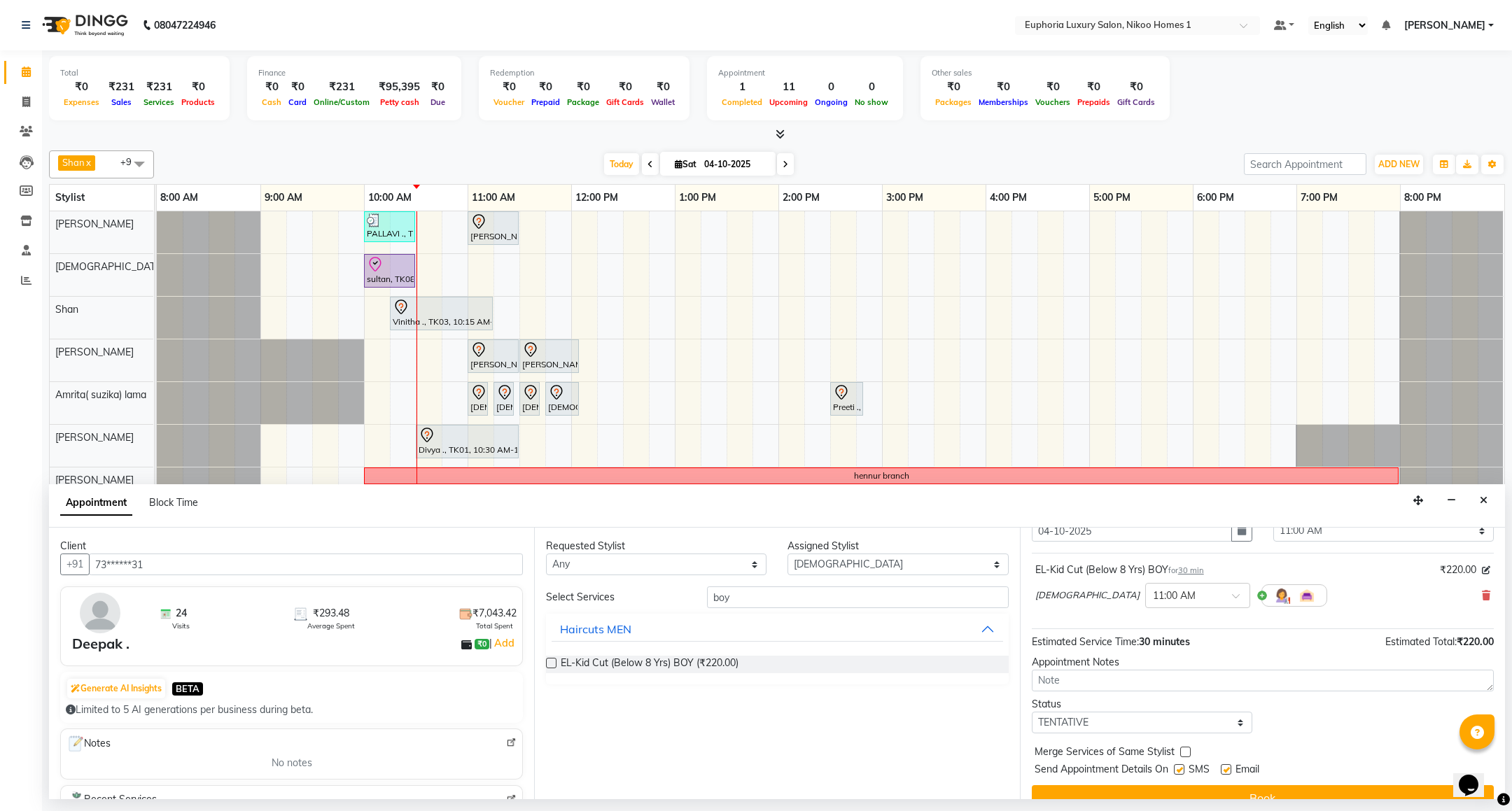
scroll to position [86, 0]
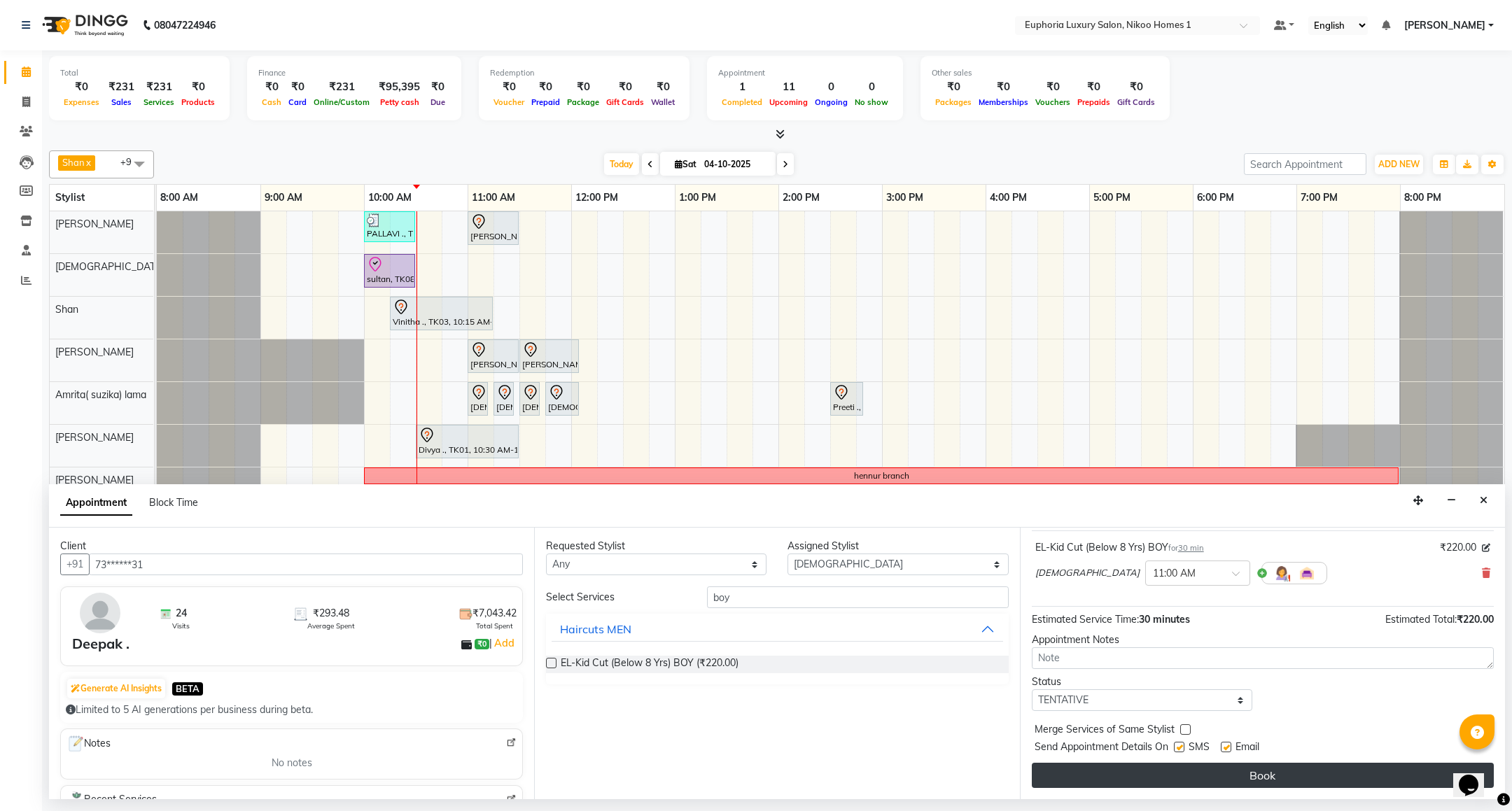
click at [1334, 775] on button "Book" at bounding box center [1263, 775] width 462 height 25
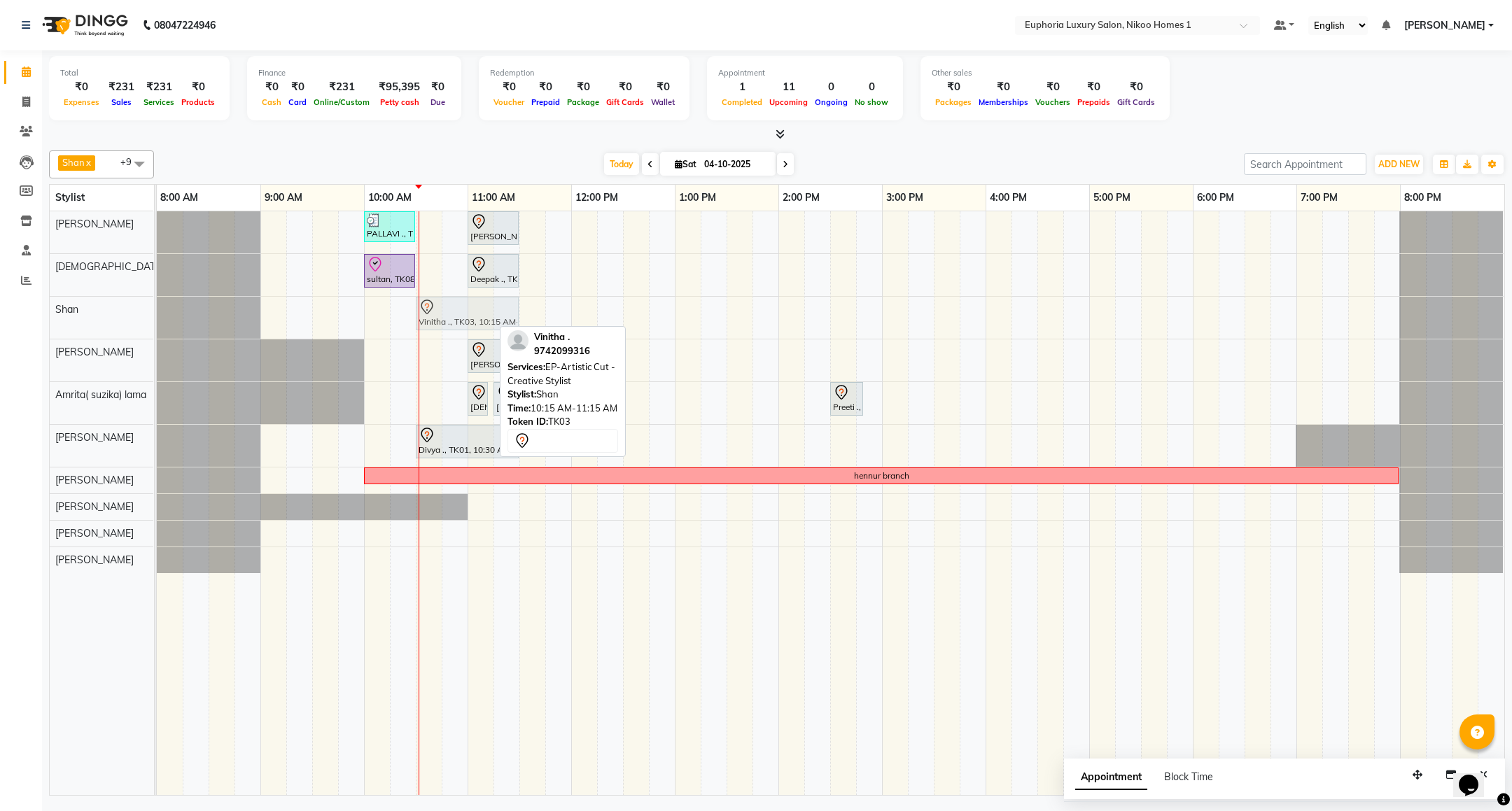
drag, startPoint x: 446, startPoint y: 315, endPoint x: 473, endPoint y: 315, distance: 27.0
click at [157, 315] on div "Vinitha ., TK03, 10:15 AM-11:15 AM, EP-Artistic Cut - Creative Stylist Vinitha …" at bounding box center [157, 317] width 0 height 42
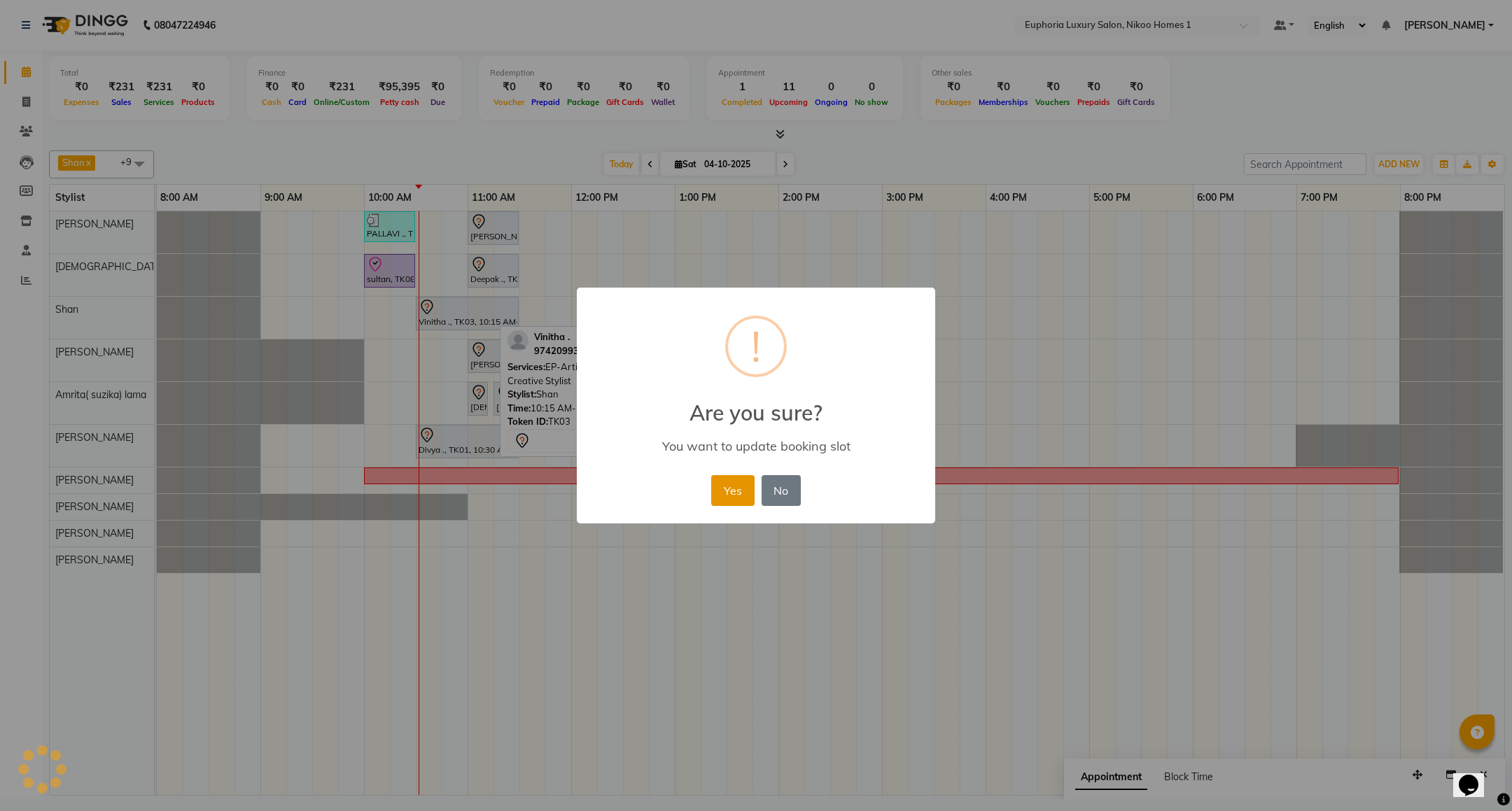
click at [750, 475] on button "Yes" at bounding box center [733, 490] width 43 height 31
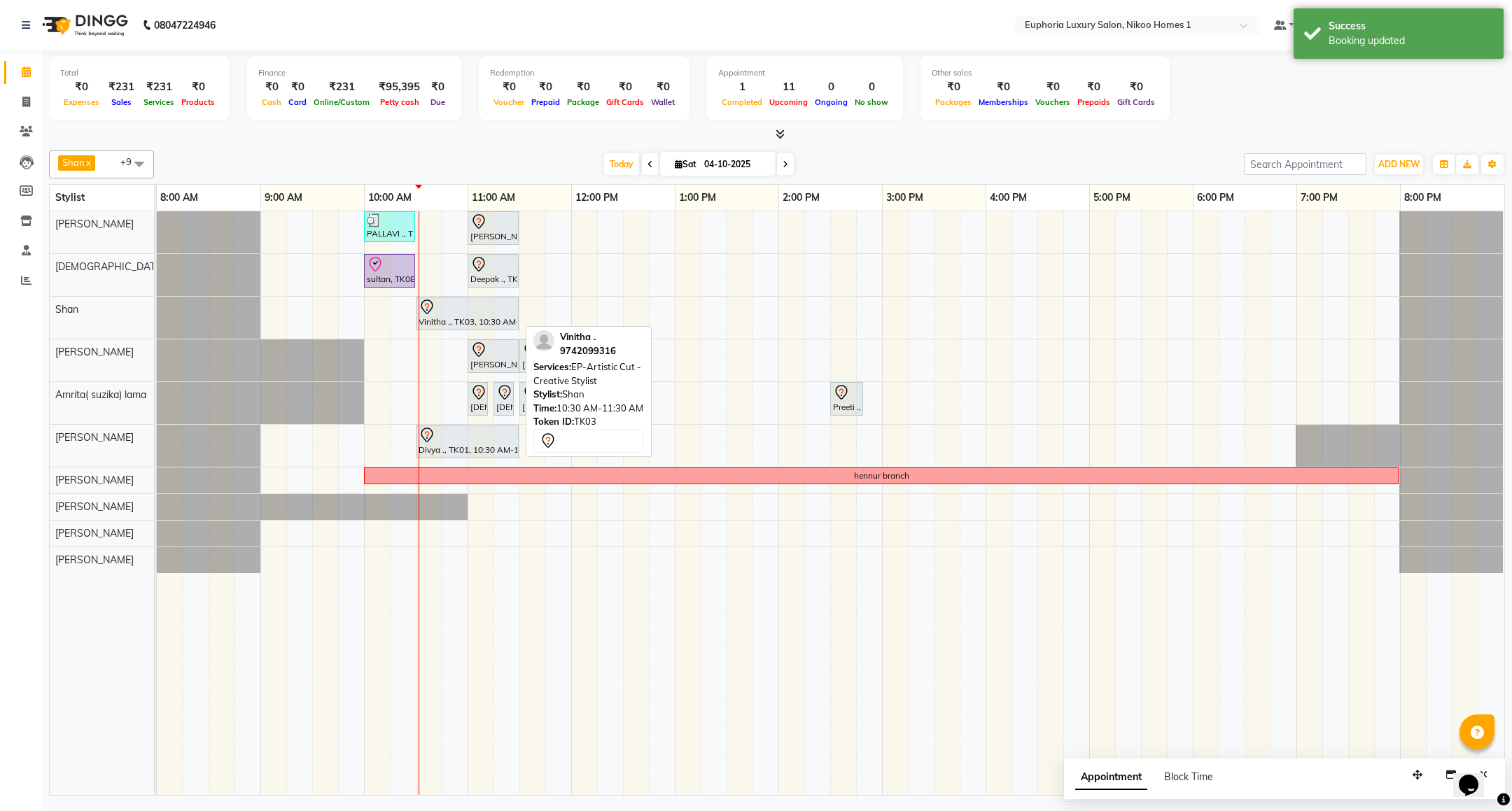
click at [469, 311] on div at bounding box center [468, 307] width 97 height 17
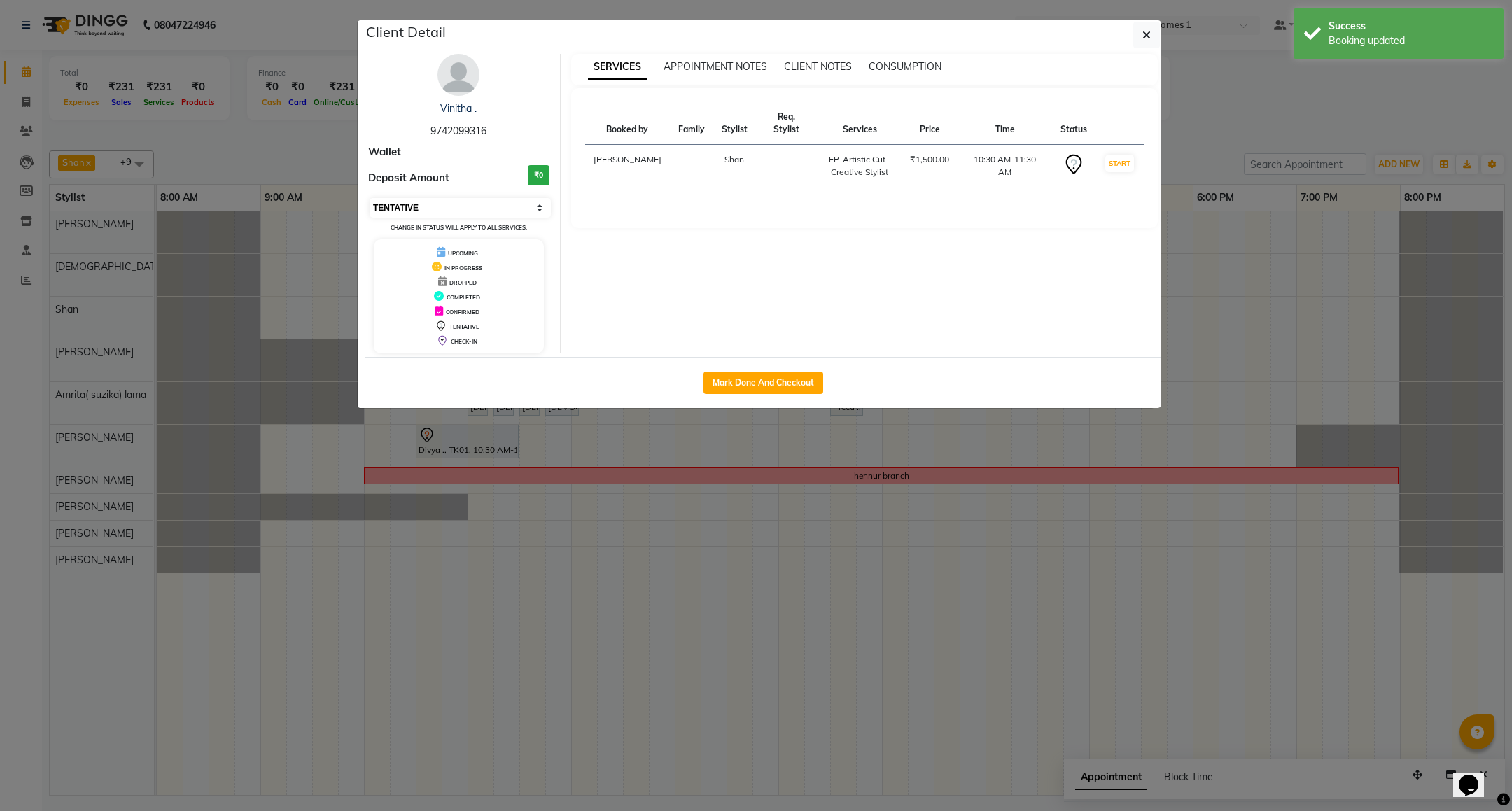
click at [399, 213] on select "Select IN SERVICE CONFIRMED TENTATIVE CHECK IN MARK DONE DROPPED UPCOMING" at bounding box center [460, 208] width 181 height 20
select select "8"
click at [369, 199] on select "Select IN SERVICE CONFIRMED TENTATIVE CHECK IN MARK DONE DROPPED UPCOMING" at bounding box center [460, 208] width 181 height 20
click at [1136, 44] on button "button" at bounding box center [1146, 35] width 27 height 27
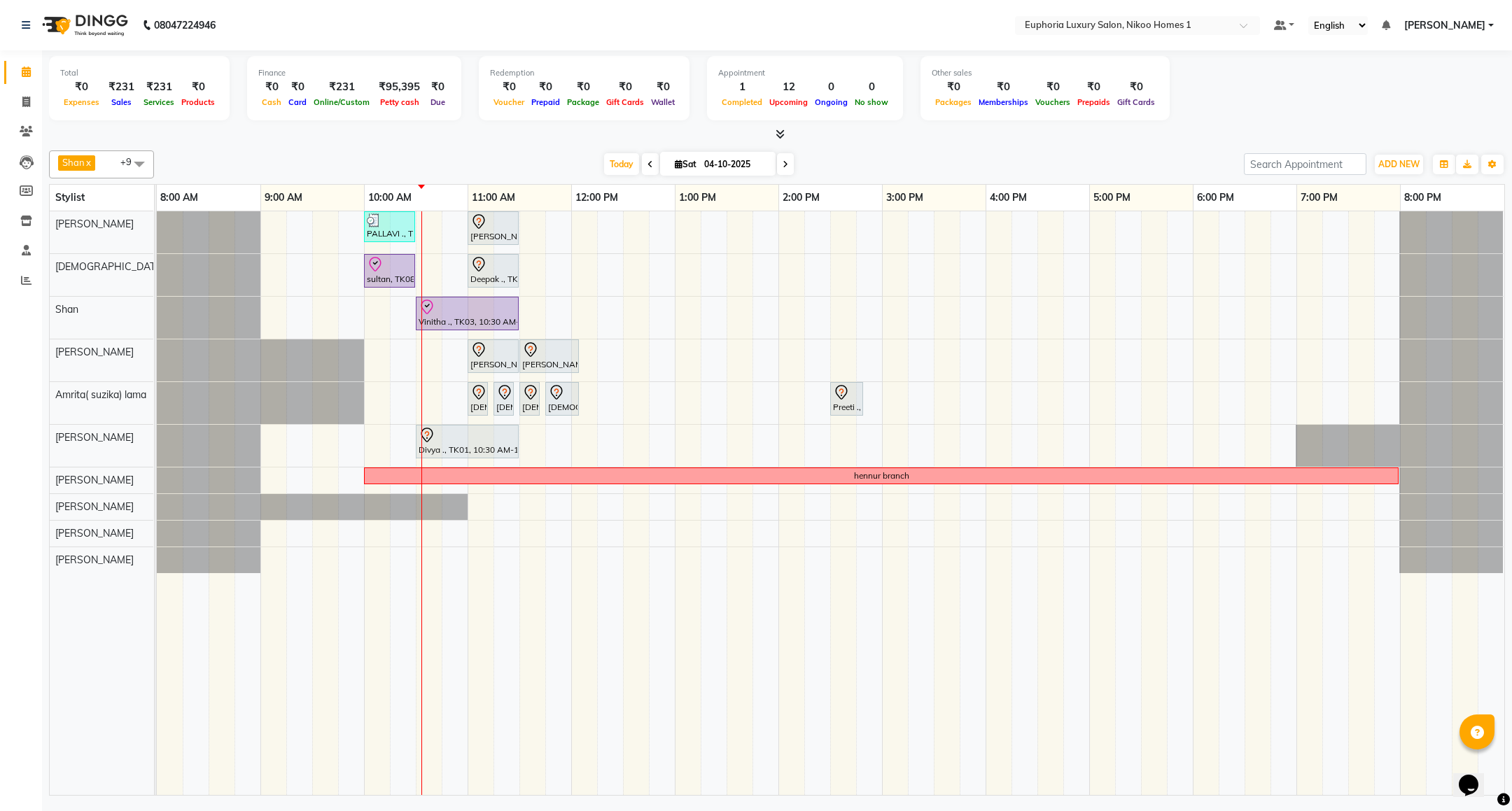
click at [1476, 22] on span "[PERSON_NAME]" at bounding box center [1444, 25] width 81 height 14
click at [1433, 82] on link "Change Password" at bounding box center [1422, 74] width 128 height 22
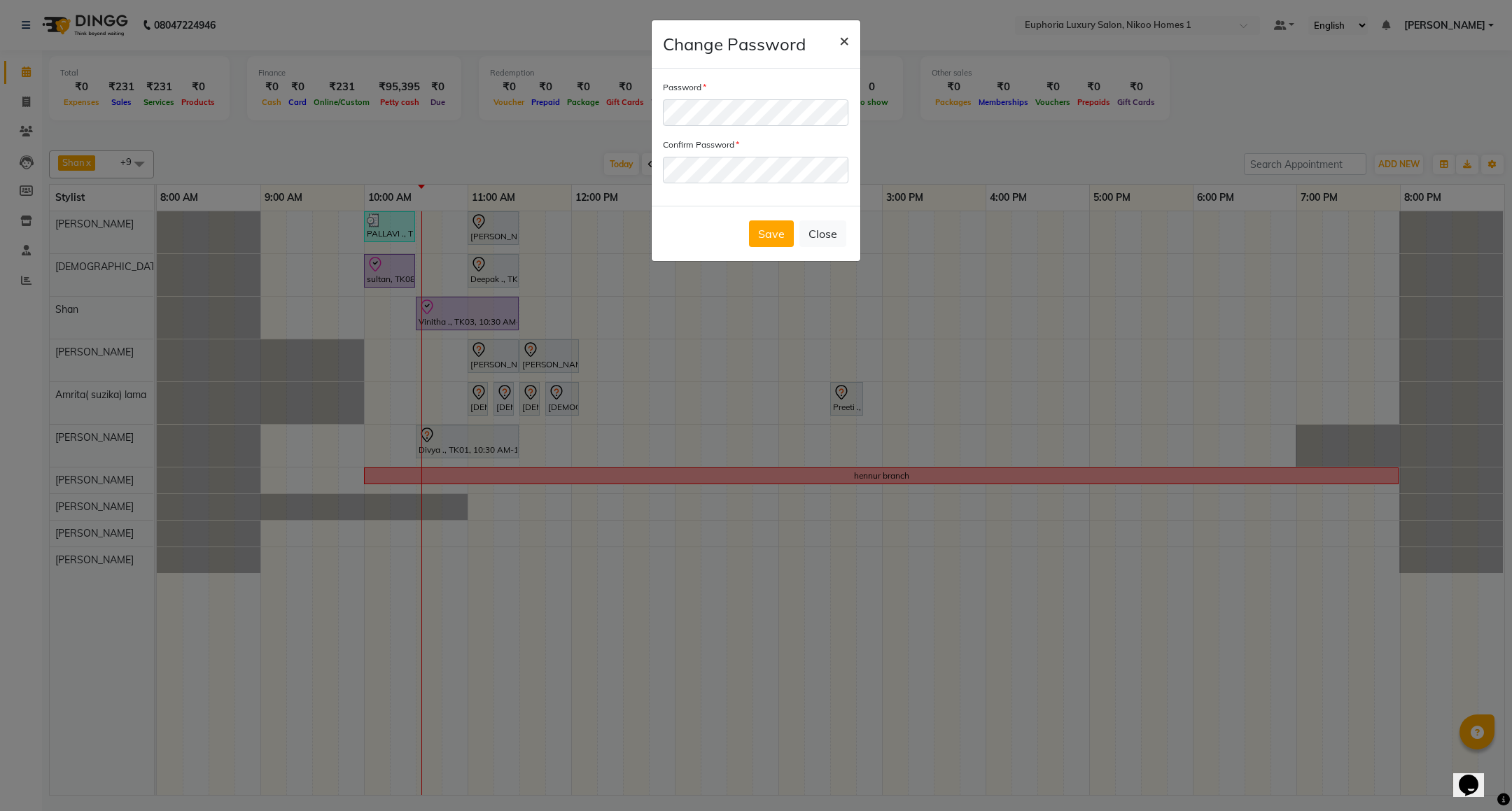
click at [845, 36] on span "×" at bounding box center [844, 40] width 10 height 21
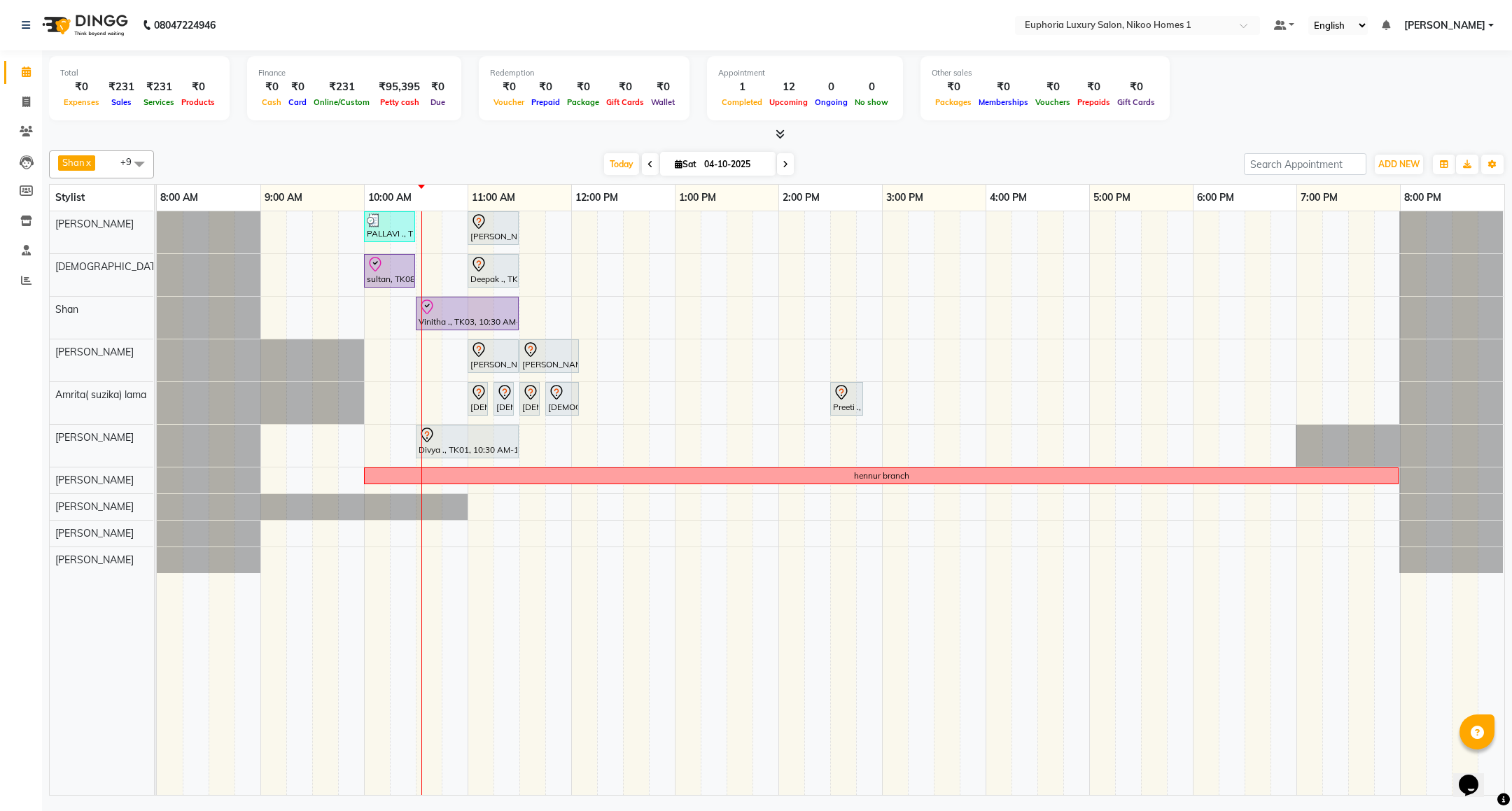
click at [1433, 30] on span "[PERSON_NAME]" at bounding box center [1444, 25] width 81 height 14
click at [1425, 89] on link "Sign out" at bounding box center [1422, 96] width 128 height 22
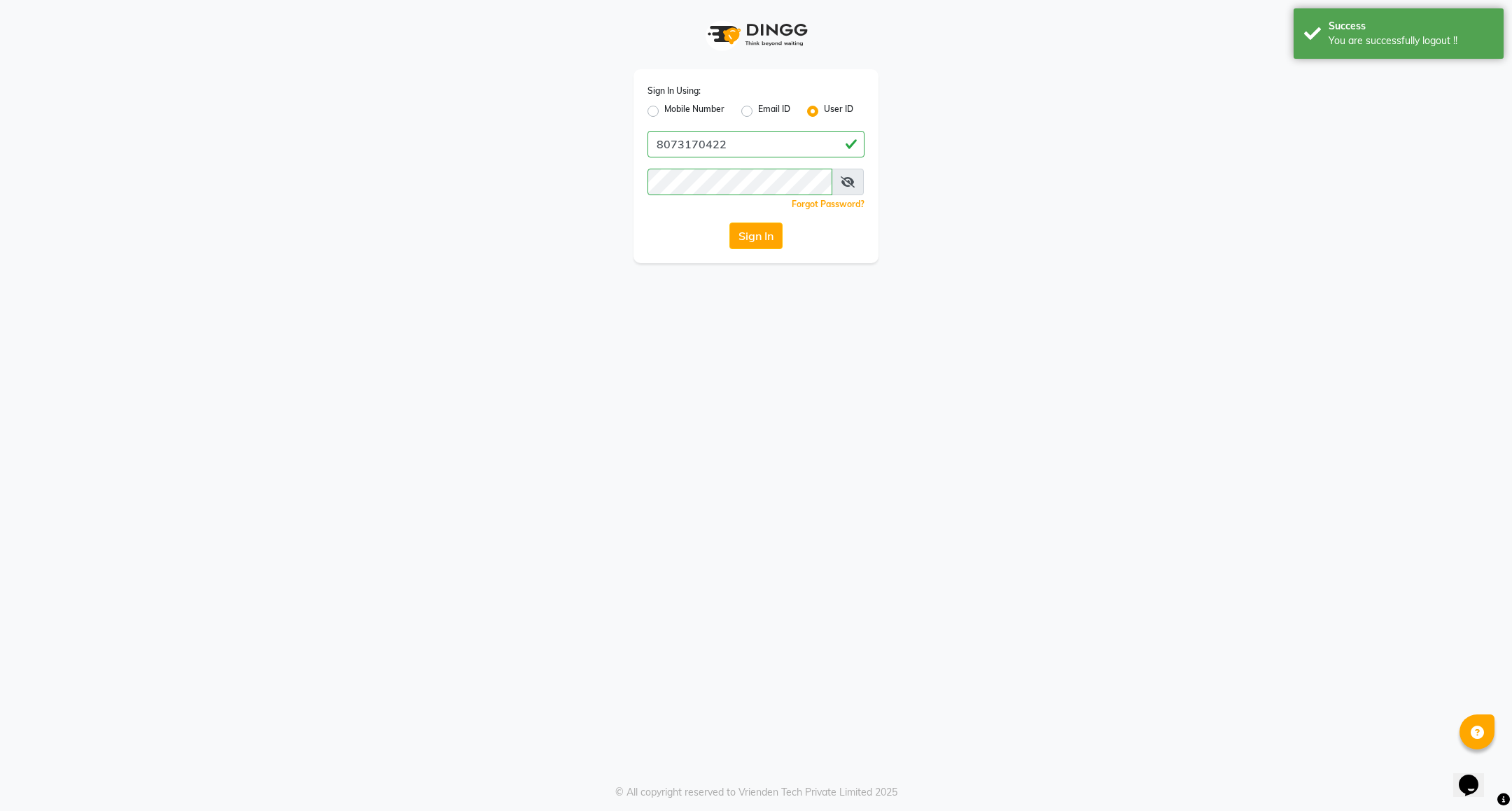
click at [683, 109] on label "Mobile Number" at bounding box center [694, 111] width 60 height 17
click at [674, 109] on input "Mobile Number" at bounding box center [669, 107] width 9 height 9
radio input "true"
radio input "false"
click at [703, 141] on input "Username" at bounding box center [779, 144] width 170 height 27
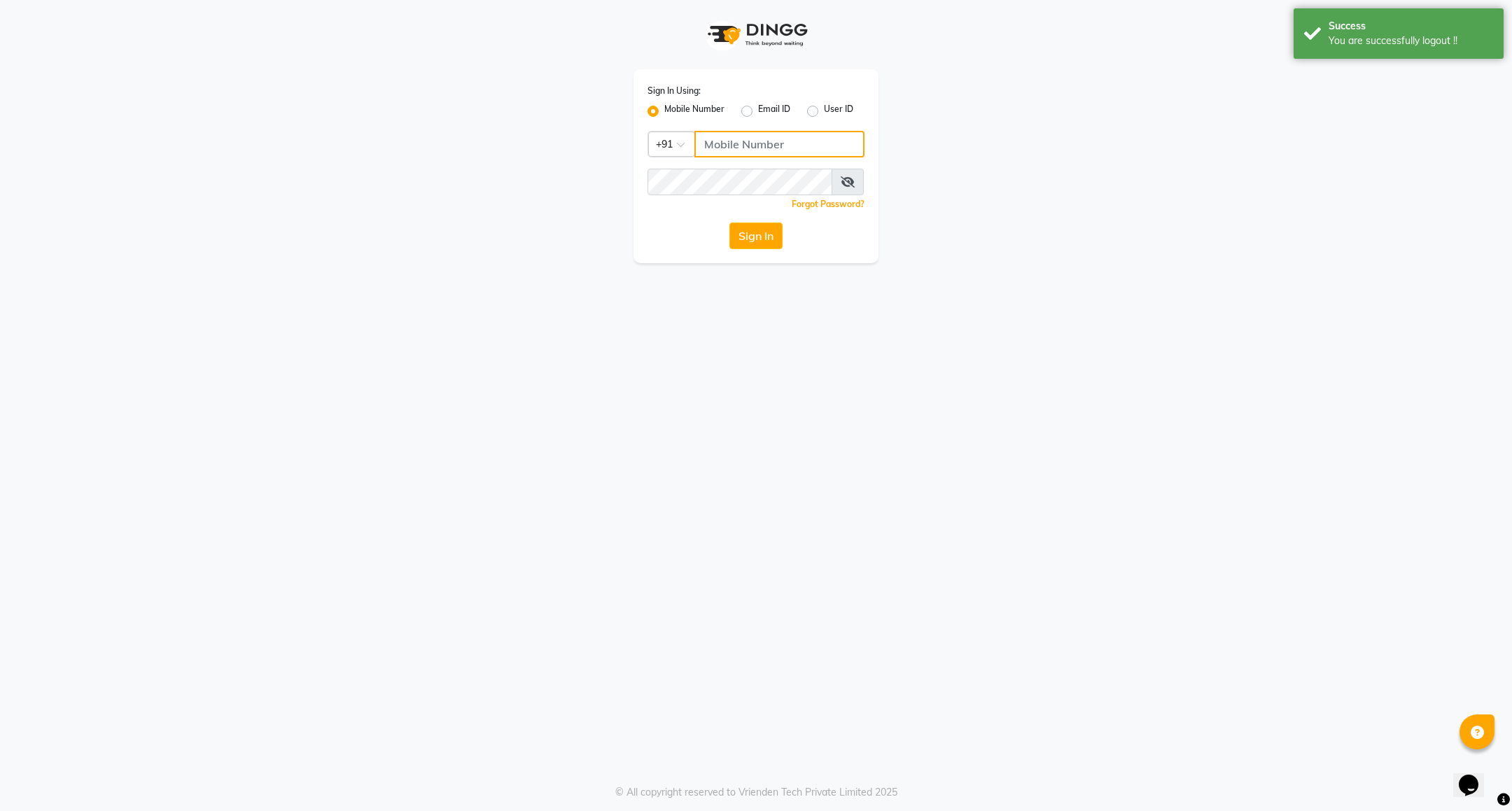
type input "7760179992"
click at [765, 248] on button "Sign In" at bounding box center [756, 236] width 53 height 27
